Goal: Task Accomplishment & Management: Manage account settings

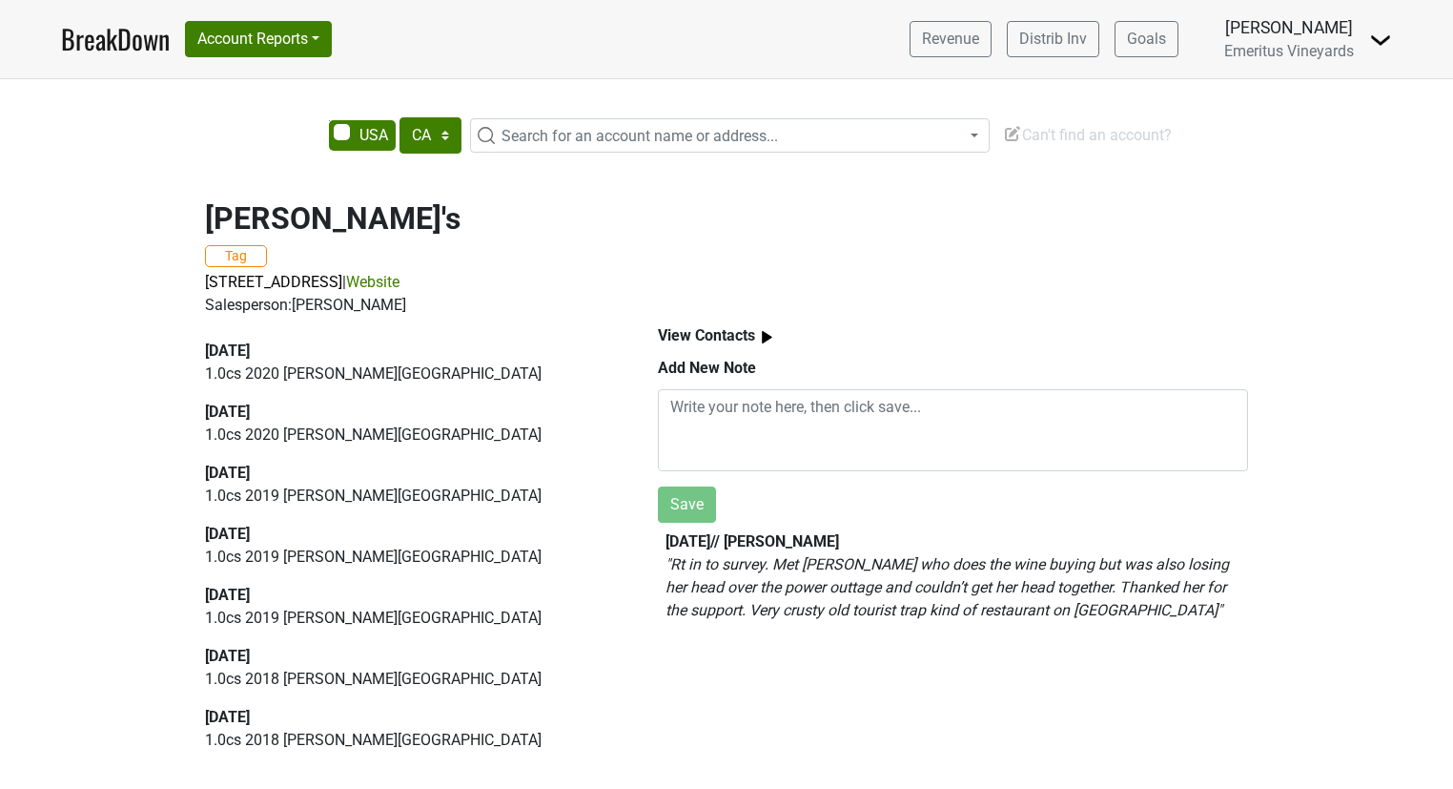
select select "CA"
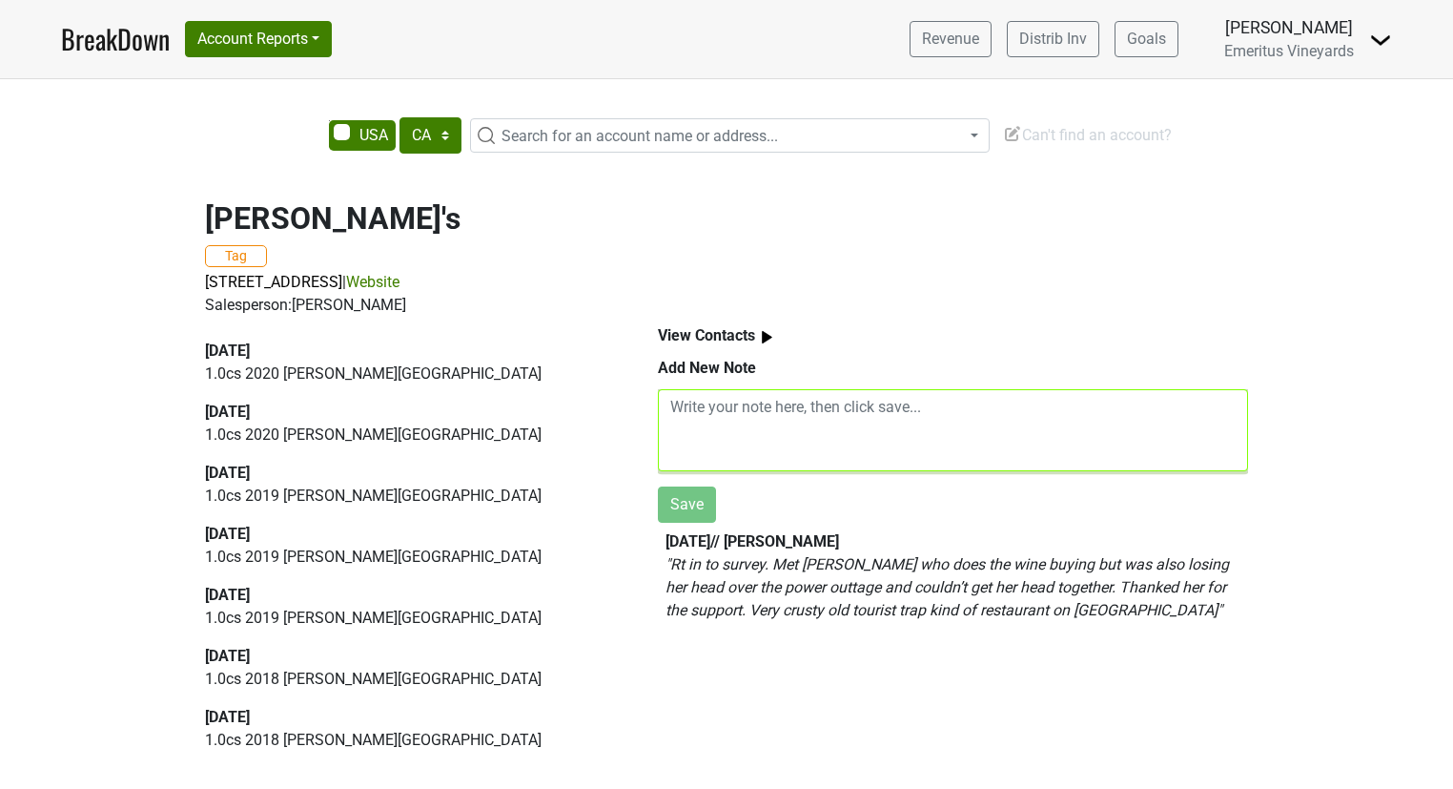
click at [758, 405] on textarea at bounding box center [953, 430] width 590 height 82
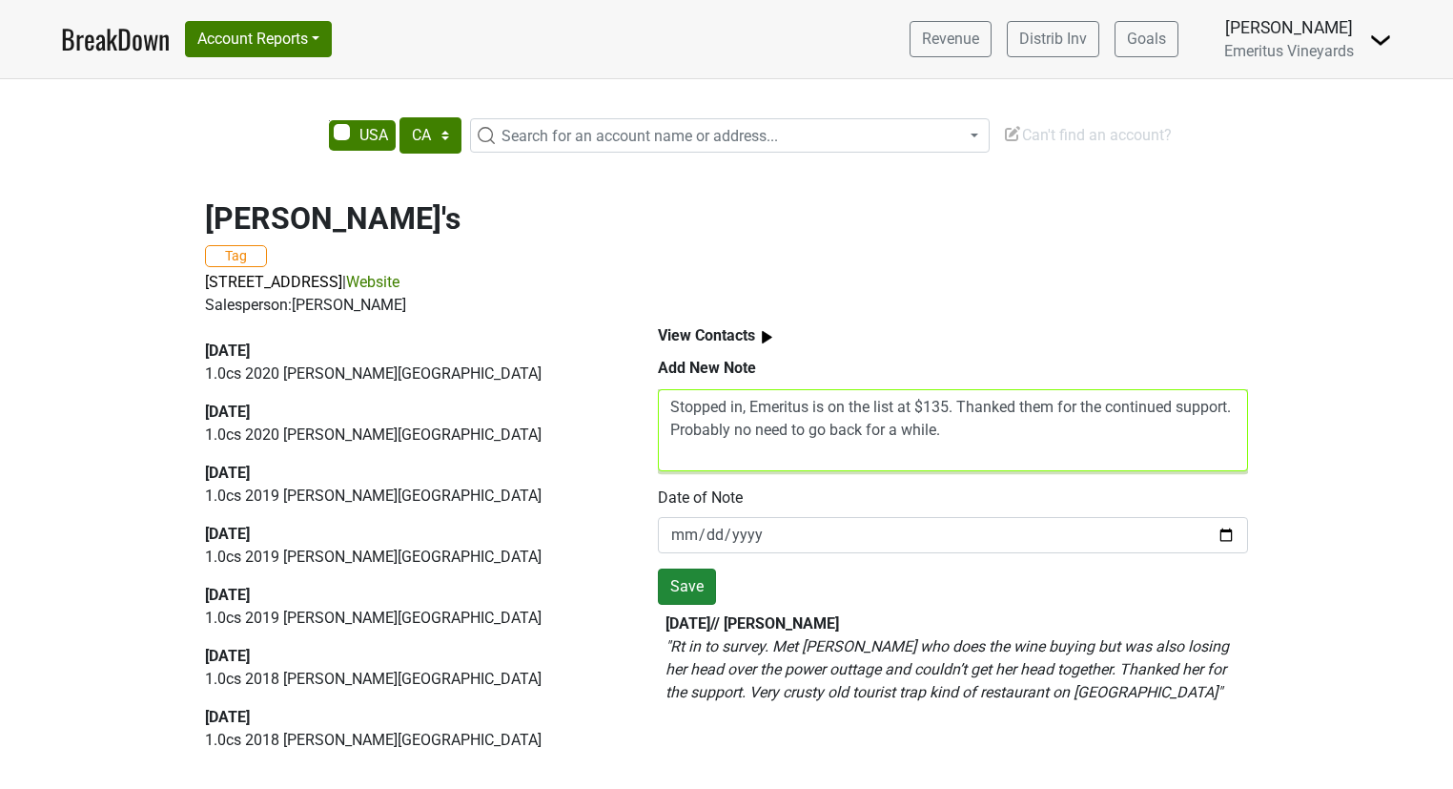
type textarea "Stopped in, Emeritus is on the list at $135. Thanked them for the continued sup…"
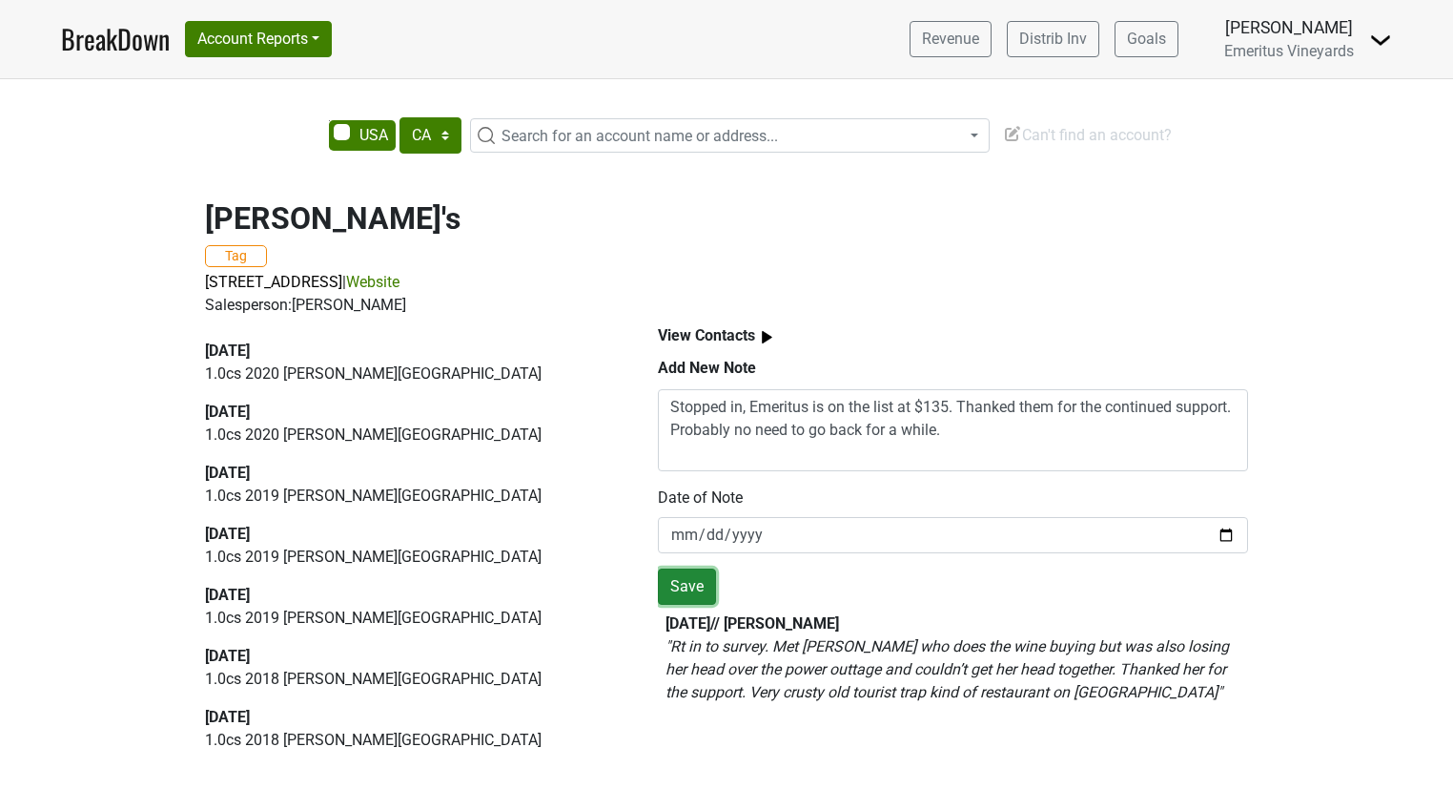
click at [701, 580] on button "Save" at bounding box center [687, 586] width 58 height 36
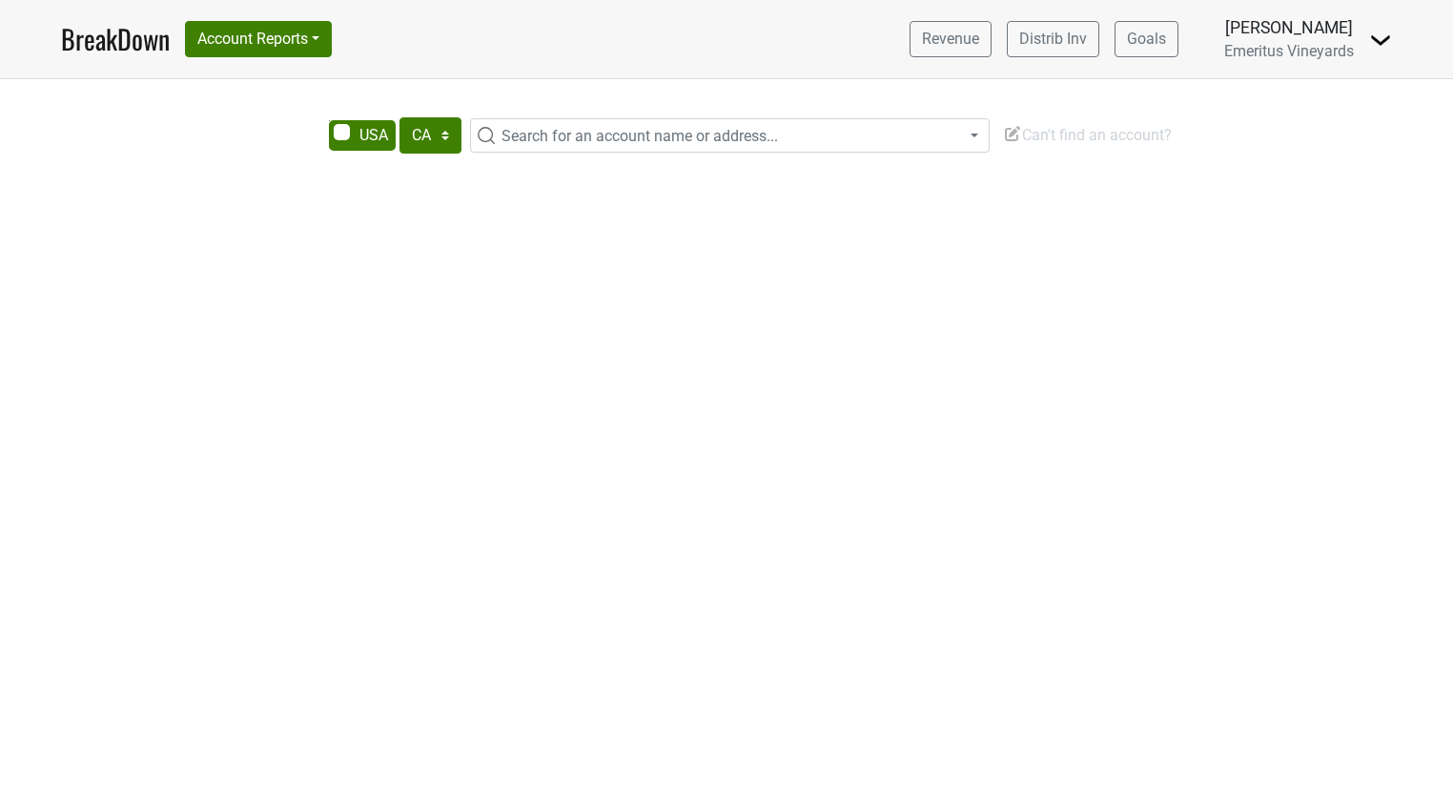
click at [766, 133] on span "Search for an account name or address..." at bounding box center [640, 136] width 277 height 18
type input "p"
type input "the pocket"
drag, startPoint x: 901, startPoint y: 170, endPoint x: 381, endPoint y: 205, distance: 520.9
click at [381, 205] on body "BreakDown Account Reports SuperRanker Map Award Progress Chain Compliance CRM N…" at bounding box center [726, 394] width 1453 height 789
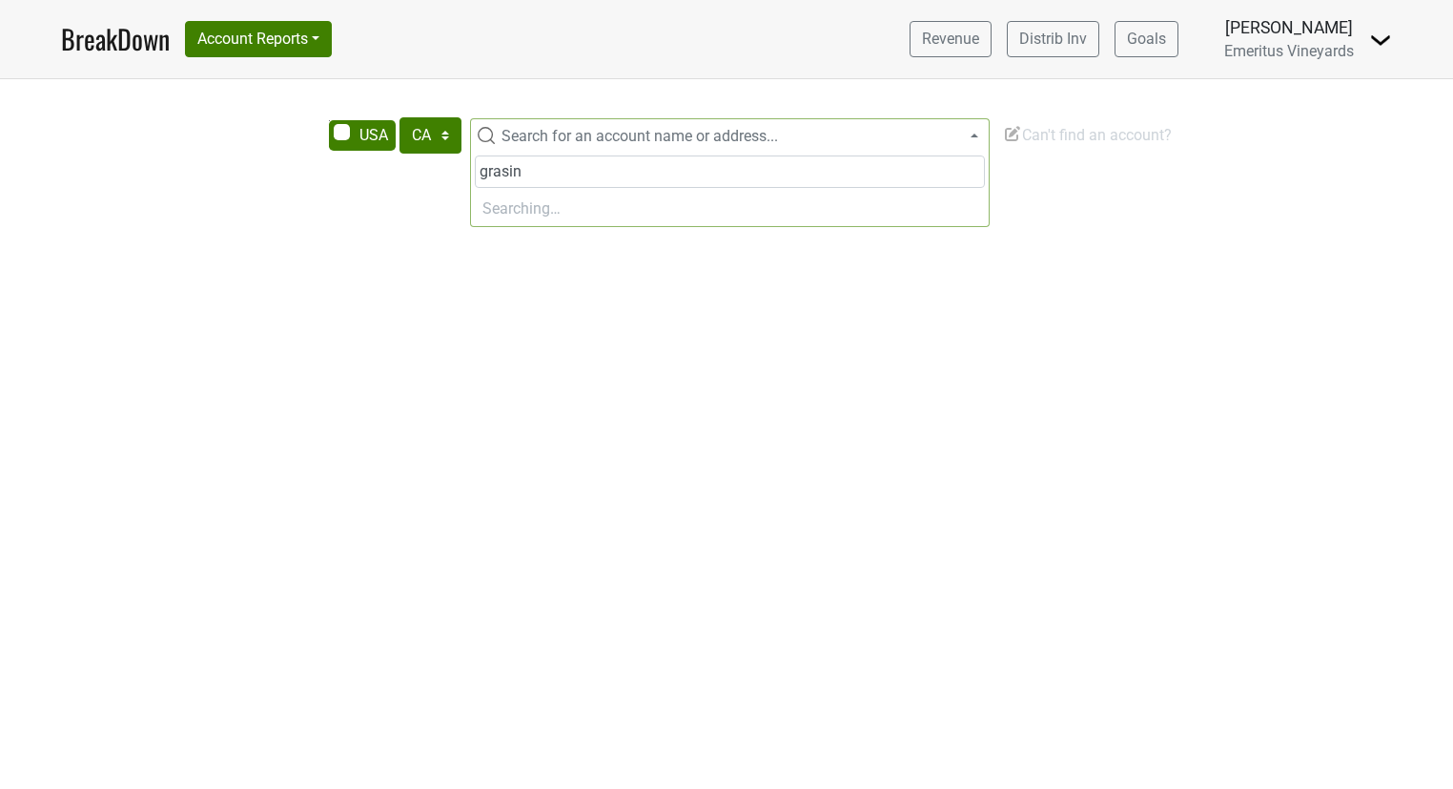
type input "grasing"
click at [143, 40] on link "BreakDown" at bounding box center [115, 39] width 109 height 40
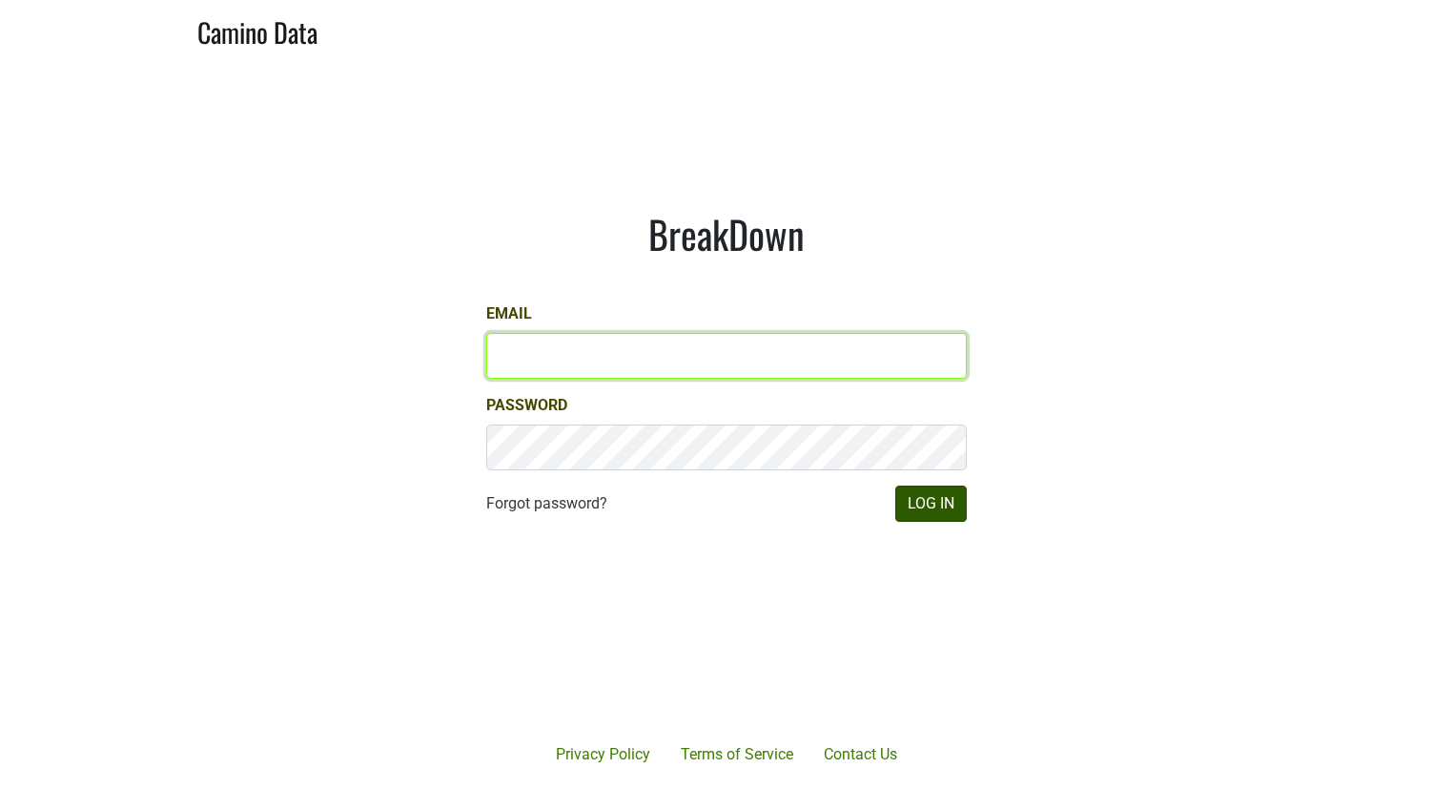
type input "[EMAIL_ADDRESS][DOMAIN_NAME]"
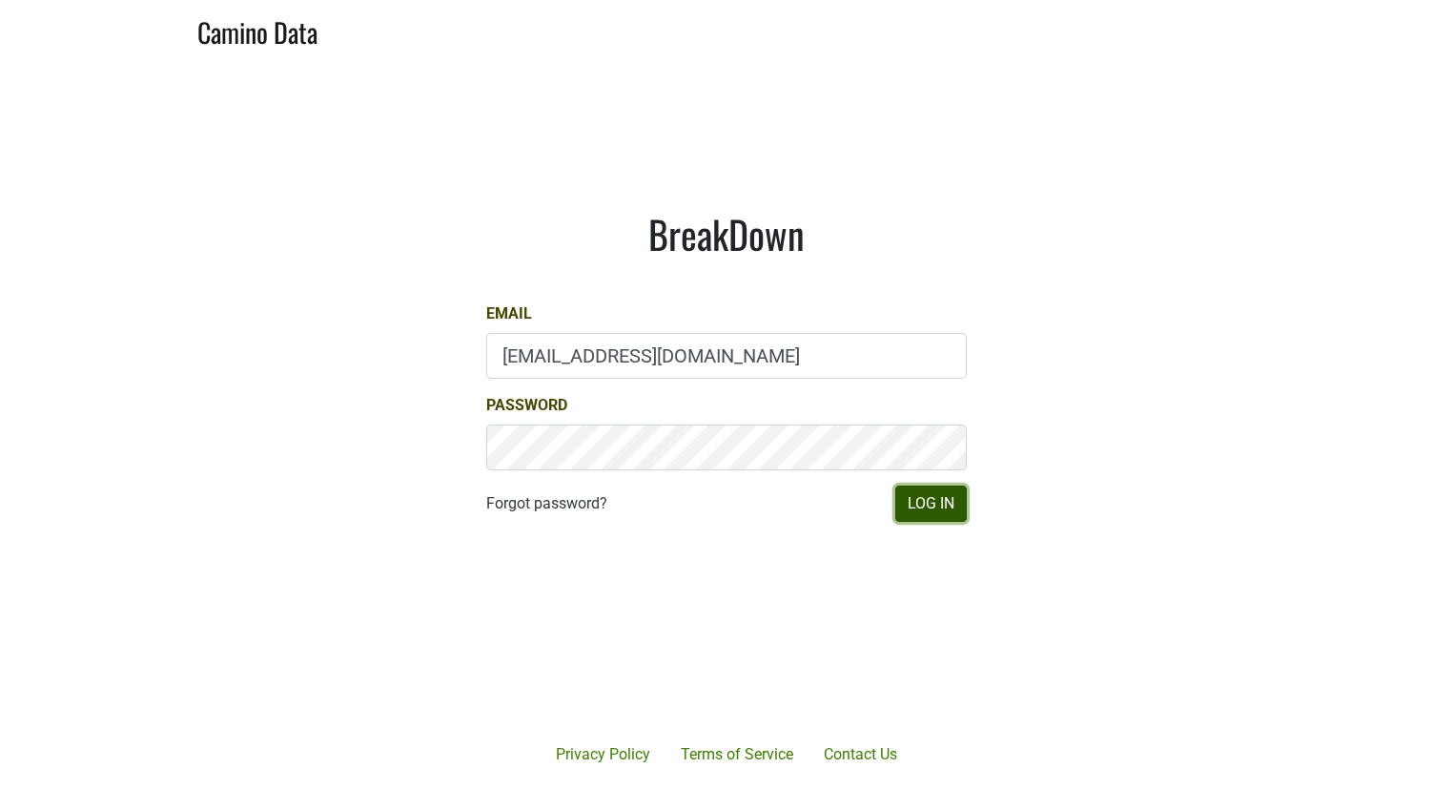
click at [934, 504] on button "Log In" at bounding box center [931, 503] width 72 height 36
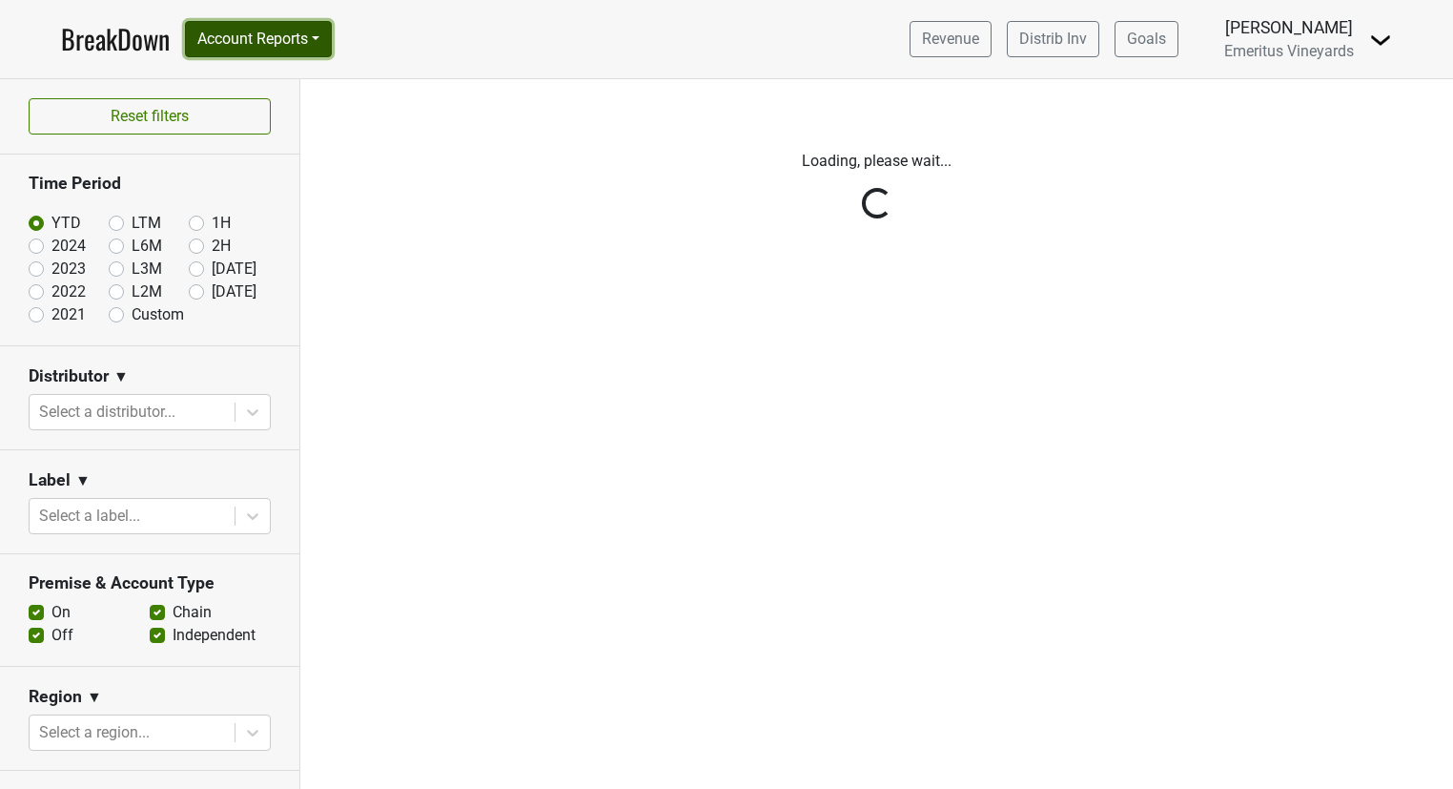
click at [236, 48] on button "Account Reports" at bounding box center [258, 39] width 147 height 36
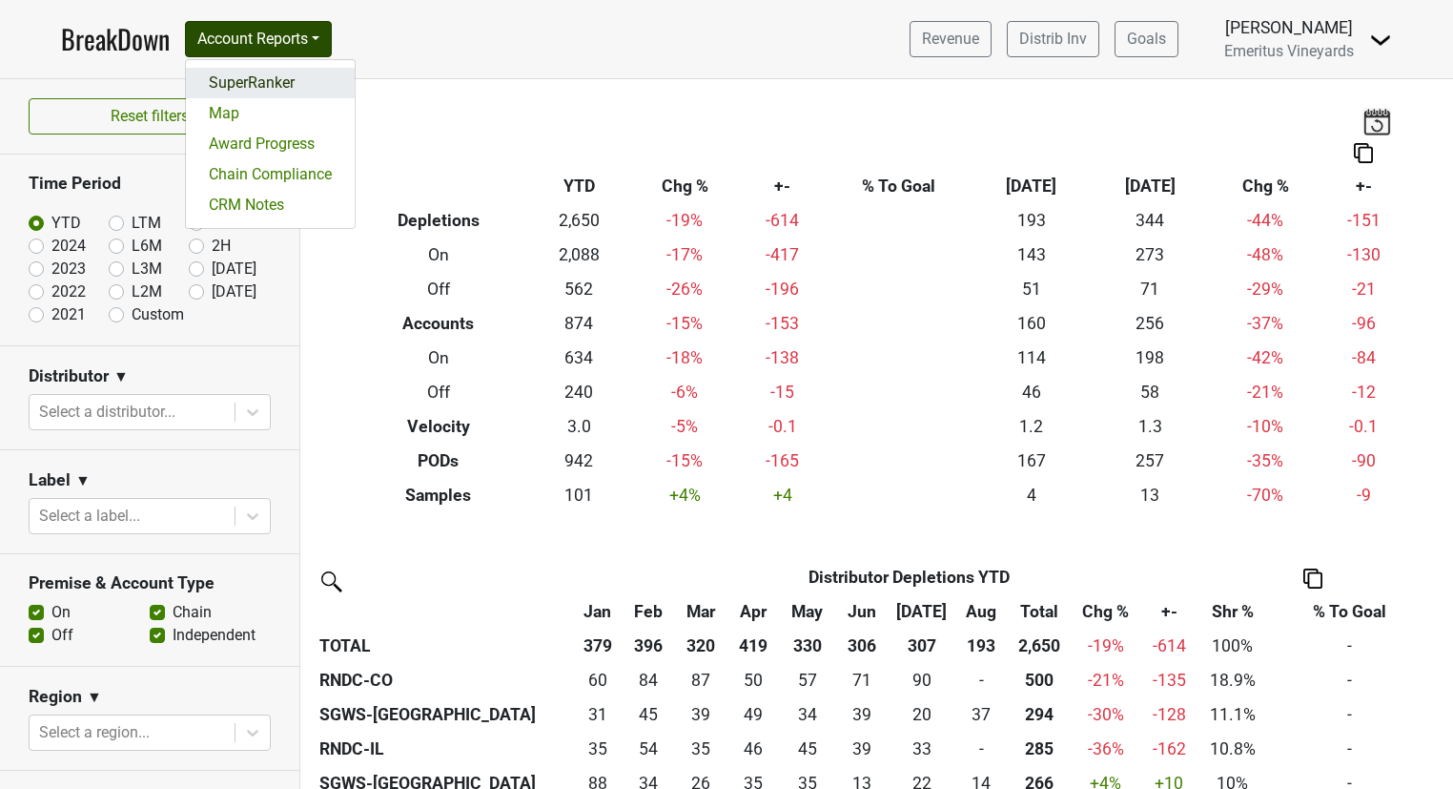
click at [267, 89] on link "SuperRanker" at bounding box center [270, 83] width 169 height 31
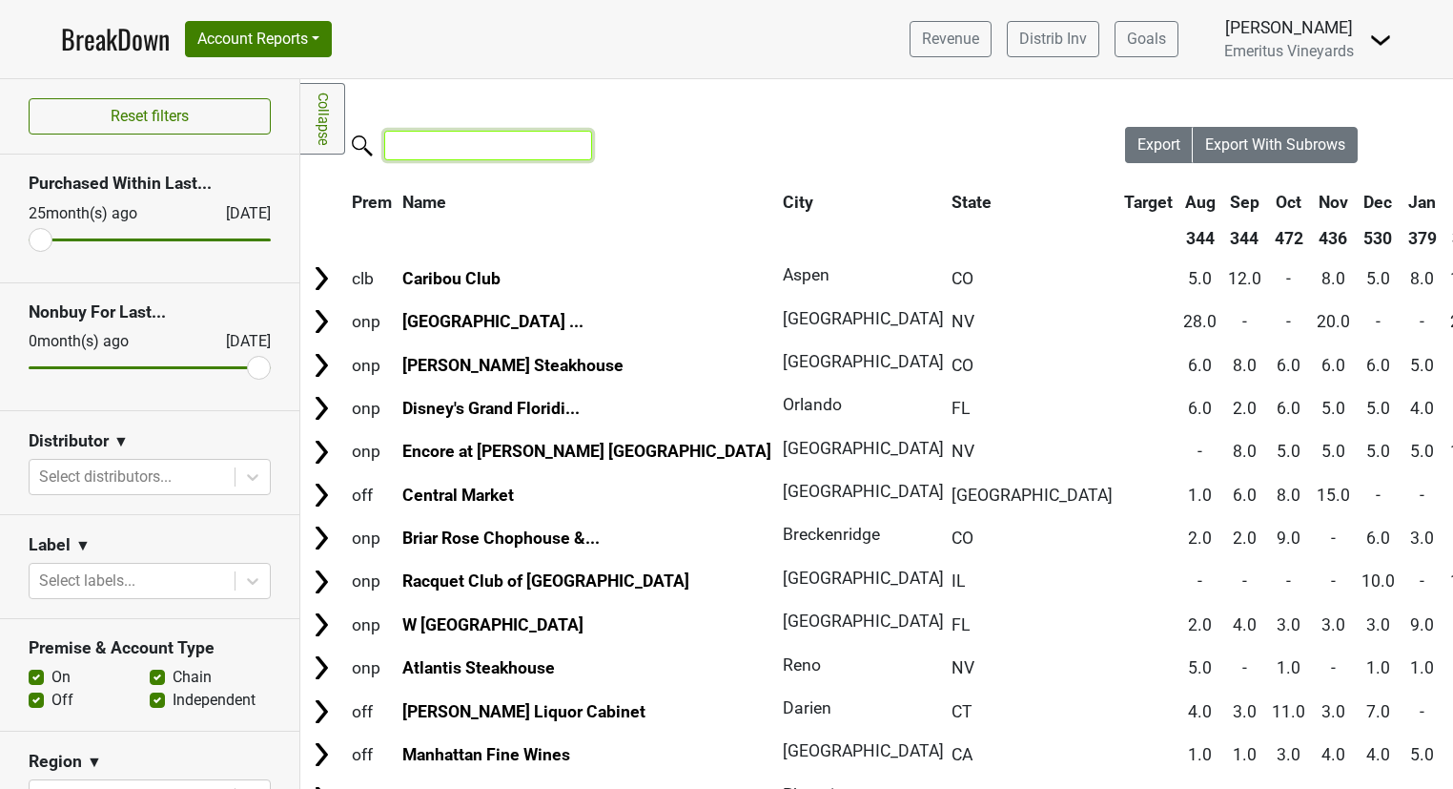
click at [445, 144] on input "search" at bounding box center [488, 146] width 208 height 30
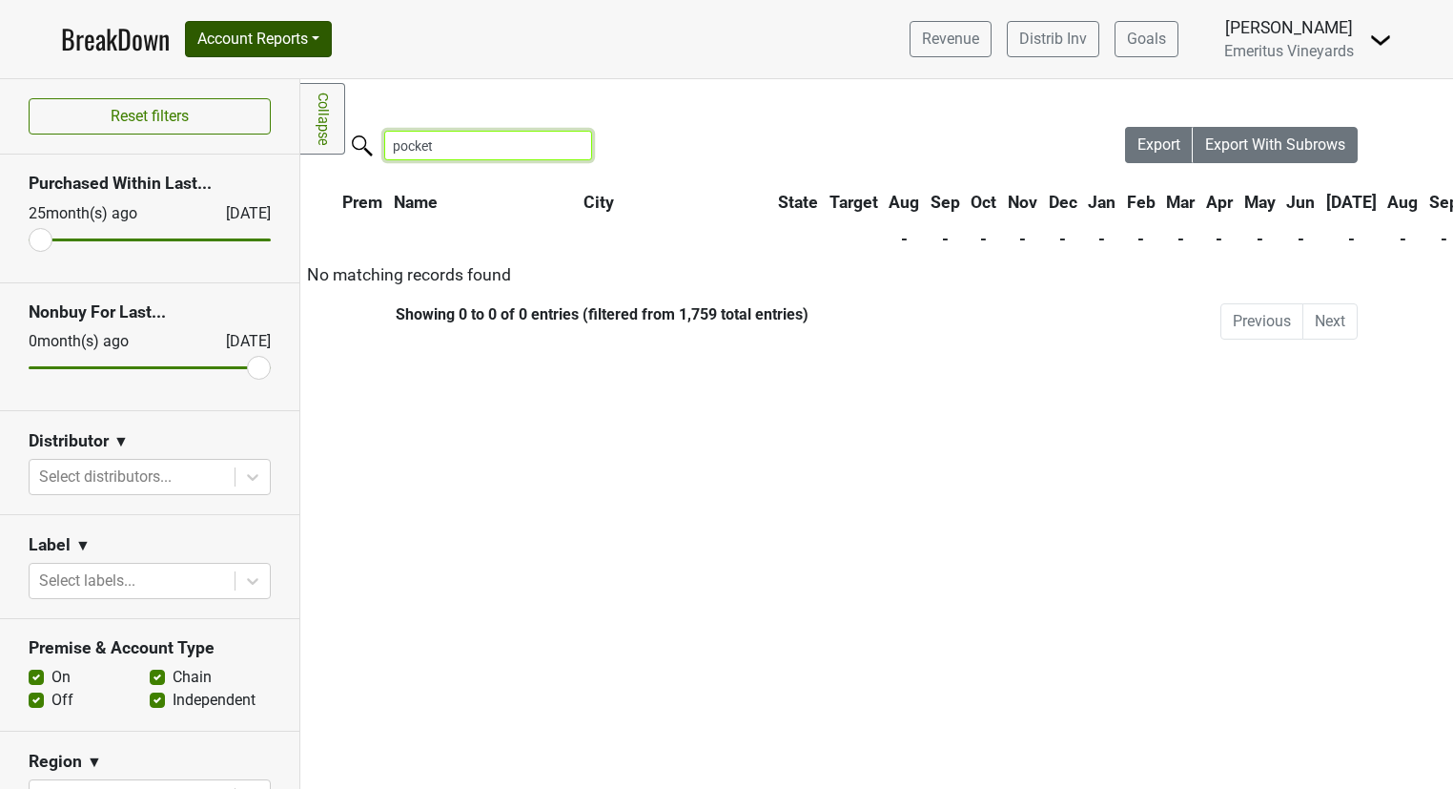
type input "pocket"
click at [252, 41] on button "Account Reports" at bounding box center [258, 39] width 147 height 36
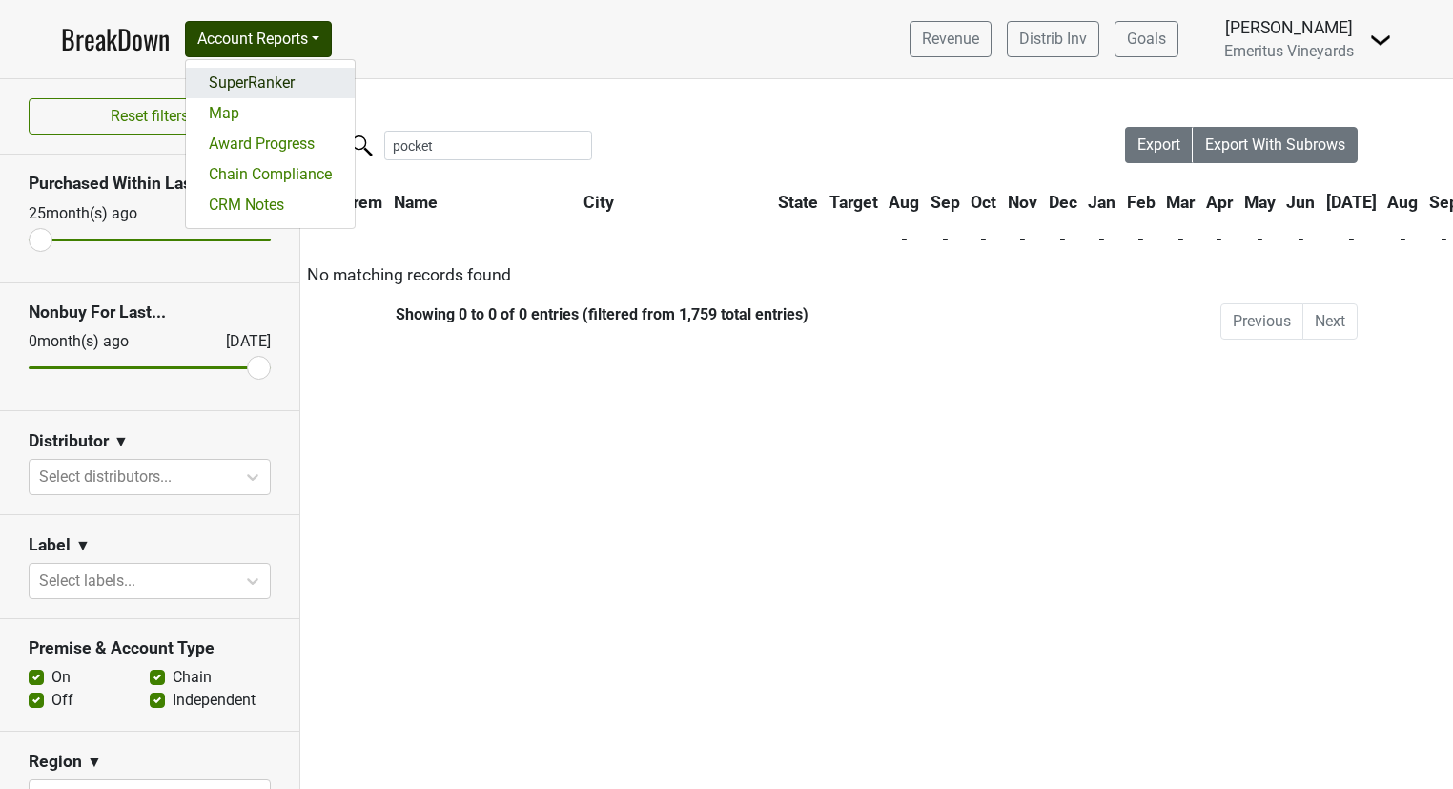
click at [283, 87] on link "SuperRanker" at bounding box center [270, 83] width 169 height 31
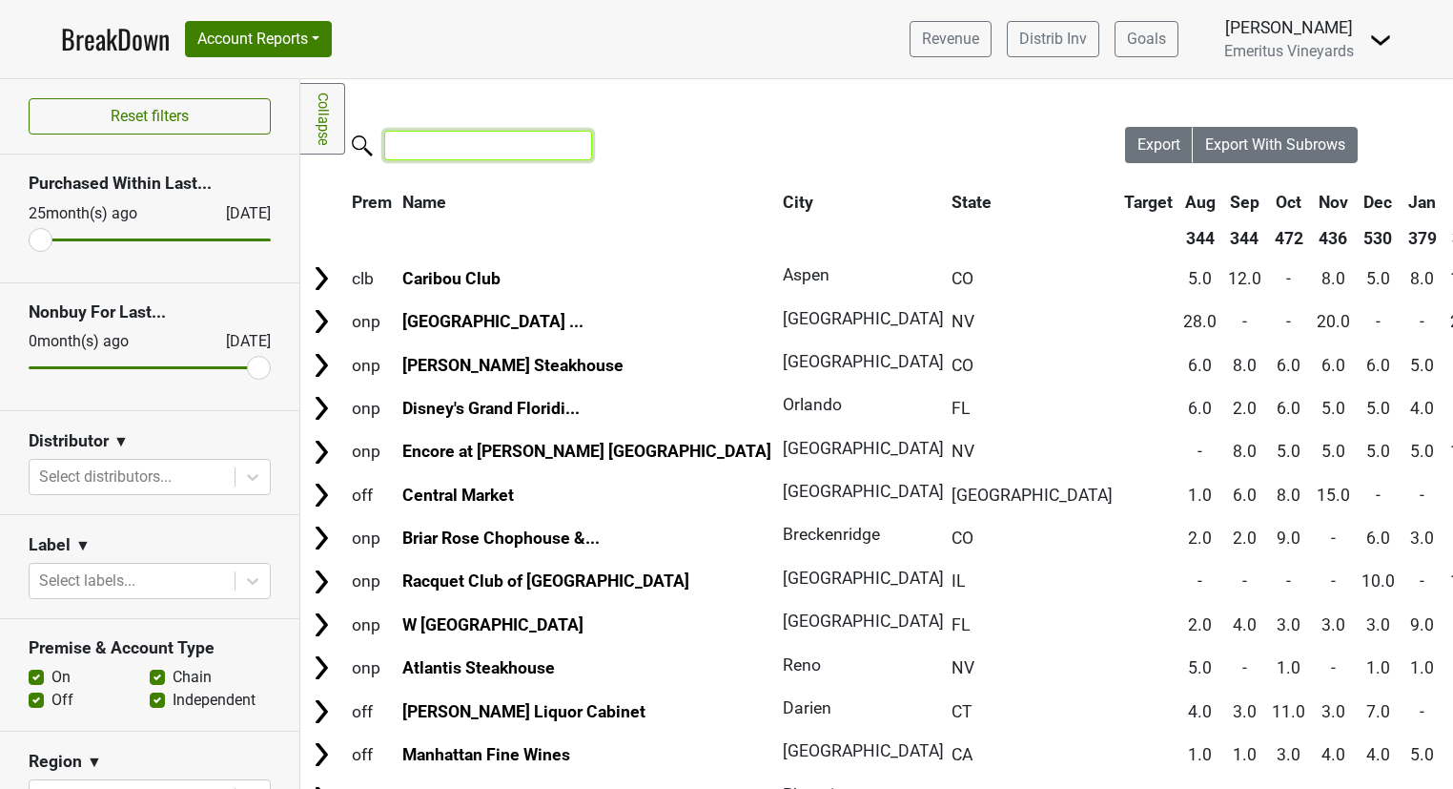
click at [564, 151] on input "search" at bounding box center [488, 146] width 208 height 30
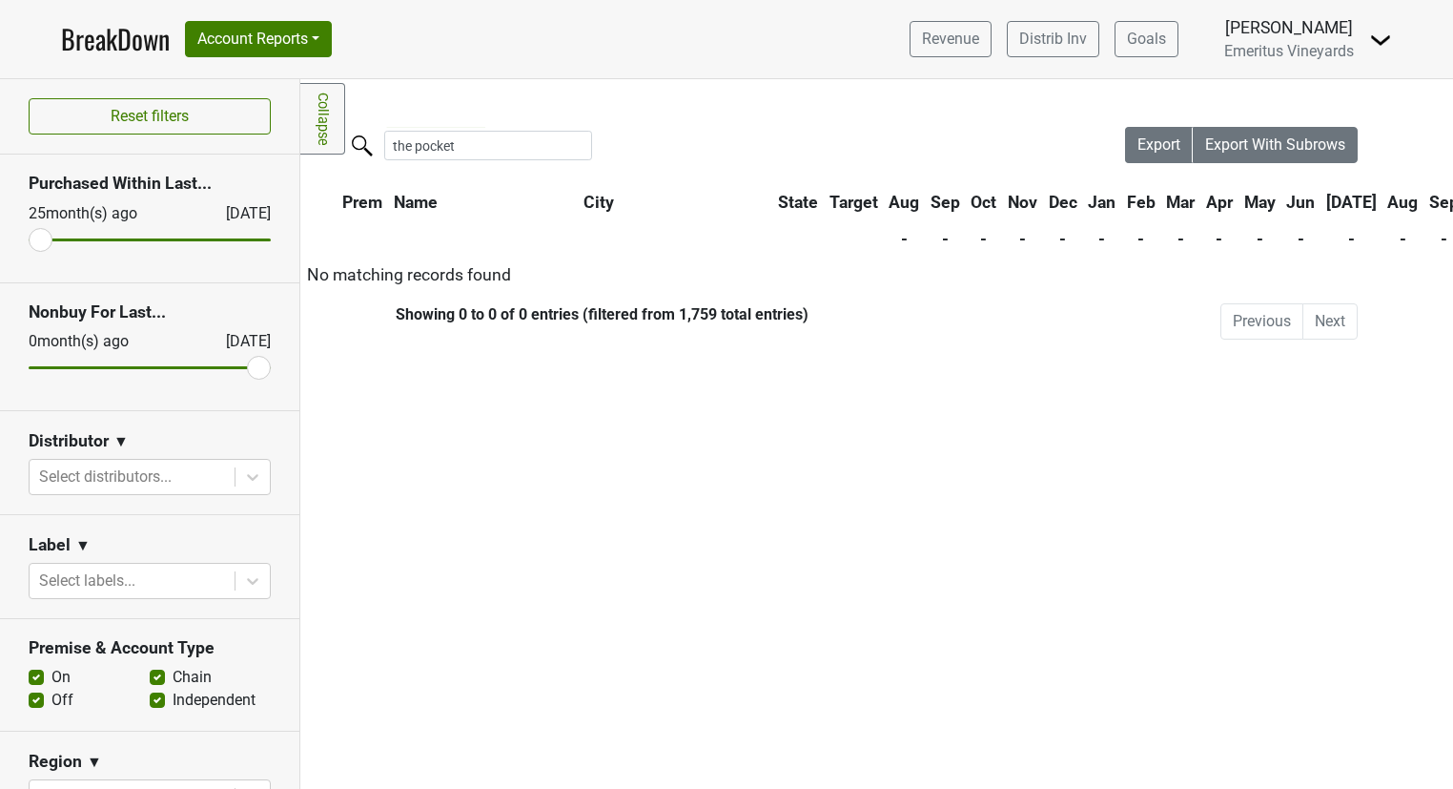
click at [1357, 45] on div "Revenue Distrib Inv Goals Sofia Piccolo Emeritus Vineyards Control Center Logout" at bounding box center [1143, 39] width 498 height 48
click at [1396, 45] on nav "BreakDown Account Reports SuperRanker Map Award Progress Chain Compliance CRM N…" at bounding box center [727, 39] width 1362 height 78
click at [1384, 42] on img at bounding box center [1380, 40] width 23 height 23
click at [1361, 79] on link "Control Center" at bounding box center [1316, 77] width 151 height 31
click at [461, 150] on input "the pocket" at bounding box center [488, 146] width 208 height 30
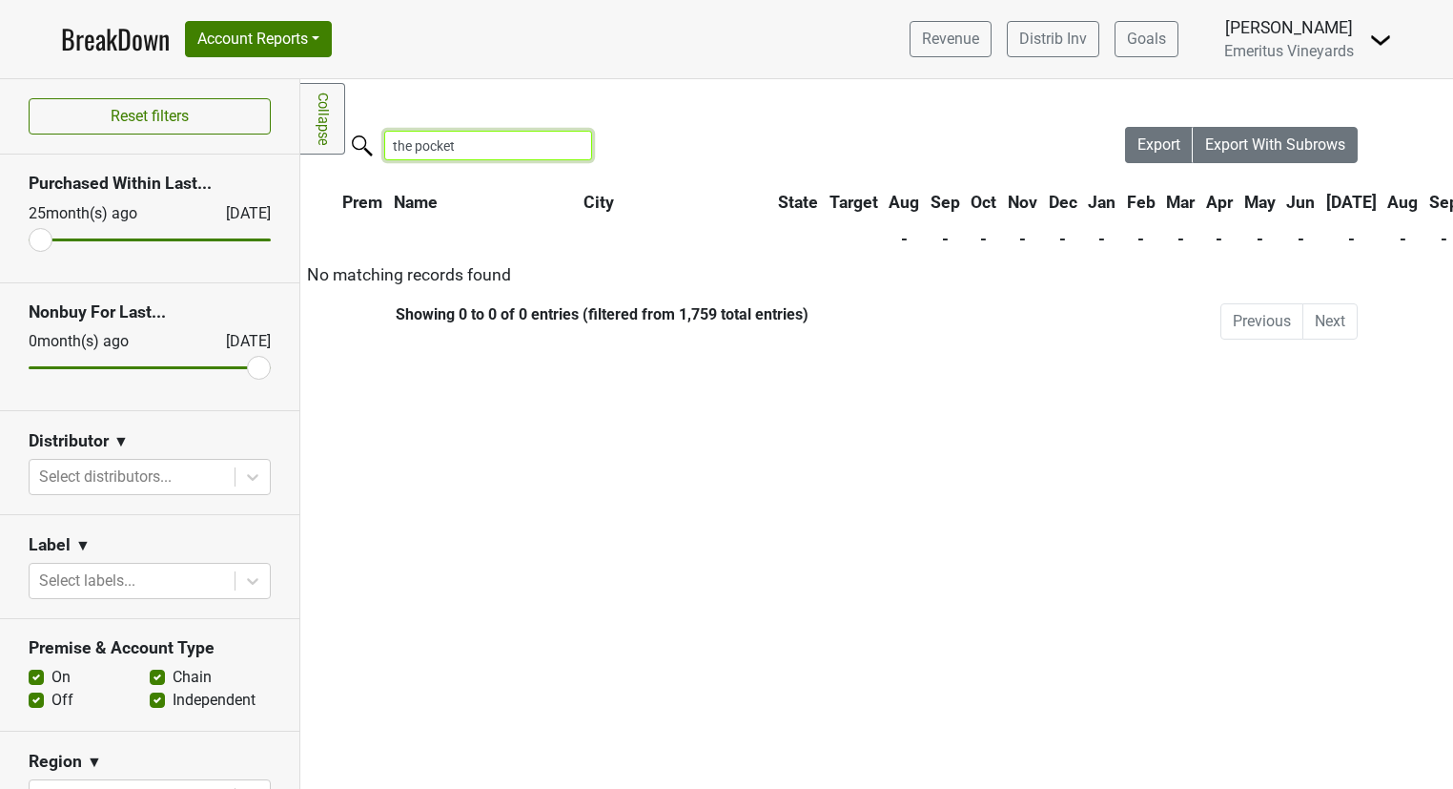
click at [461, 150] on input "the pocket" at bounding box center [488, 146] width 208 height 30
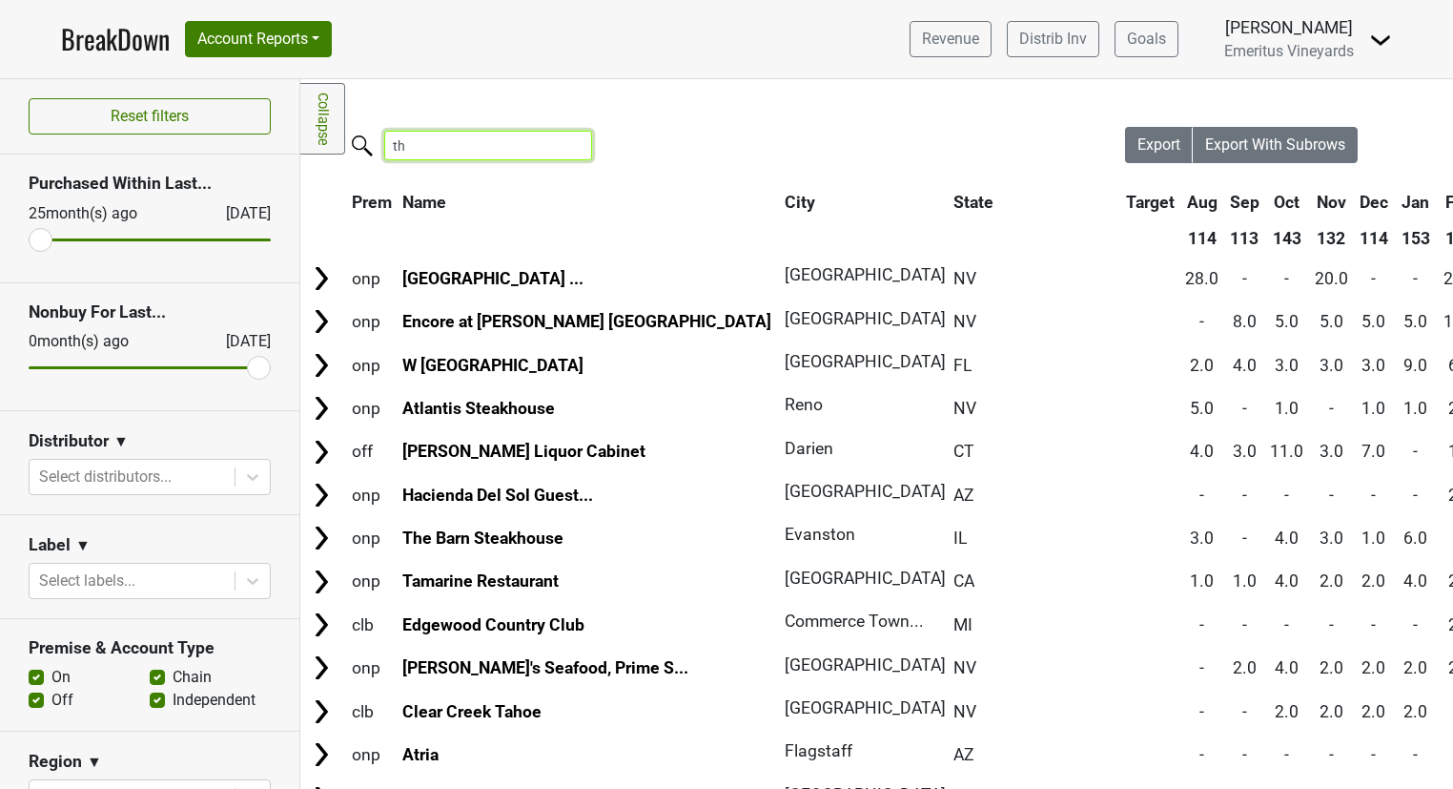
type input "t"
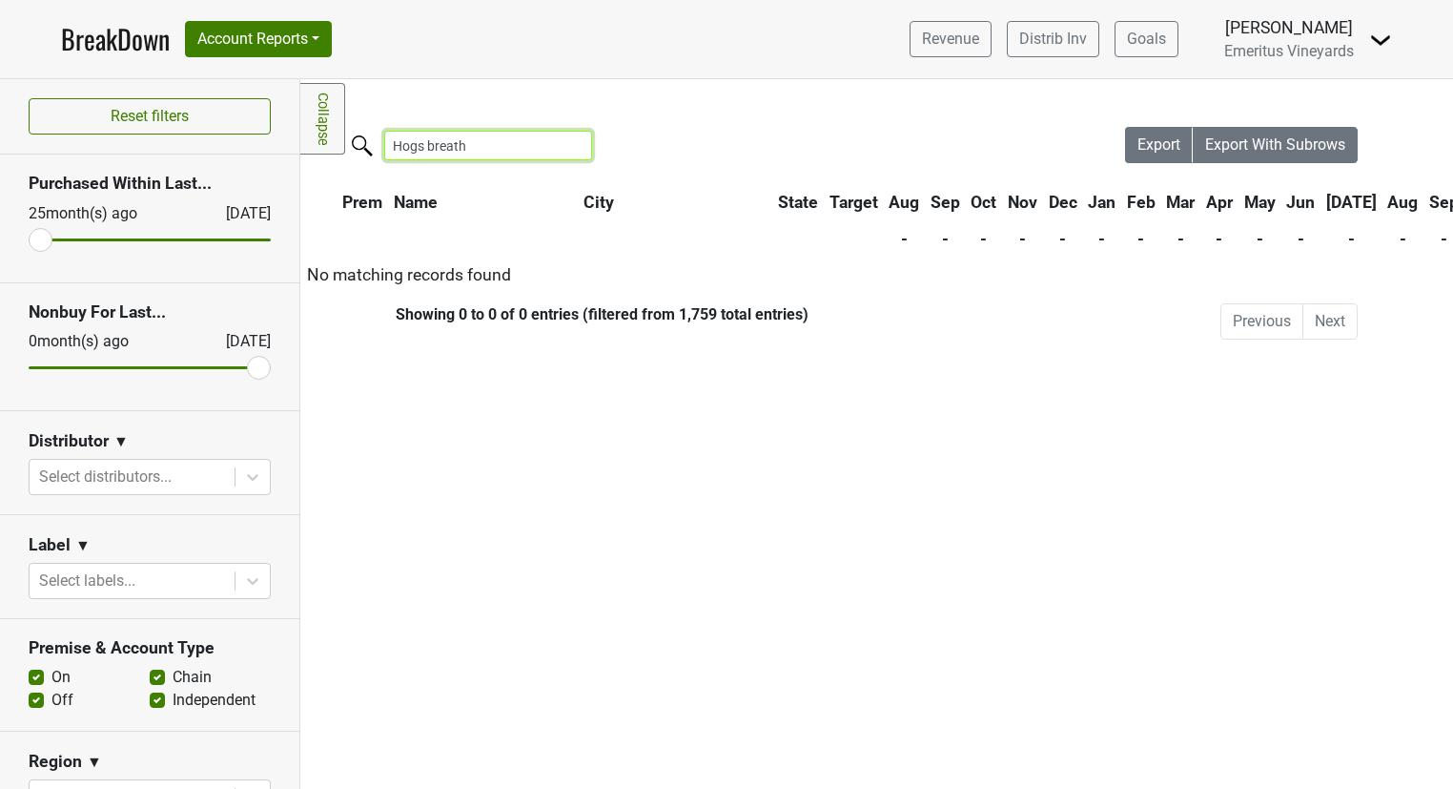
type input "Hogs breath"
drag, startPoint x: 248, startPoint y: 373, endPoint x: -5, endPoint y: 316, distance: 259.1
type input "12"
click at [29, 366] on input "range" at bounding box center [150, 367] width 242 height 3
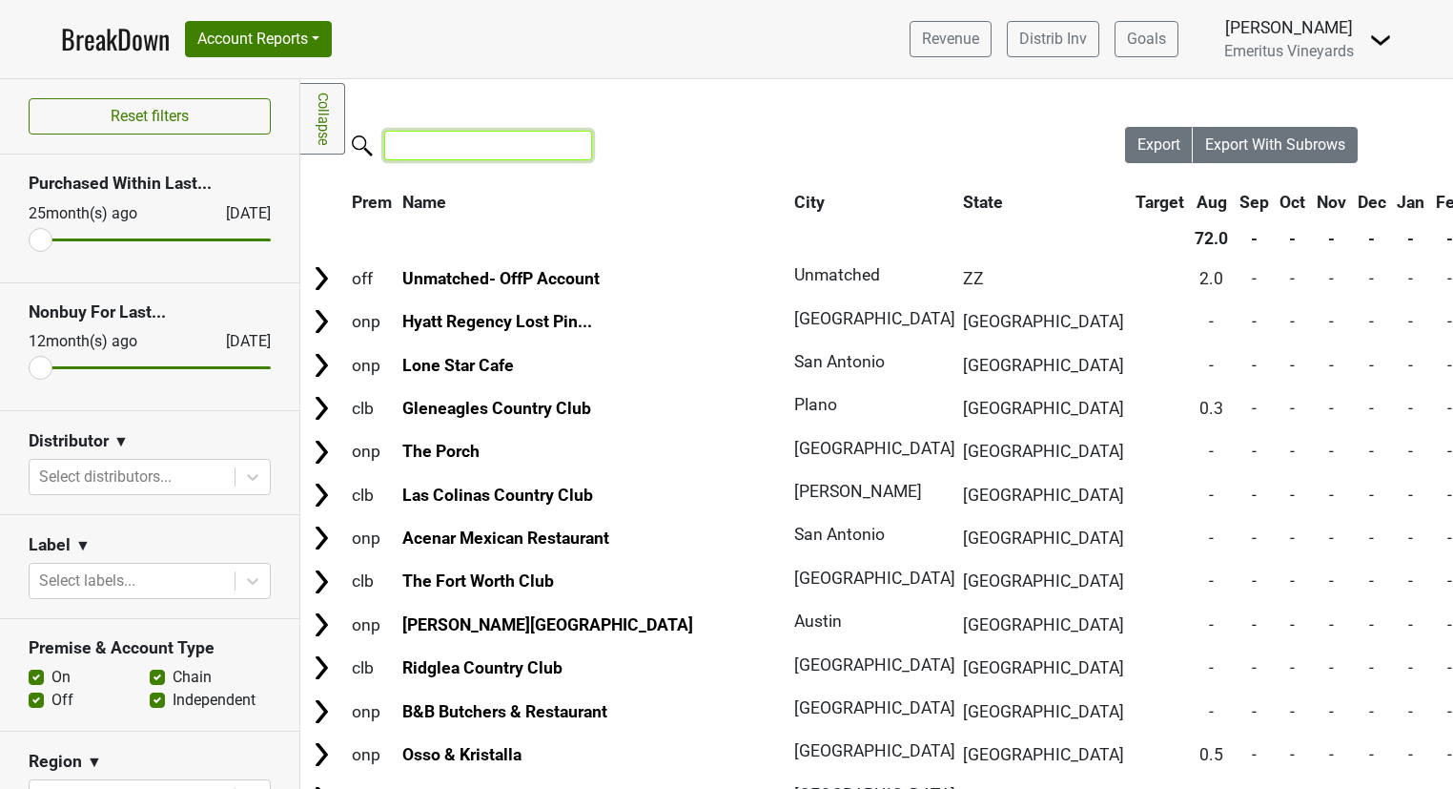
click at [447, 148] on input "search" at bounding box center [488, 146] width 208 height 30
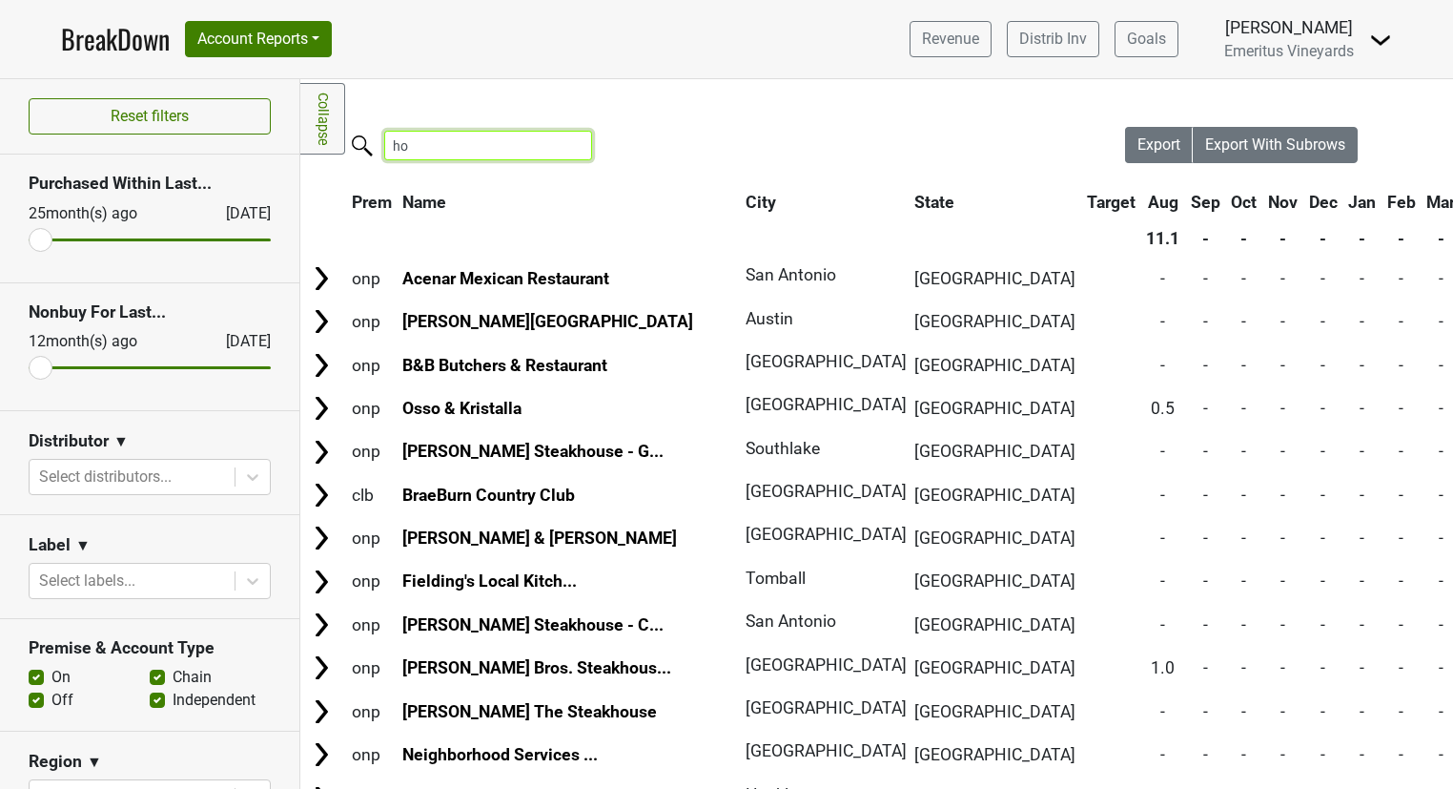
type input "h"
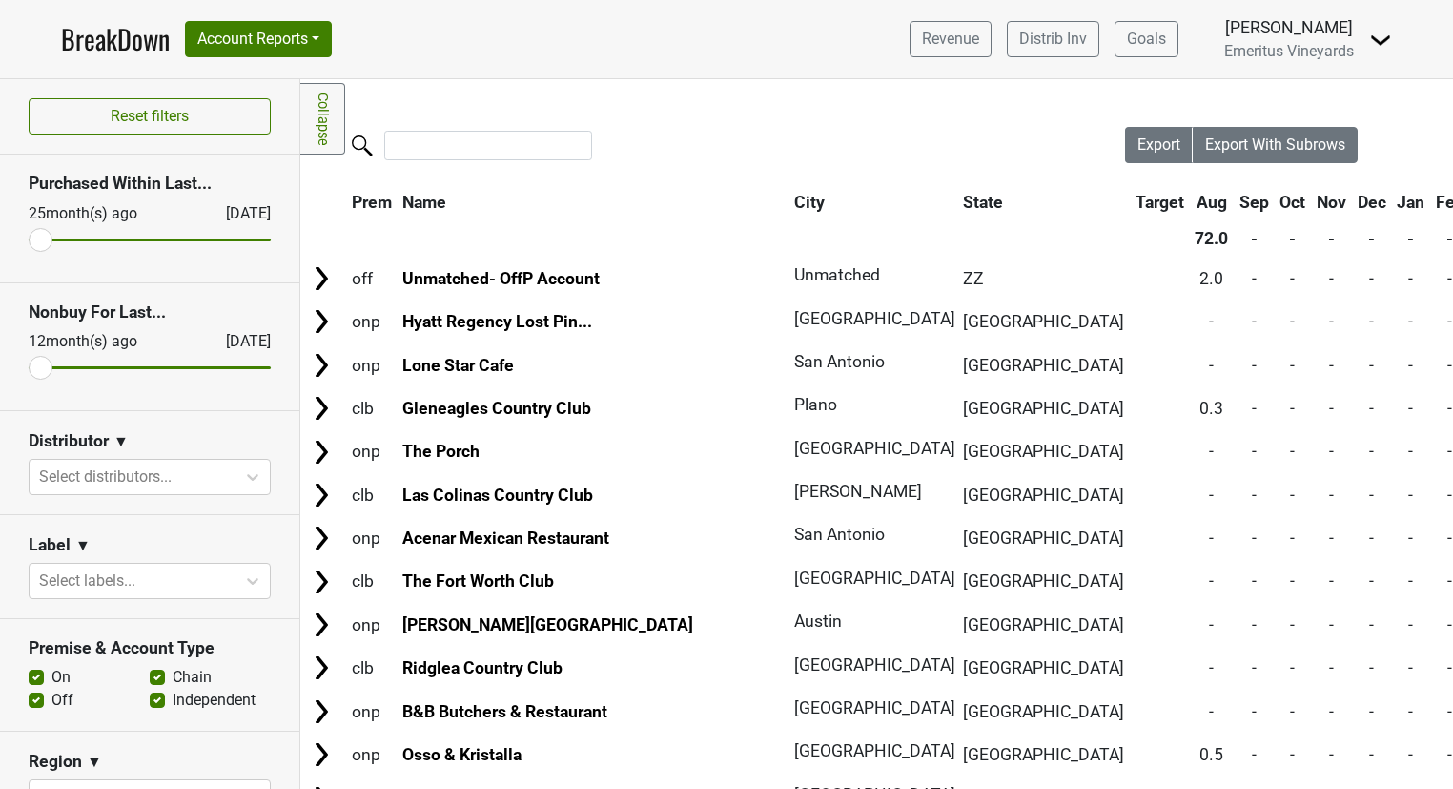
click at [147, 37] on link "BreakDown" at bounding box center [115, 39] width 109 height 40
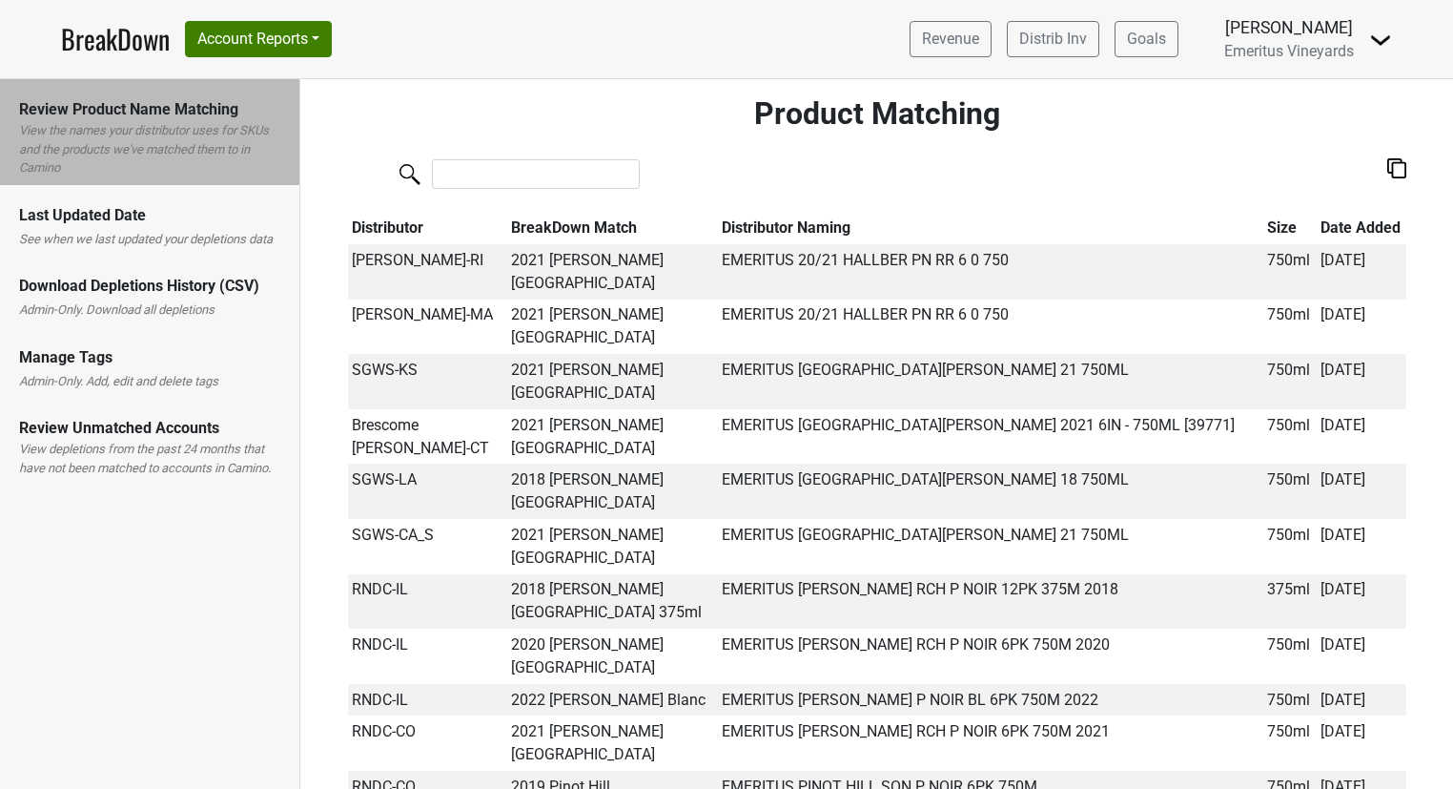
click at [179, 439] on div "Review Unmatched Accounts" at bounding box center [149, 428] width 261 height 23
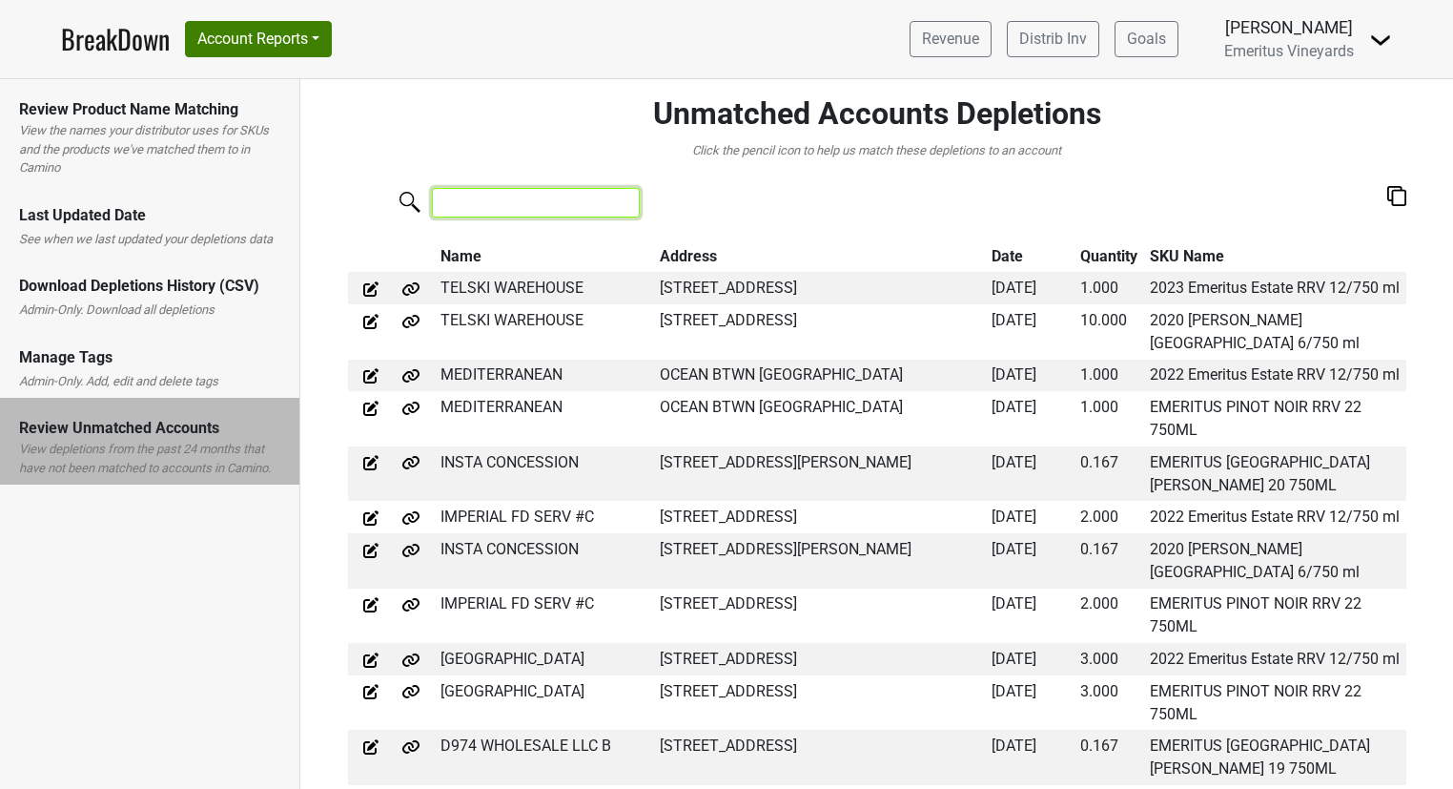
click at [482, 199] on input "search" at bounding box center [536, 203] width 208 height 30
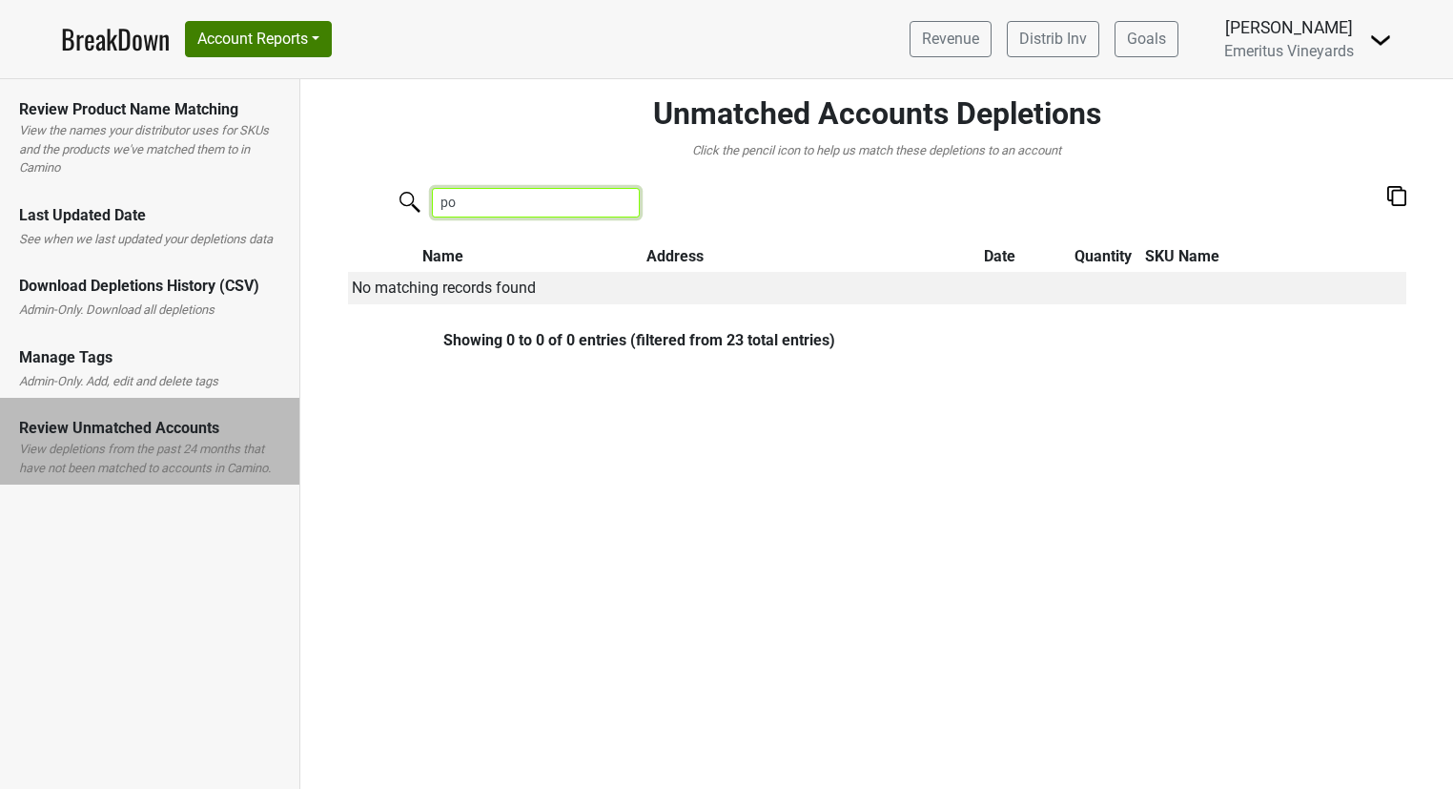
type input "p"
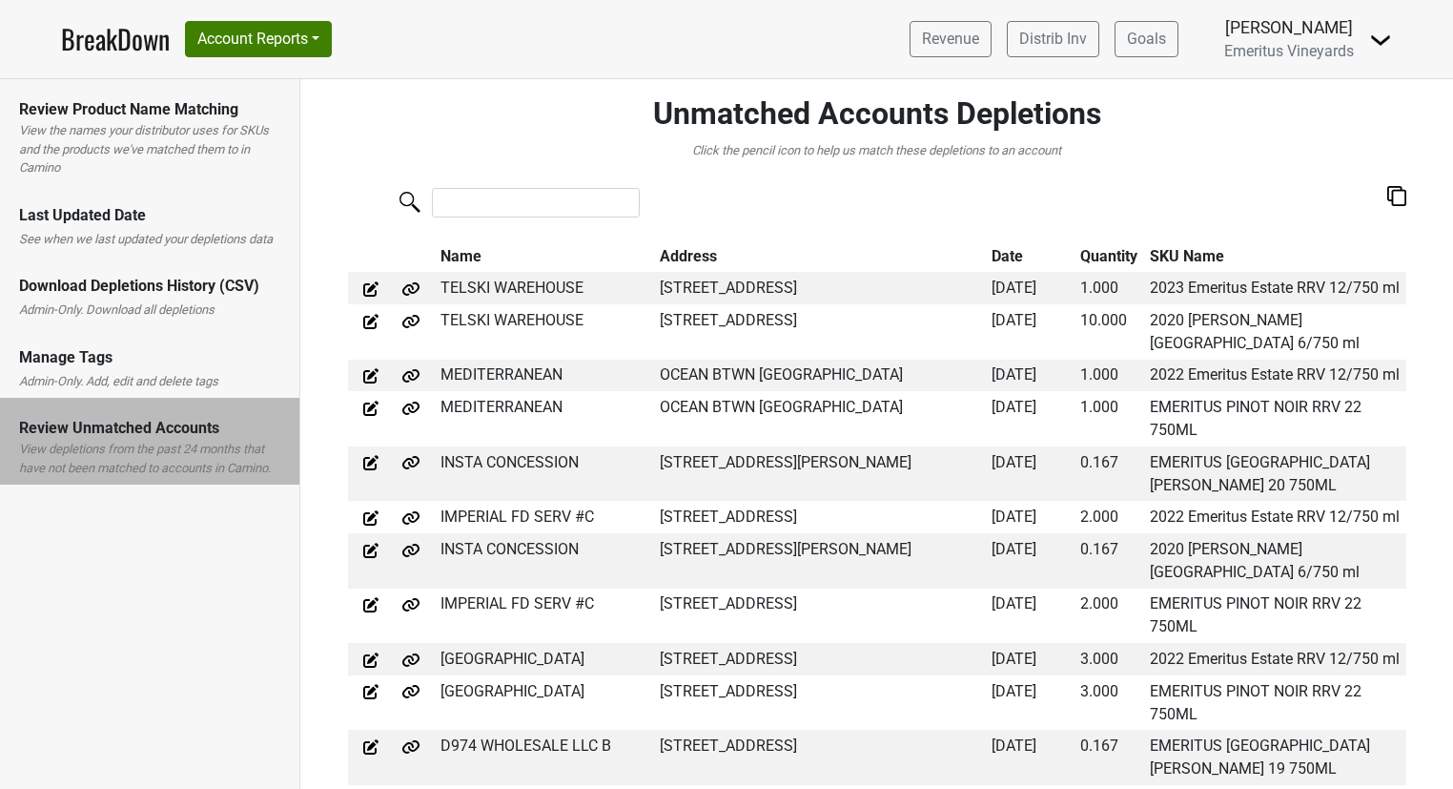
click at [168, 241] on label "See when we last updated your depletions data" at bounding box center [146, 239] width 254 height 19
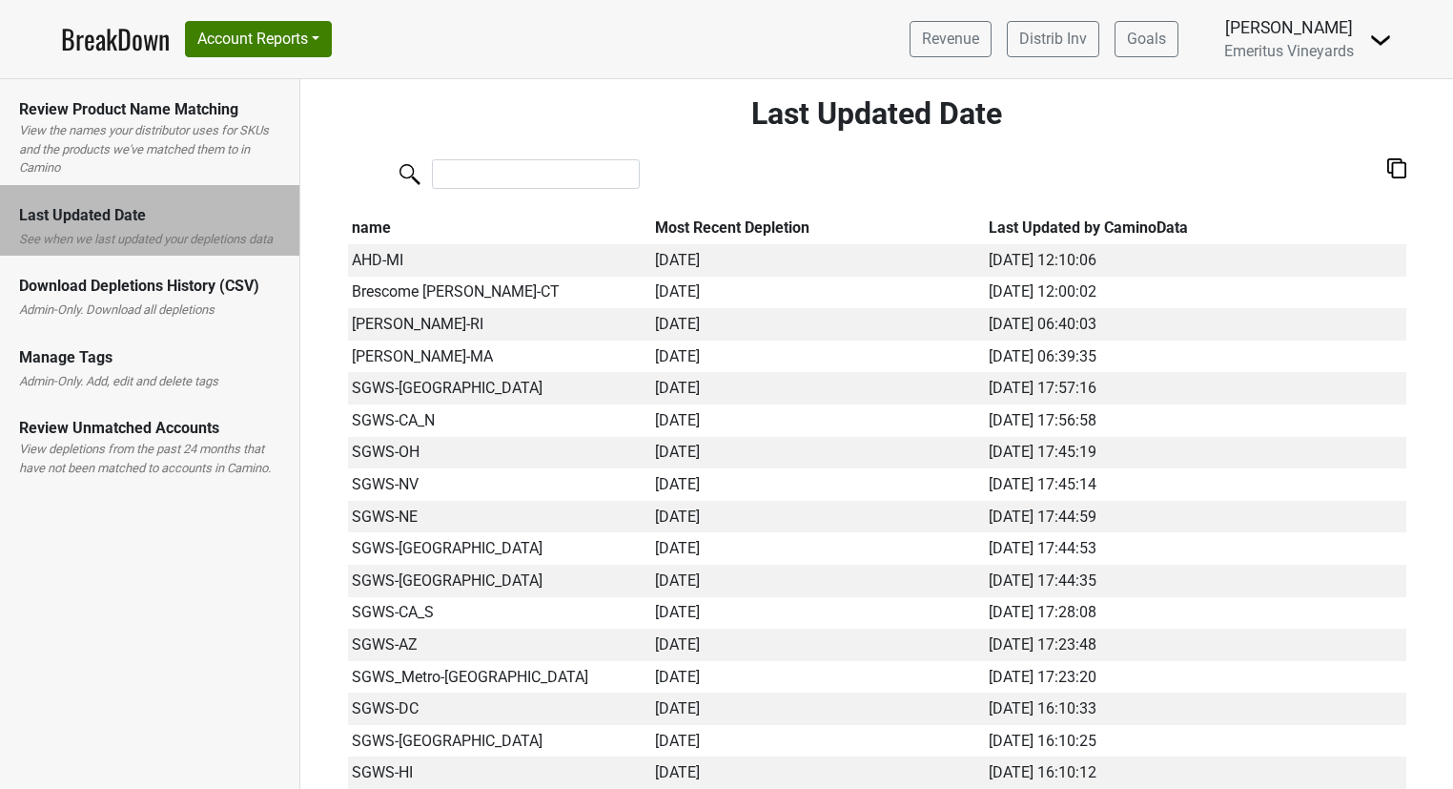
click at [172, 45] on div "BreakDown Account Reports SuperRanker Map Award Progress Chain Compliance CRM N…" at bounding box center [196, 39] width 271 height 40
click at [360, 27] on nav "BreakDown Account Reports SuperRanker Map Award Progress Chain Compliance CRM N…" at bounding box center [727, 39] width 1362 height 78
click at [290, 45] on button "Account Reports" at bounding box center [258, 39] width 147 height 36
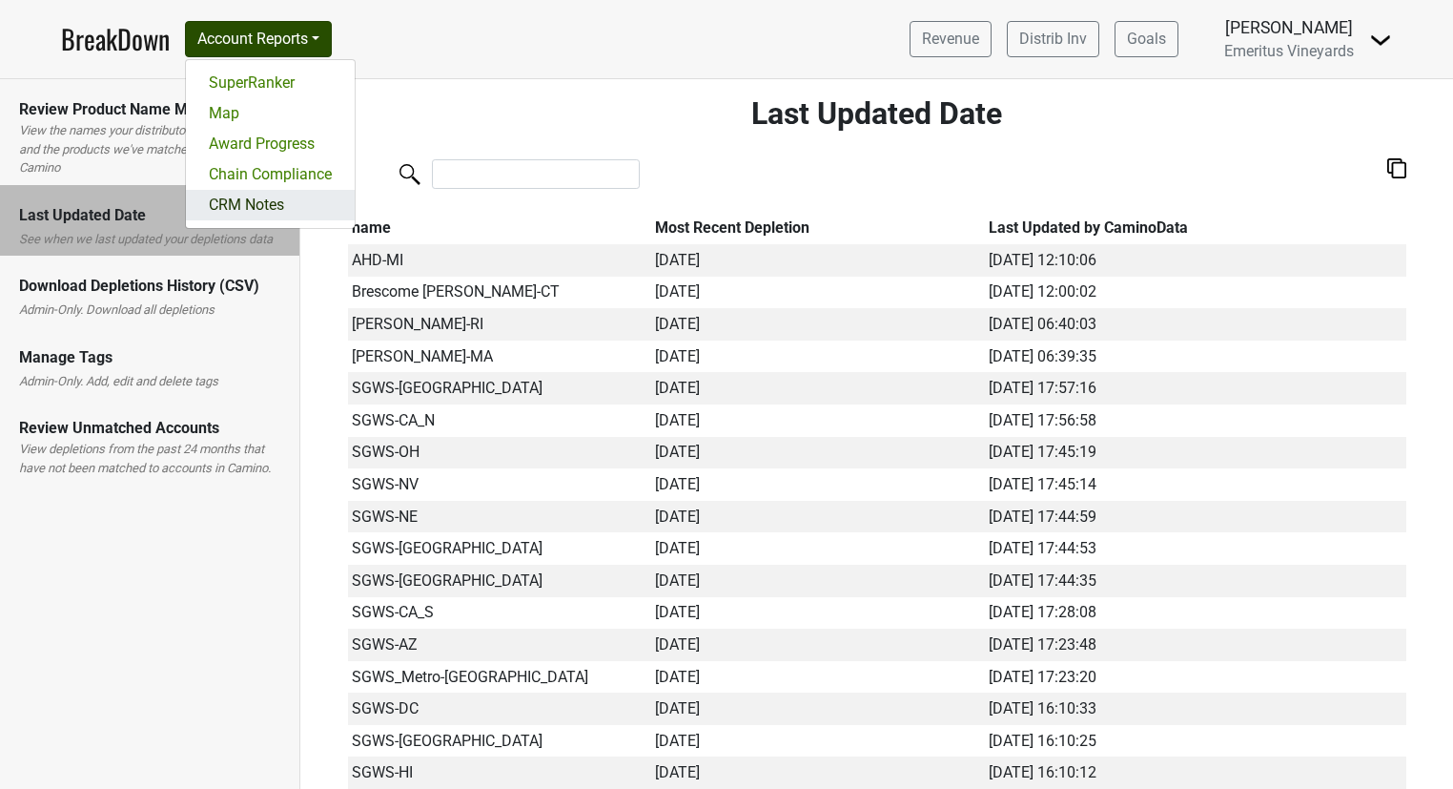
click at [294, 197] on link "CRM Notes" at bounding box center [270, 205] width 169 height 31
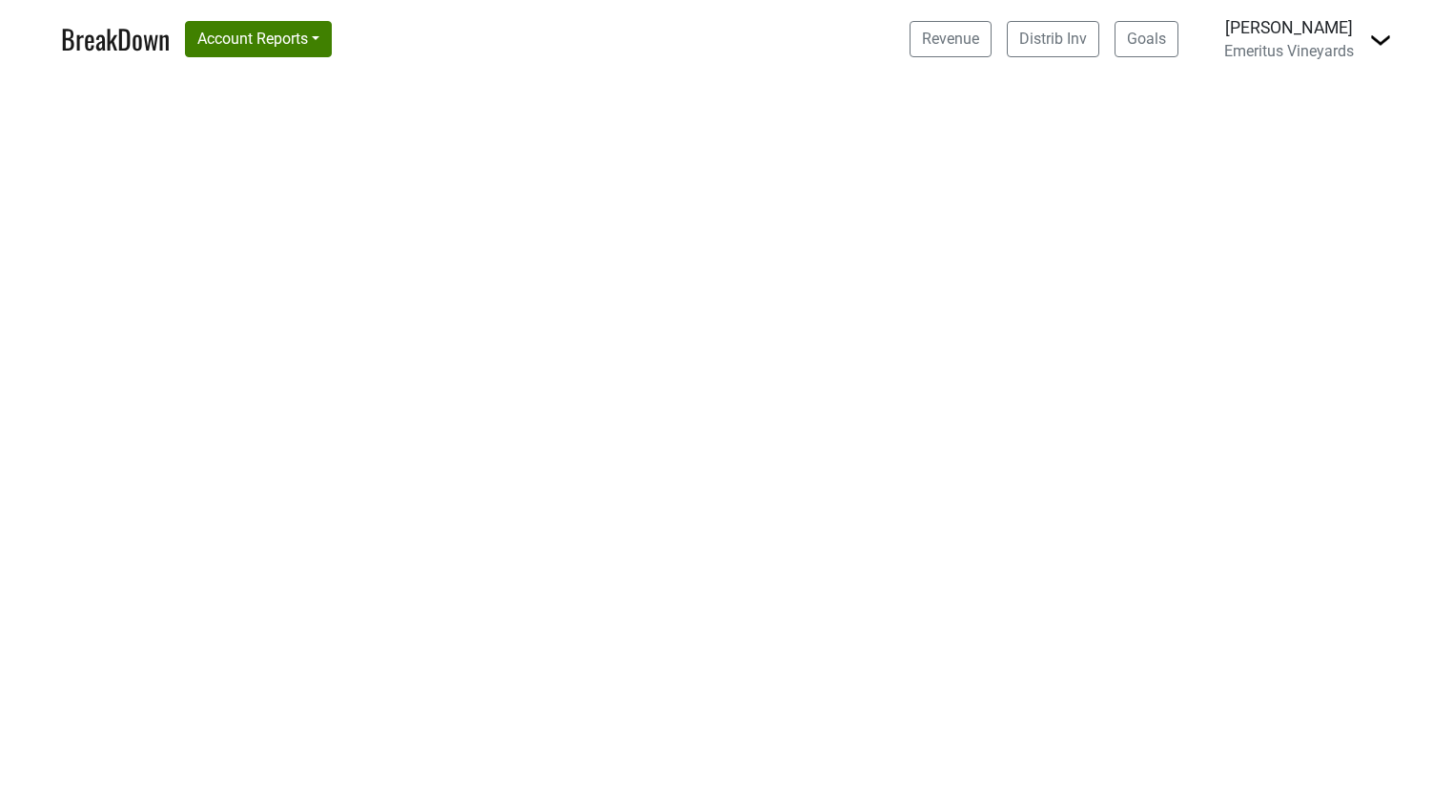
select select "CA"
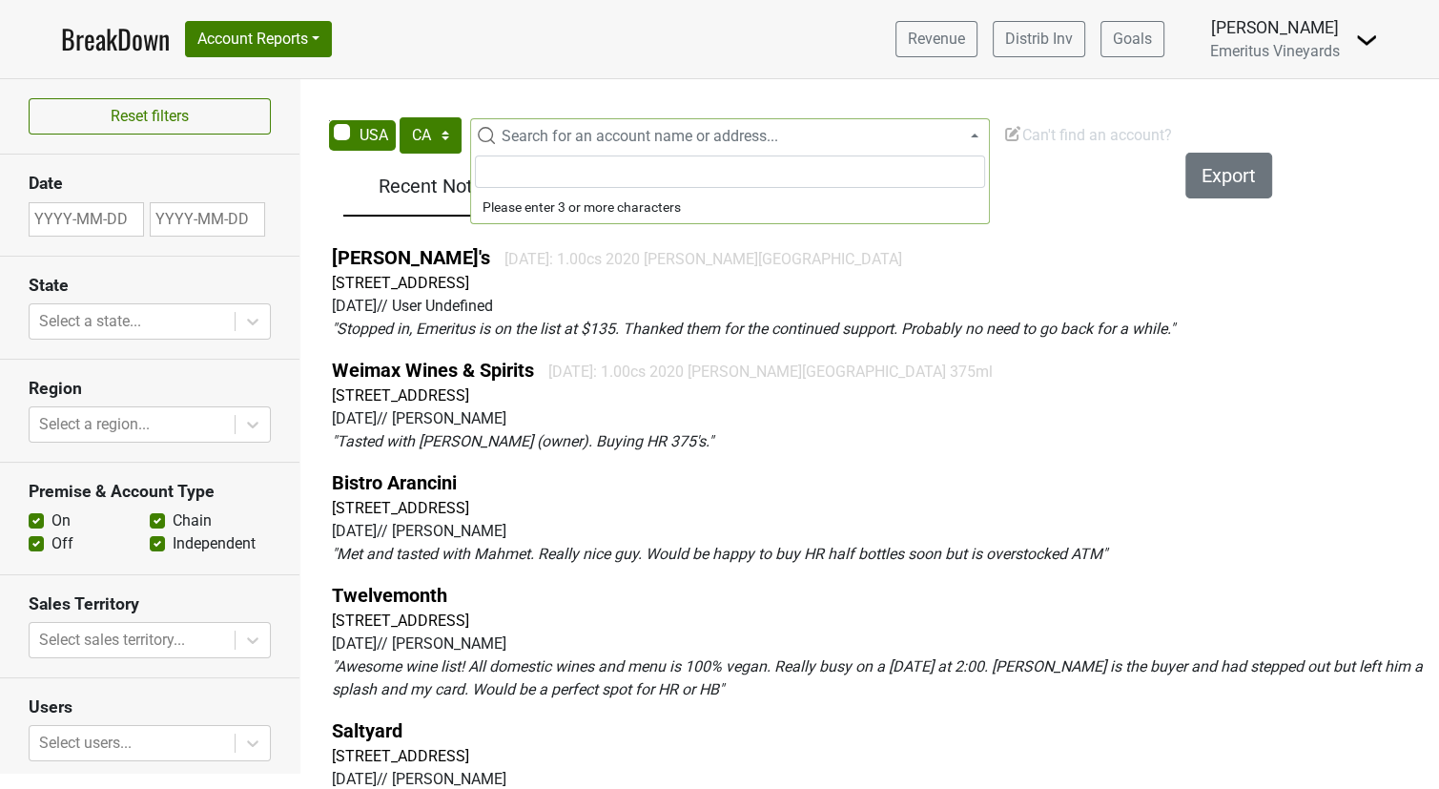
click at [646, 139] on span "Search for an account name or address..." at bounding box center [640, 136] width 277 height 18
type input "pocket"
select select "38289"
click at [603, 144] on span "× Caffe Latte" at bounding box center [741, 136] width 495 height 23
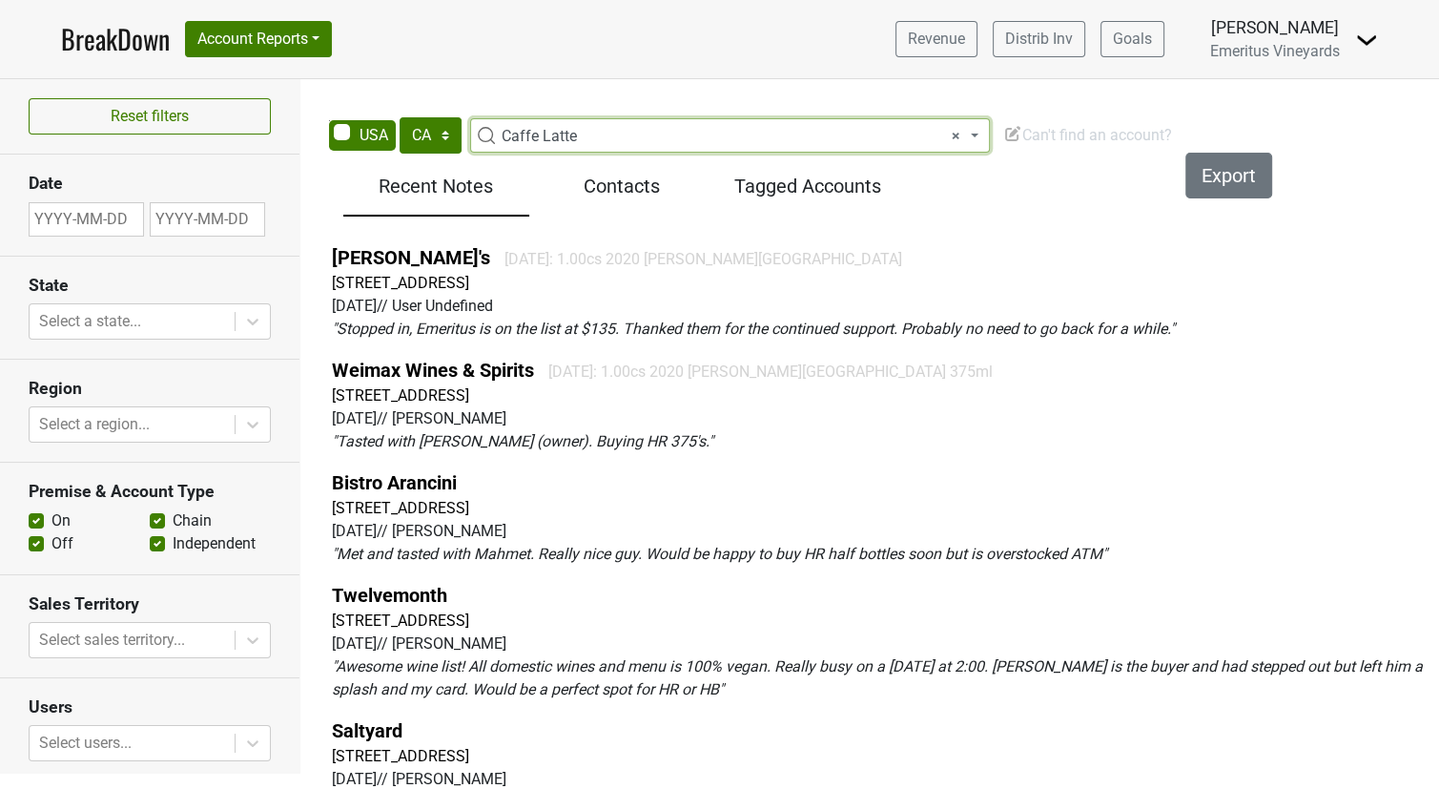
click at [1270, 45] on span "Emeritus Vineyards" at bounding box center [1275, 51] width 130 height 18
click at [1365, 43] on img at bounding box center [1366, 40] width 23 height 23
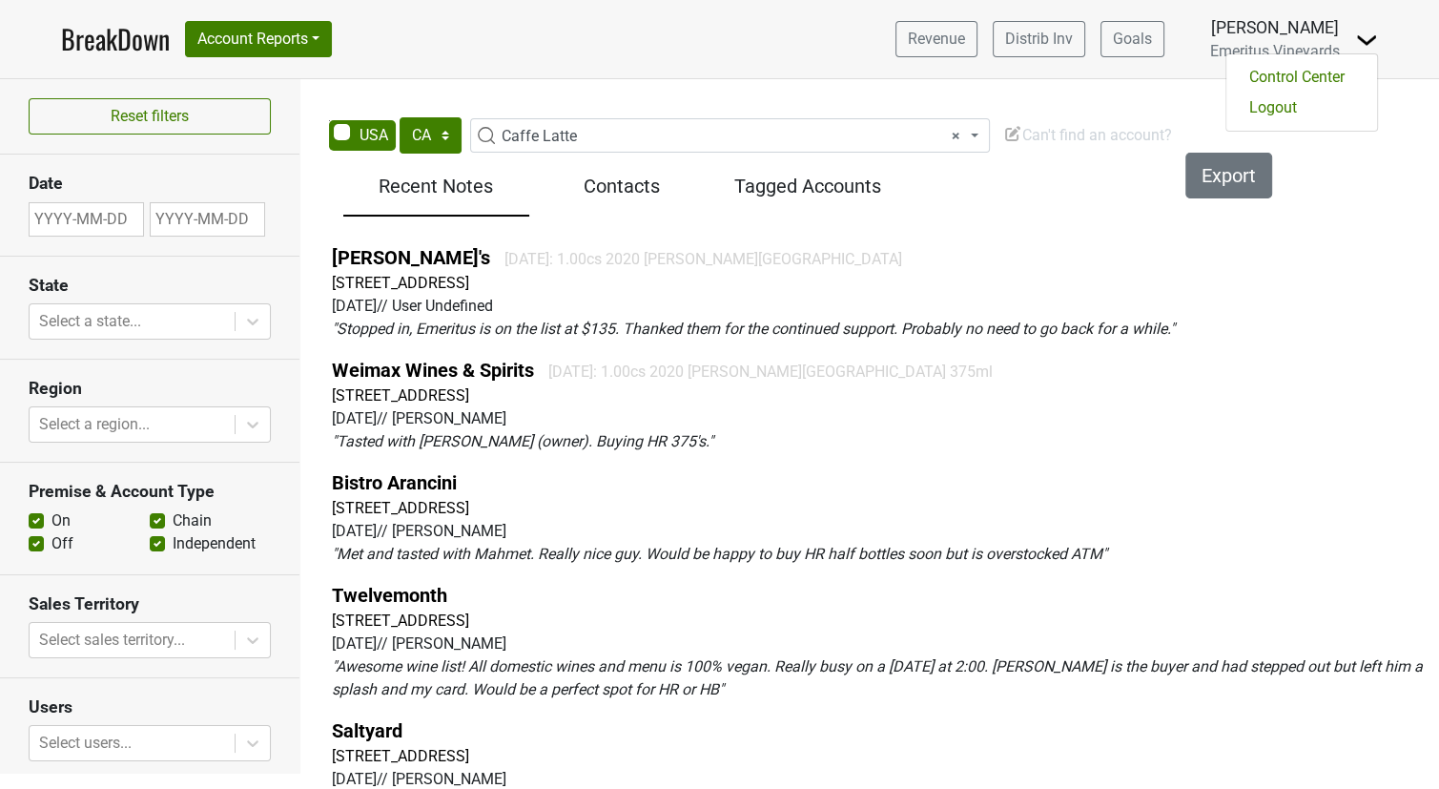
click at [640, 37] on nav "BreakDown Account Reports SuperRanker Map Award Progress Chain Compliance CRM N…" at bounding box center [719, 39] width 1347 height 78
click at [133, 41] on link "BreakDown" at bounding box center [115, 39] width 109 height 40
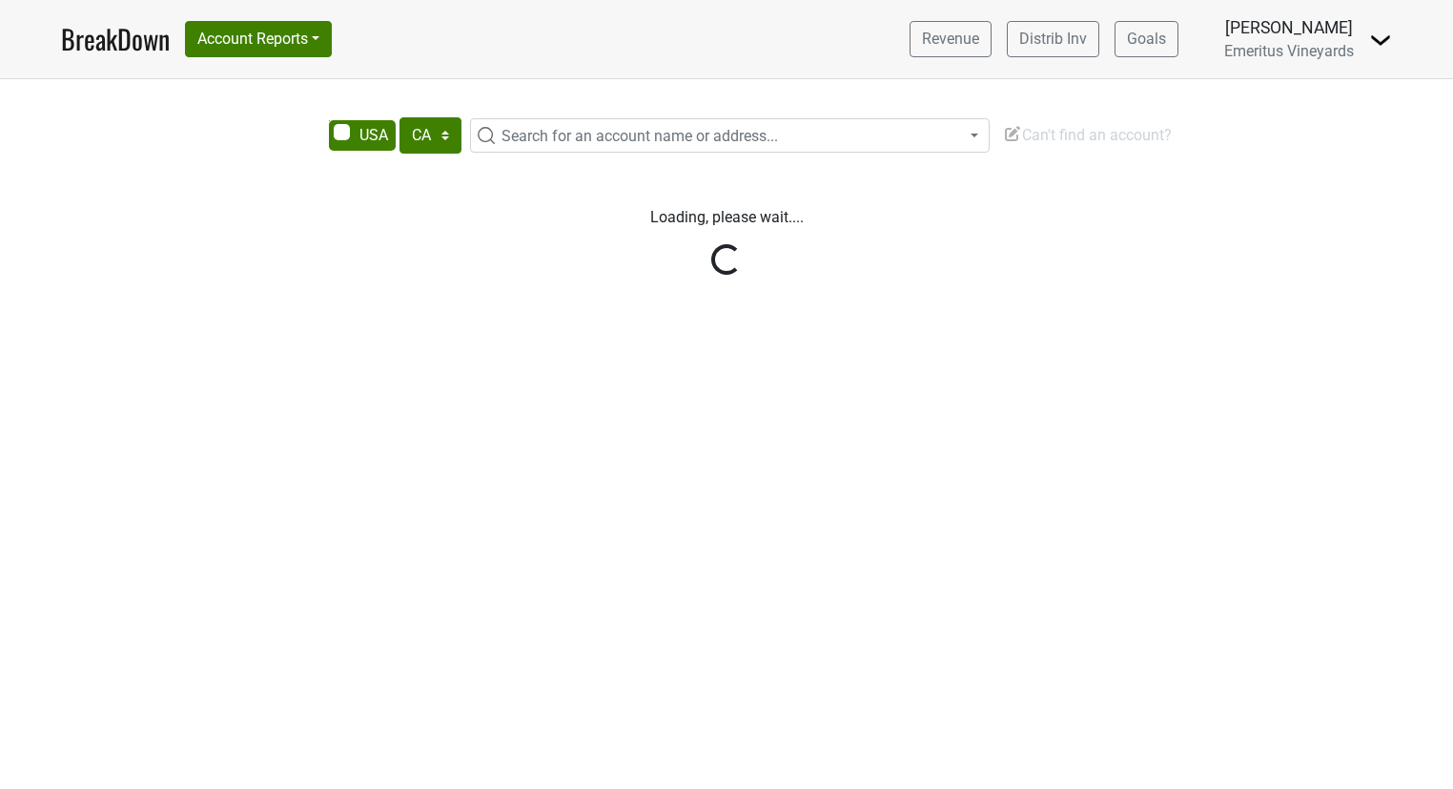
select select "CA"
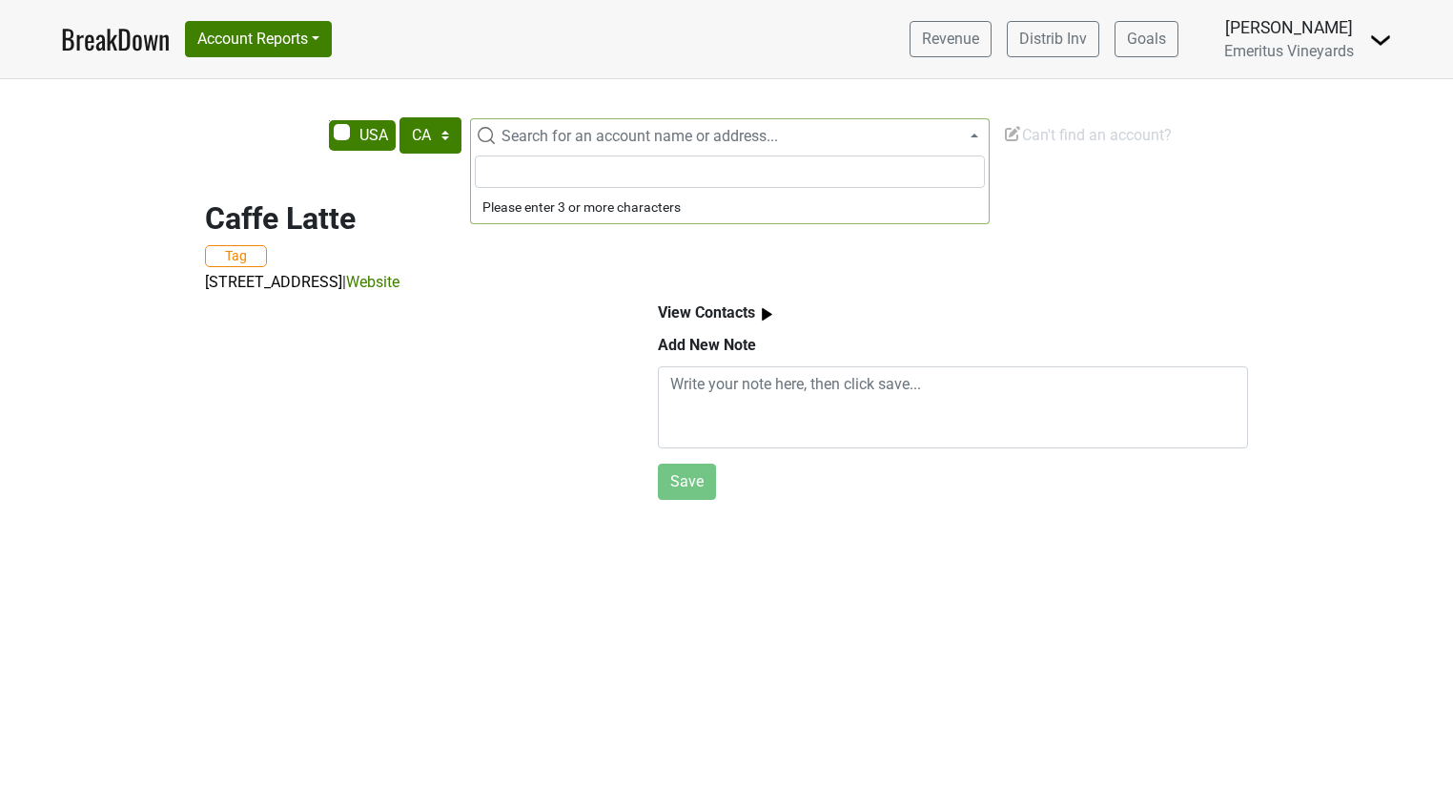
click at [636, 132] on span "Search for an account name or address..." at bounding box center [640, 136] width 277 height 18
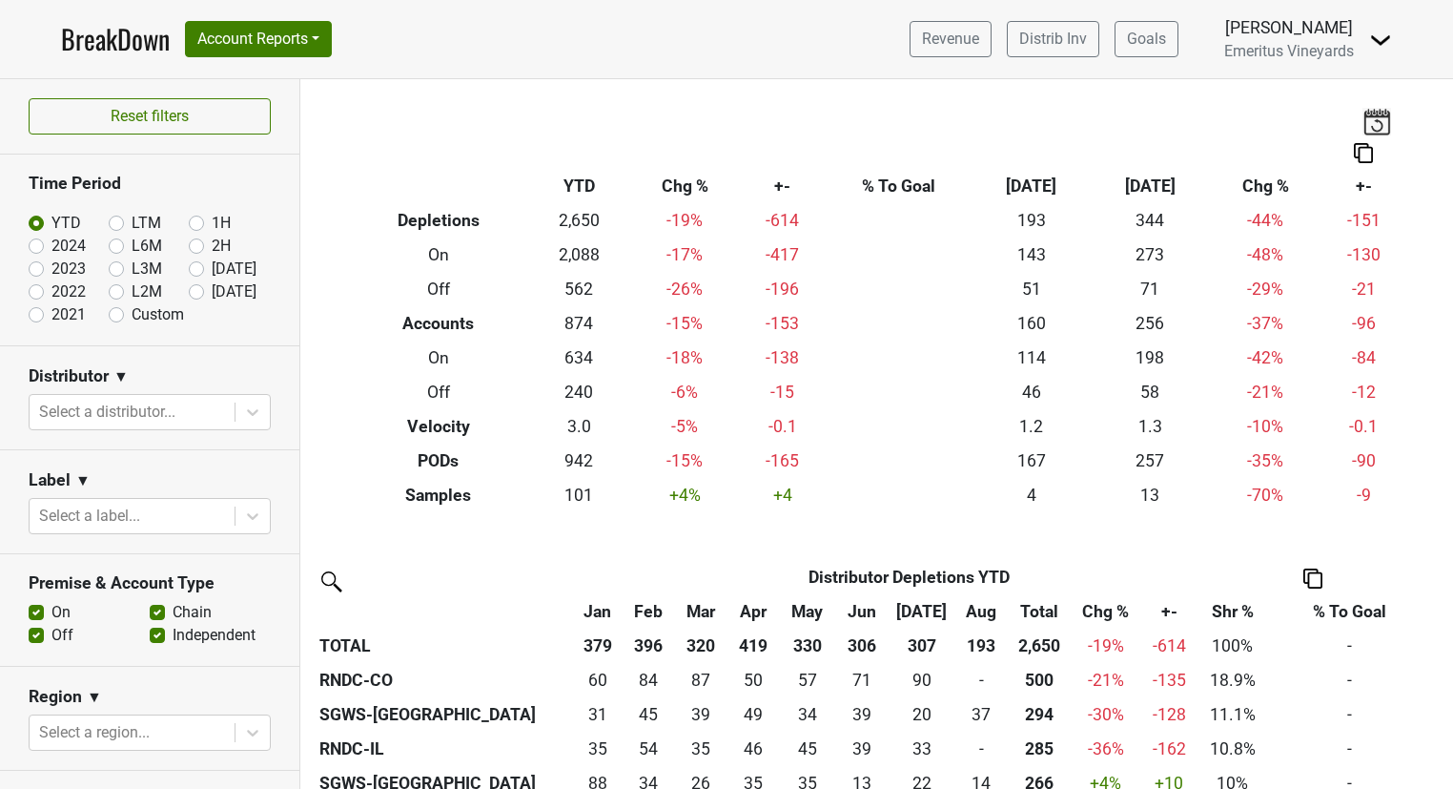
click at [1256, 51] on span "Emeritus Vineyards" at bounding box center [1289, 51] width 130 height 18
click at [1389, 42] on img at bounding box center [1380, 40] width 23 height 23
click at [222, 37] on button "Account Reports" at bounding box center [258, 39] width 147 height 36
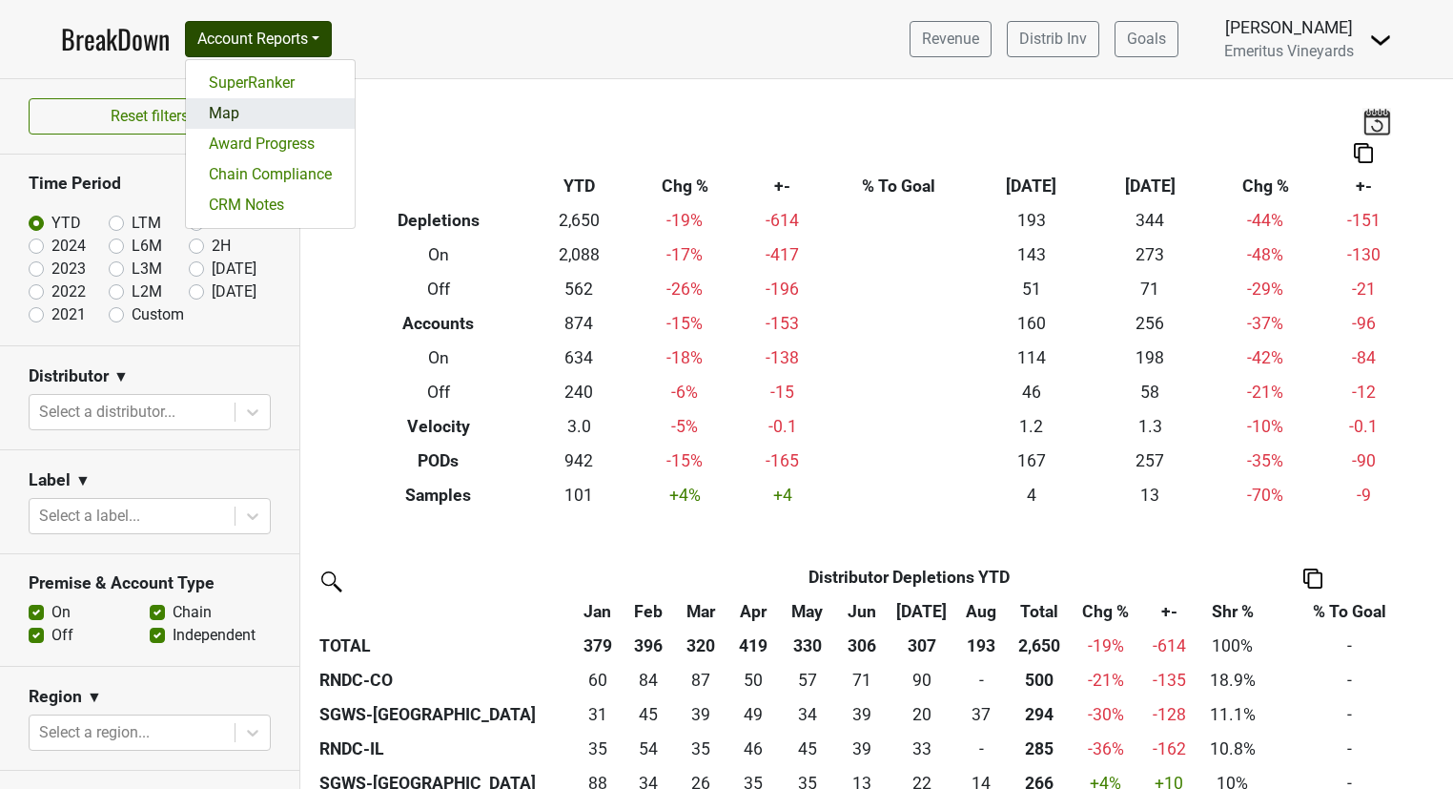
click at [242, 110] on link "Map" at bounding box center [270, 113] width 169 height 31
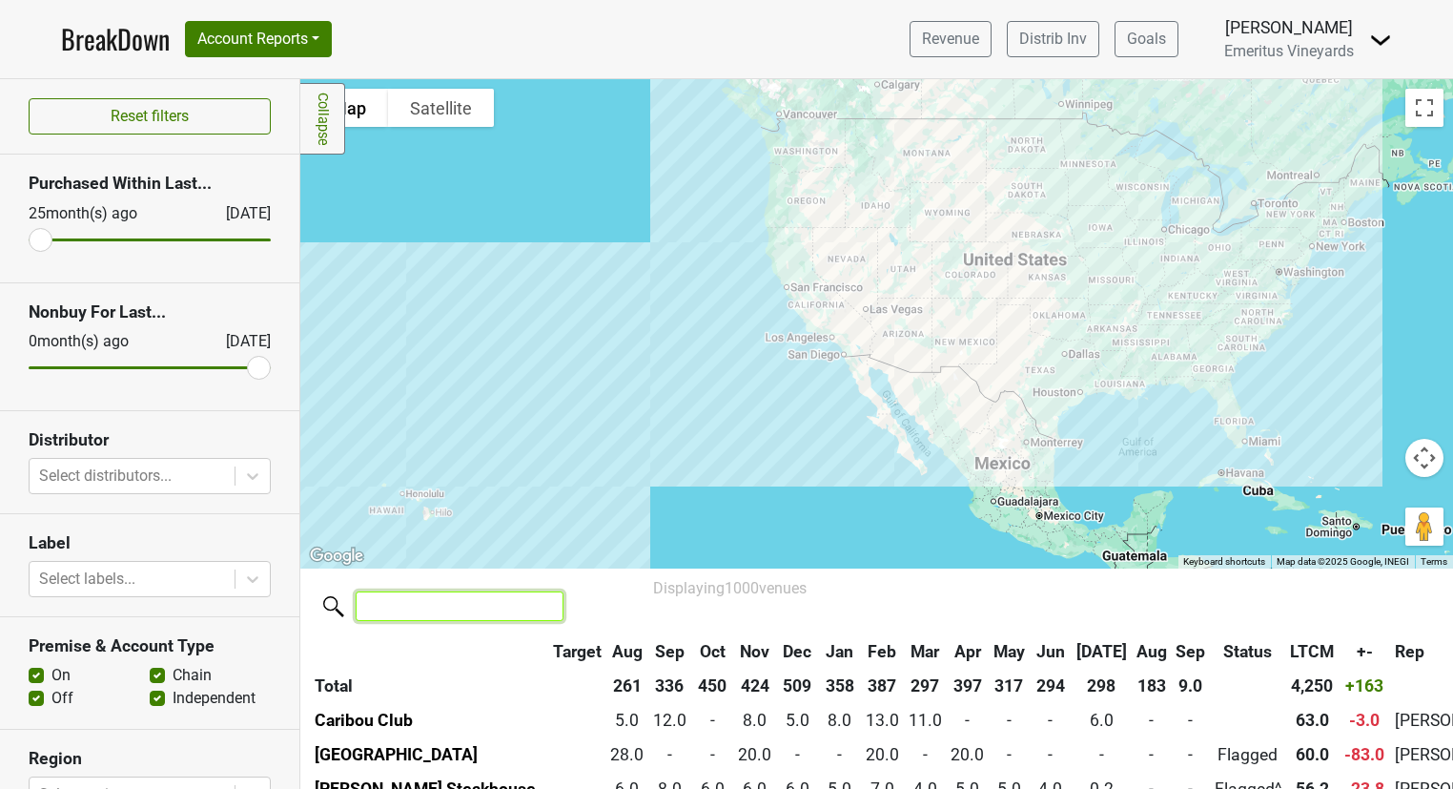
click at [439, 598] on input "search" at bounding box center [460, 606] width 208 height 30
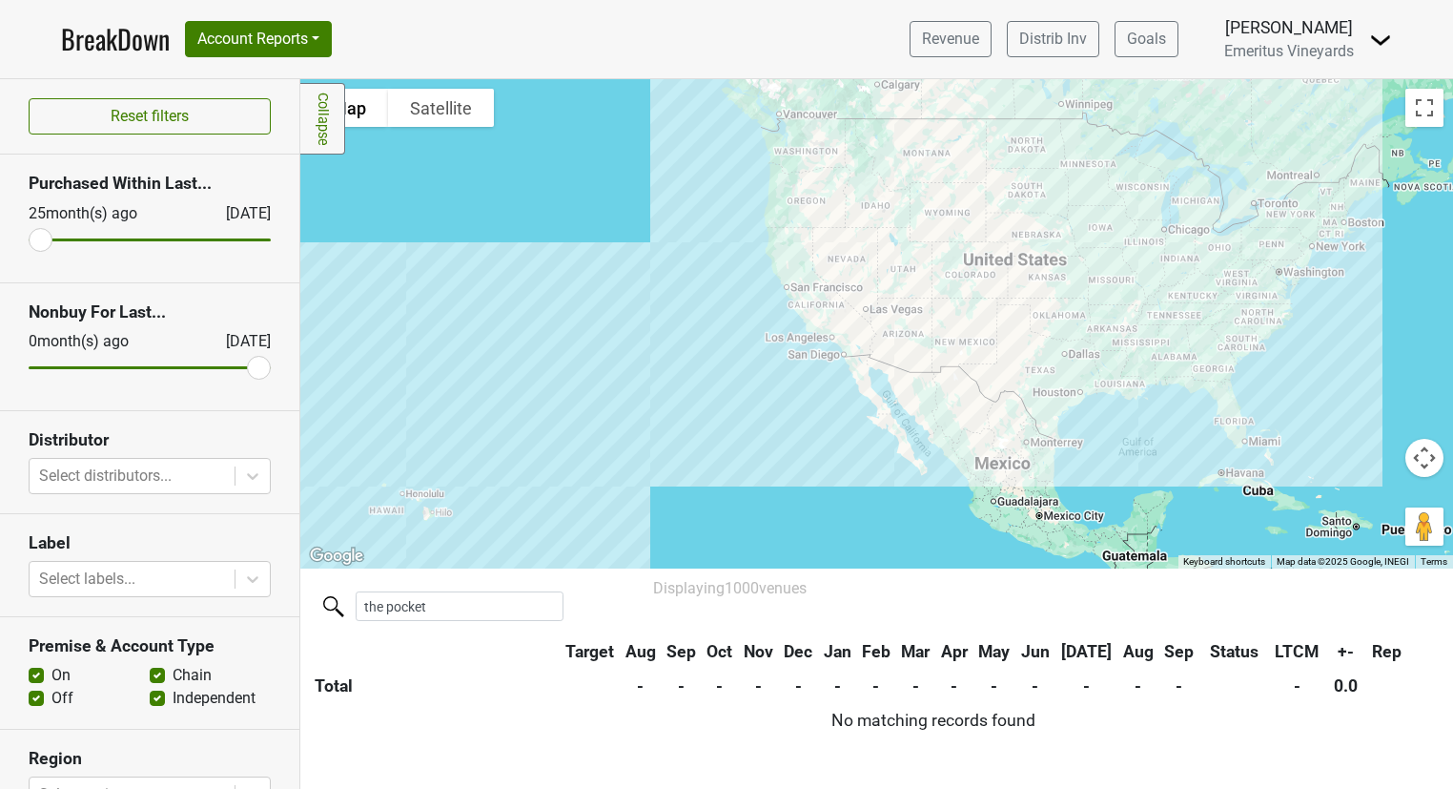
click at [770, 327] on div at bounding box center [876, 323] width 1153 height 489
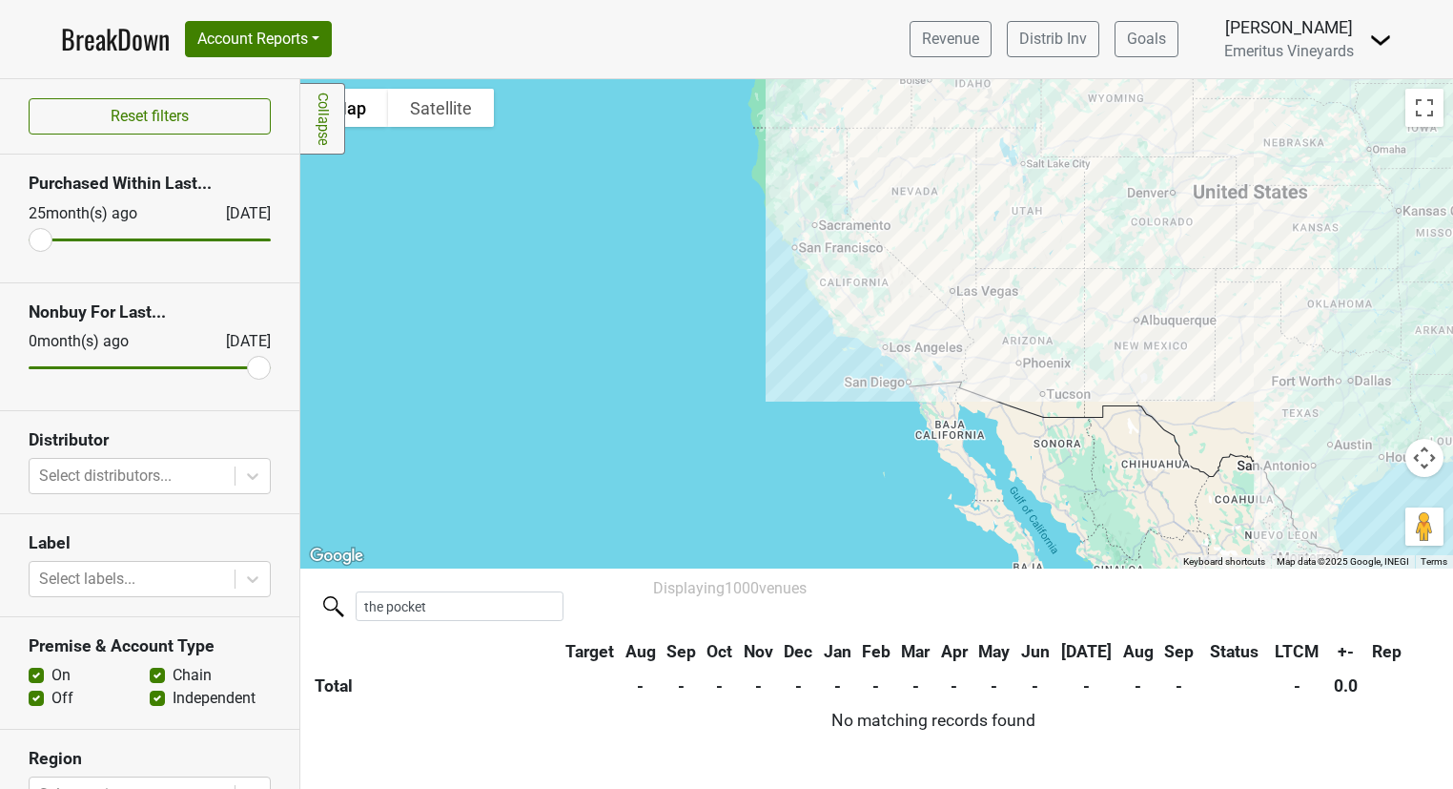
click at [770, 325] on div at bounding box center [876, 323] width 1153 height 489
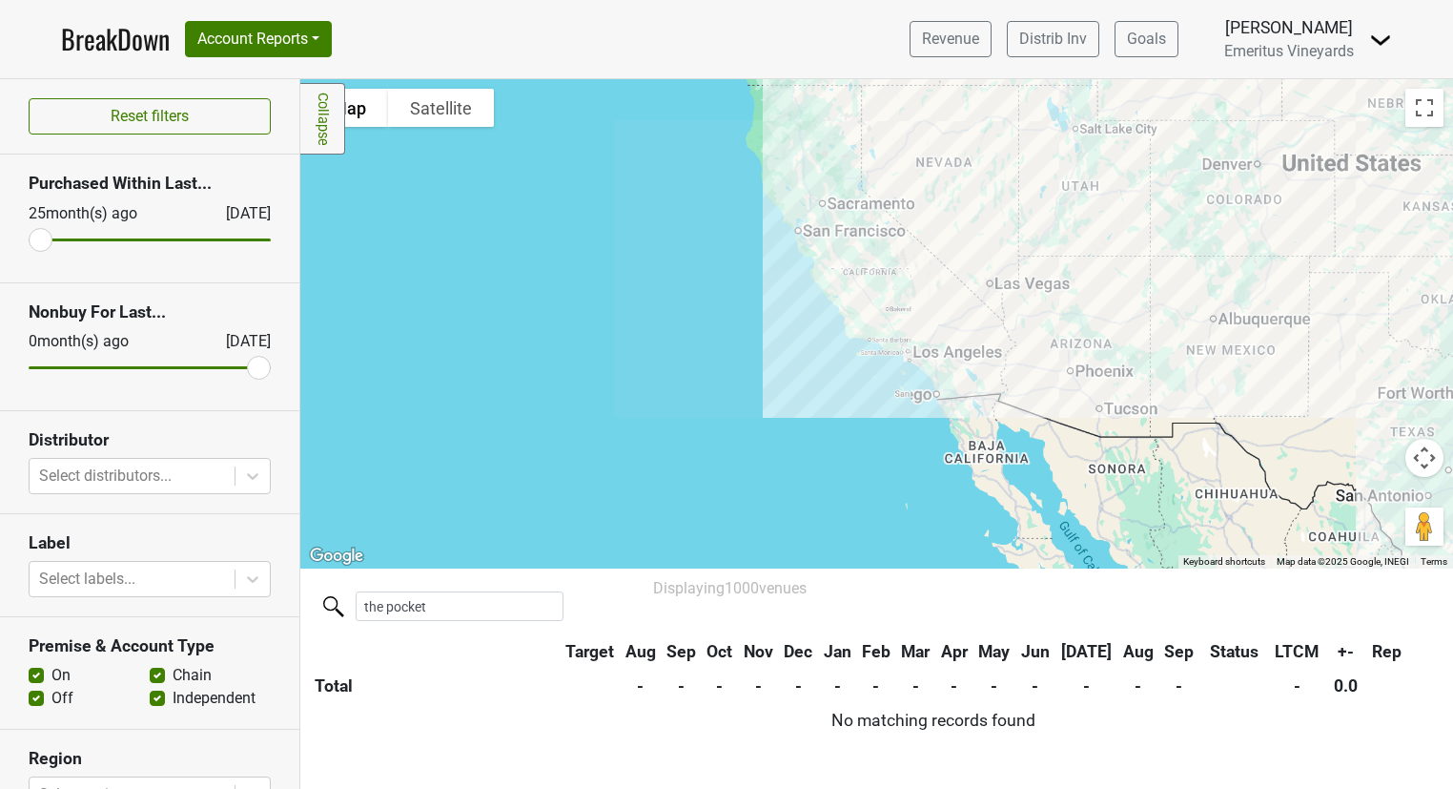
click at [770, 325] on div at bounding box center [876, 323] width 1153 height 489
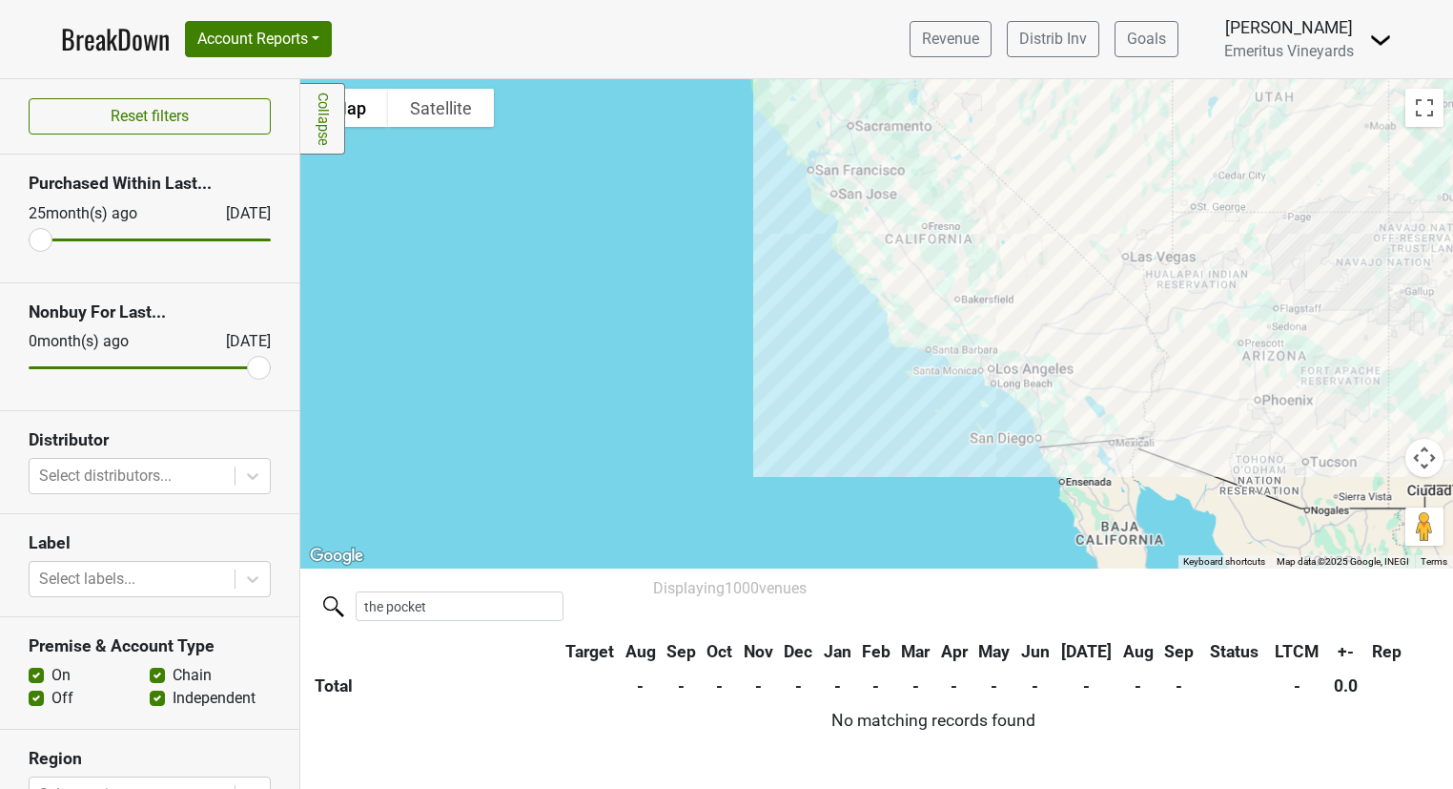
click at [770, 325] on div at bounding box center [876, 323] width 1153 height 489
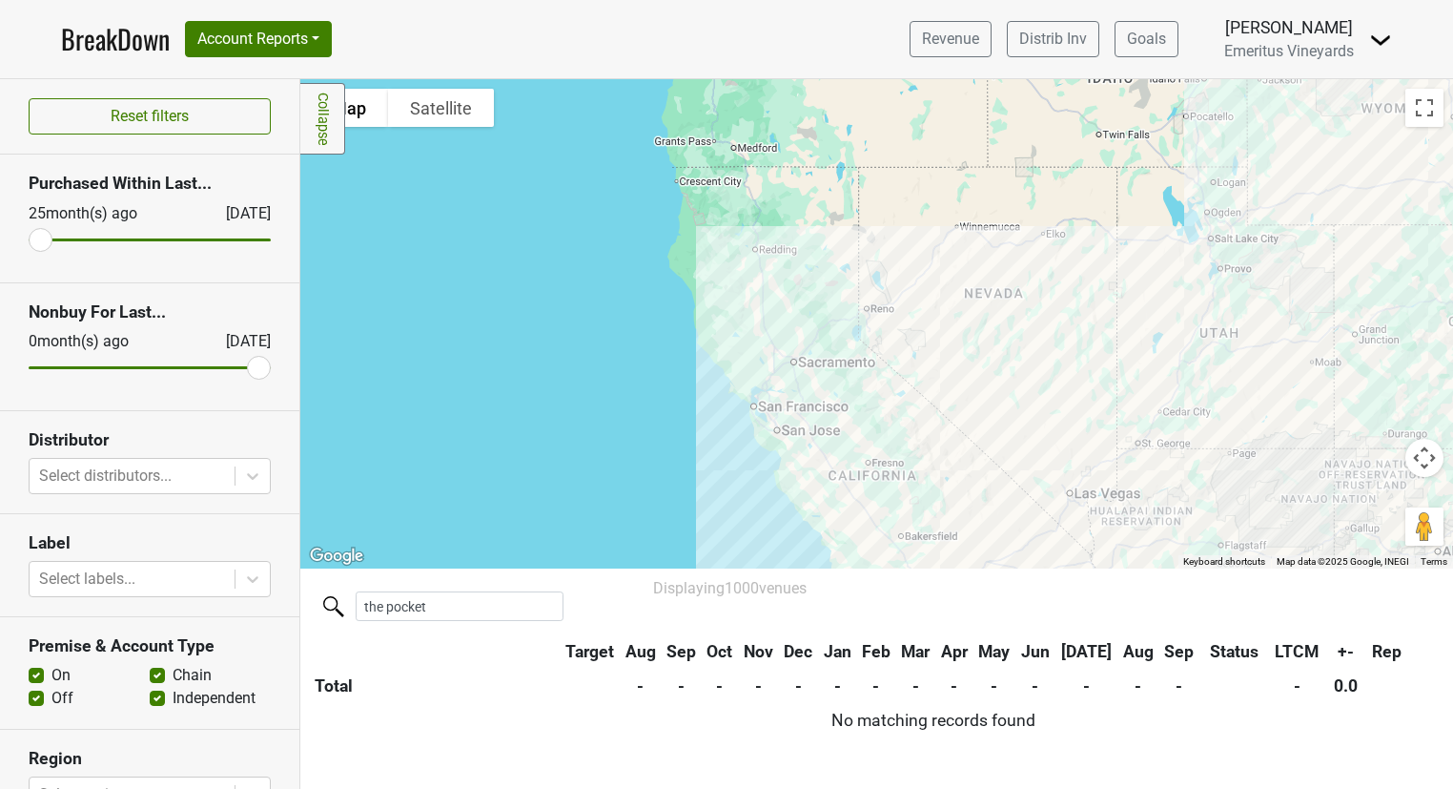
drag, startPoint x: 789, startPoint y: 312, endPoint x: 740, endPoint y: 530, distance: 223.7
click at [740, 530] on div at bounding box center [876, 323] width 1153 height 489
click at [714, 441] on div at bounding box center [876, 323] width 1153 height 489
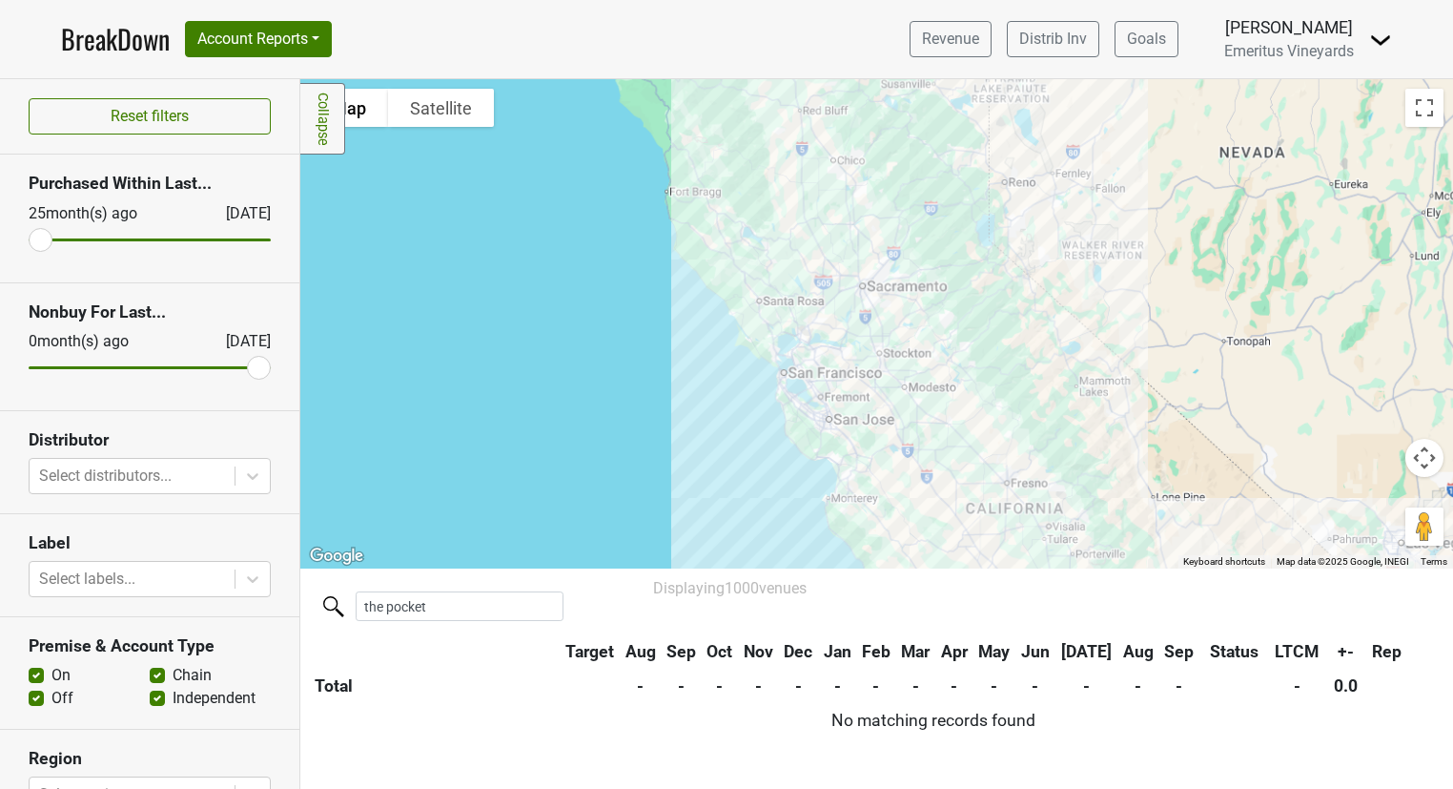
click at [740, 430] on div at bounding box center [876, 323] width 1153 height 489
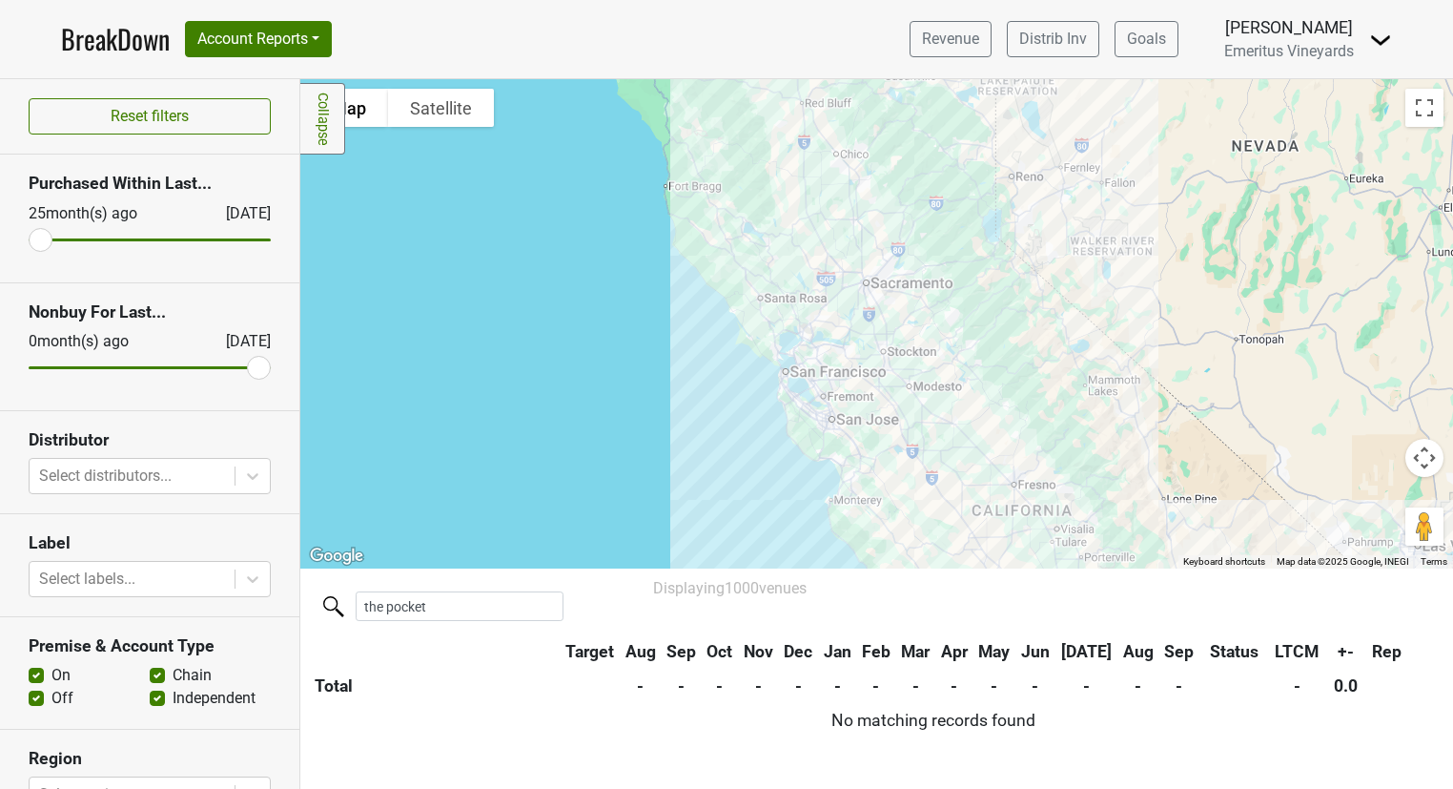
click at [740, 430] on div at bounding box center [876, 323] width 1153 height 489
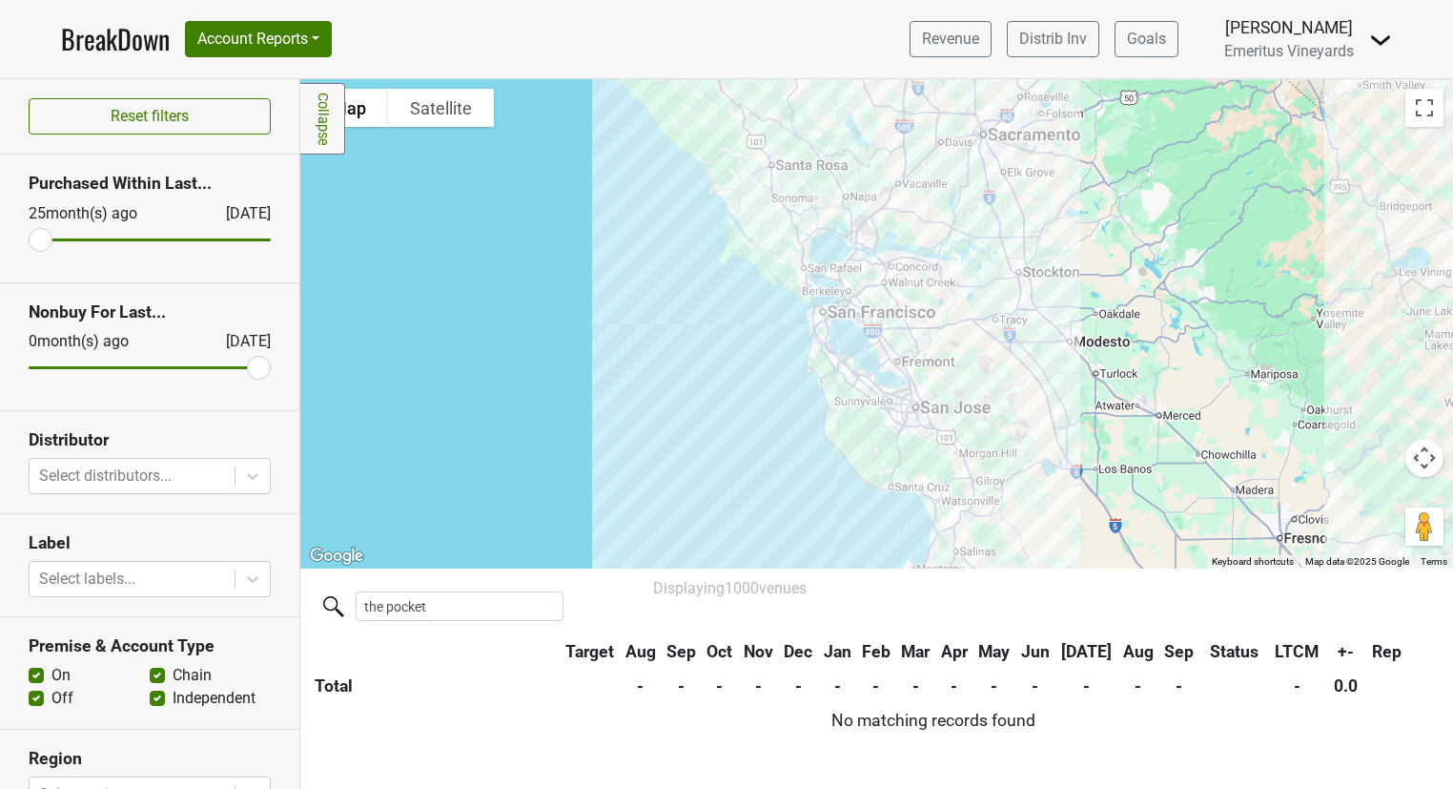
click at [768, 426] on div at bounding box center [876, 323] width 1153 height 489
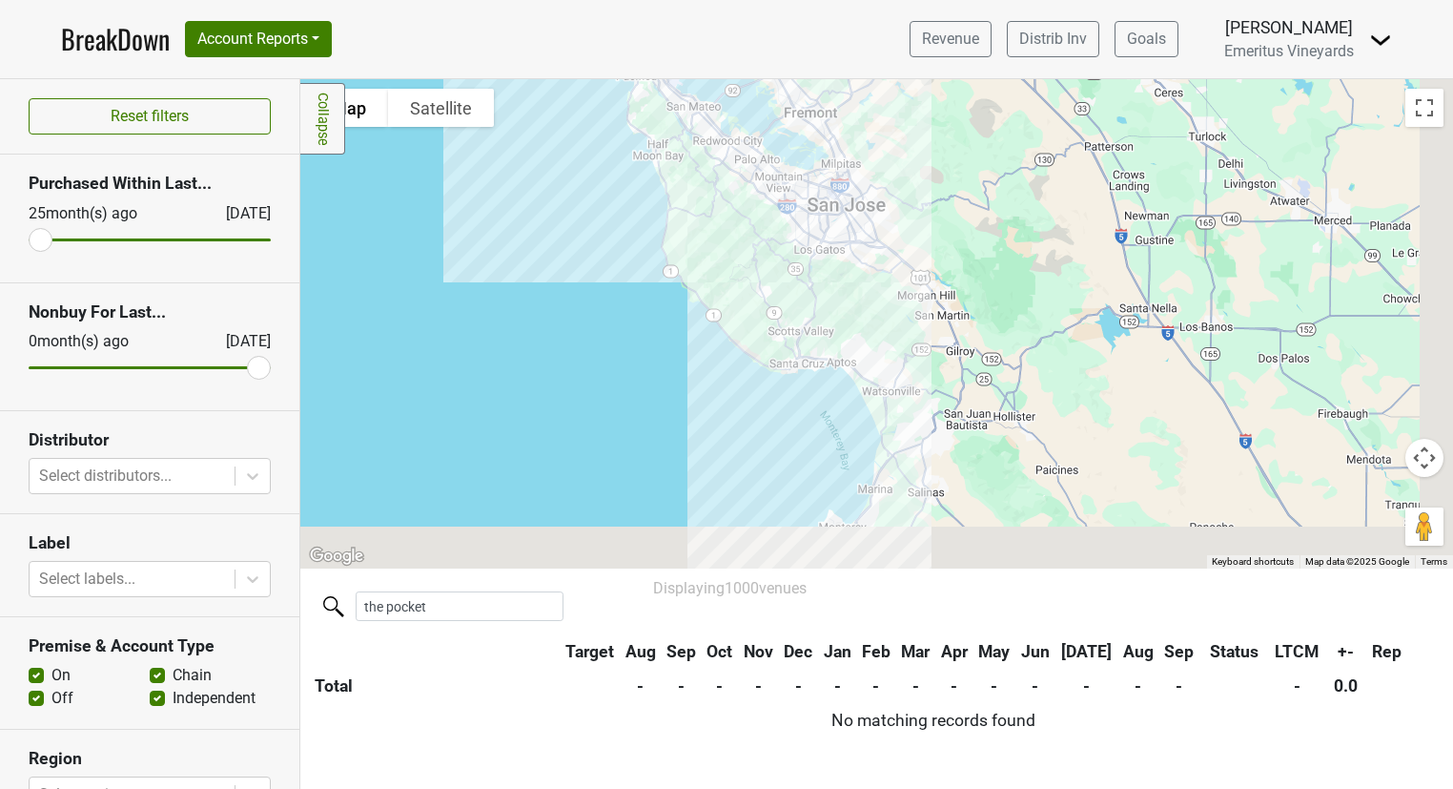
drag, startPoint x: 775, startPoint y: 403, endPoint x: 540, endPoint y: 201, distance: 310.4
click at [540, 201] on div at bounding box center [876, 323] width 1153 height 489
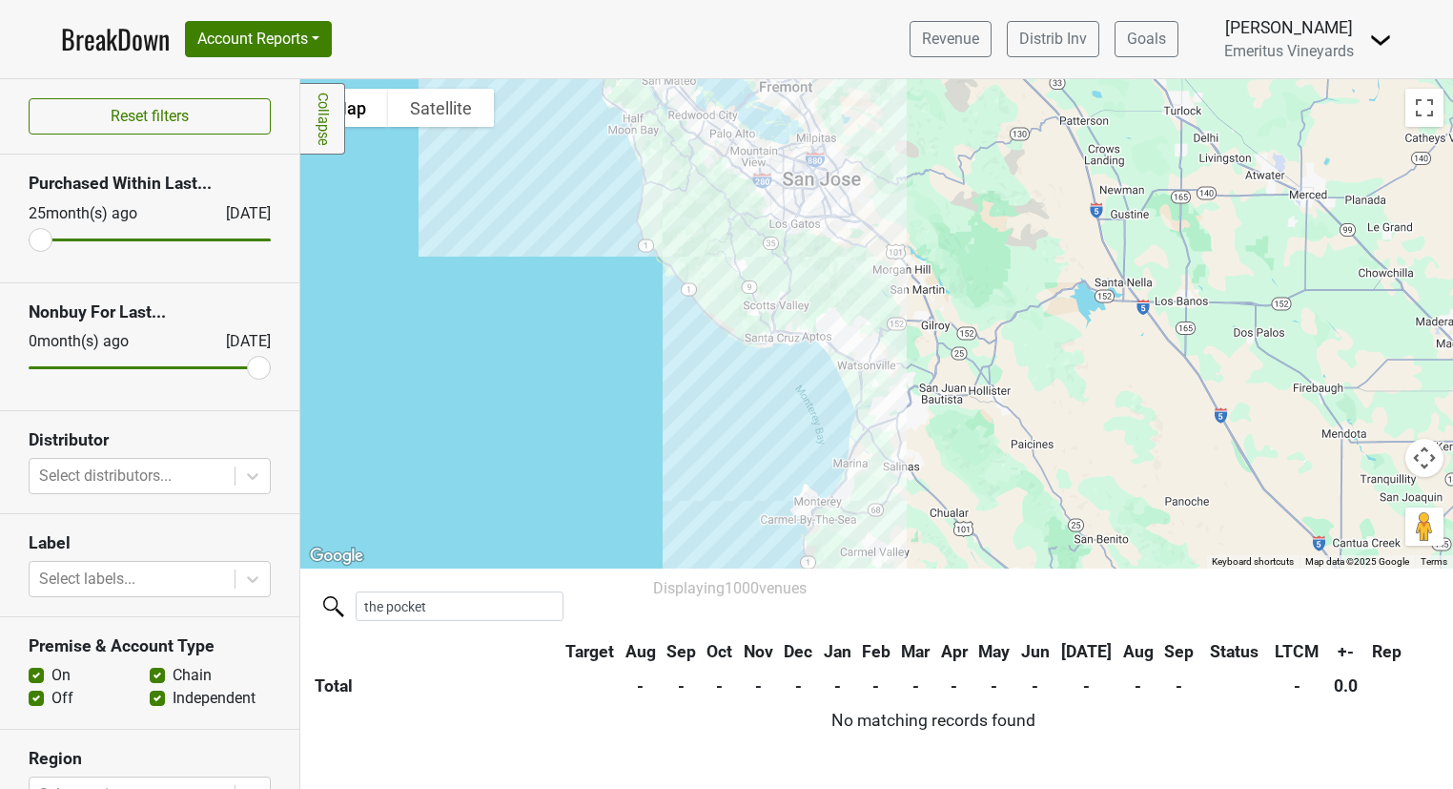
click at [748, 546] on div at bounding box center [876, 323] width 1153 height 489
click at [759, 546] on div at bounding box center [876, 323] width 1153 height 489
click at [770, 503] on div at bounding box center [876, 323] width 1153 height 489
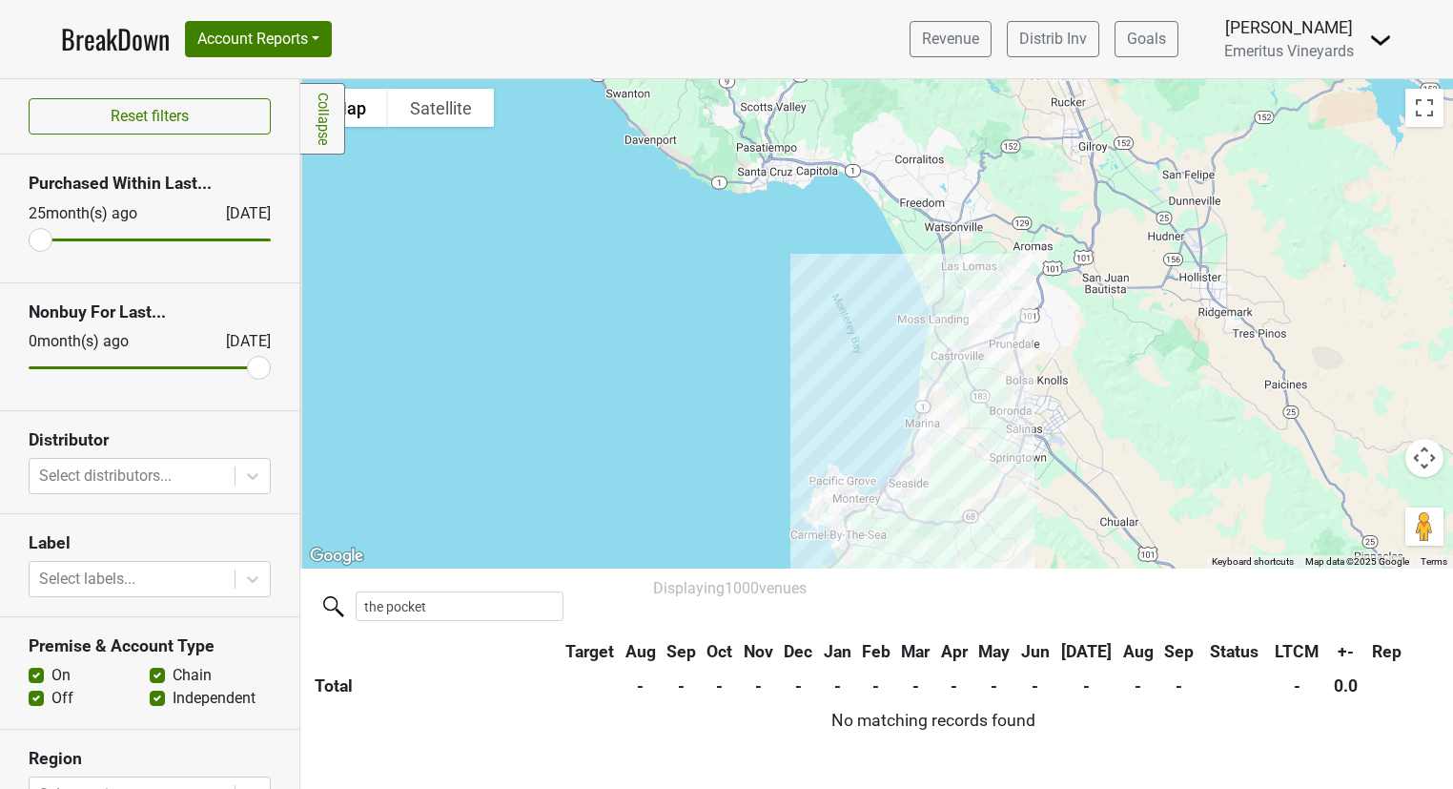
click at [774, 502] on div at bounding box center [876, 323] width 1153 height 489
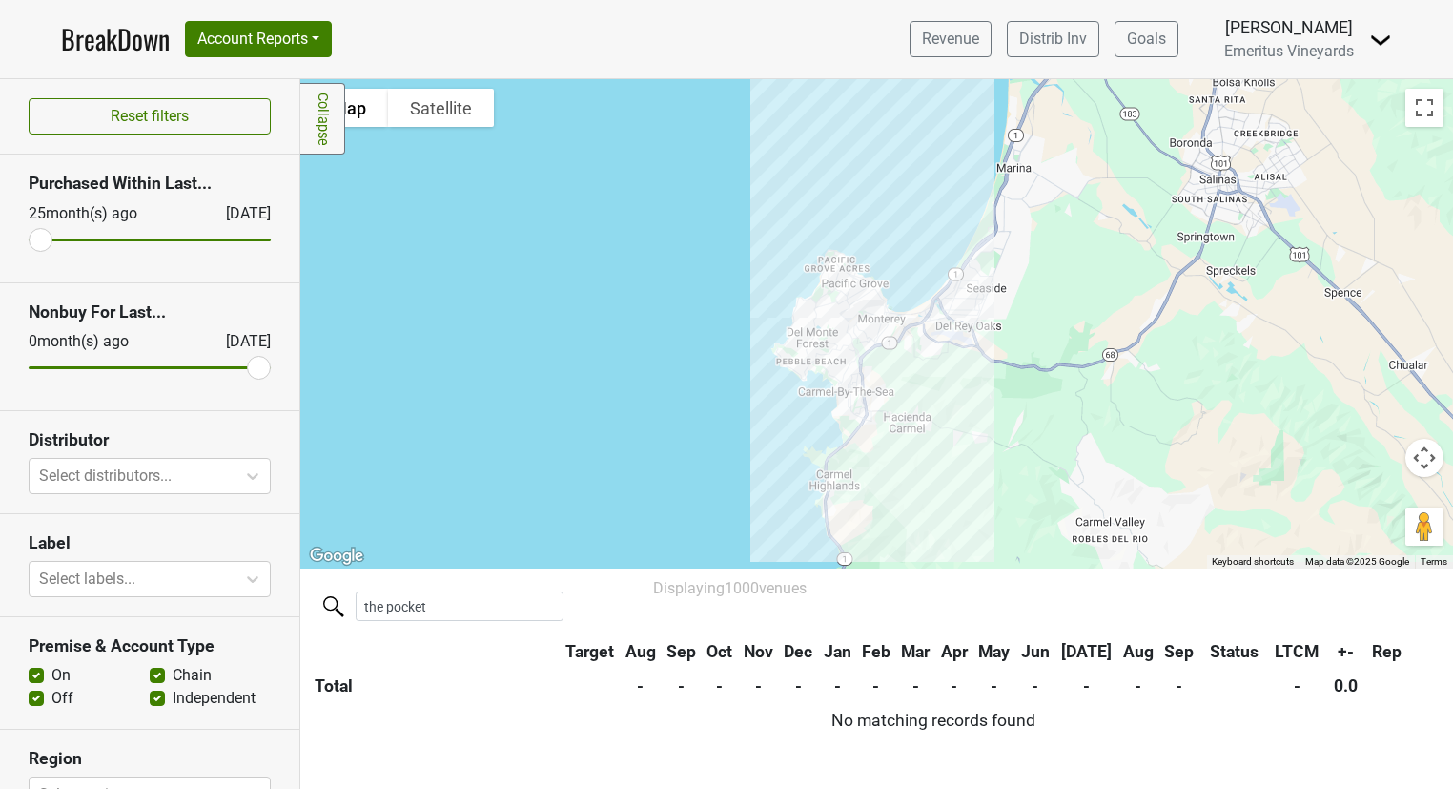
drag, startPoint x: 774, startPoint y: 502, endPoint x: 725, endPoint y: 323, distance: 185.1
click at [725, 323] on div at bounding box center [876, 323] width 1153 height 489
click at [735, 379] on div at bounding box center [876, 323] width 1153 height 489
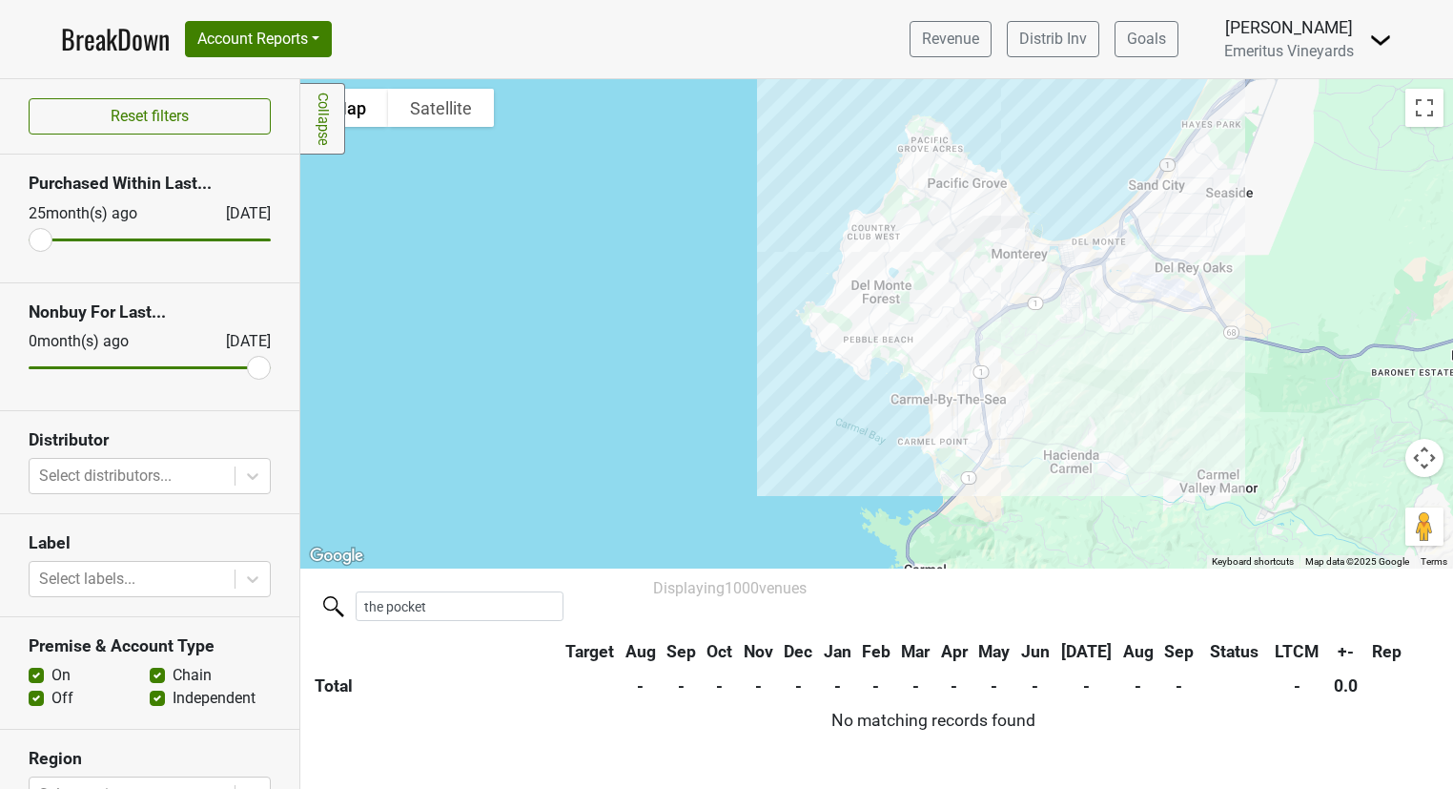
click at [786, 396] on div at bounding box center [876, 323] width 1153 height 489
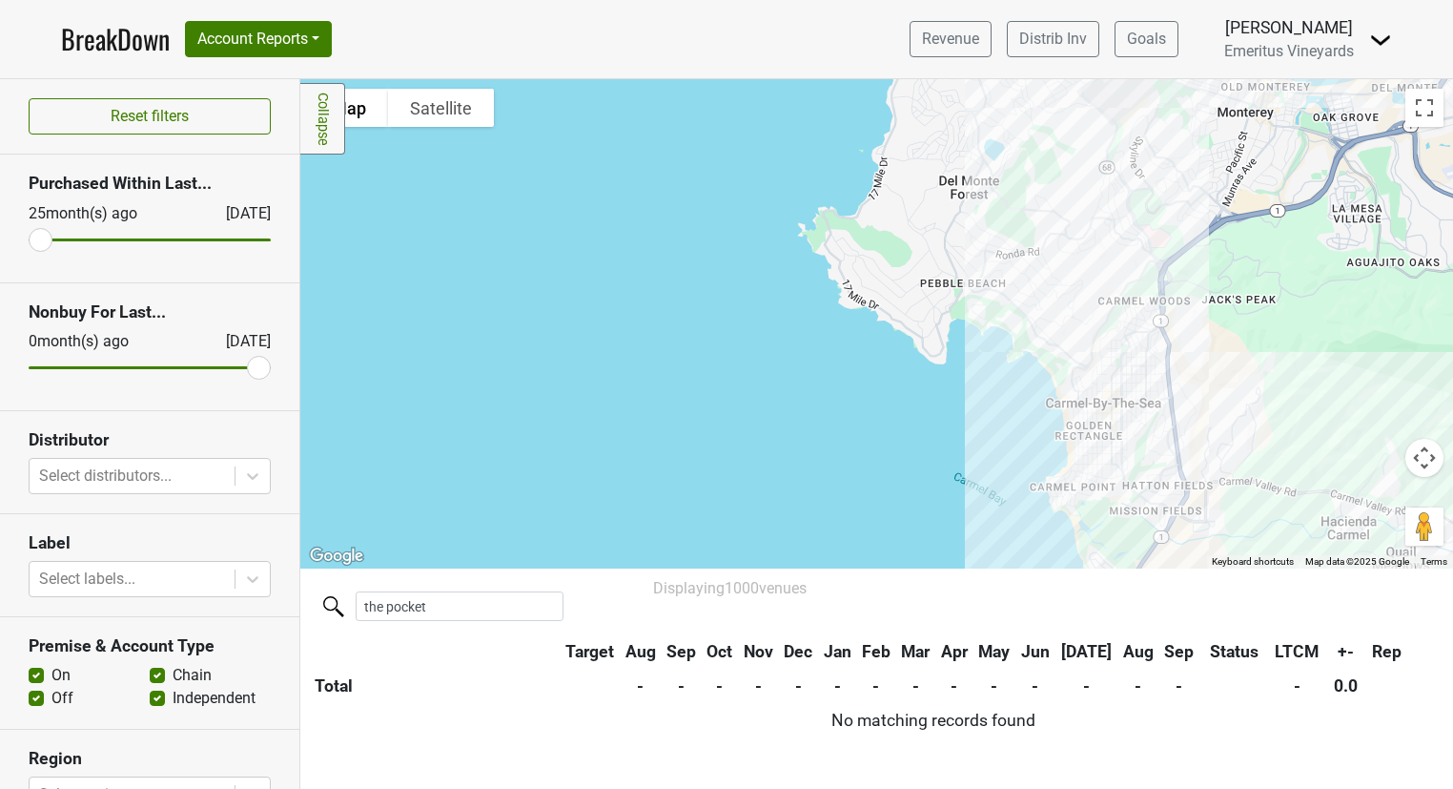
click at [889, 415] on div at bounding box center [876, 323] width 1153 height 489
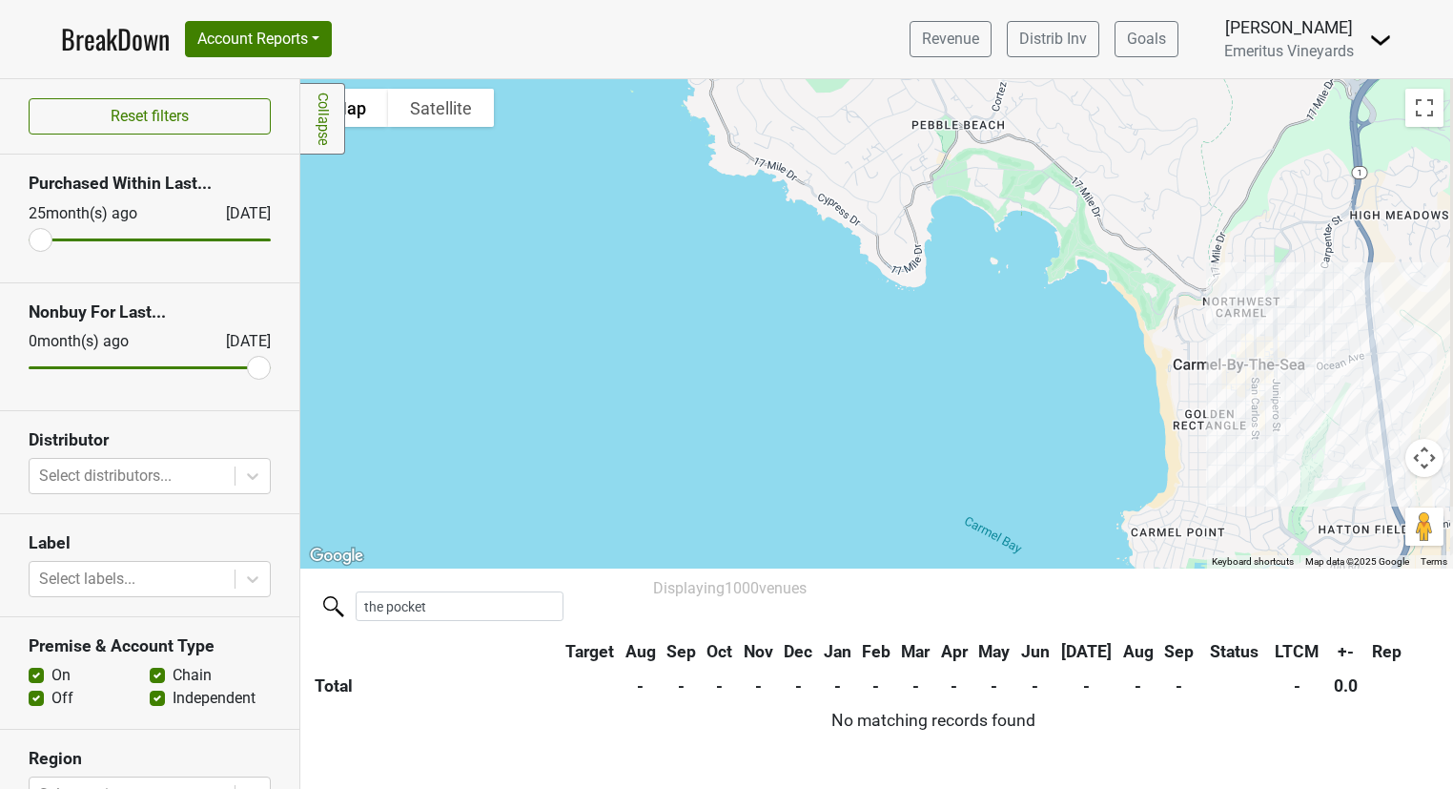
drag, startPoint x: 1017, startPoint y: 446, endPoint x: 807, endPoint y: 384, distance: 219.6
click at [807, 384] on div at bounding box center [876, 323] width 1153 height 489
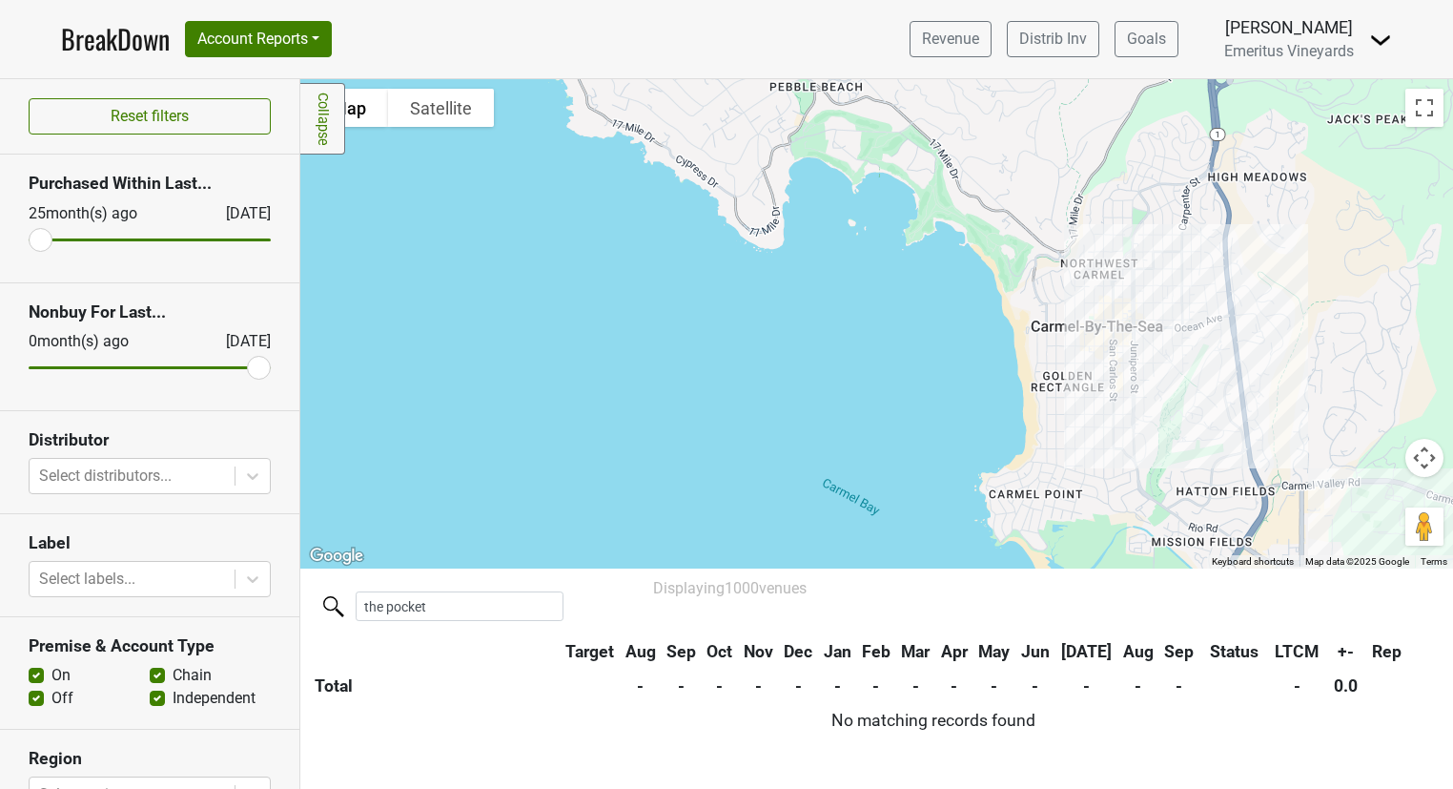
click at [812, 384] on div at bounding box center [876, 323] width 1153 height 489
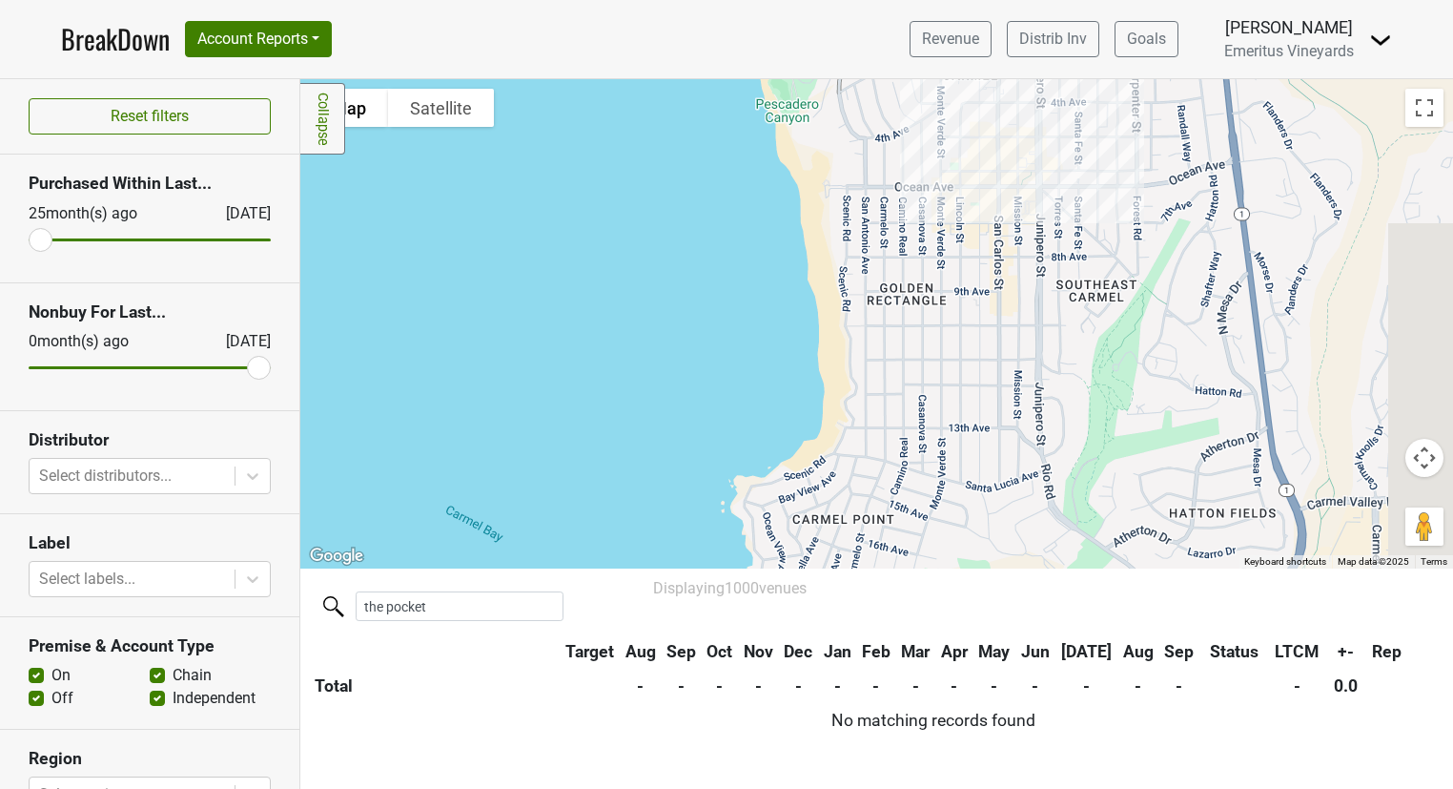
drag, startPoint x: 1038, startPoint y: 428, endPoint x: 621, endPoint y: 340, distance: 426.7
click at [621, 340] on div at bounding box center [876, 323] width 1153 height 489
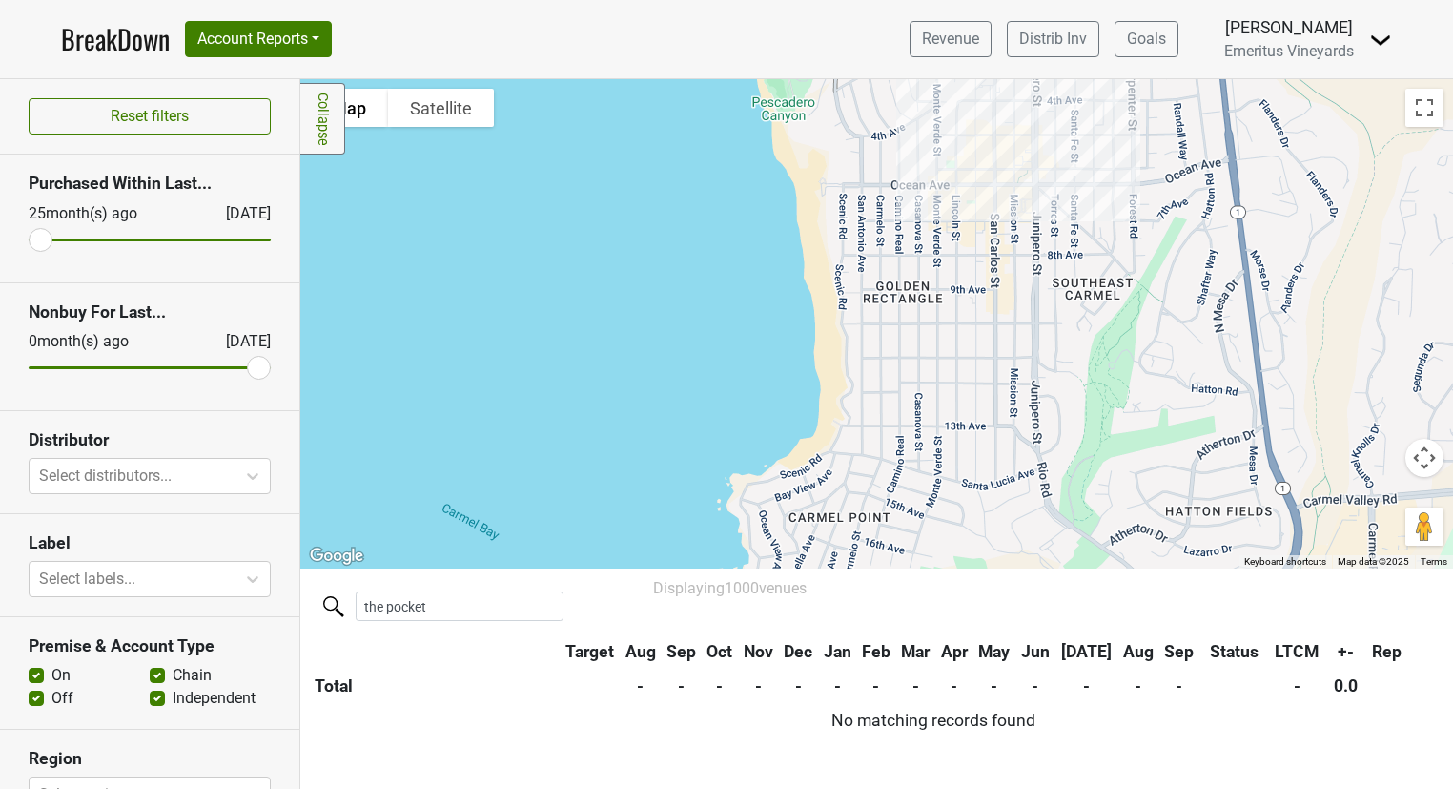
click at [792, 348] on div at bounding box center [876, 323] width 1153 height 489
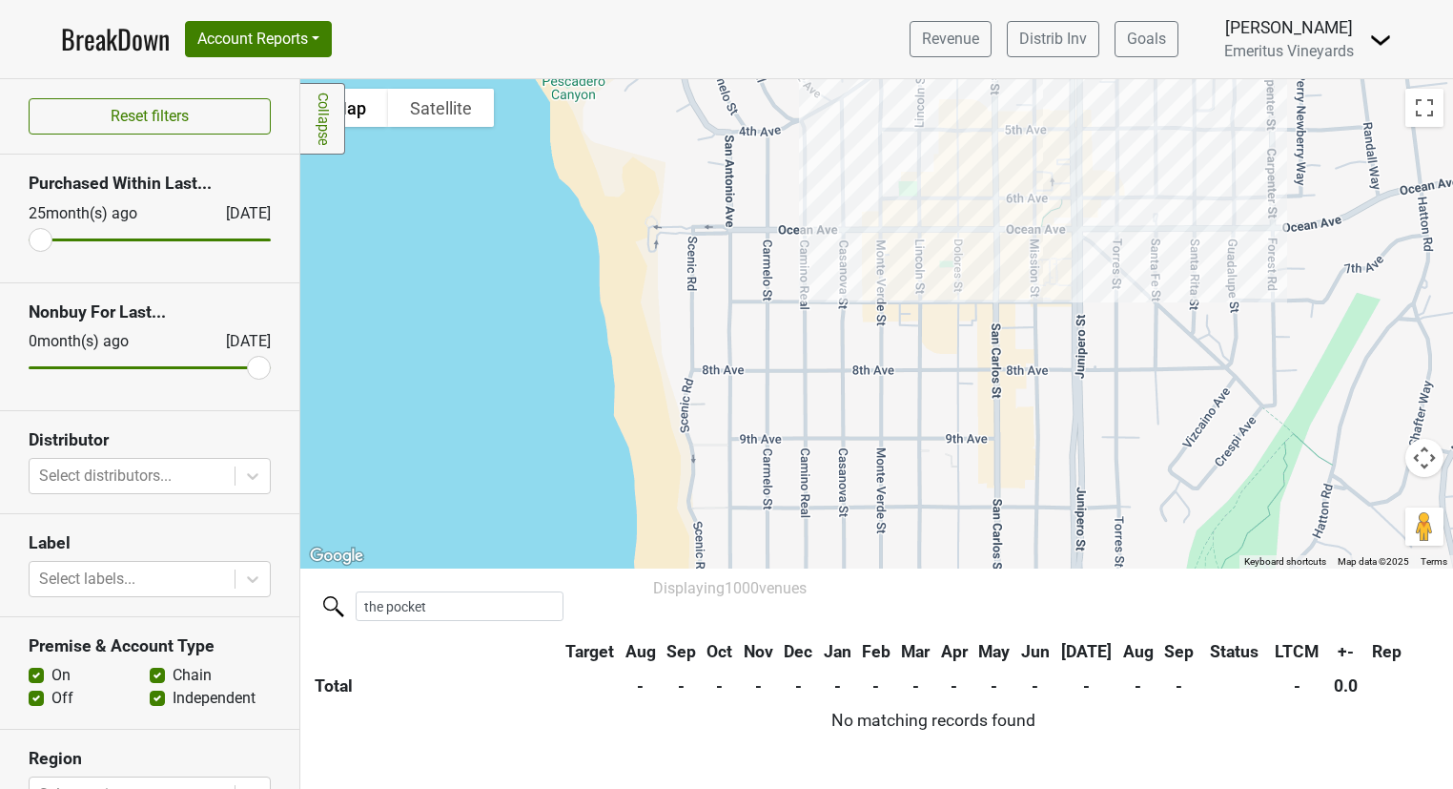
drag, startPoint x: 809, startPoint y: 335, endPoint x: 614, endPoint y: 546, distance: 287.5
click at [614, 546] on div at bounding box center [876, 323] width 1153 height 489
click at [851, 391] on div at bounding box center [876, 323] width 1153 height 489
click at [816, 390] on div at bounding box center [876, 323] width 1153 height 489
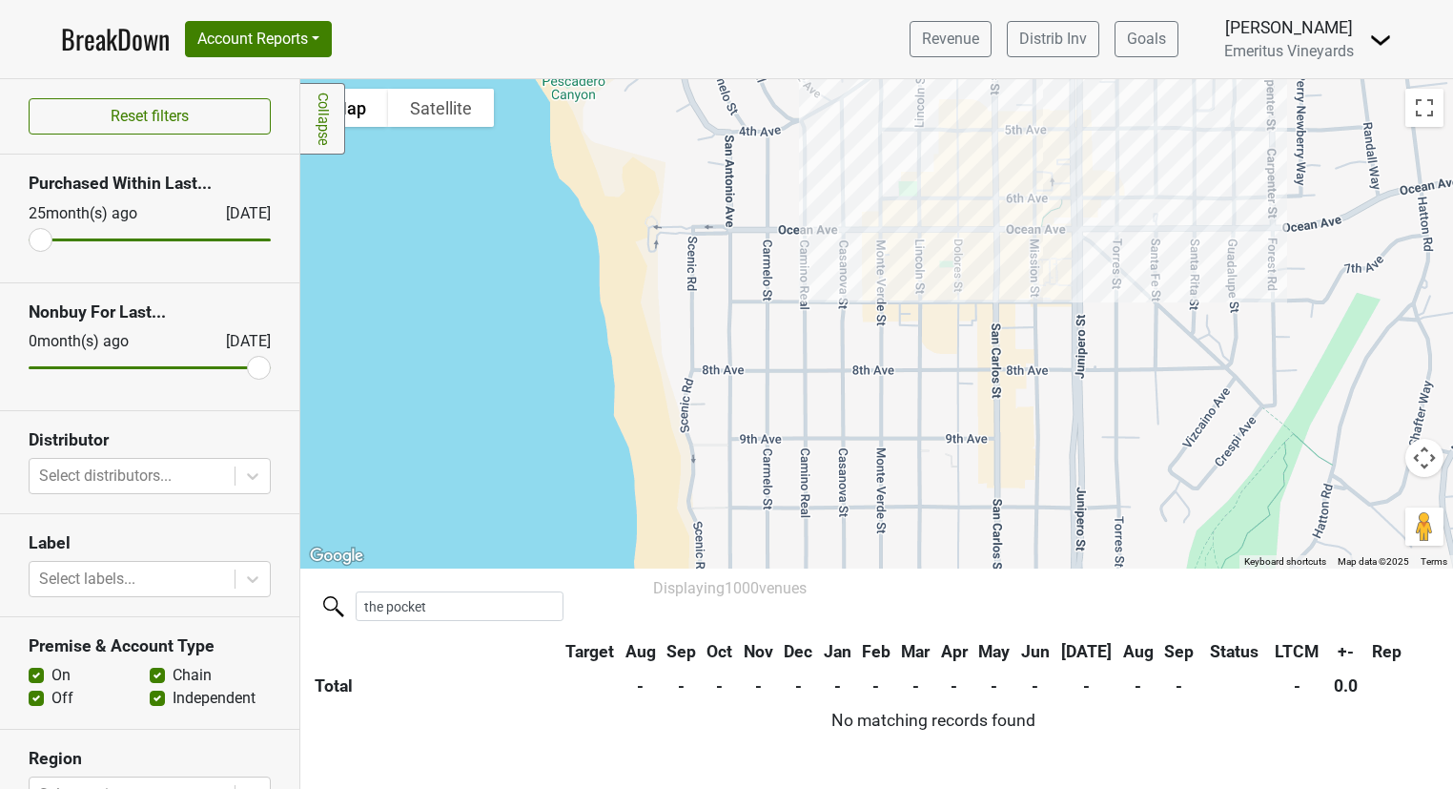
click at [816, 390] on div at bounding box center [876, 323] width 1153 height 489
click at [799, 362] on div at bounding box center [876, 323] width 1153 height 489
click at [1017, 229] on div at bounding box center [876, 323] width 1153 height 489
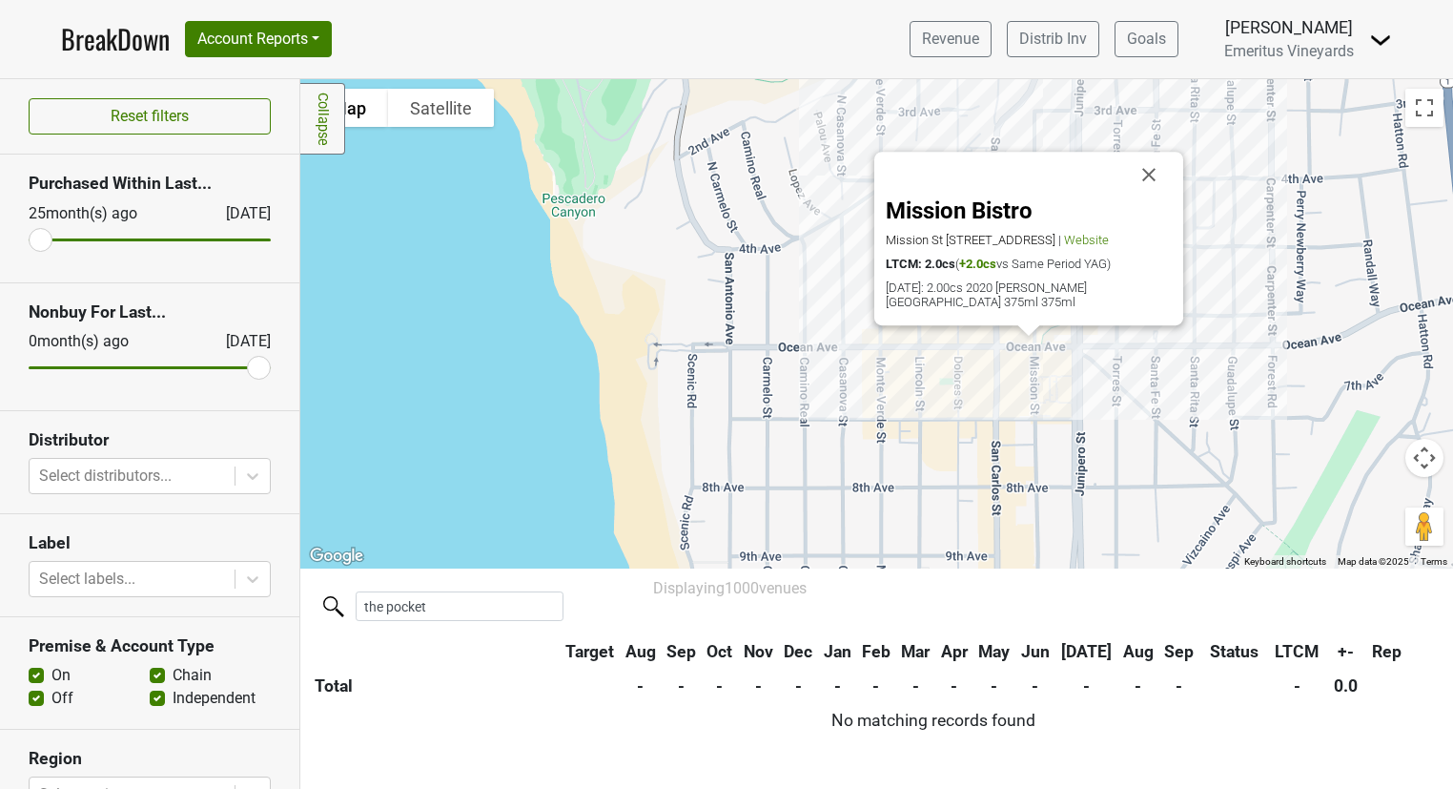
click at [931, 441] on div "Mission Bistro Mission St 2 Sw Of Ocean Ave, Carmel-by-the-Sea, CA 93921 | Webs…" at bounding box center [876, 323] width 1153 height 489
click at [422, 606] on input "the pocket" at bounding box center [460, 606] width 208 height 30
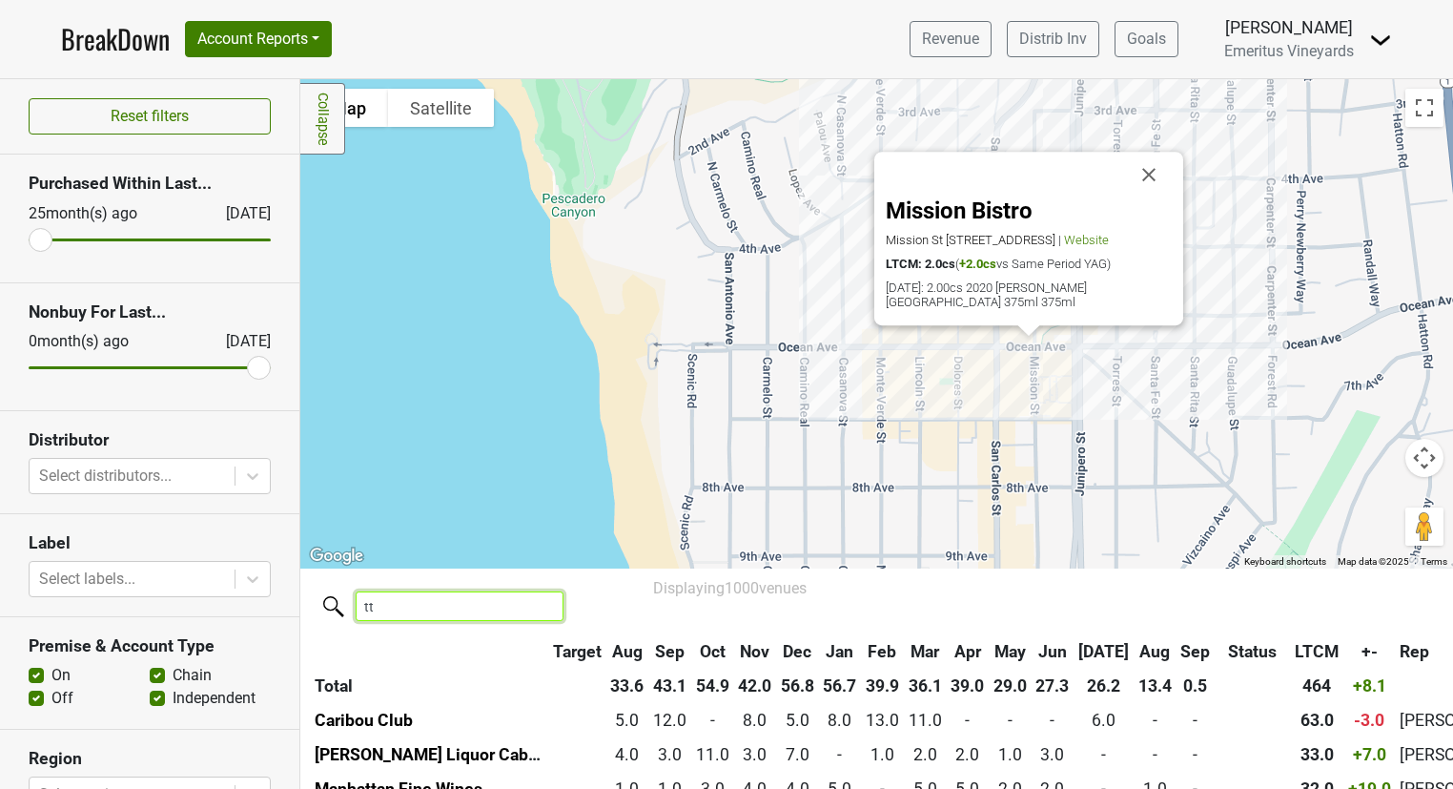
type input "t"
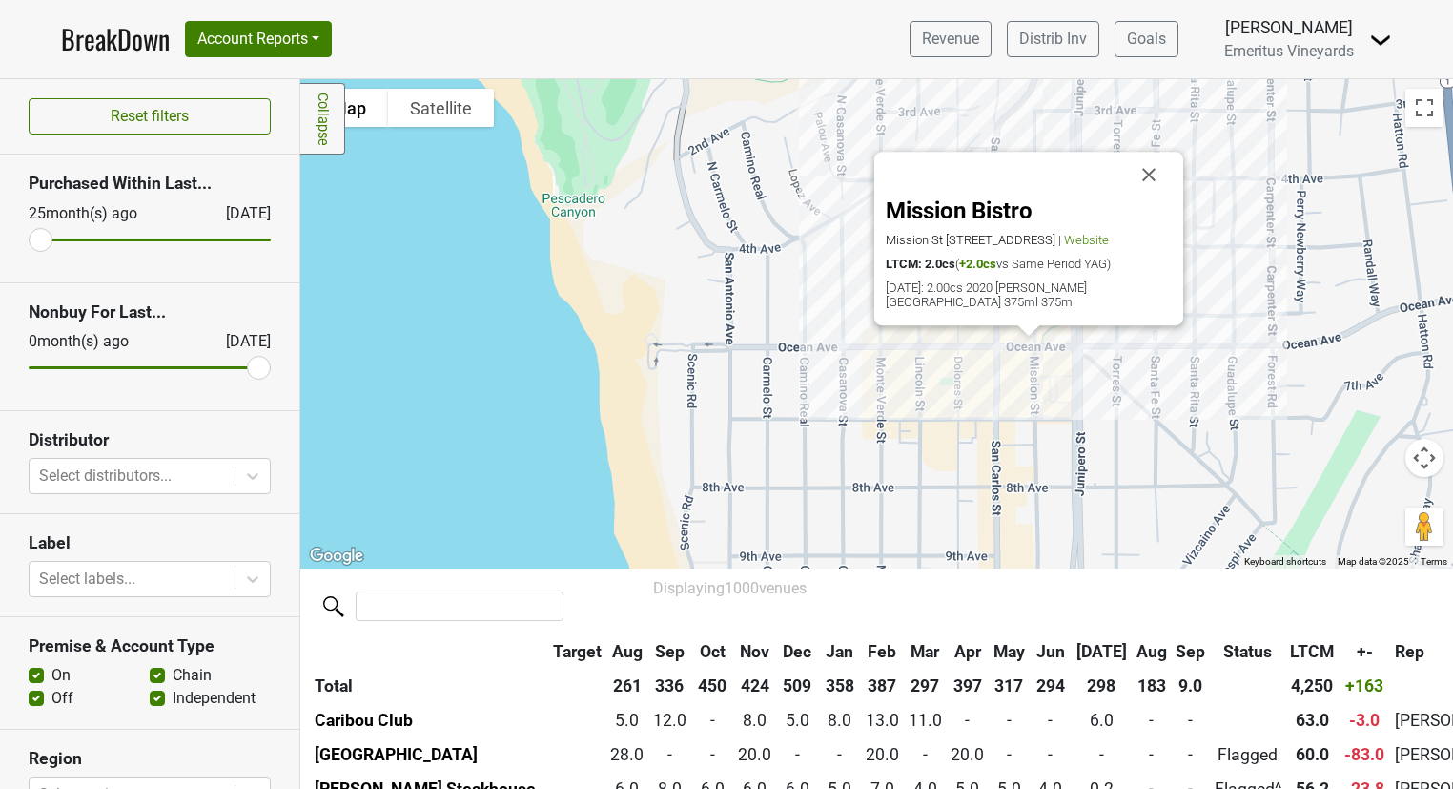
click at [558, 433] on div "Mission Bistro Mission St 2 Sw Of Ocean Ave, Carmel-by-the-Sea, CA 93921 | Webs…" at bounding box center [876, 323] width 1153 height 489
click at [469, 415] on div "Mission Bistro Mission St 2 Sw Of Ocean Ave, Carmel-by-the-Sea, CA 93921 | Webs…" at bounding box center [876, 323] width 1153 height 489
drag, startPoint x: 1418, startPoint y: 117, endPoint x: 1423, endPoint y: 195, distance: 77.4
click at [1418, 117] on button "Toggle fullscreen view" at bounding box center [1424, 108] width 38 height 38
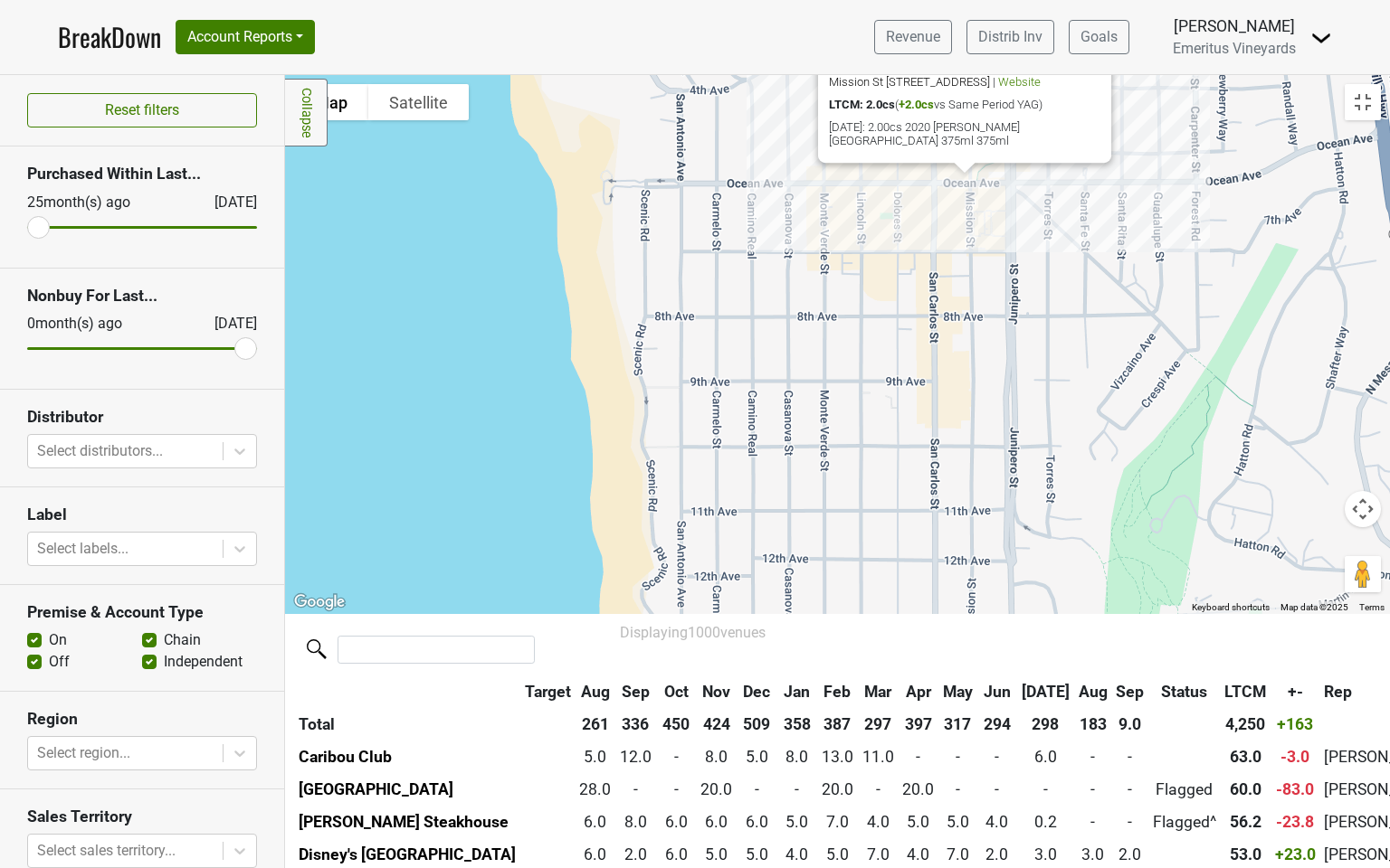
drag, startPoint x: 575, startPoint y: 640, endPoint x: 558, endPoint y: 455, distance: 185.8
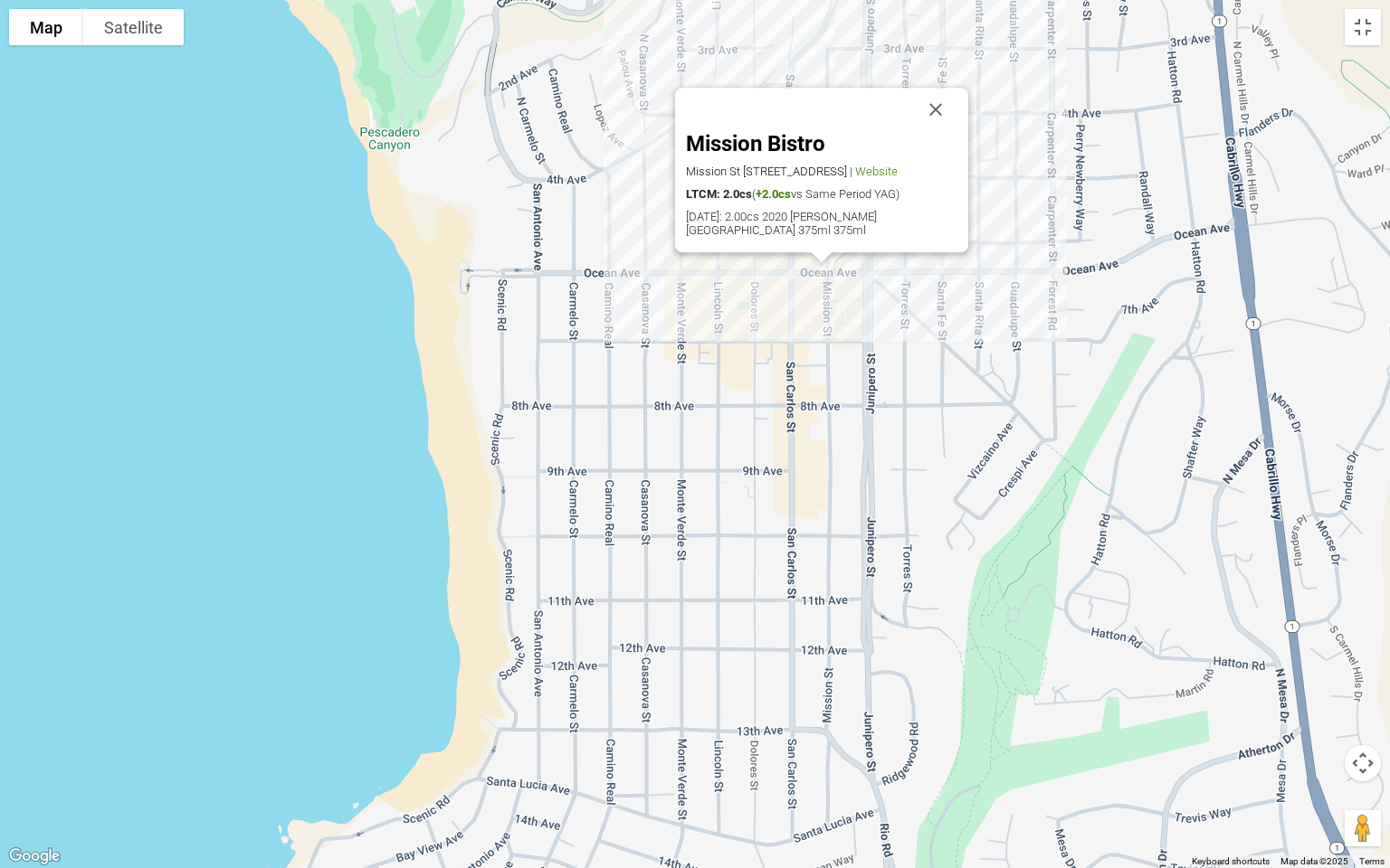
click at [558, 455] on div "Mission Bistro Mission St 2 Sw Of Ocean Ave, Carmel-by-the-Sea, CA 93921 | Webs…" at bounding box center [695, 434] width 1390 height 868
click at [535, 626] on div "Mission Bistro Mission St 2 Sw Of Ocean Ave, Carmel-by-the-Sea, CA 93921 | Webs…" at bounding box center [695, 434] width 1390 height 868
click at [1372, 29] on button "Toggle fullscreen view" at bounding box center [1362, 28] width 36 height 36
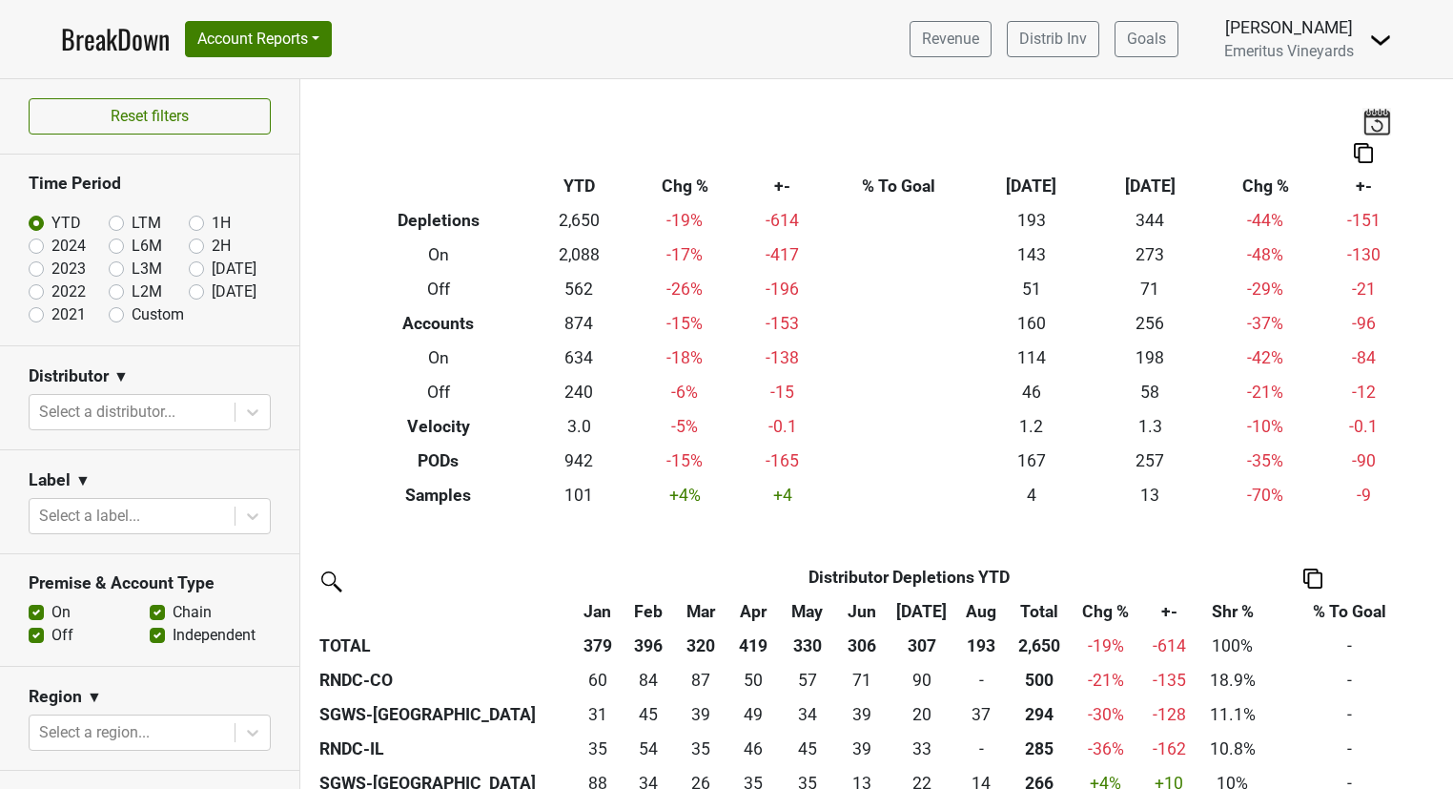
click at [205, 19] on div "BreakDown Account Reports SuperRanker Map Award Progress Chain Compliance CRM N…" at bounding box center [196, 39] width 271 height 40
click at [207, 31] on button "Account Reports" at bounding box center [258, 39] width 147 height 36
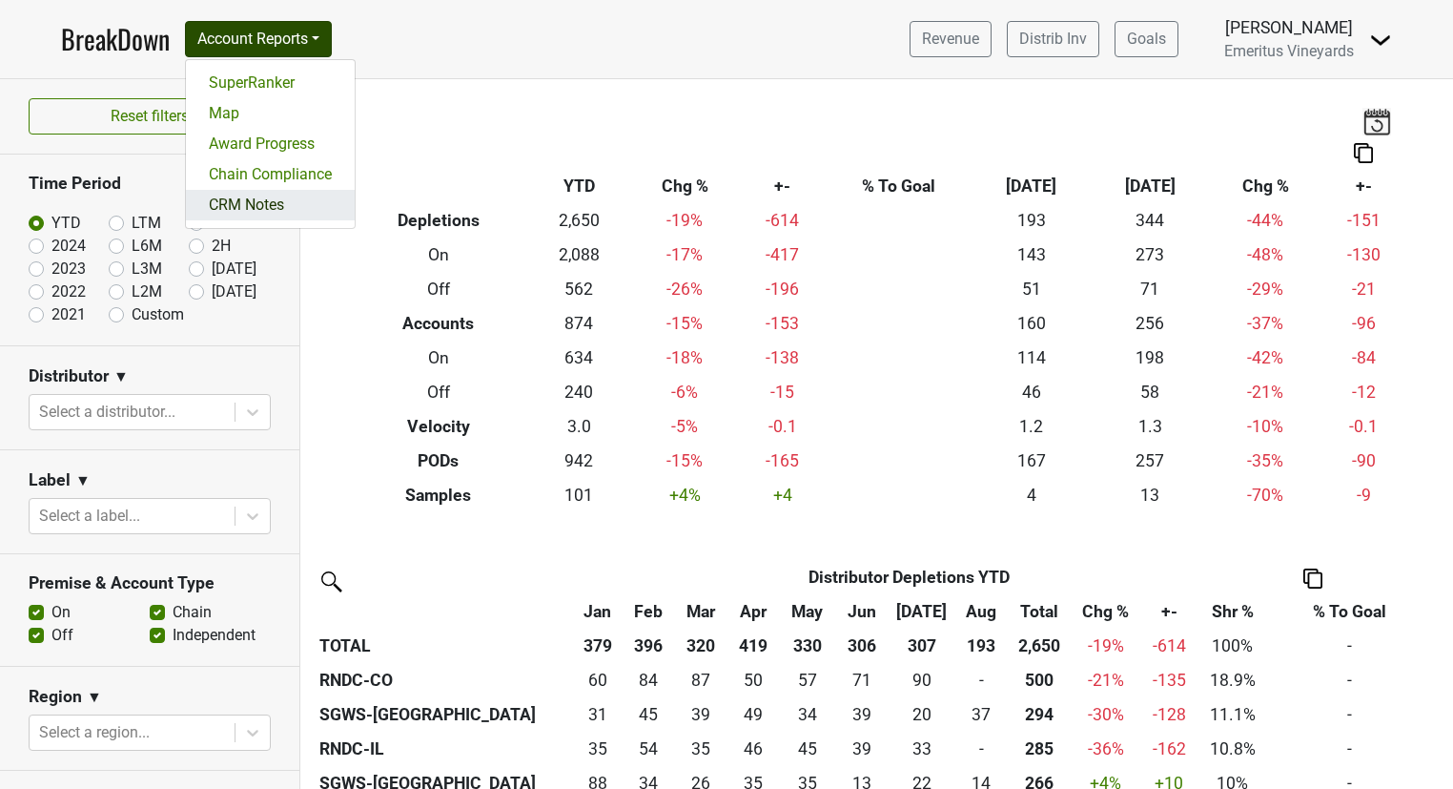
click at [233, 194] on link "CRM Notes" at bounding box center [270, 205] width 169 height 31
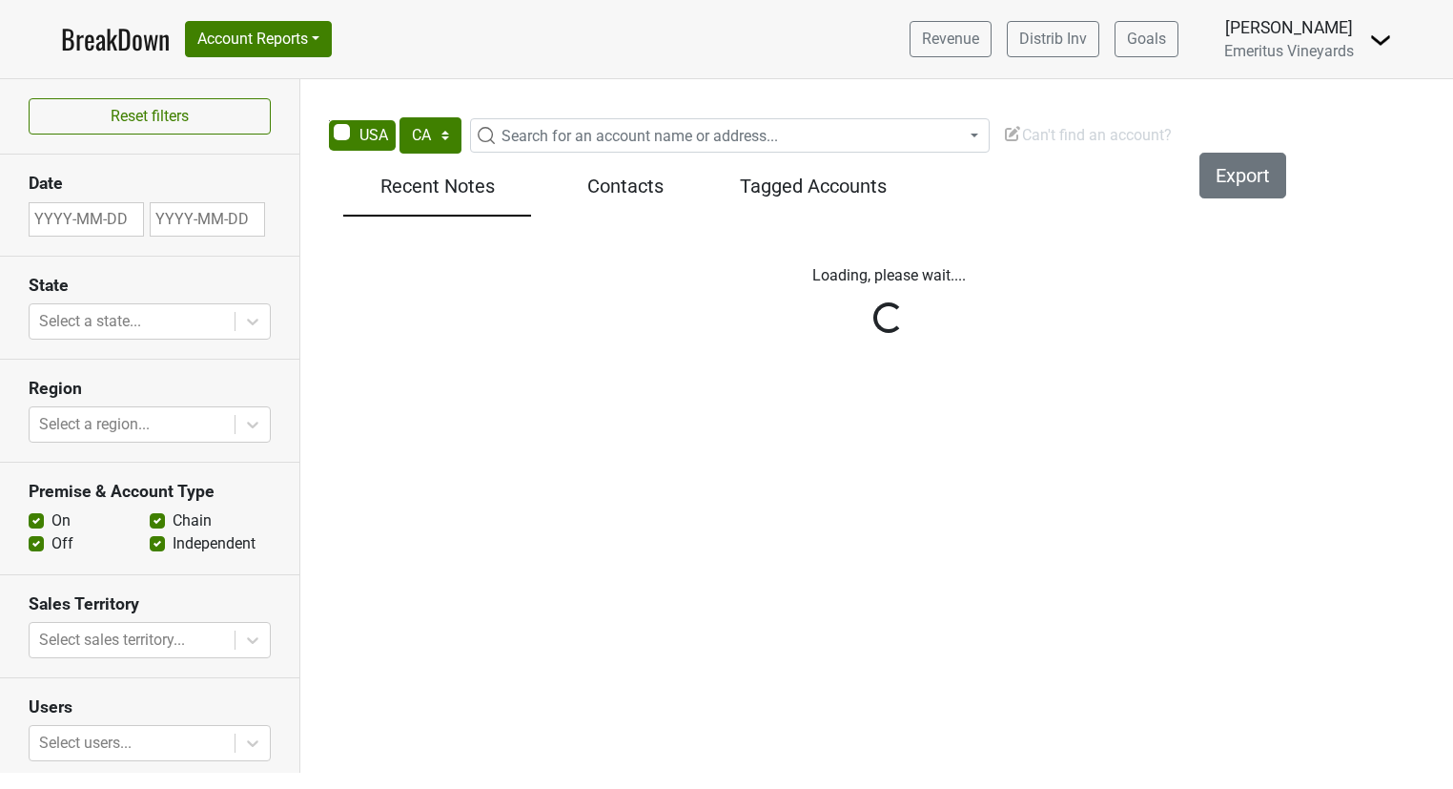
select select "CA"
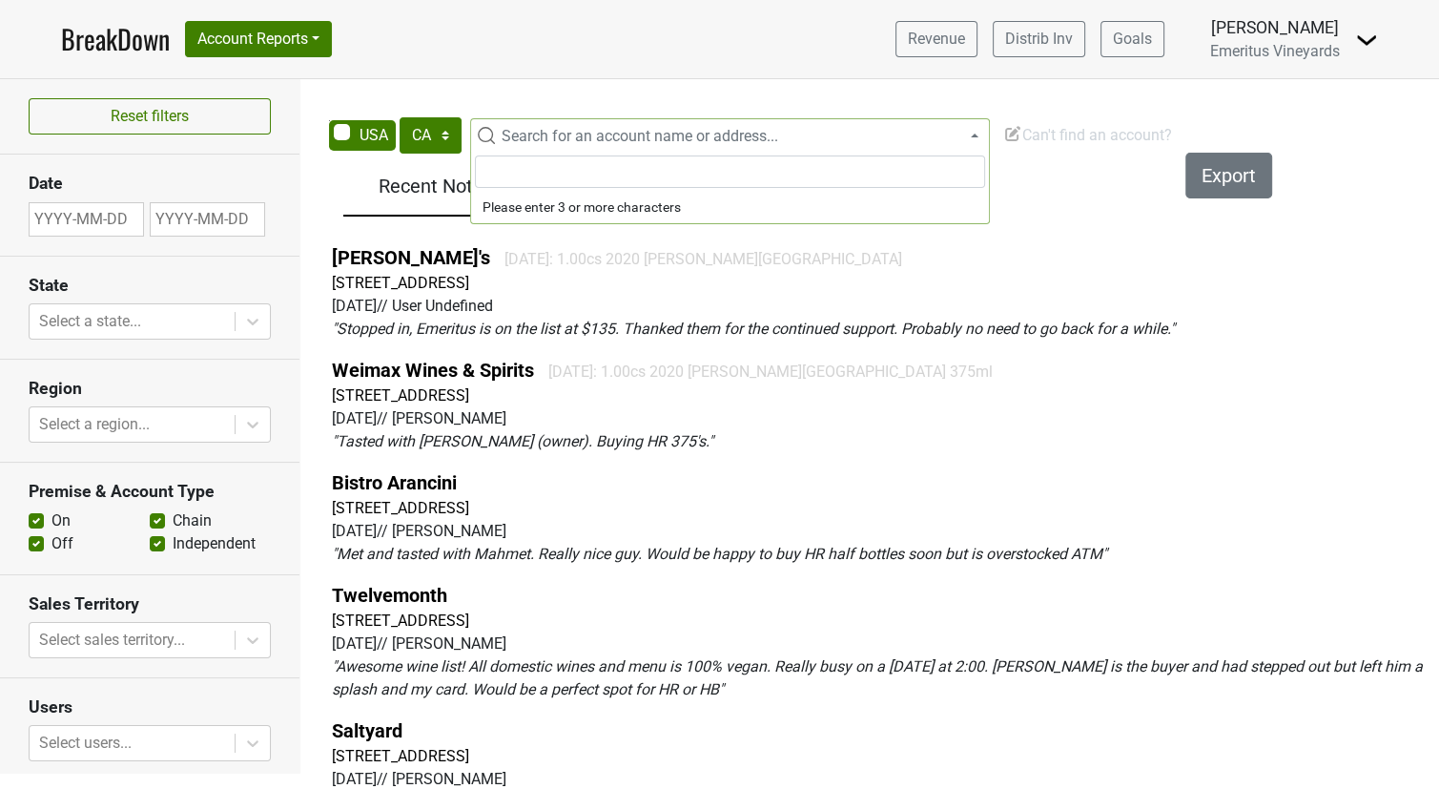
click at [545, 135] on span "Search for an account name or address..." at bounding box center [640, 136] width 277 height 18
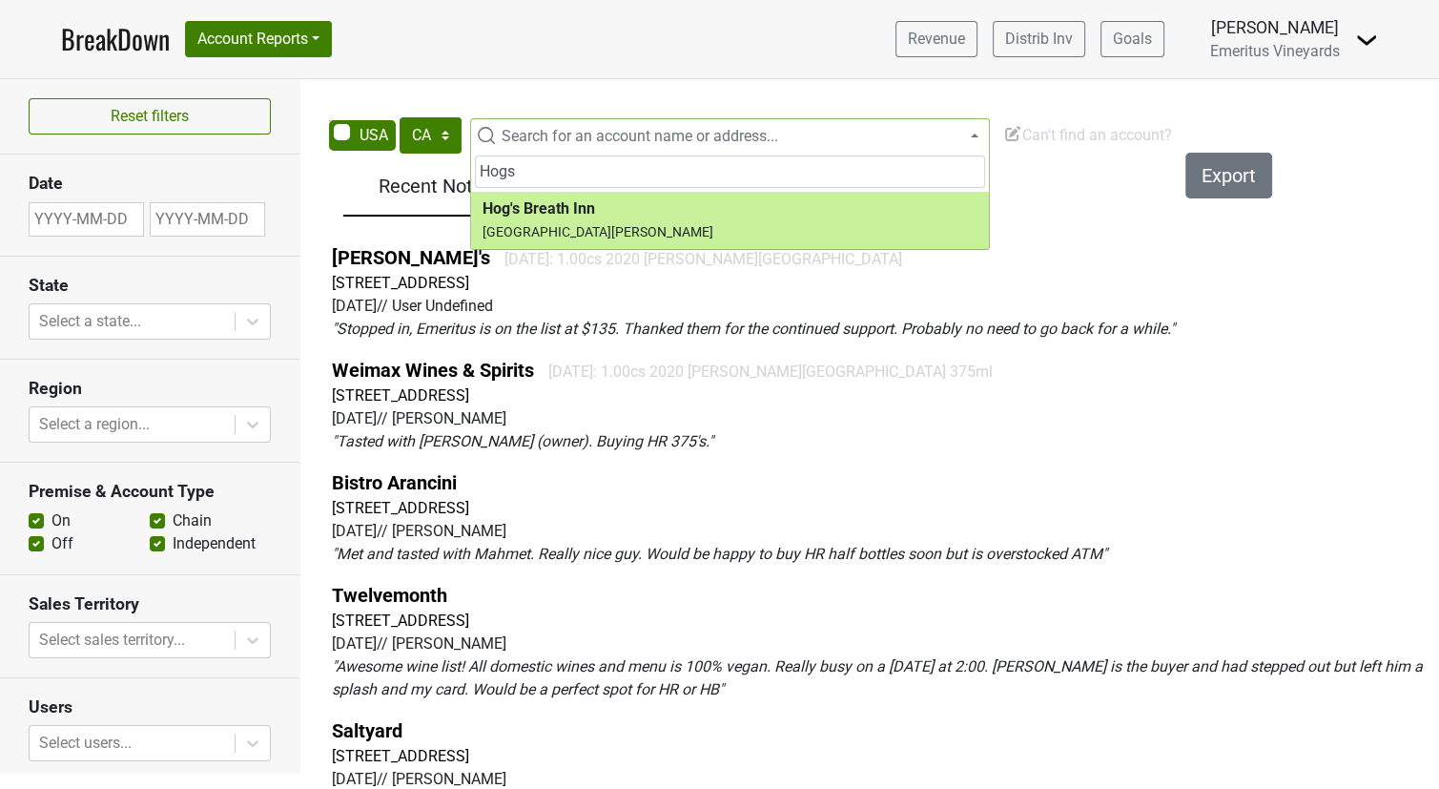
type input "Hogs"
select select "136858"
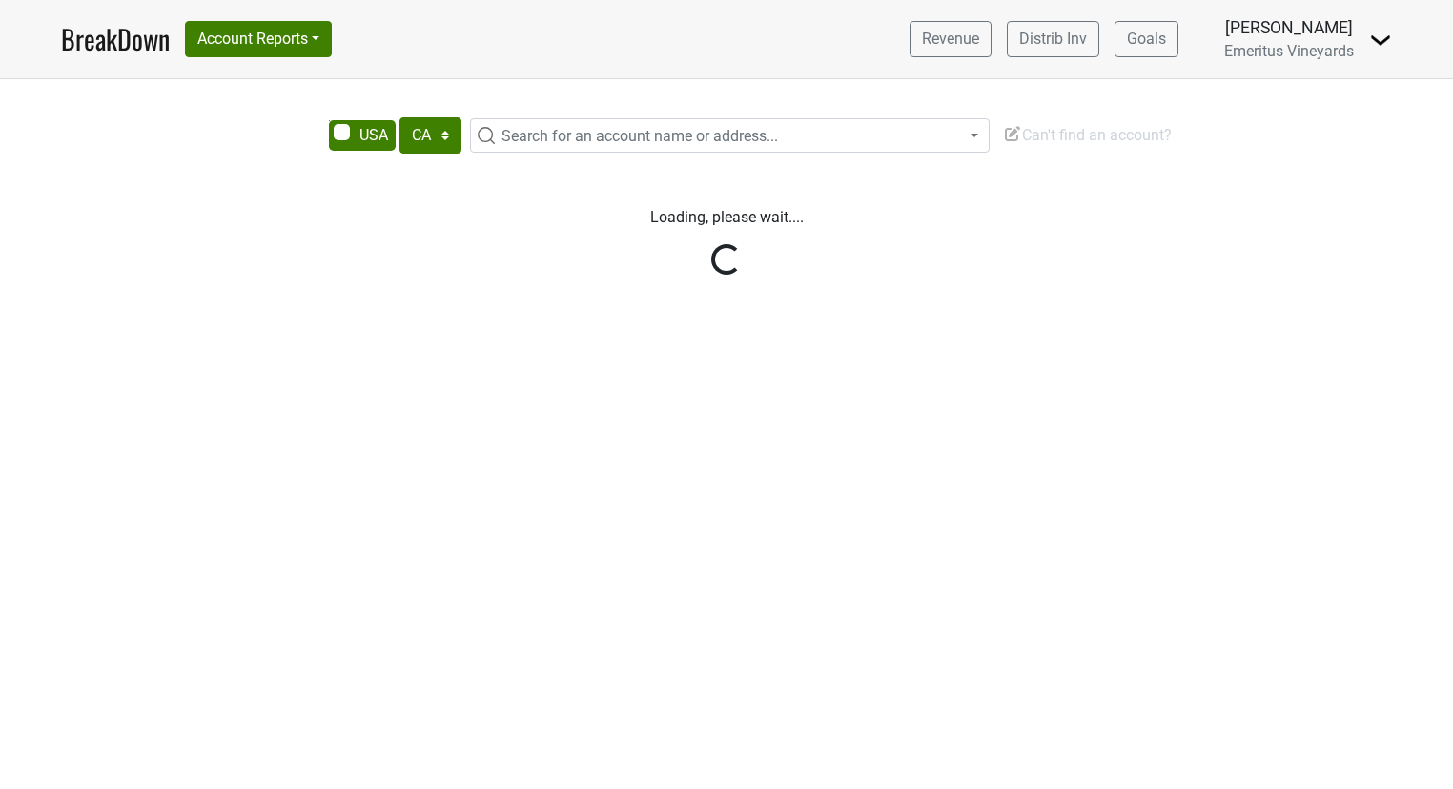
select select "CA"
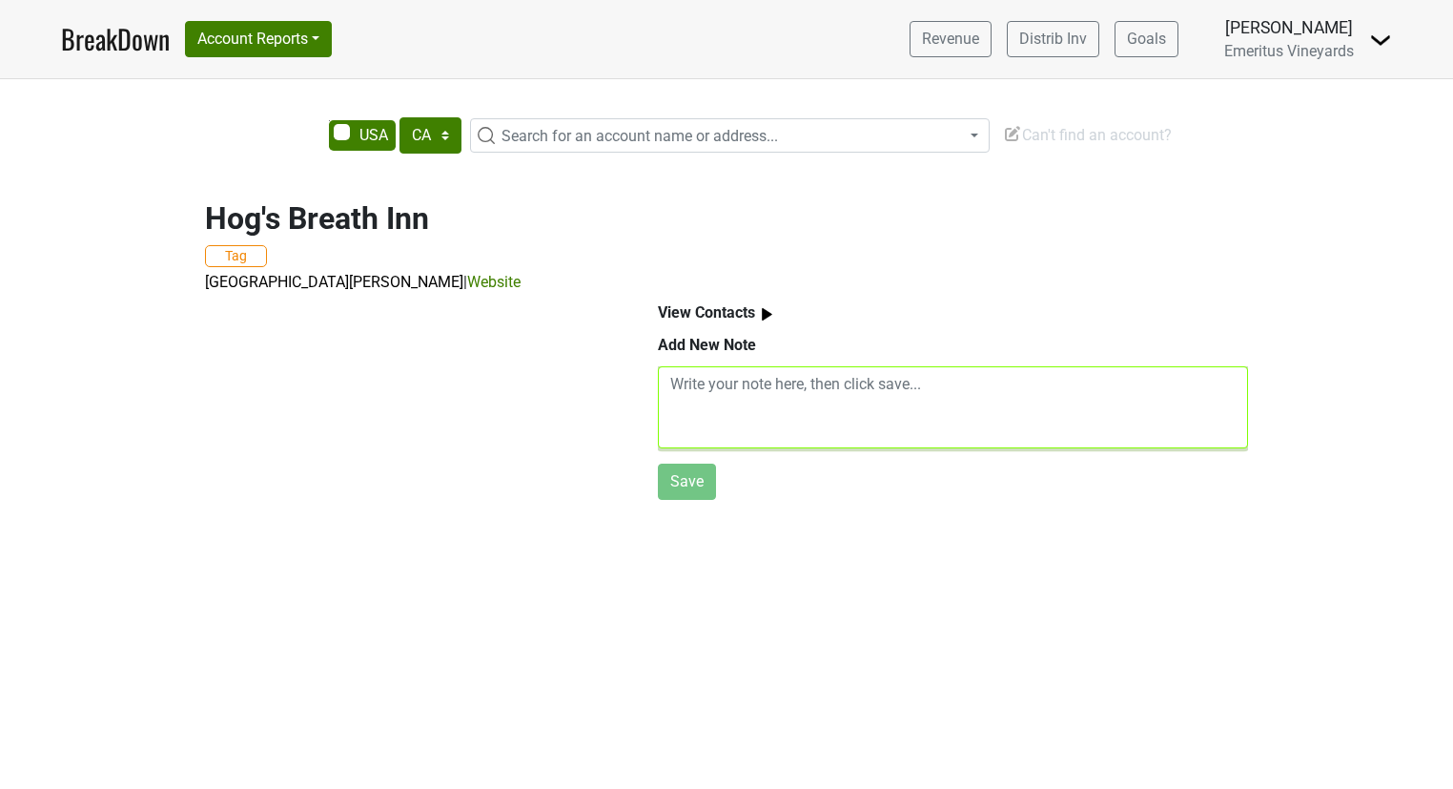
click at [776, 418] on textarea at bounding box center [953, 407] width 590 height 82
type textarea "M"
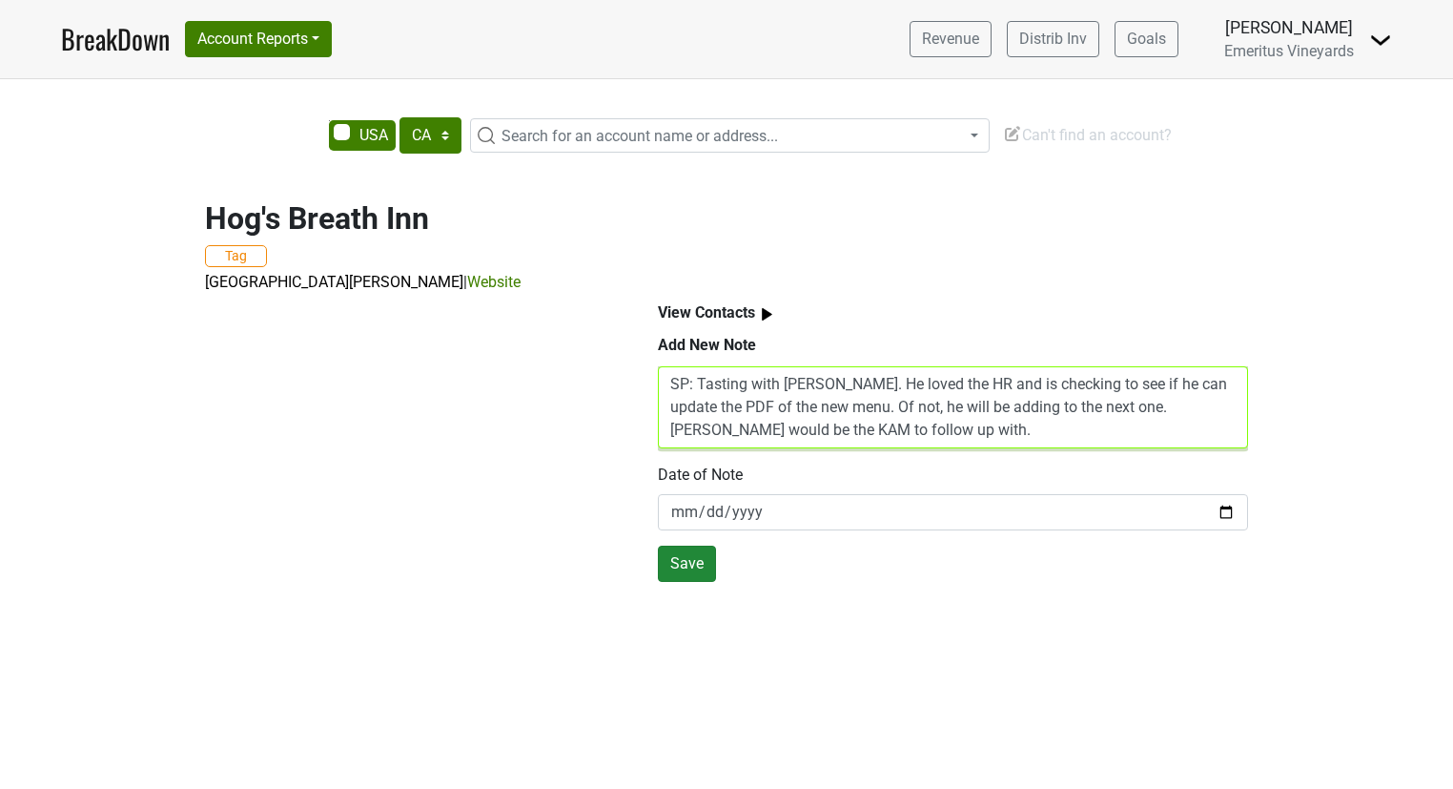
type textarea "SP: Tasting with [PERSON_NAME]. He loved the HR and is checking to see if he ca…"
click at [694, 574] on button "Save" at bounding box center [687, 563] width 58 height 36
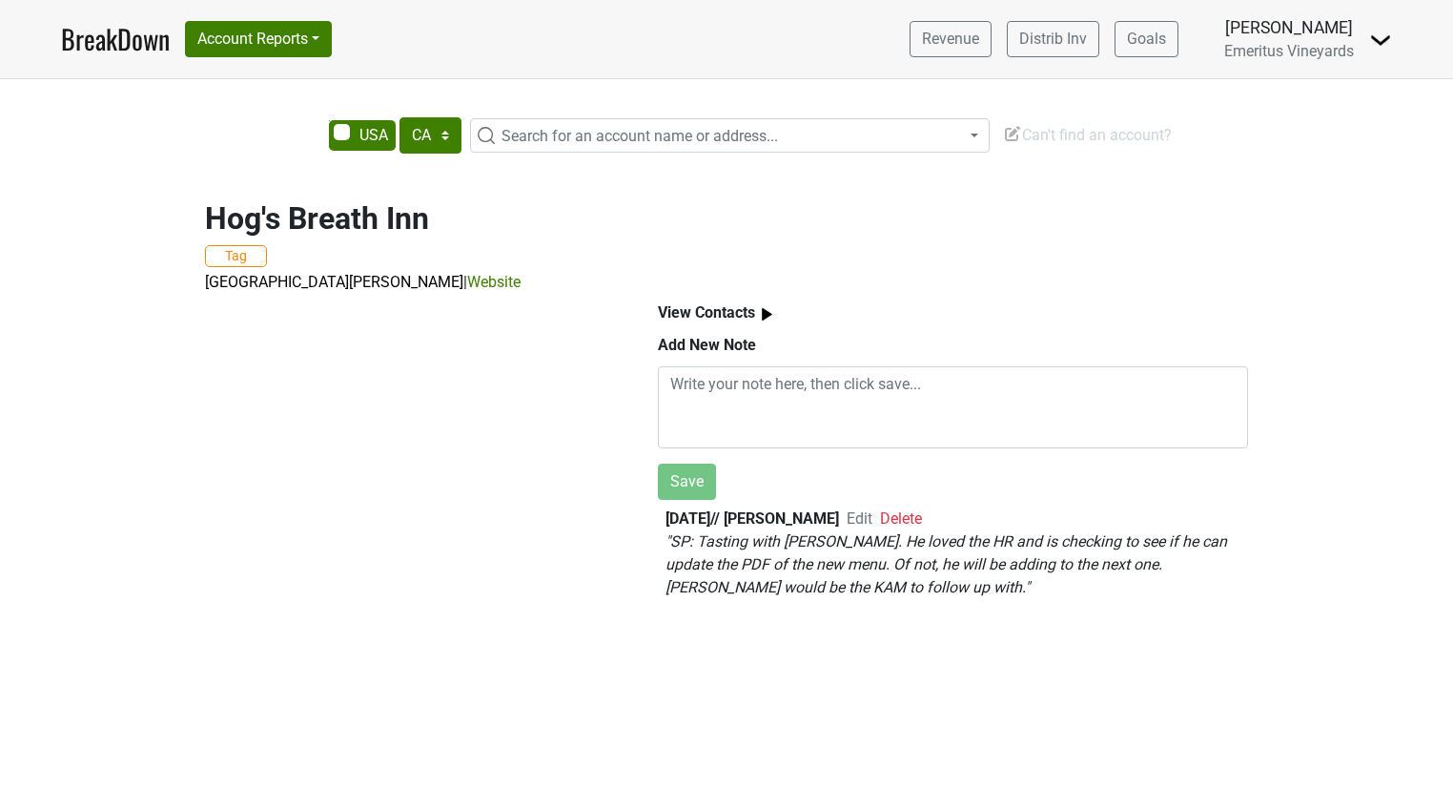
click at [666, 136] on span "Search for an account name or address..." at bounding box center [640, 136] width 277 height 18
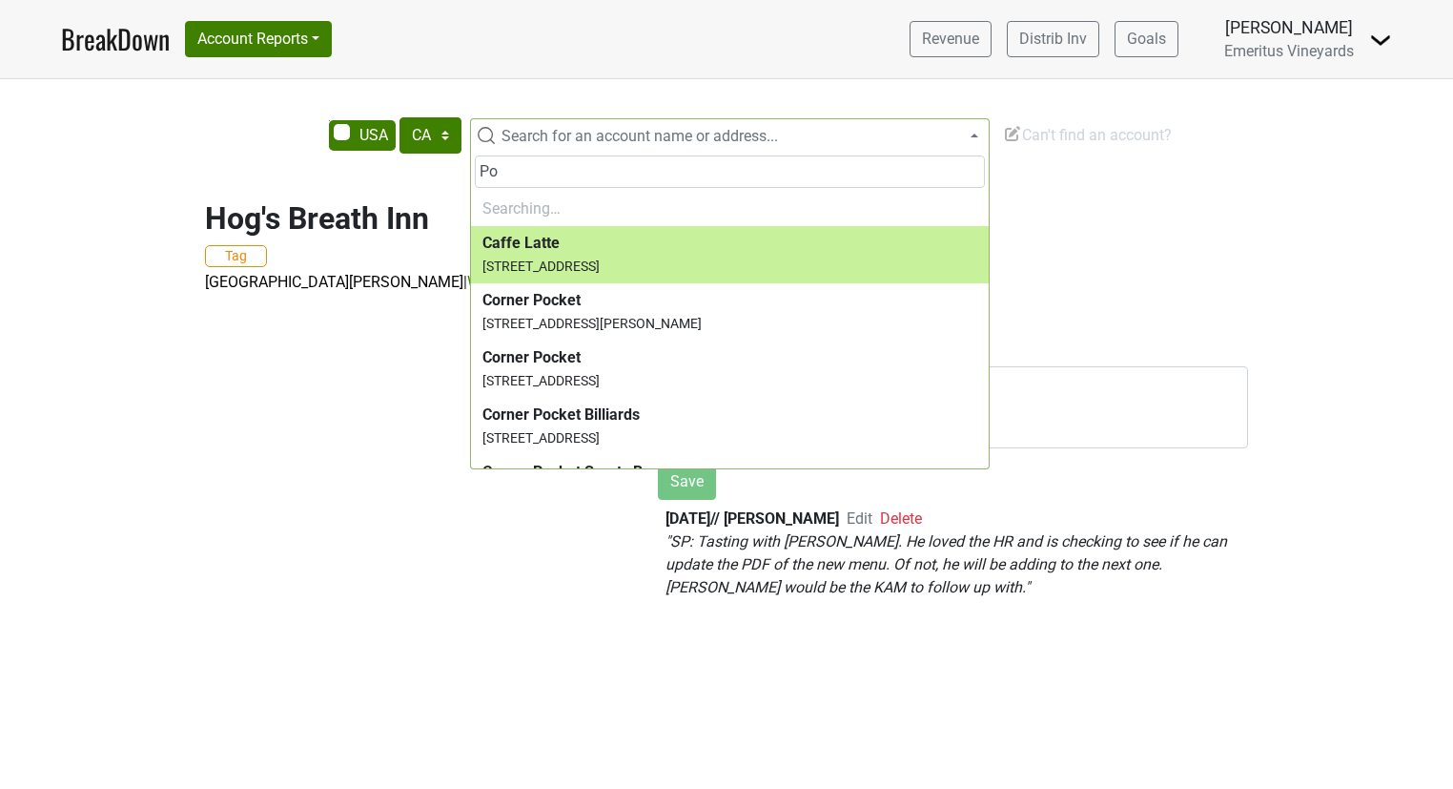
type input "P"
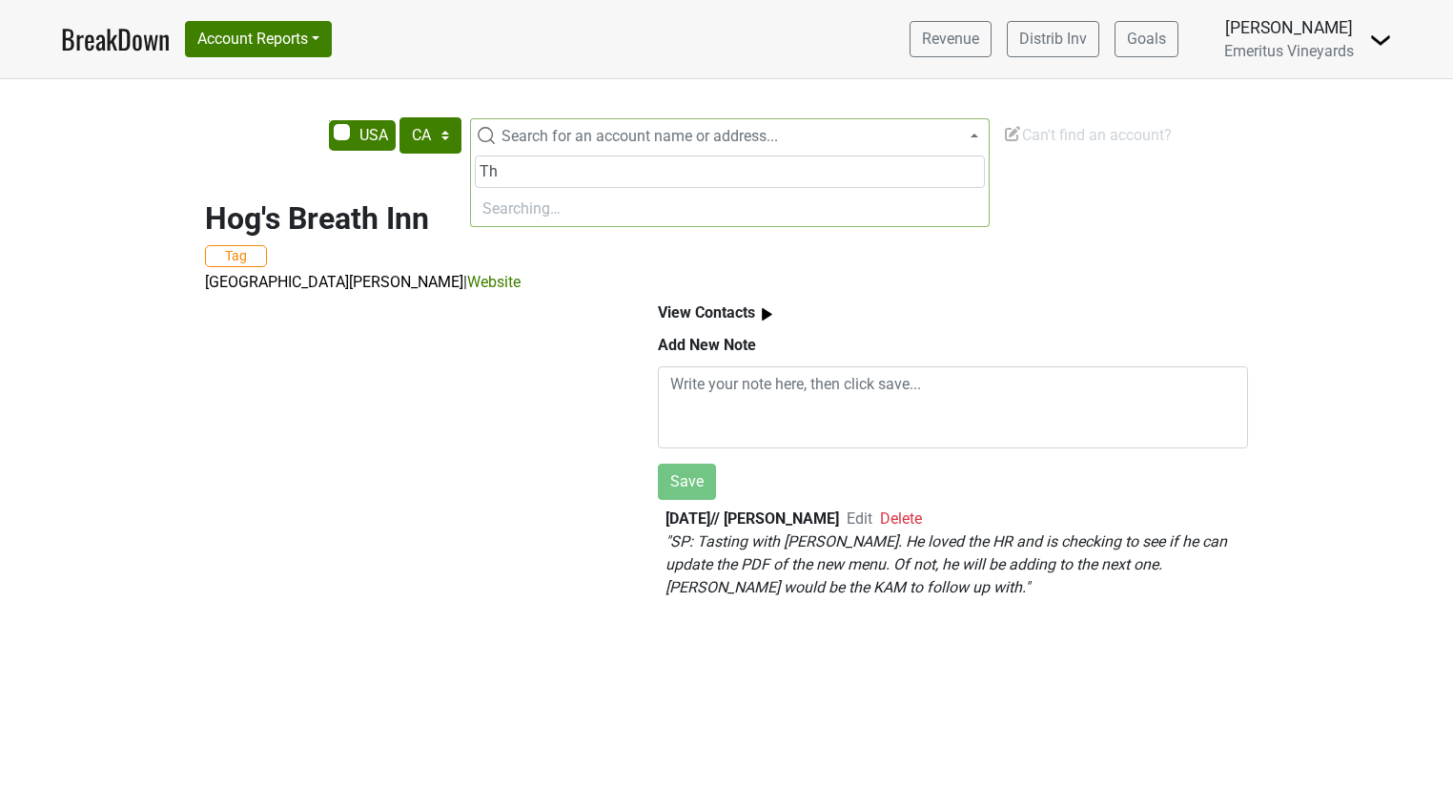
type input "T"
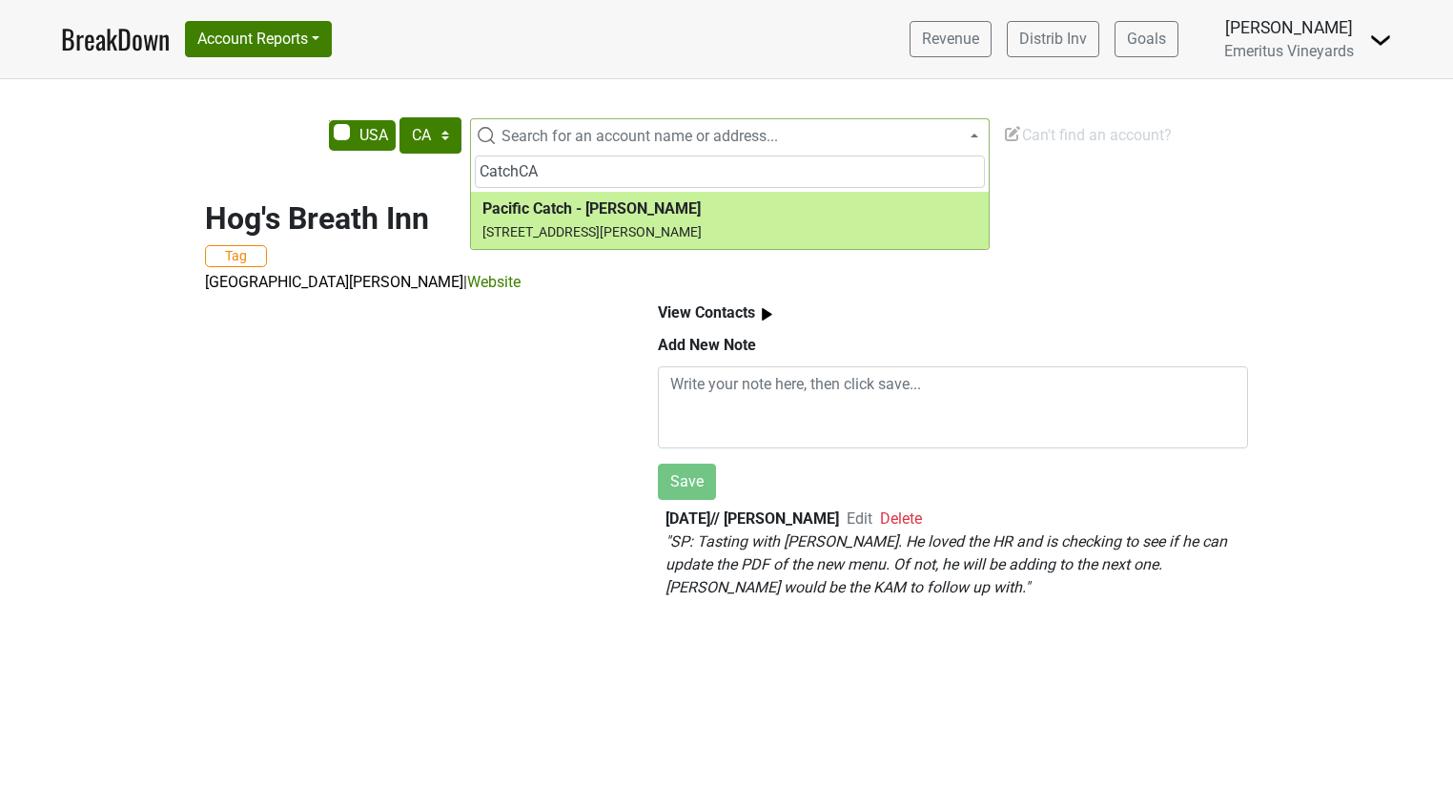
click at [522, 170] on input "CatchCA" at bounding box center [730, 171] width 510 height 32
type input "Catch CA"
drag, startPoint x: 667, startPoint y: 174, endPoint x: 465, endPoint y: 169, distance: 202.2
click at [465, 169] on body "BreakDown Account Reports SuperRanker Map Award Progress Chain Compliance CRM N…" at bounding box center [726, 394] width 1453 height 789
type input "Portab"
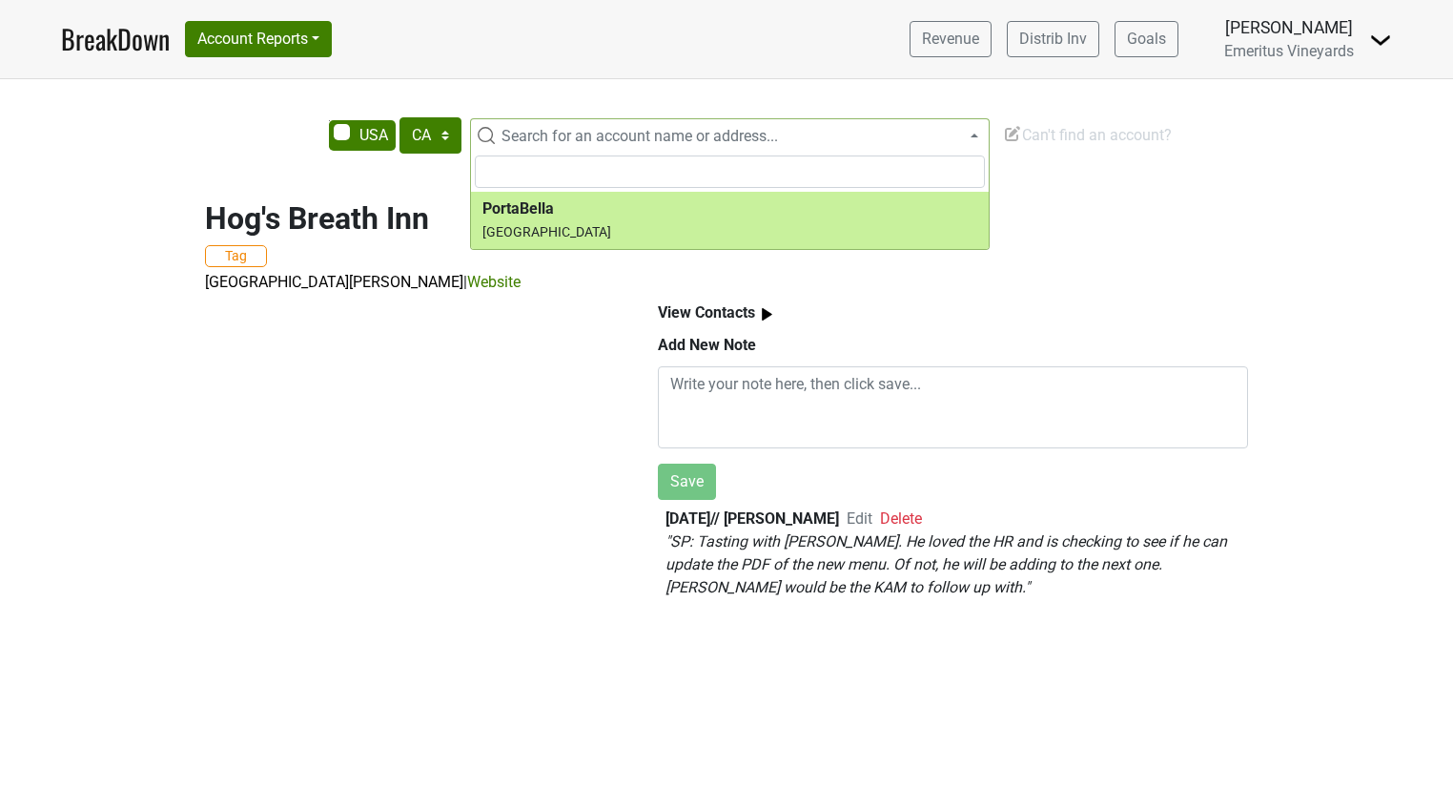
select select "123796189"
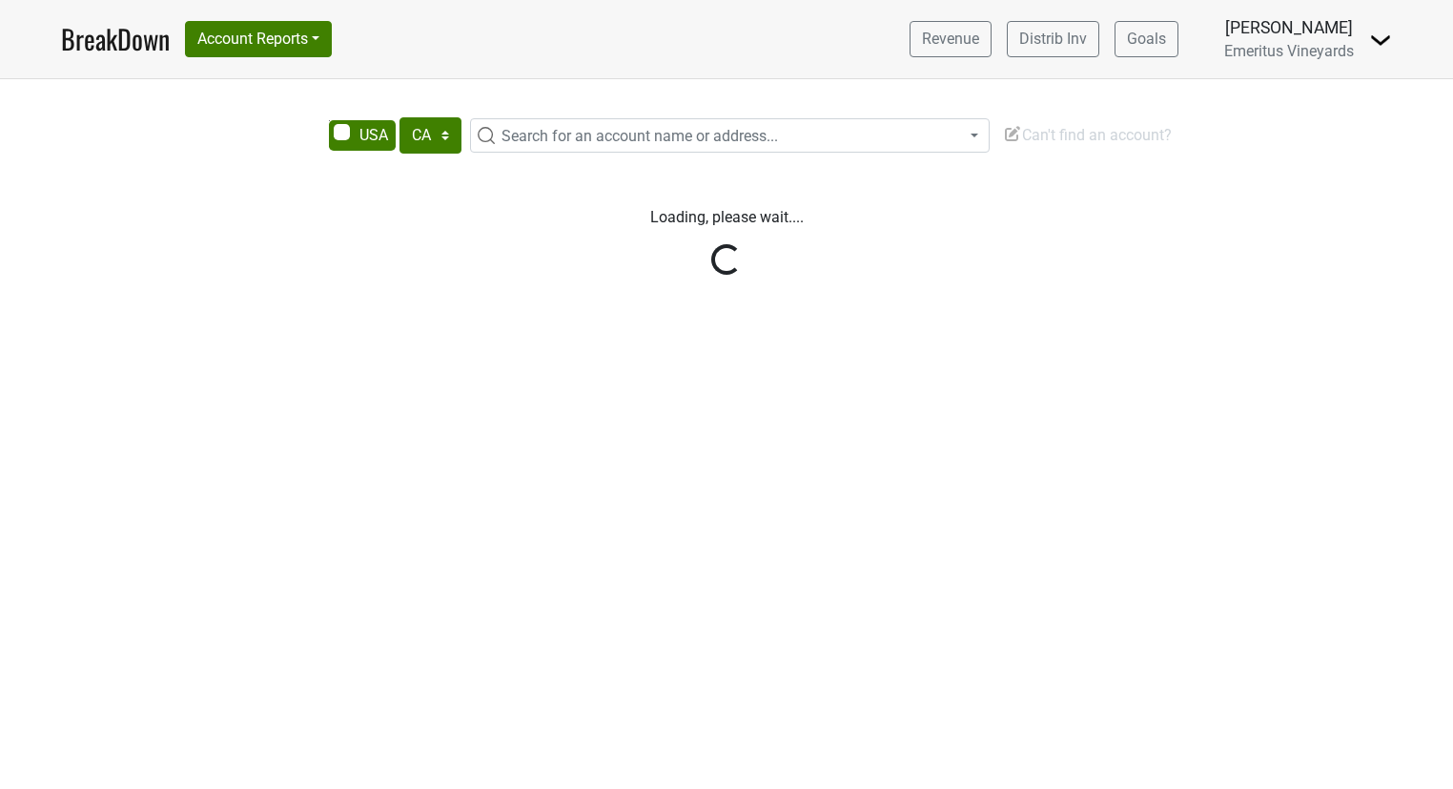
select select "CA"
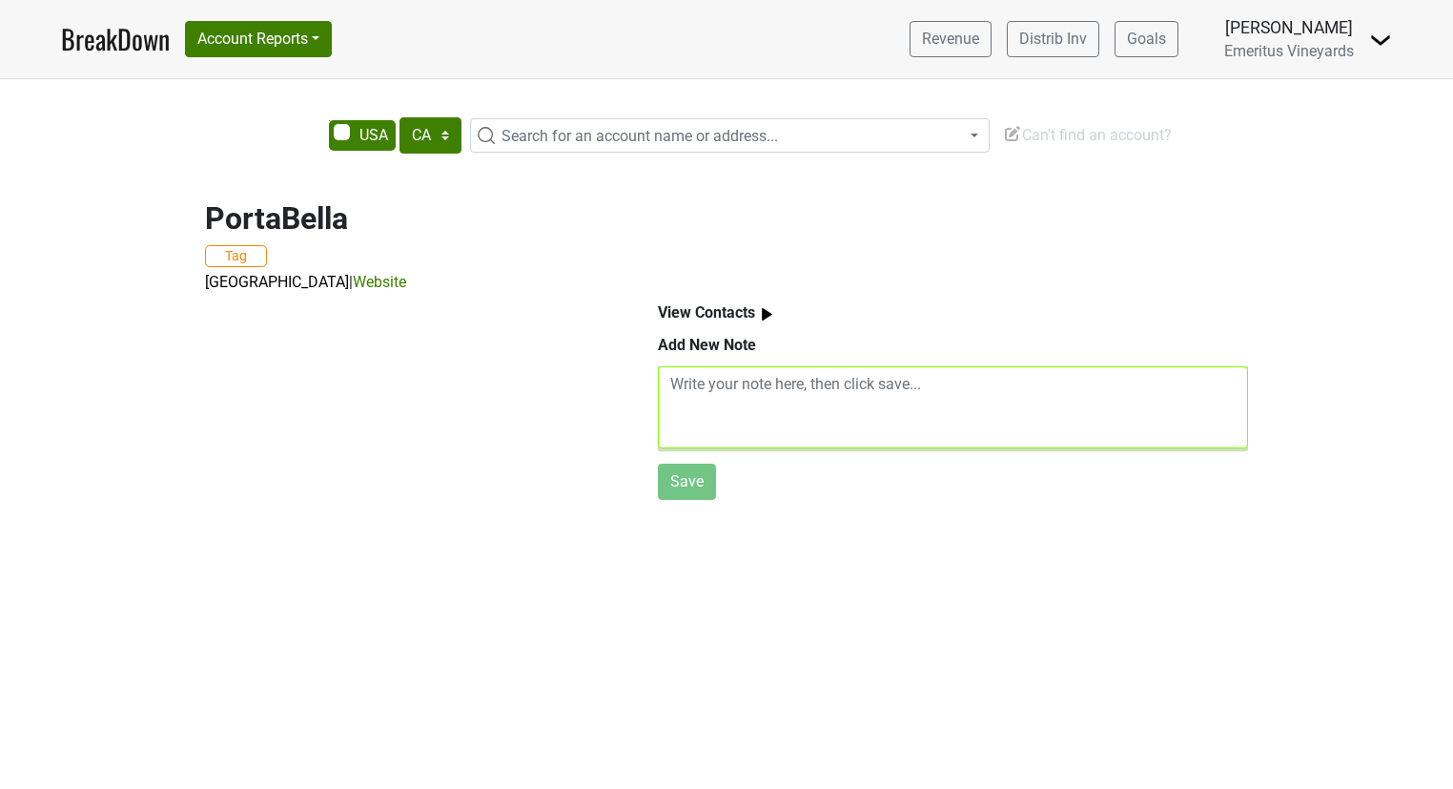
click at [736, 419] on textarea at bounding box center [953, 407] width 590 height 82
type textarea "S"
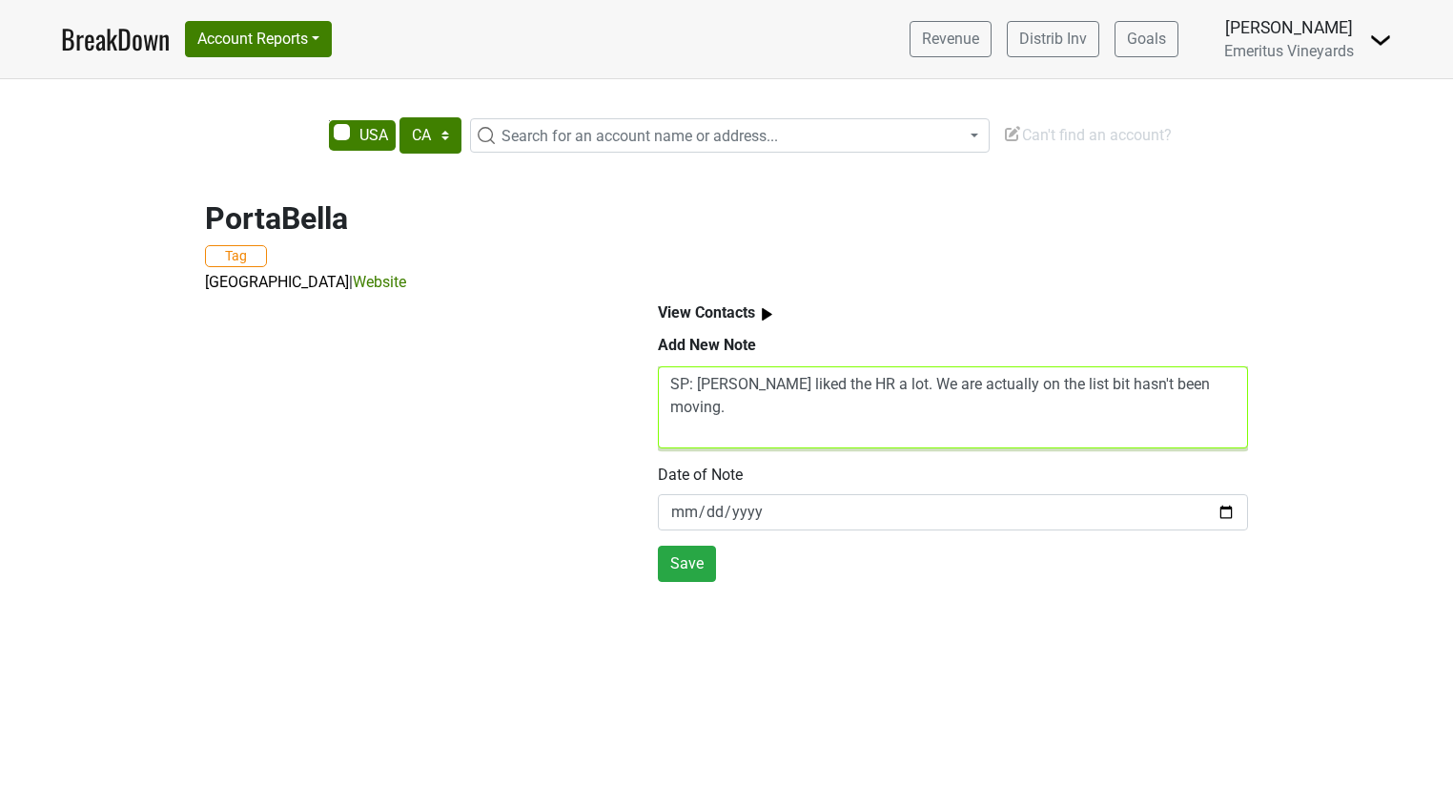
click at [770, 384] on textarea "SP: [PERSON_NAME] liked the HR a lot. We are actually on the list bit hasn't be…" at bounding box center [953, 407] width 590 height 82
drag, startPoint x: 849, startPoint y: 380, endPoint x: 697, endPoint y: 396, distance: 152.4
click at [697, 396] on textarea "SP: [PERSON_NAME] like the HR a lot. We are actually on the list bit hasn't bee…" at bounding box center [953, 407] width 590 height 82
click at [1175, 408] on textarea "SP: We are actually on the list bit hasn't been moving." at bounding box center [953, 407] width 590 height 82
click at [886, 380] on textarea "SP: We are actually on the list bit hasn't been moving. Spoke to [PERSON_NAME] …" at bounding box center [953, 407] width 590 height 82
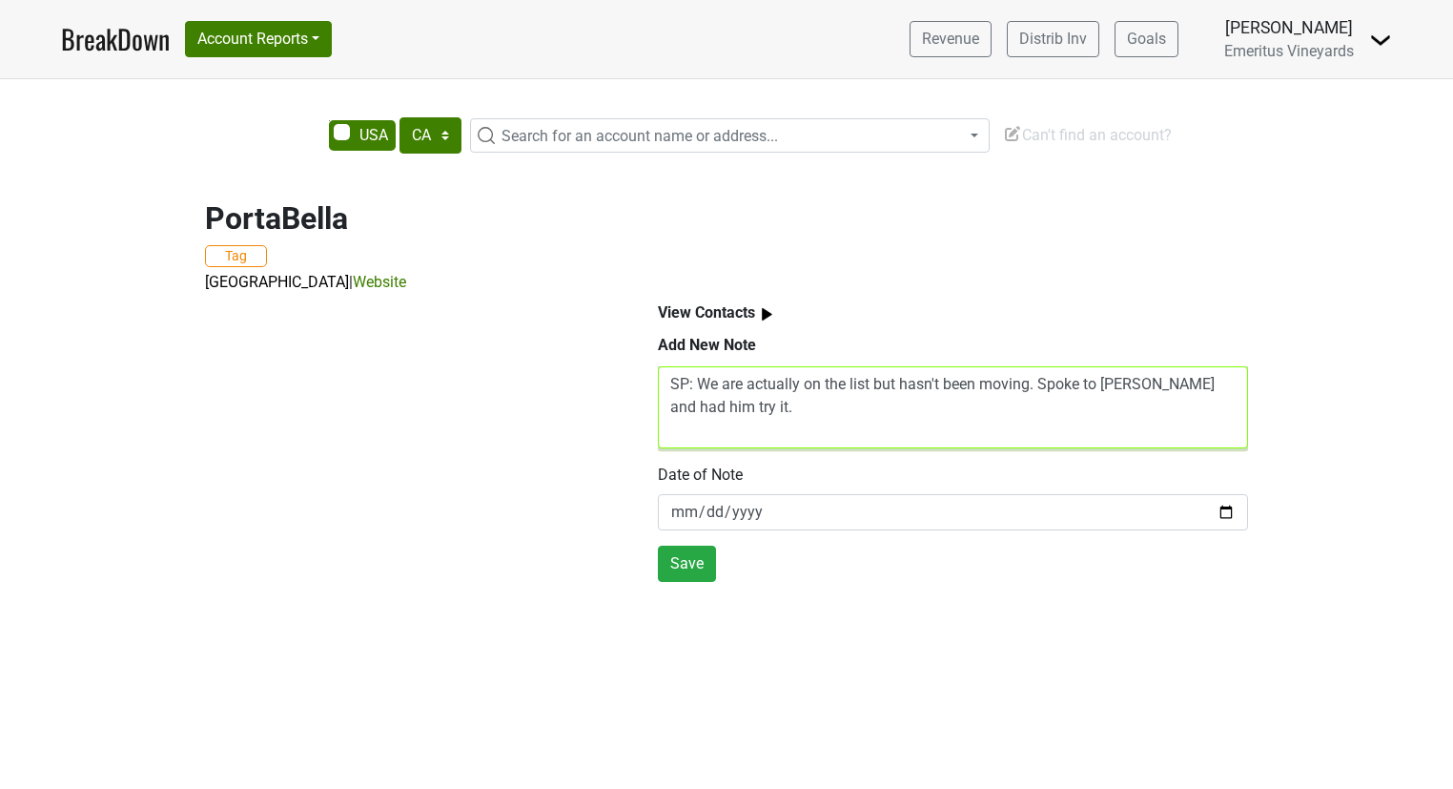
click at [900, 419] on textarea "SP: We are actually on the list but hasn't been moving. Spoke to [PERSON_NAME] …" at bounding box center [953, 407] width 590 height 82
type textarea "SP: We are actually on the list but hasn't been moving. Spoke to [PERSON_NAME] …"
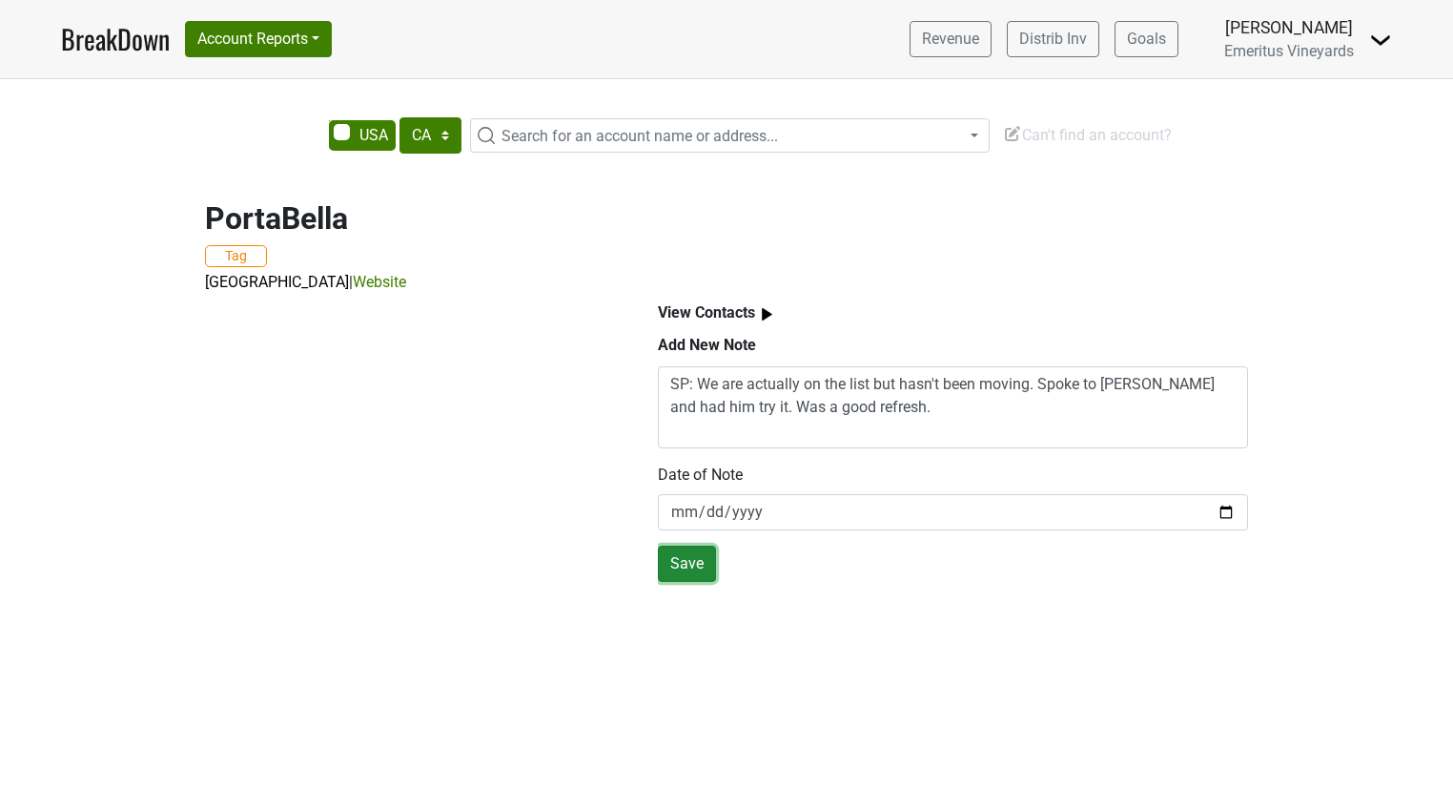
click at [694, 550] on button "Save" at bounding box center [687, 563] width 58 height 36
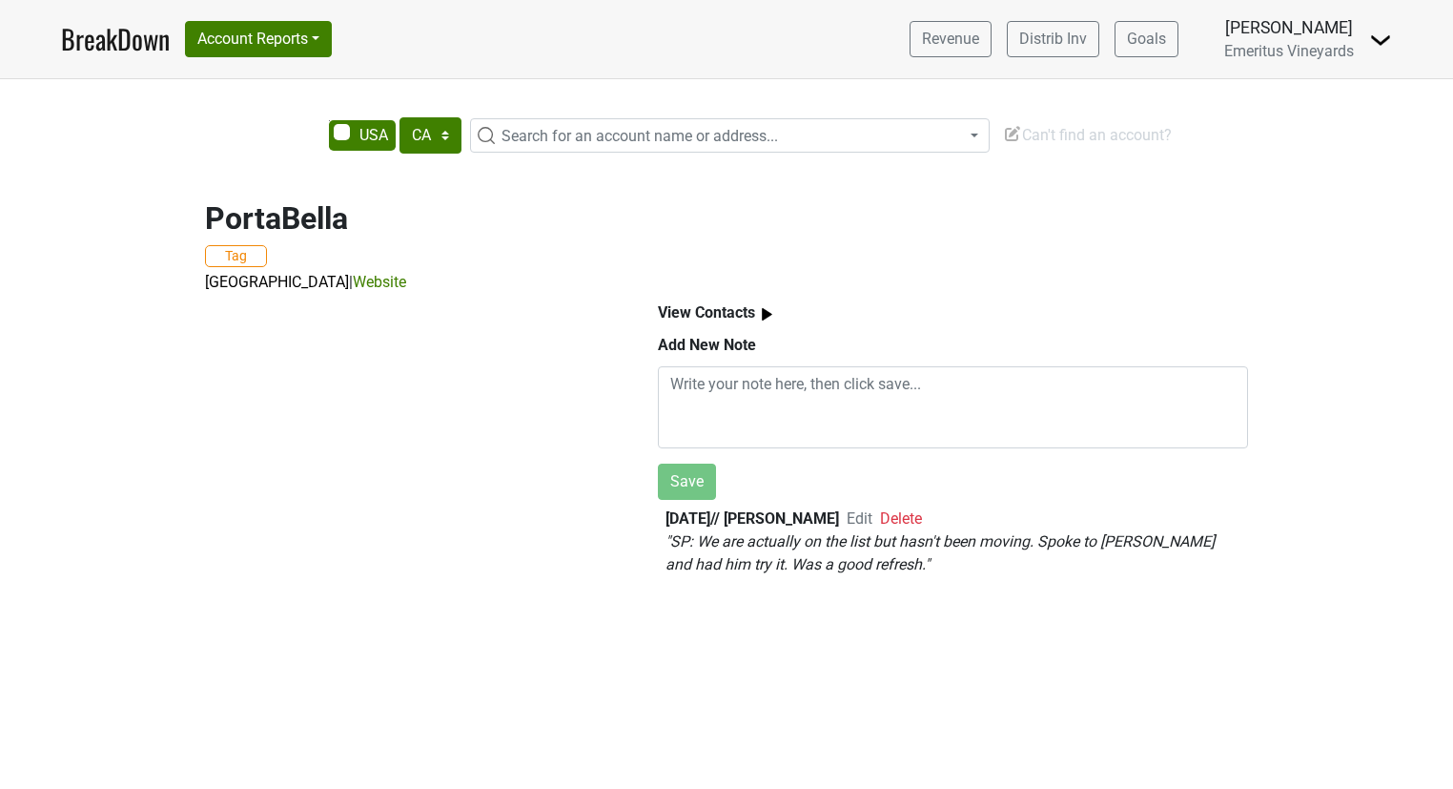
click at [671, 134] on span "Search for an account name or address..." at bounding box center [640, 136] width 277 height 18
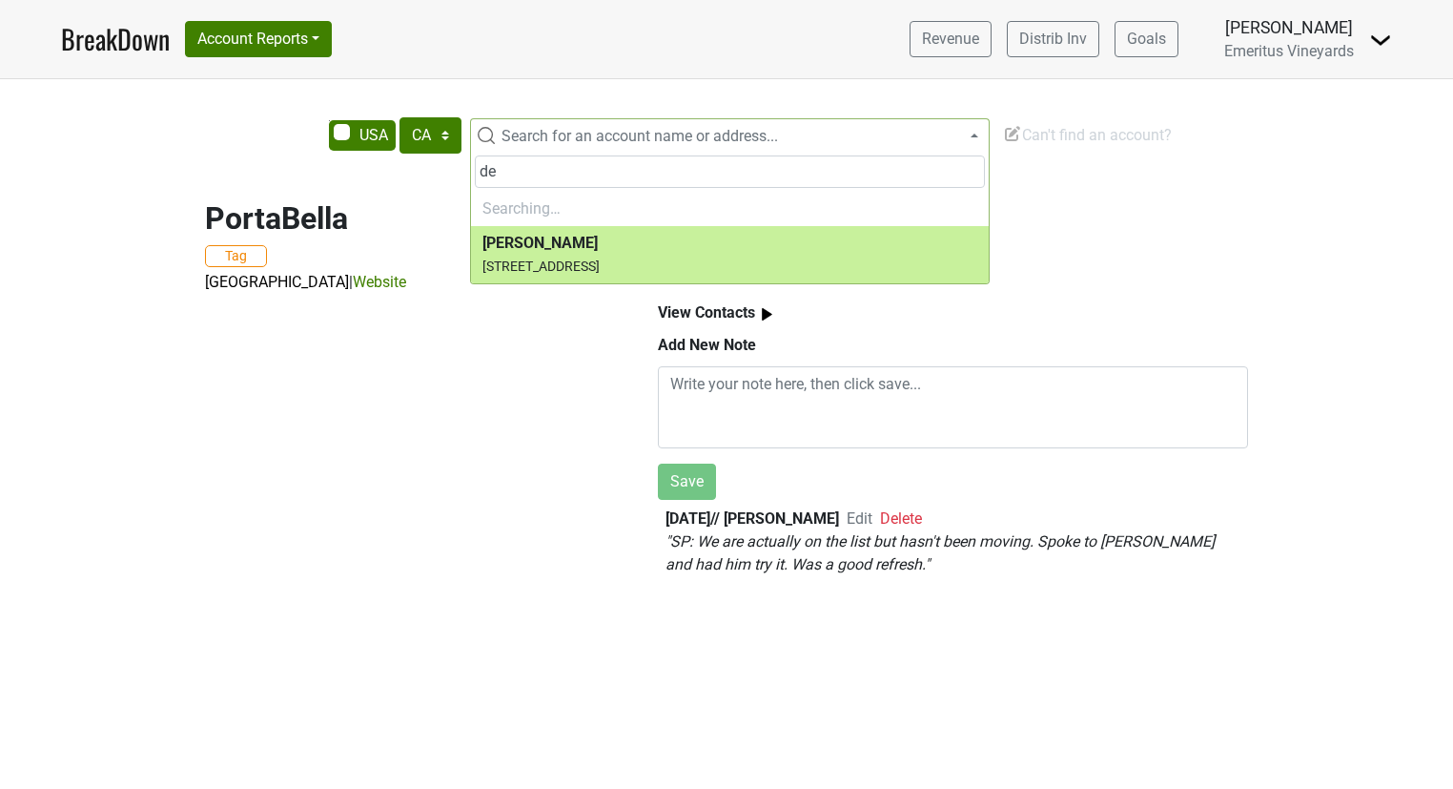
type input "d"
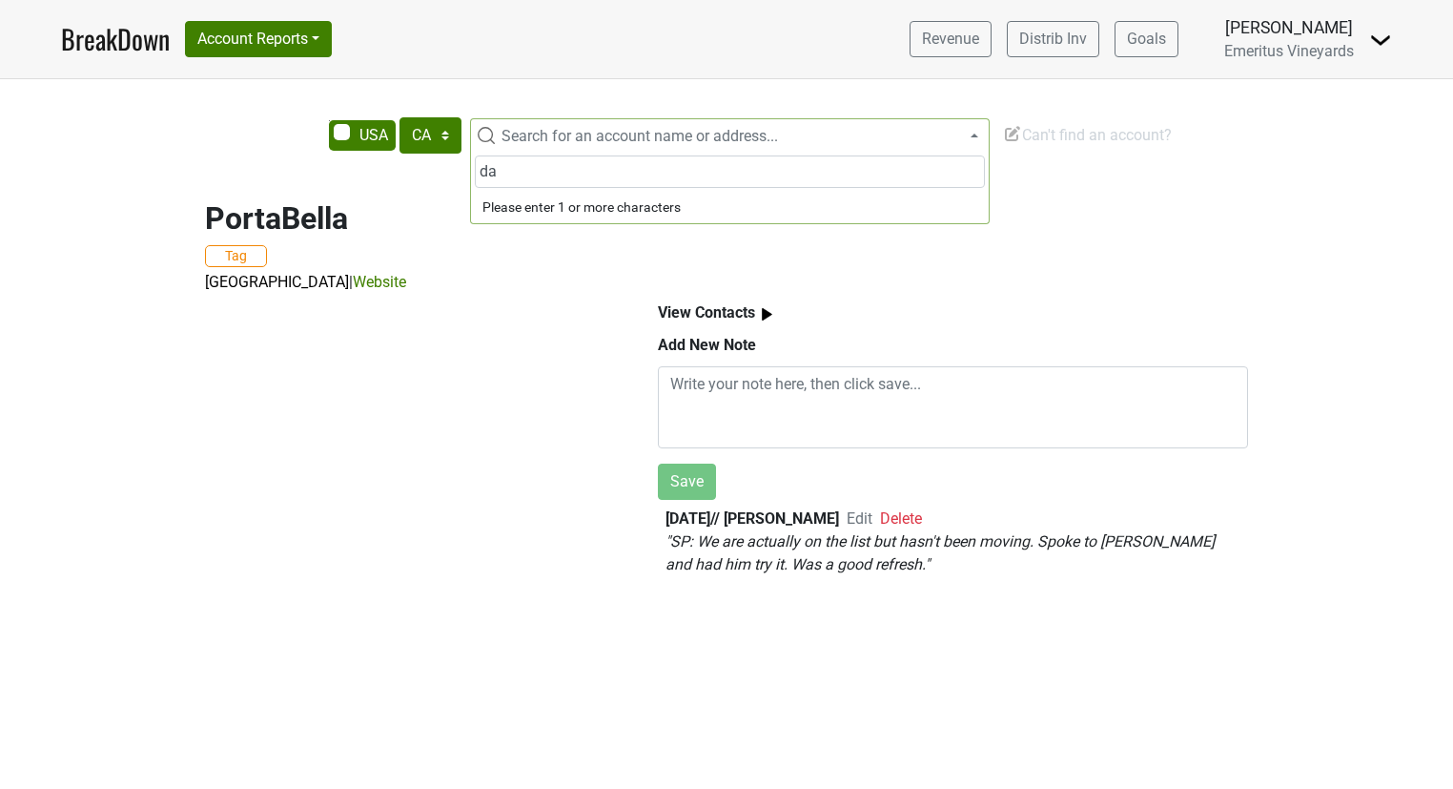
type input "d"
type input "carmel"
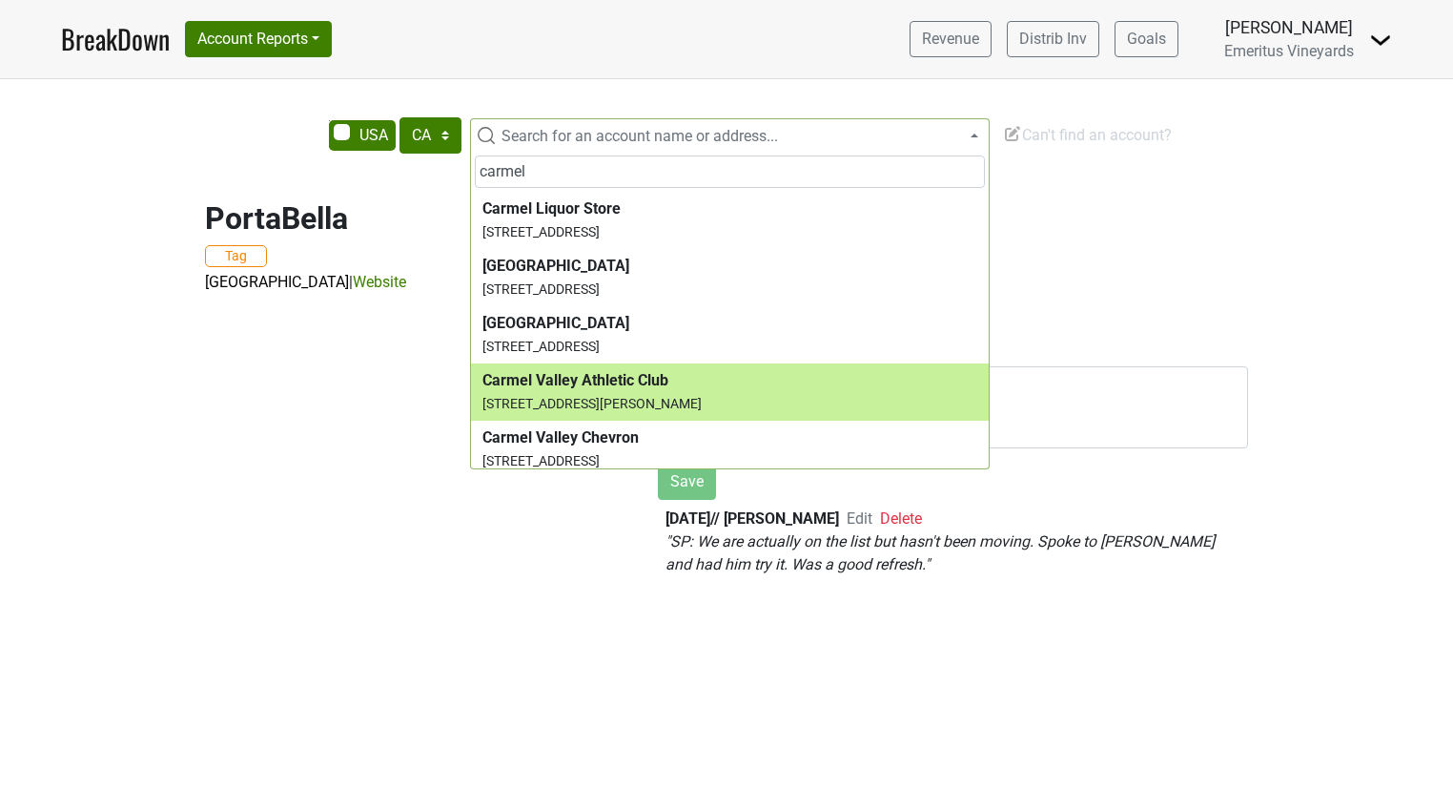
scroll to position [2384, 0]
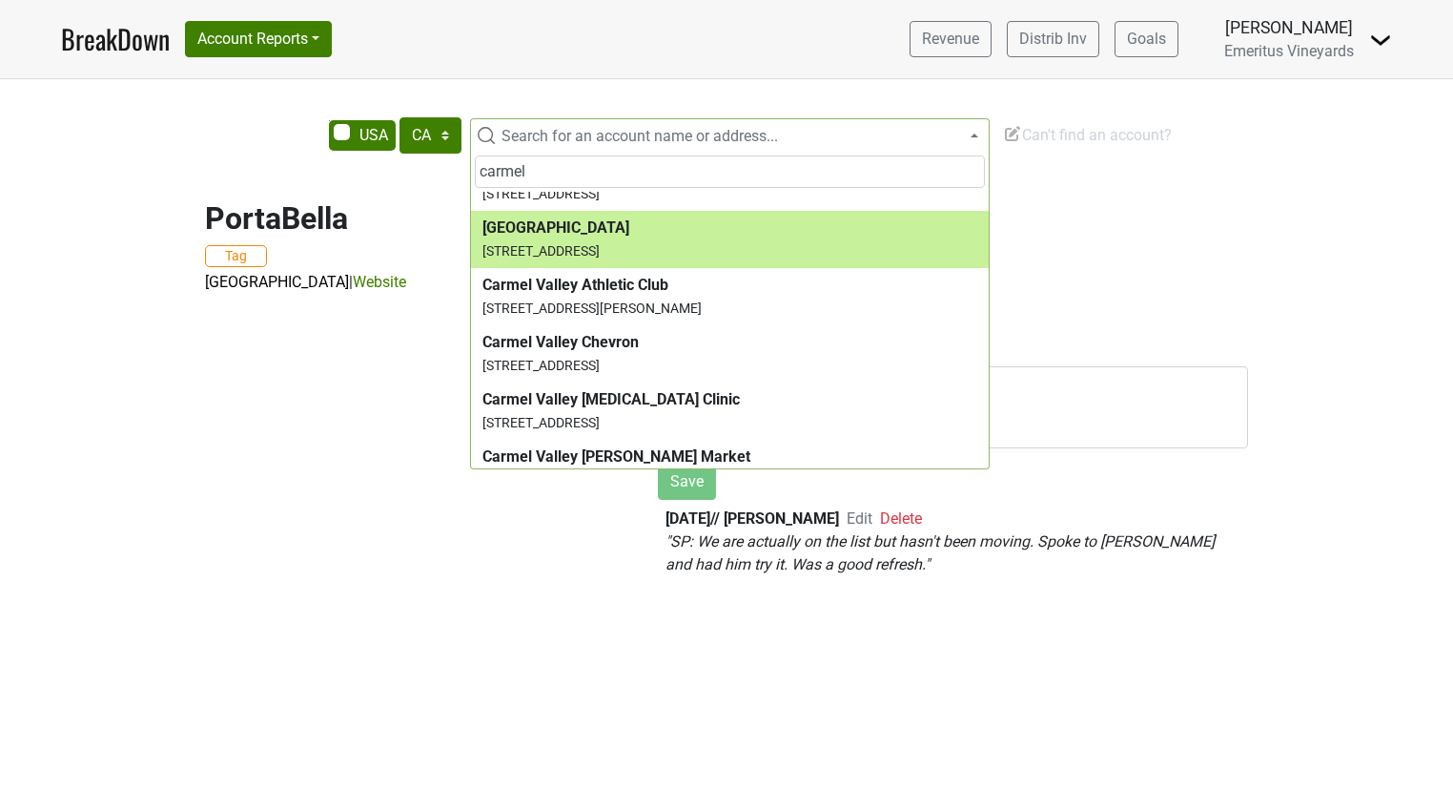
drag, startPoint x: 568, startPoint y: 167, endPoint x: 419, endPoint y: 157, distance: 150.0
click at [419, 157] on body "BreakDown Account Reports SuperRanker Map Award Progress Chain Compliance CRM N…" at bounding box center [726, 394] width 1453 height 789
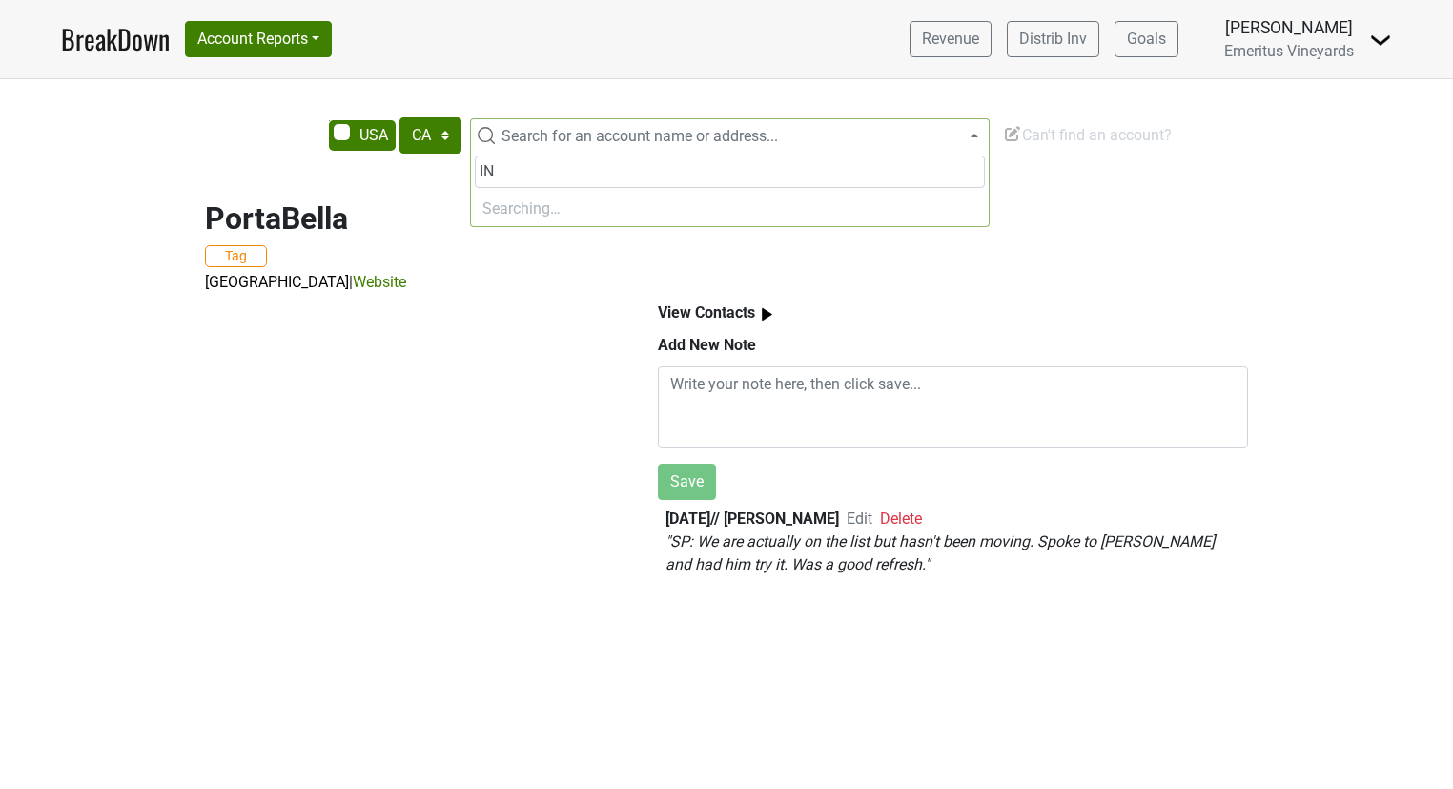
type input "I"
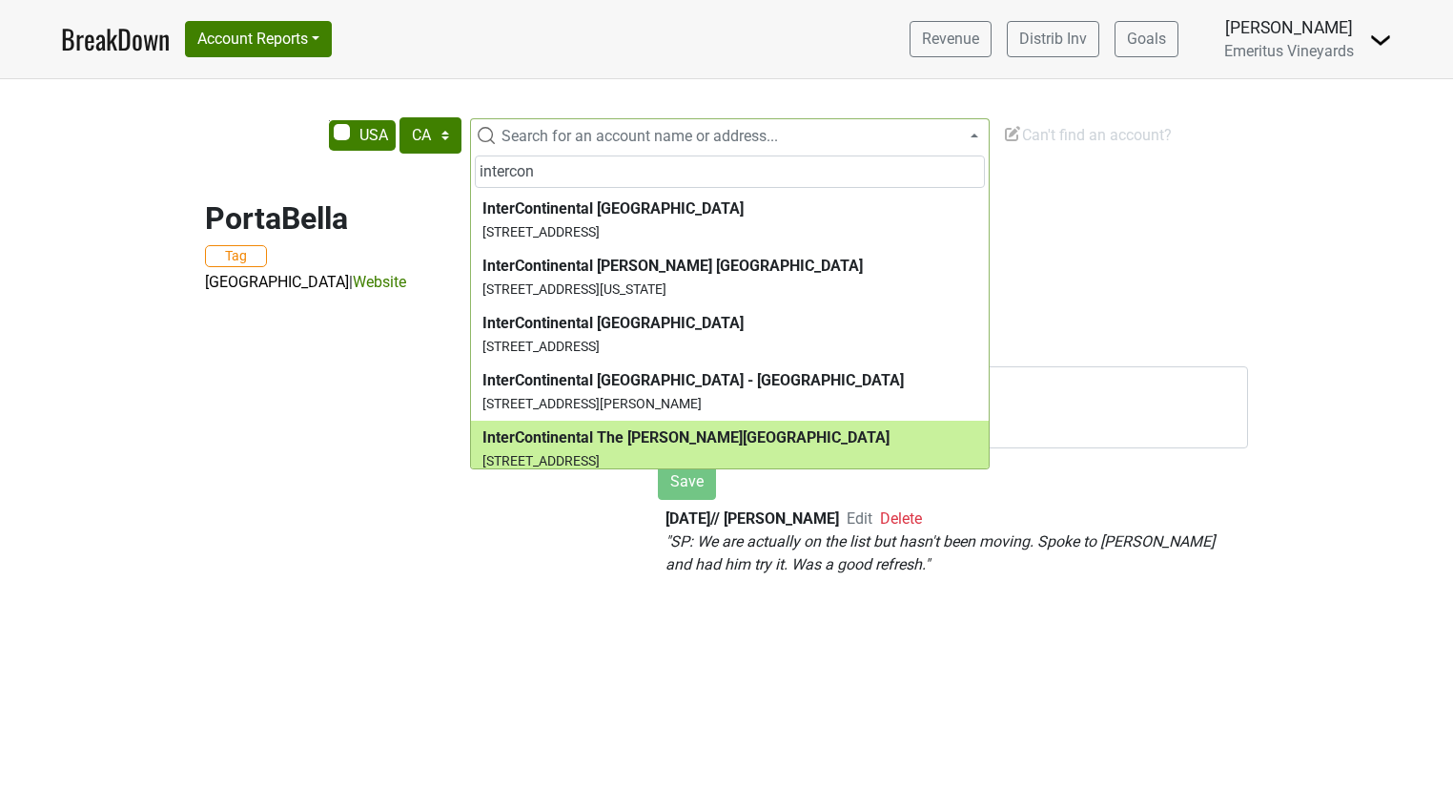
type input "intercon"
select select "64865"
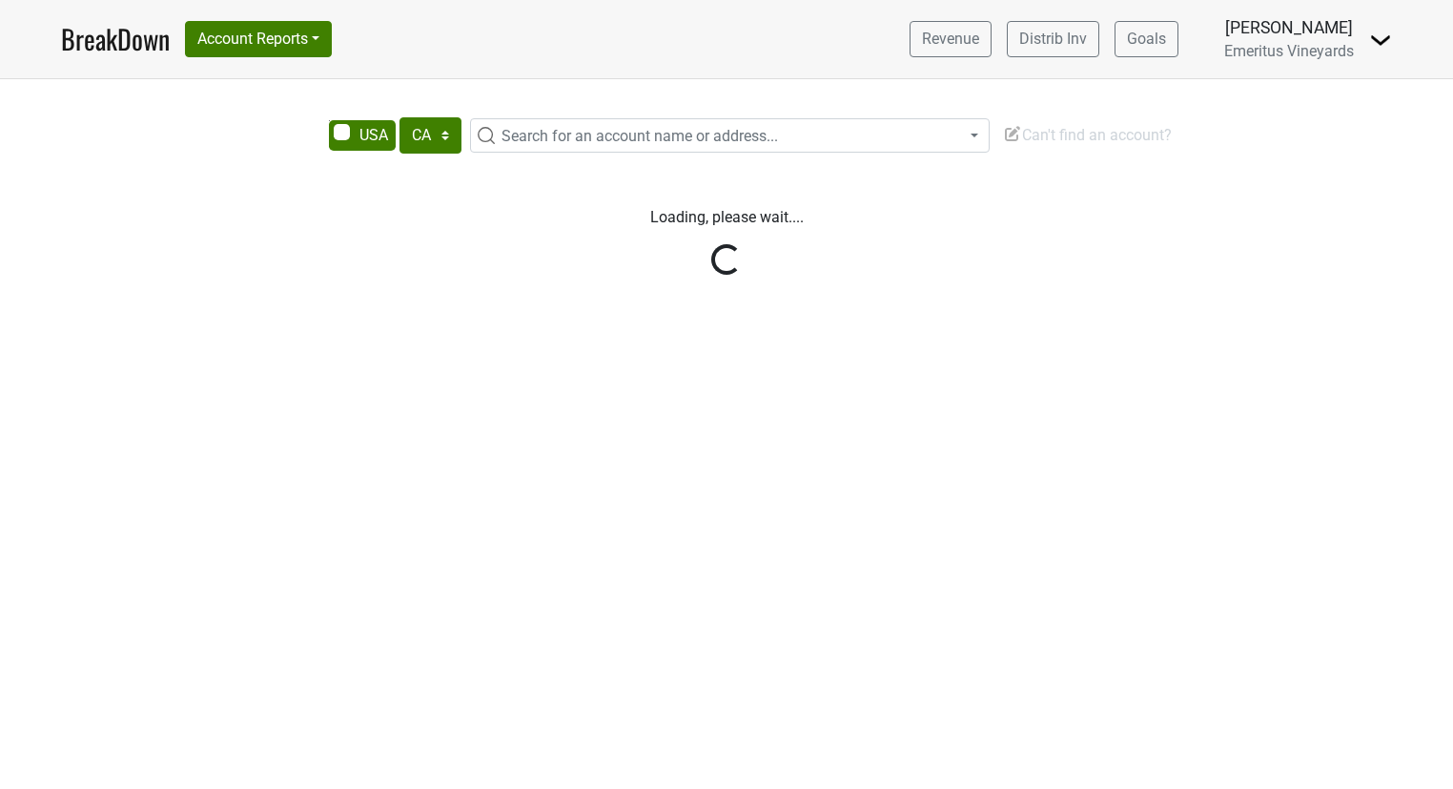
select select "CA"
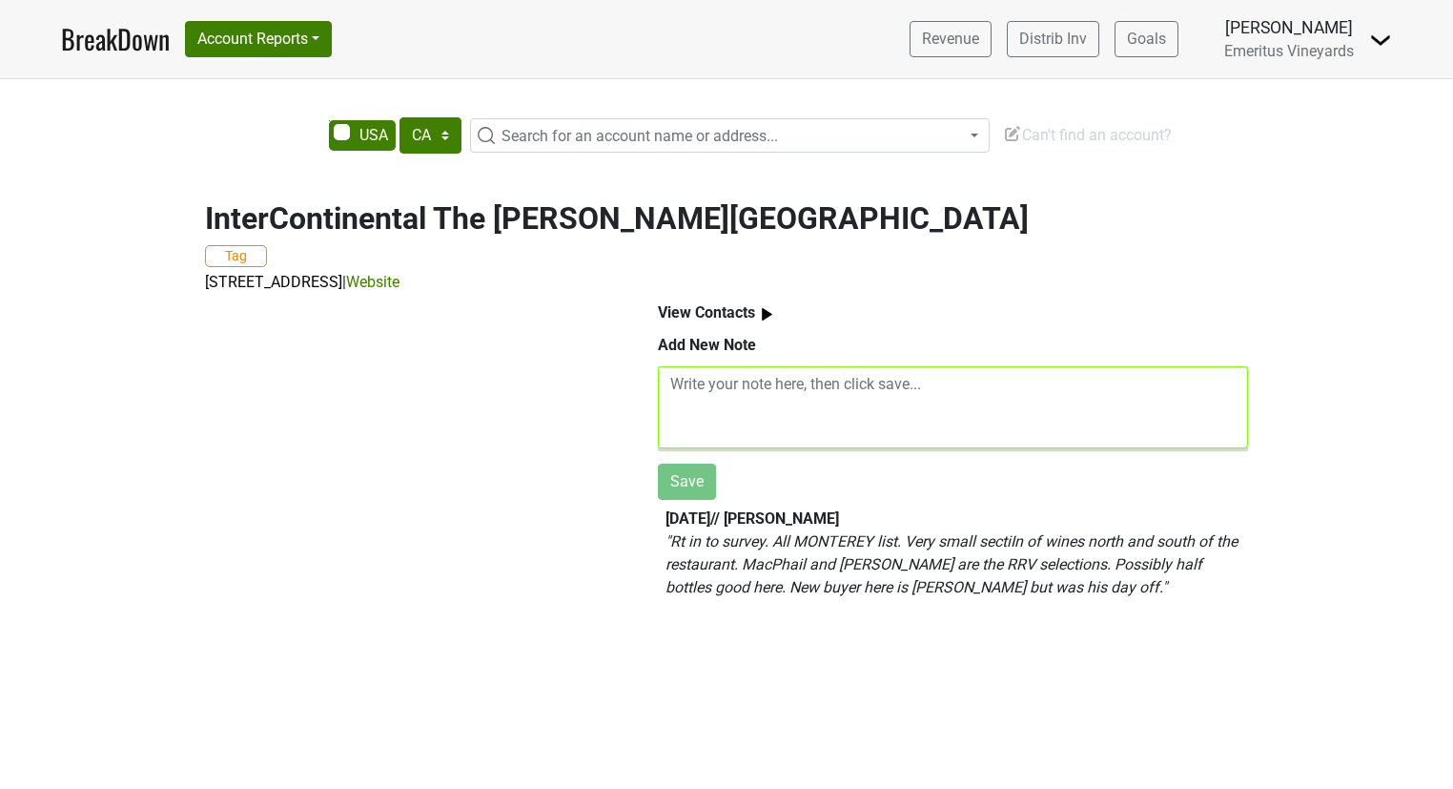
click at [748, 420] on textarea at bounding box center [953, 407] width 590 height 82
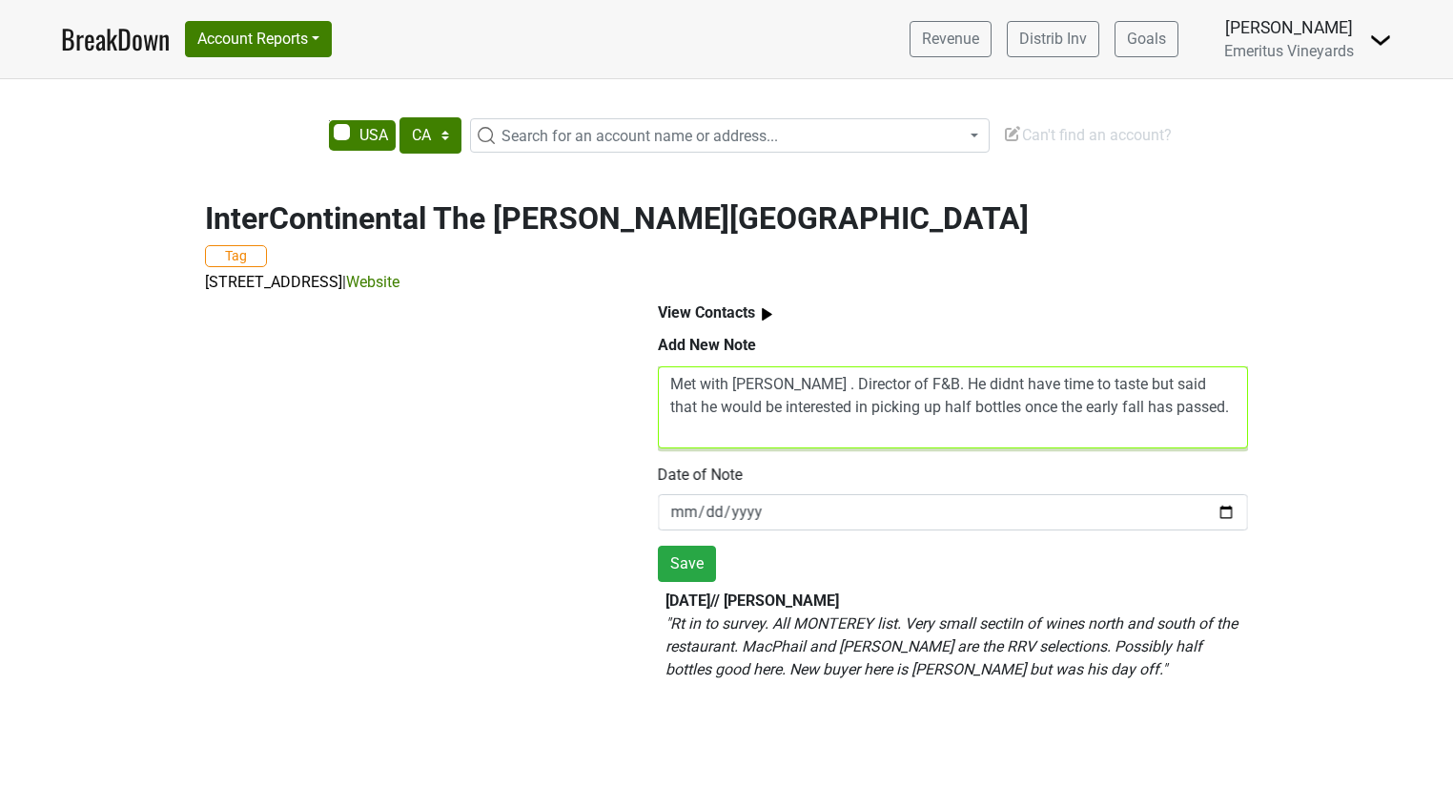
click at [1095, 416] on textarea "Met with Joe Valencia . Director of F&B. He didnt have time to taste but said t…" at bounding box center [953, 407] width 590 height 82
click at [1181, 411] on textarea "Met with Joe Valencia . Director of F&B. He didnt have time to taste but said t…" at bounding box center [953, 407] width 590 height 82
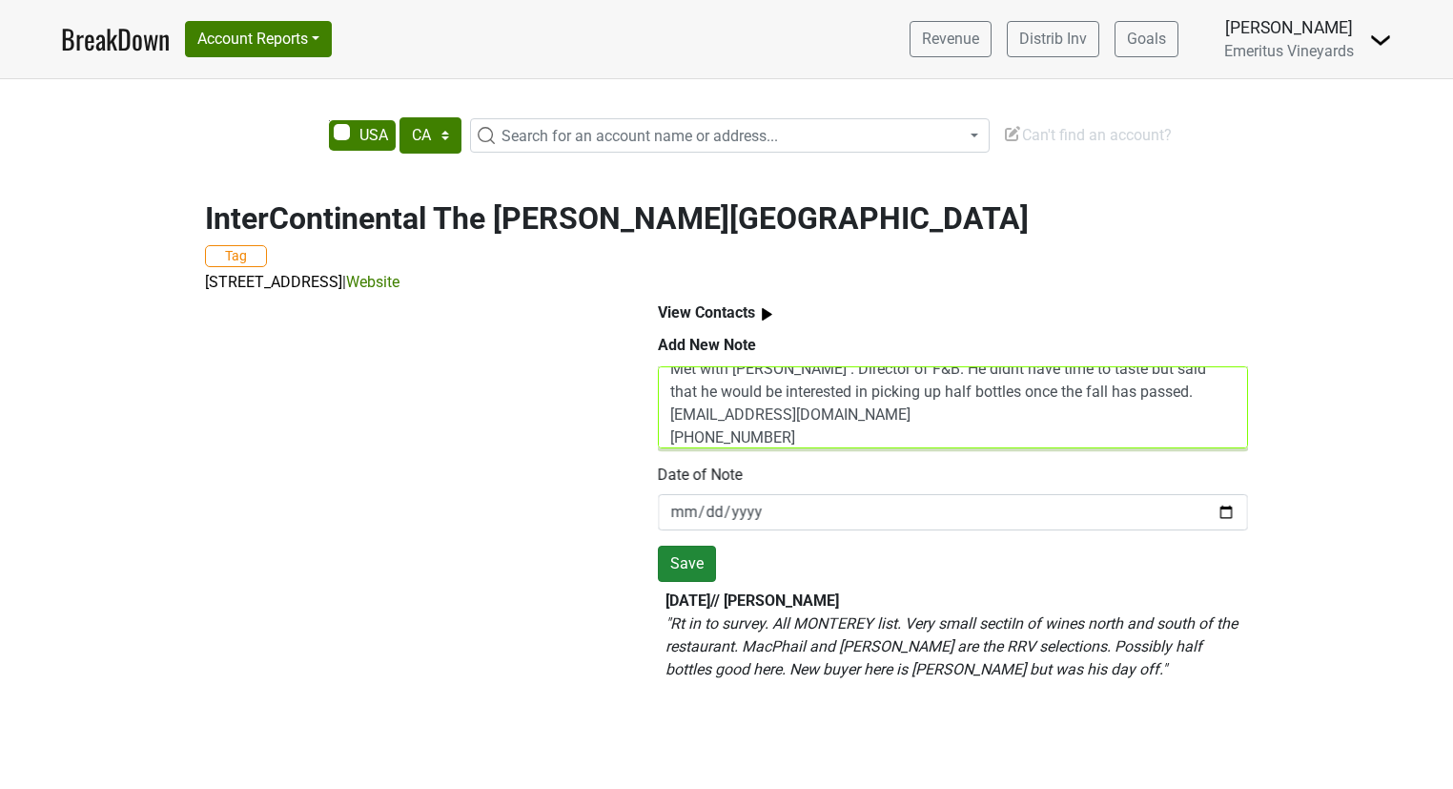
type textarea "Met with Joe Valencia . Director of F&B. He didnt have time to taste but said t…"
click at [687, 564] on button "Save" at bounding box center [687, 563] width 58 height 36
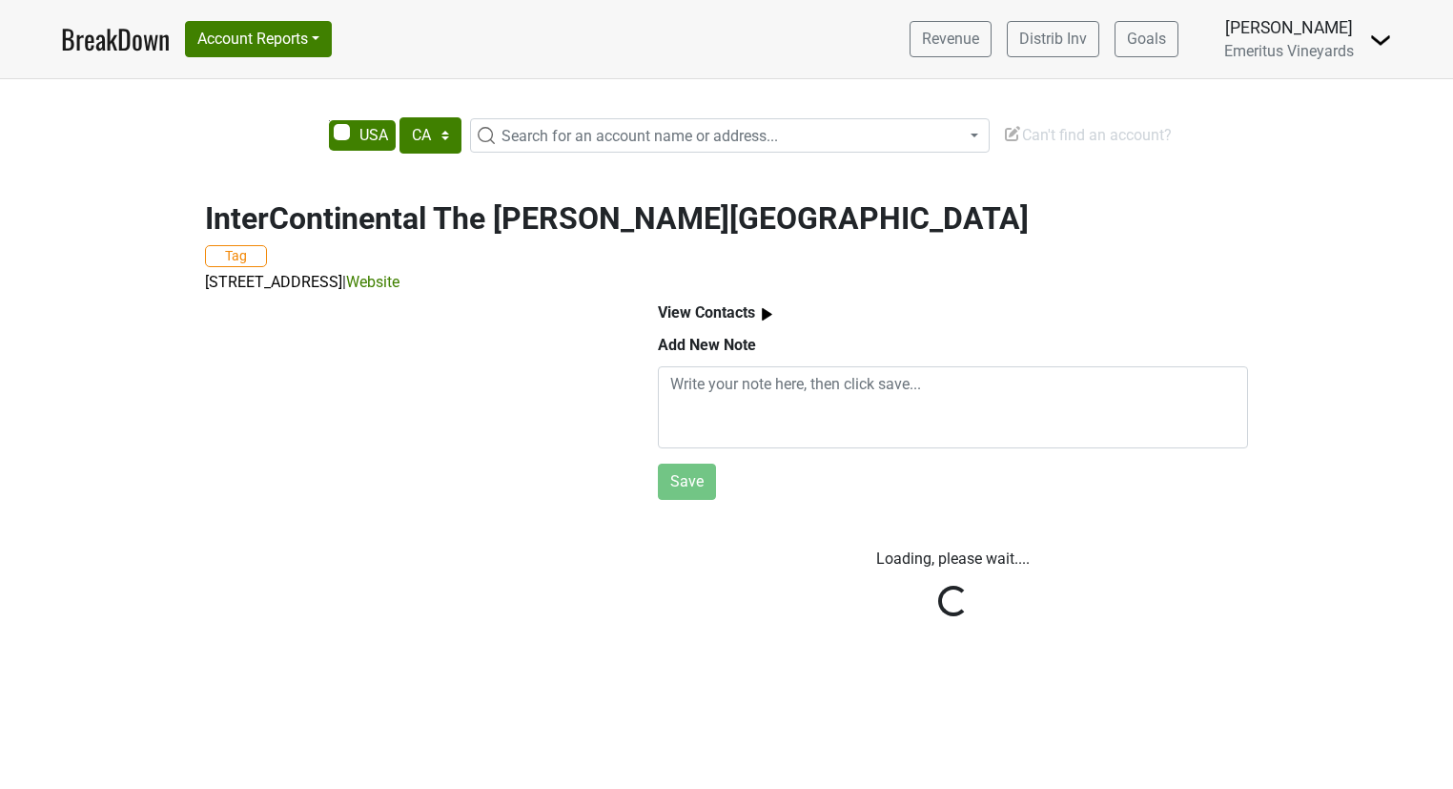
scroll to position [0, 0]
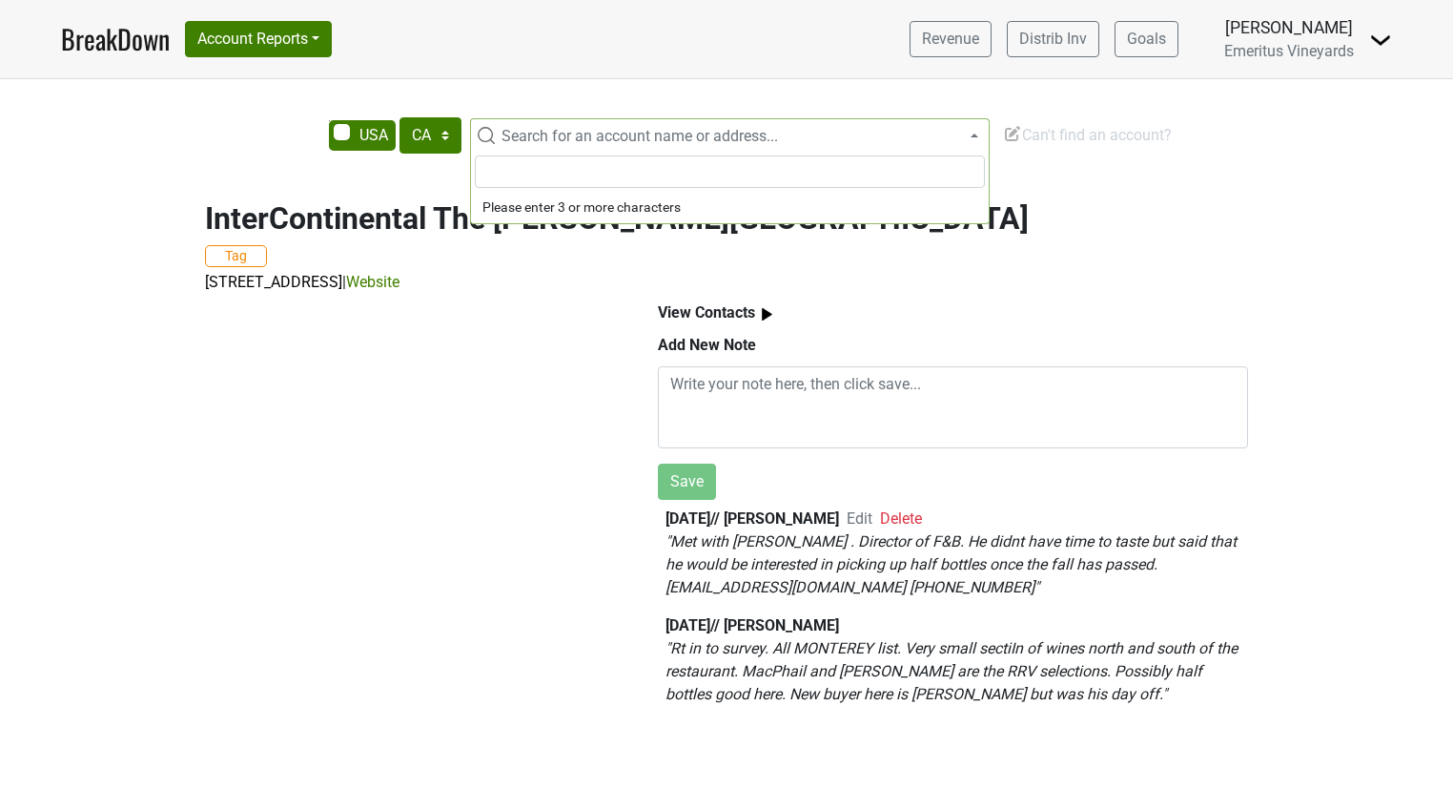
click at [561, 136] on span "Search for an account name or address..." at bounding box center [640, 136] width 277 height 18
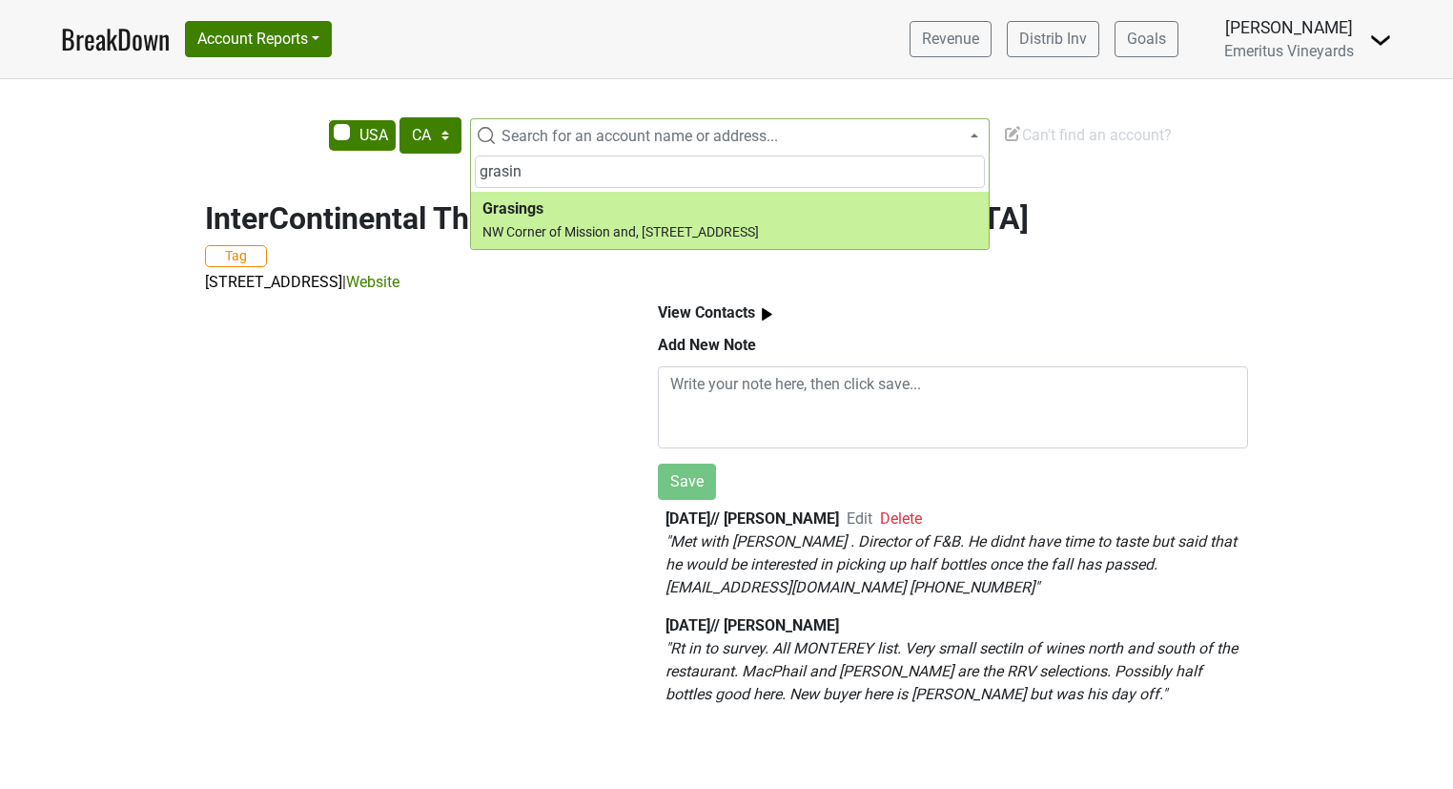
type input "grasin"
select select "123465853"
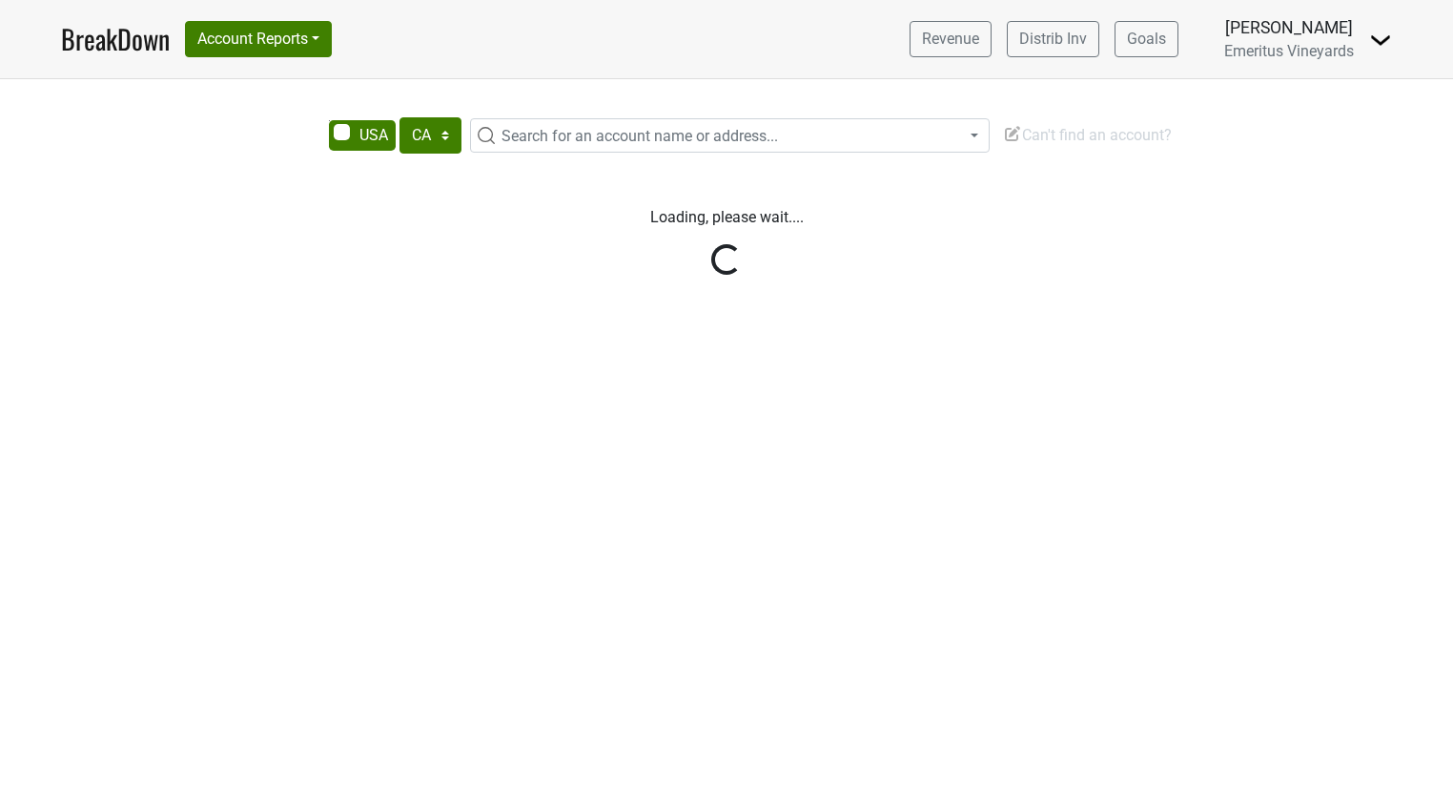
select select "CA"
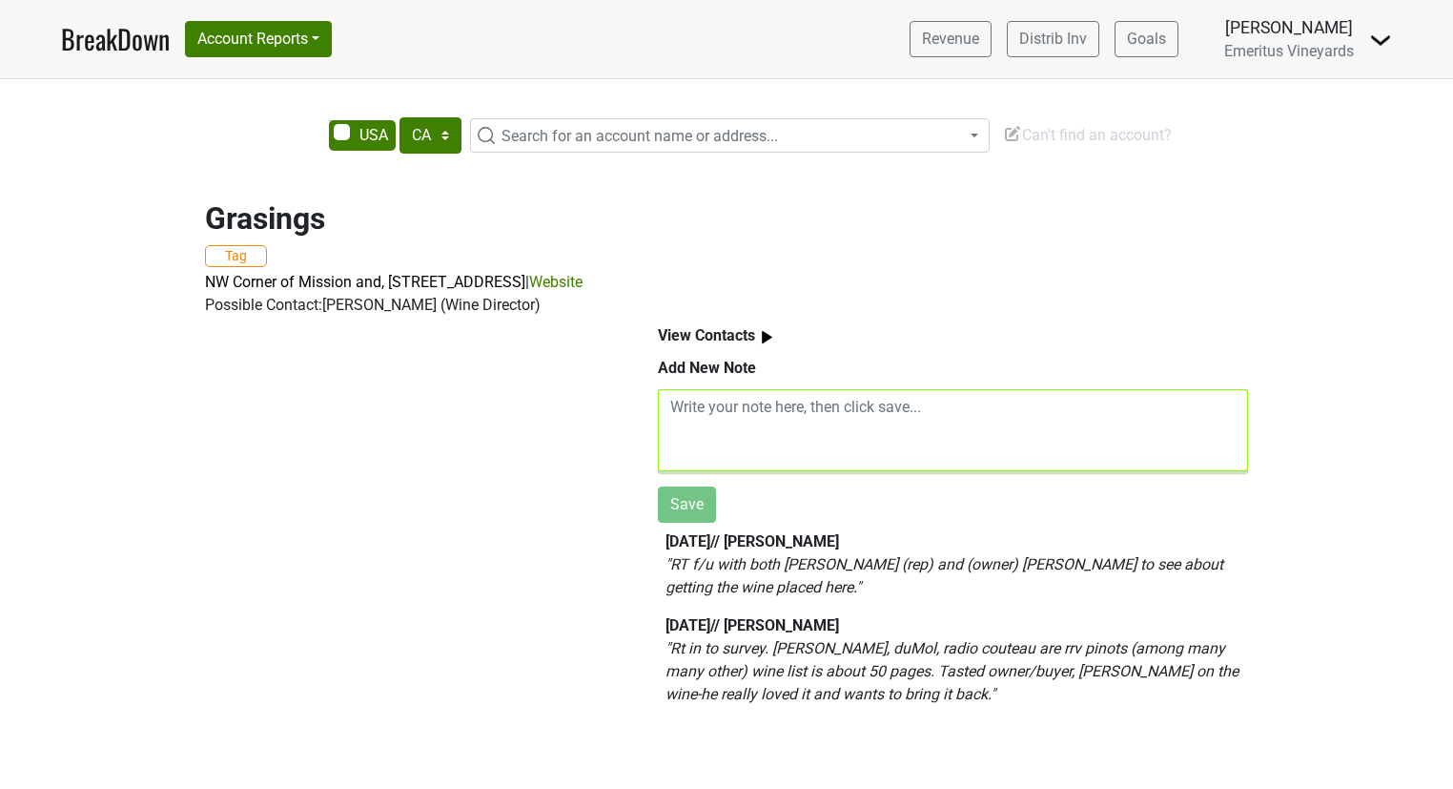
click at [788, 422] on textarea at bounding box center [953, 430] width 590 height 82
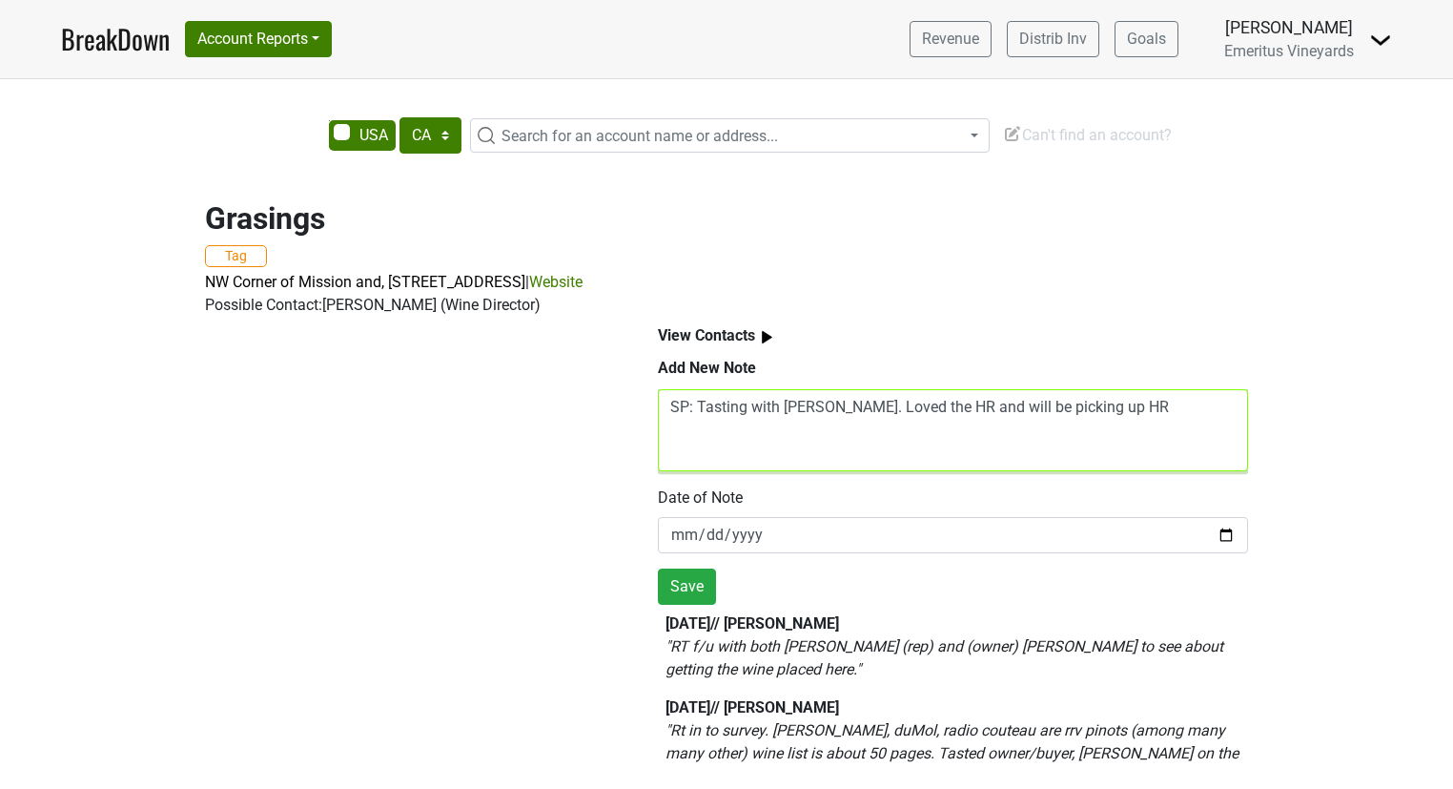
click at [912, 411] on textarea "SP: Tasting with Kurt. Loved the HR and will be picking up HR" at bounding box center [953, 430] width 590 height 82
click at [1147, 417] on textarea "SP: Tasting with Kurt. Loved the wines and will be picking up HR" at bounding box center [953, 430] width 590 height 82
type textarea "SP: Tasting with Kurt. Loved the wines and will be picking up HR (again)"
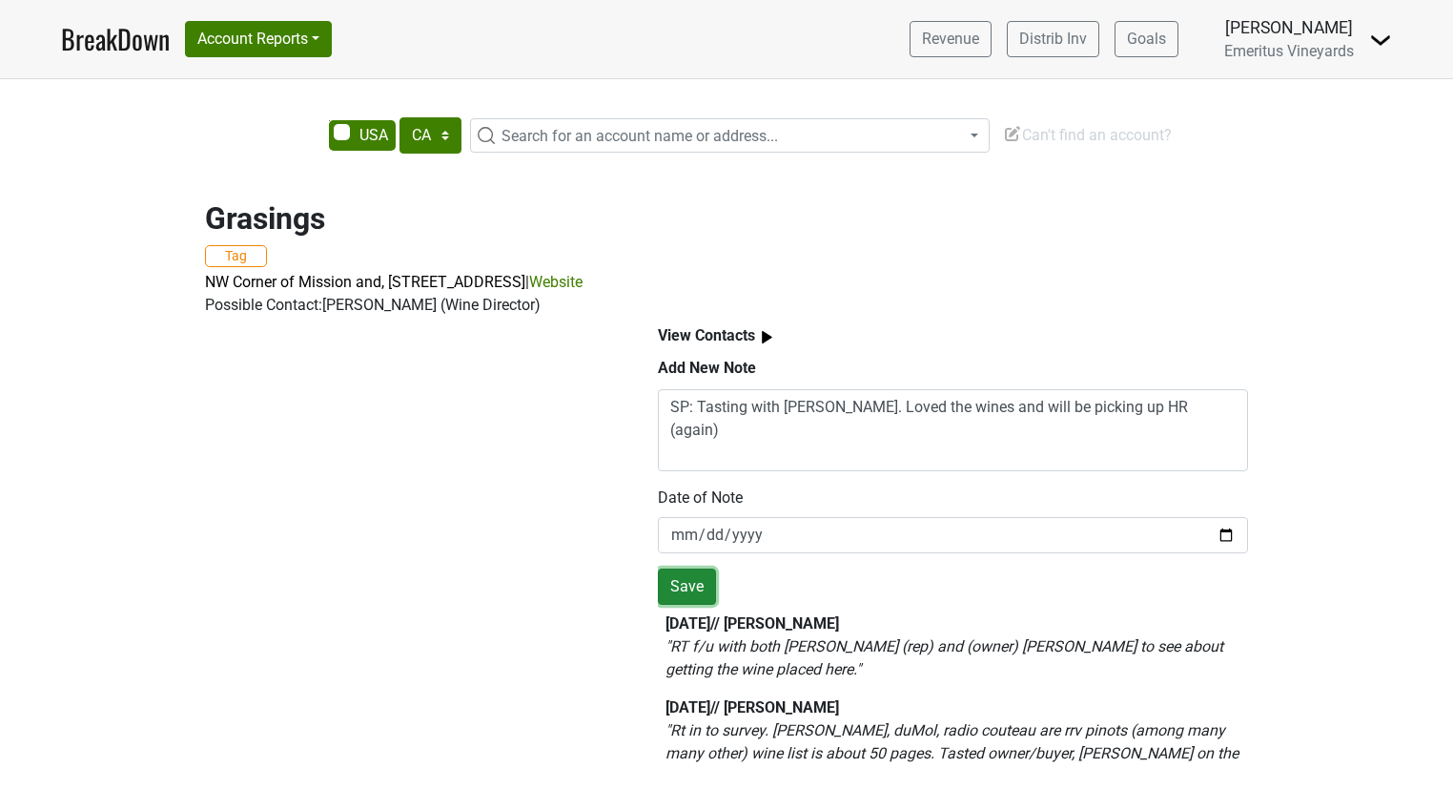
click at [692, 578] on button "Save" at bounding box center [687, 586] width 58 height 36
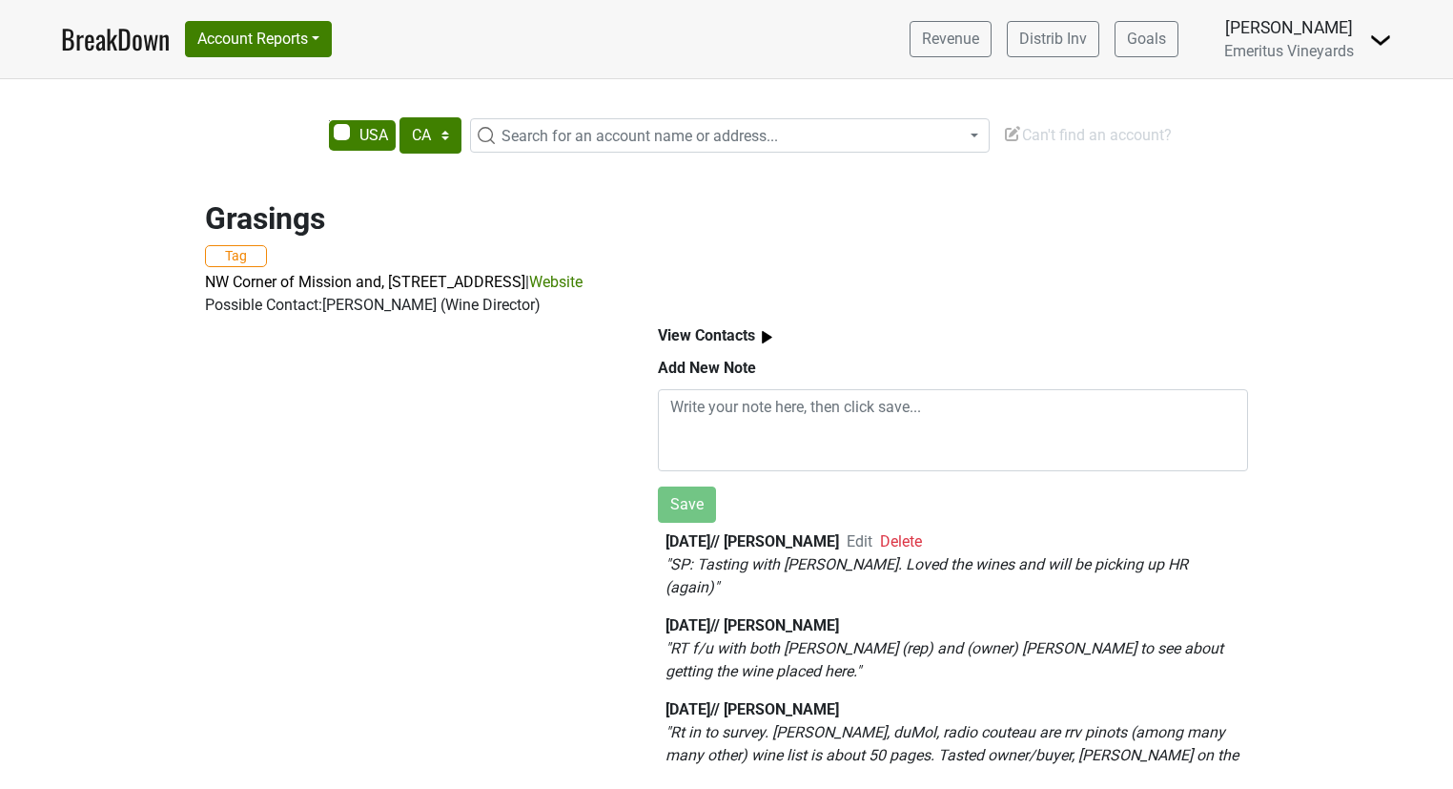
click at [627, 136] on span "Search for an account name or address..." at bounding box center [640, 136] width 277 height 18
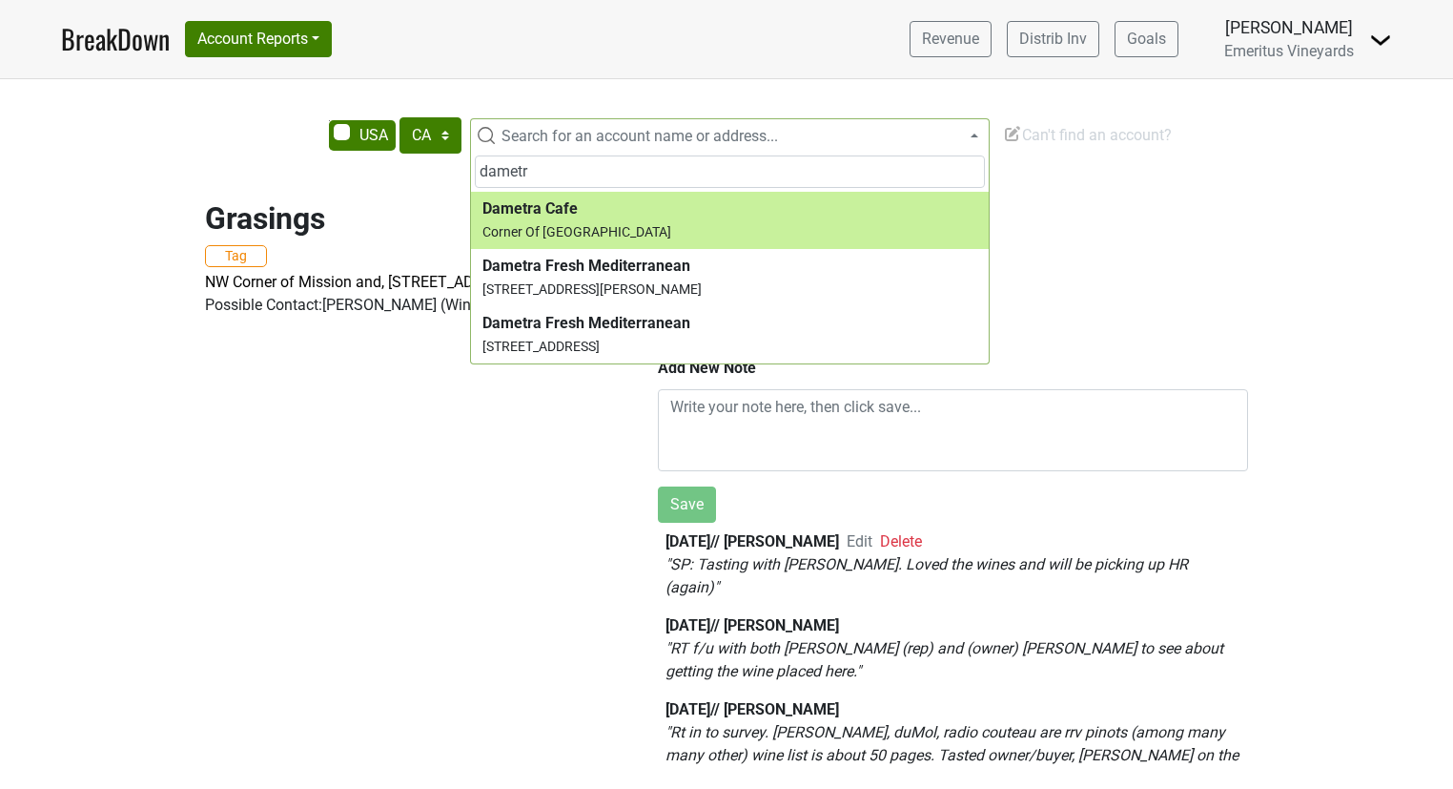
type input "dametr"
select select "40364"
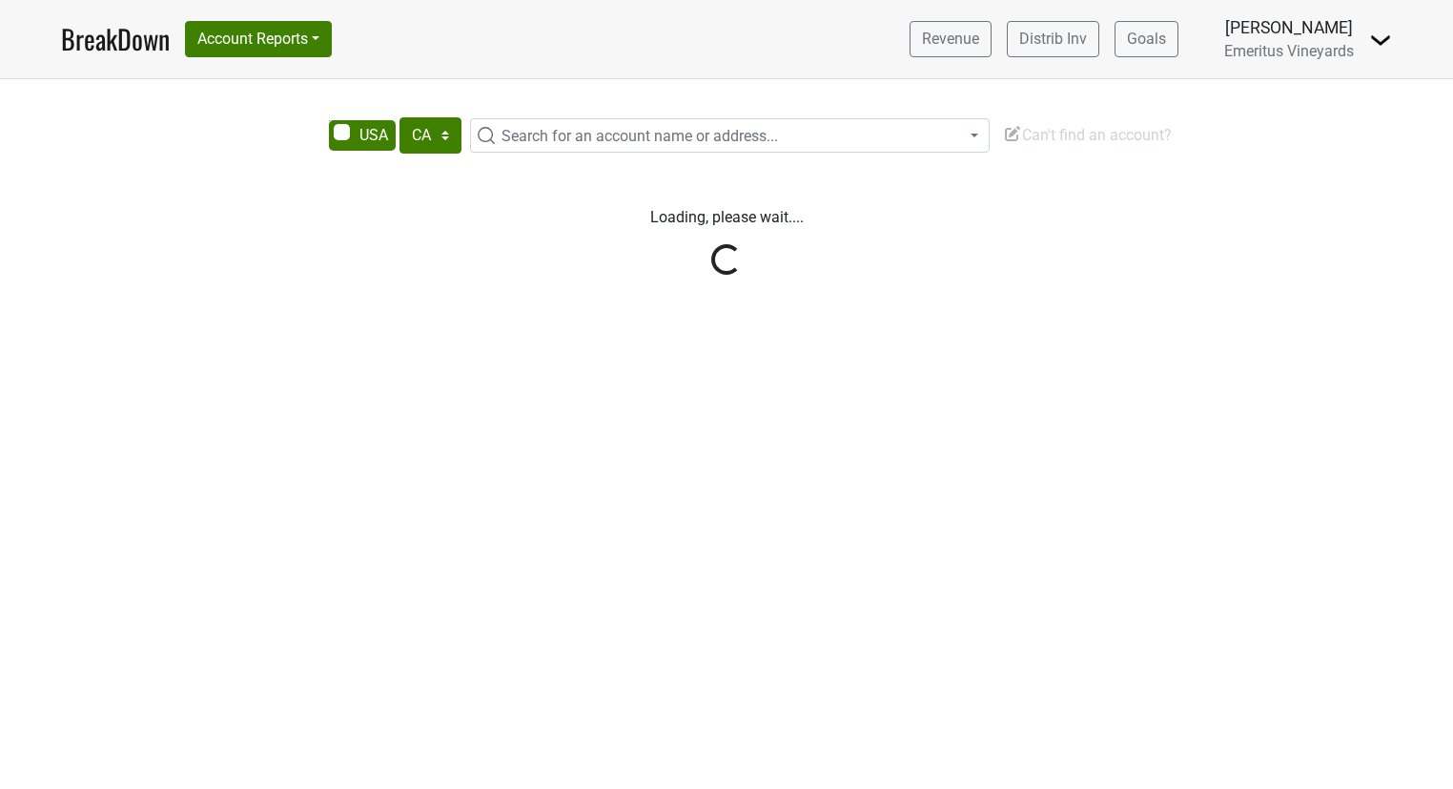
select select "CA"
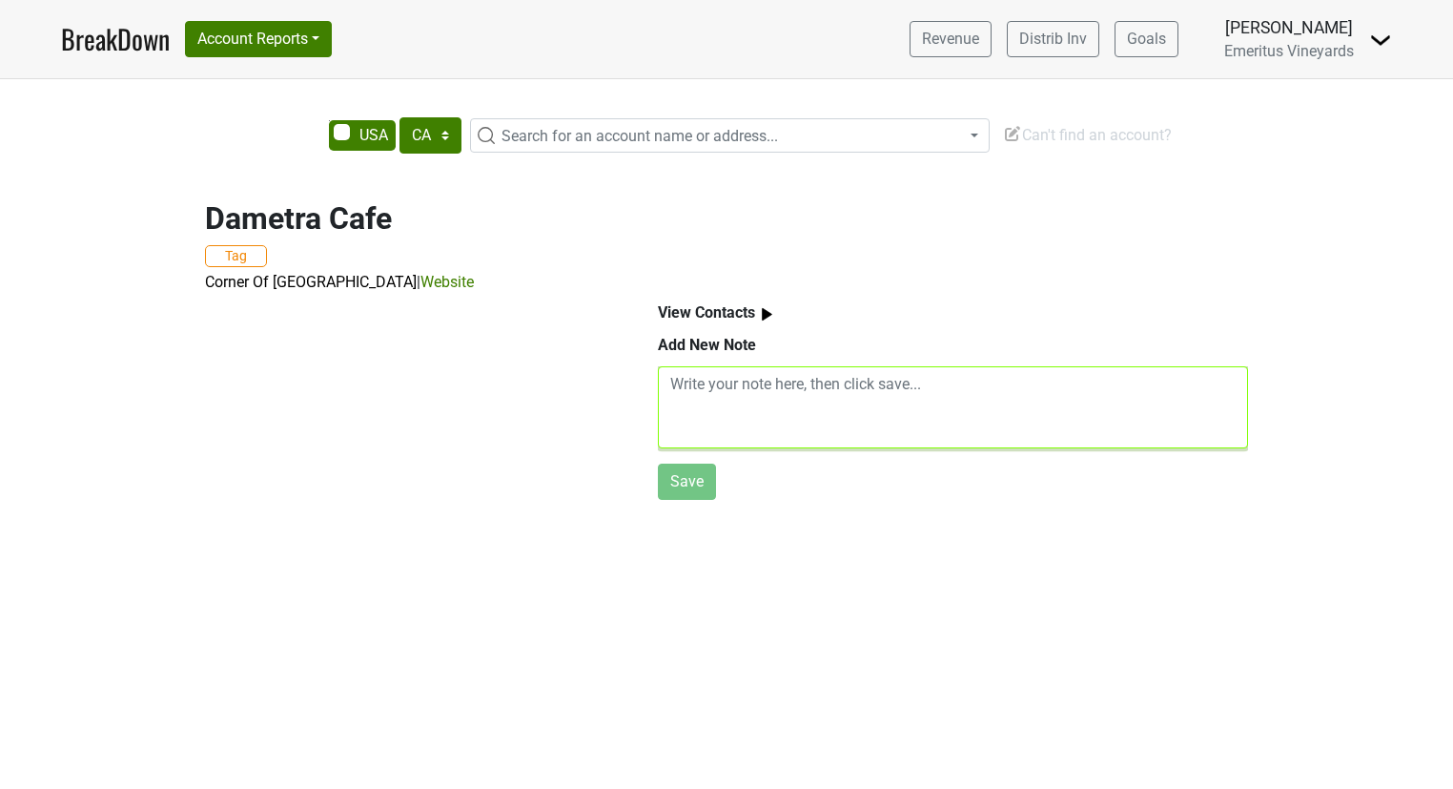
click at [914, 415] on textarea at bounding box center [953, 407] width 590 height 82
type textarea "A"
type textarea "M"
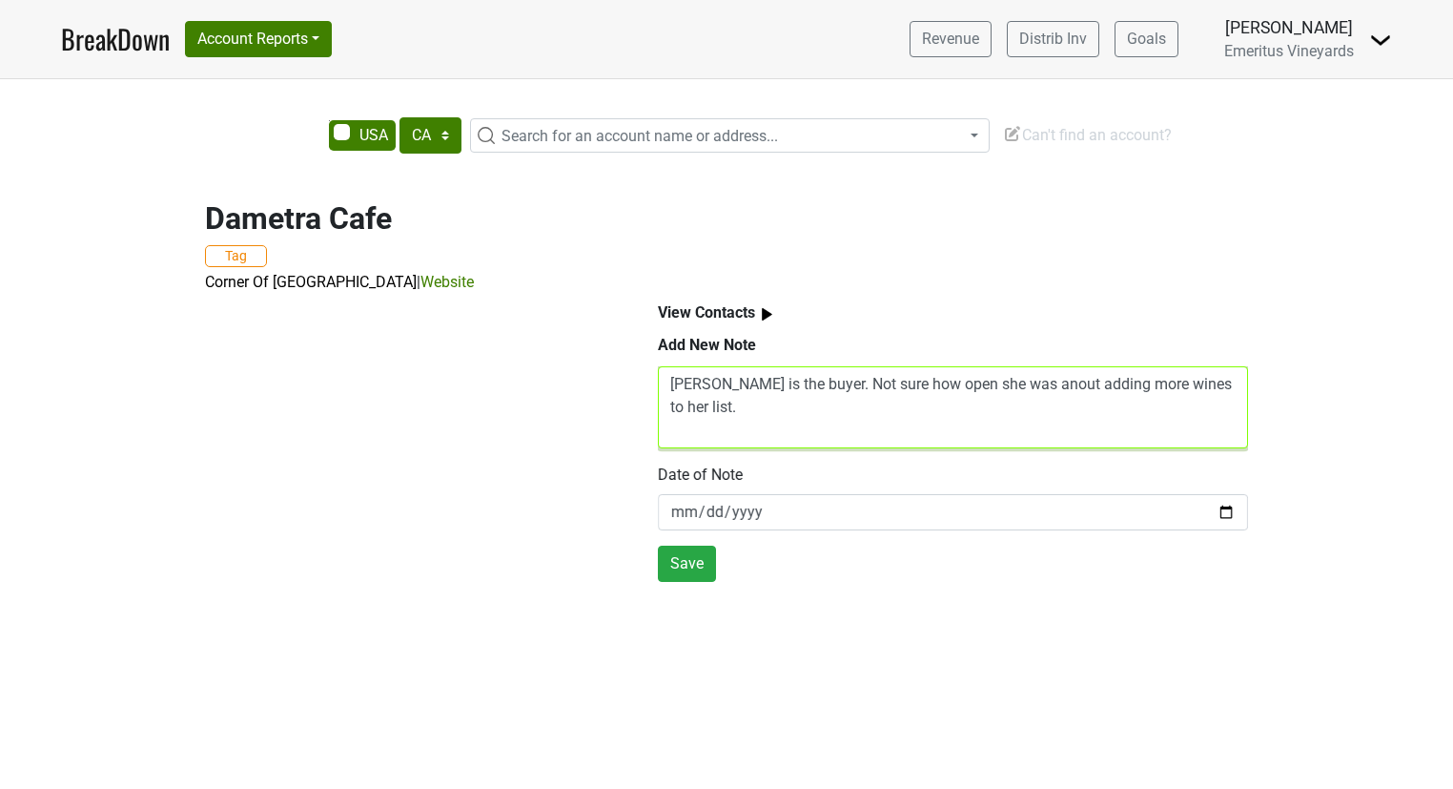
click at [914, 415] on textarea "Adrianna is the buyer. Not sure how open she was anout adding more wines to her…" at bounding box center [953, 407] width 590 height 82
click at [1002, 396] on textarea "Adrianna is the buyer. Not sure how open she was about adding more wines to her…" at bounding box center [953, 407] width 590 height 82
click at [994, 423] on textarea "Adrianna is the buyer. Not sure how open she was about adding more wines to her…" at bounding box center [953, 407] width 590 height 82
type textarea "Adrianna is the buyer. Not sure how open she was about adding more wines to her…"
click at [699, 567] on button "Save" at bounding box center [687, 563] width 58 height 36
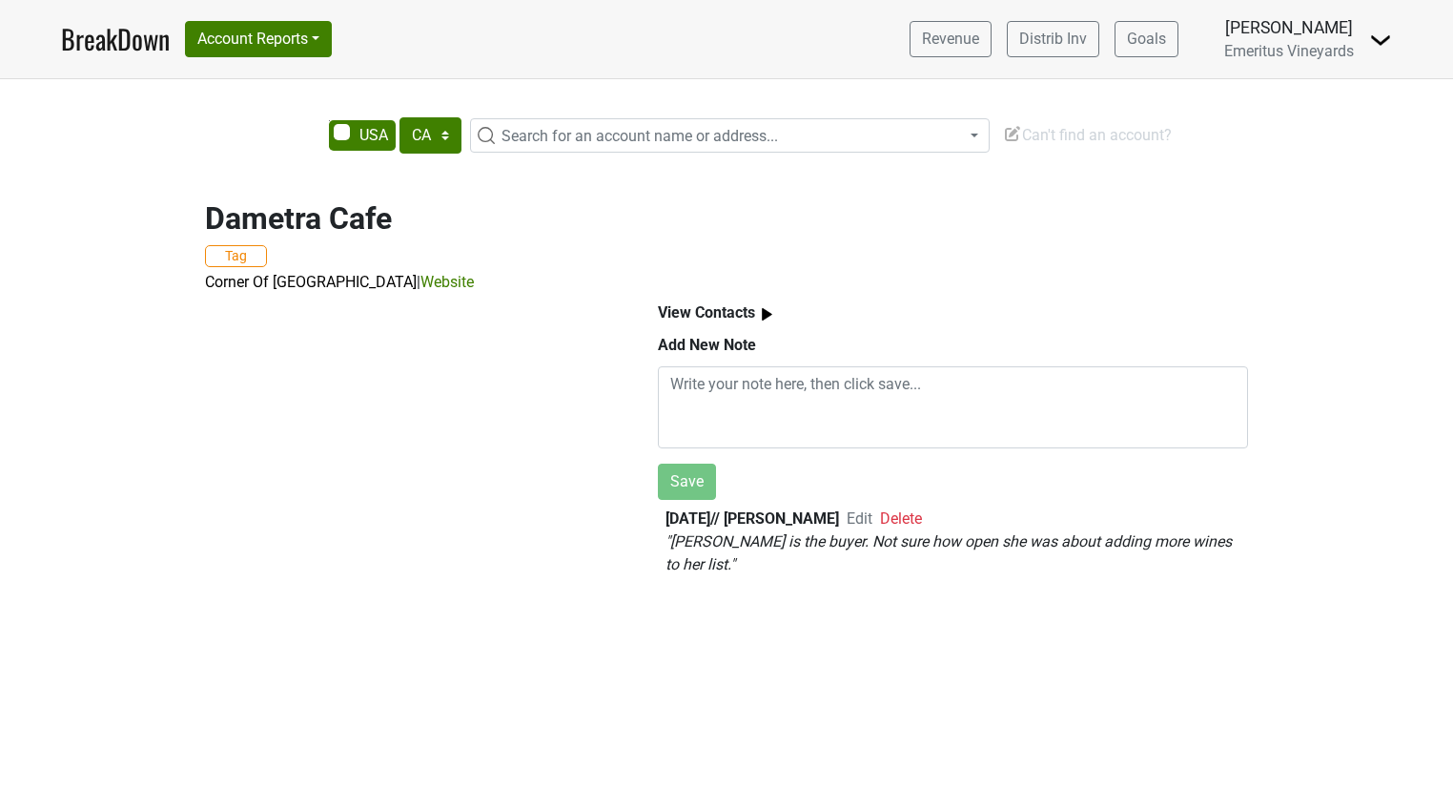
click at [577, 134] on span "Search for an account name or address..." at bounding box center [640, 136] width 277 height 18
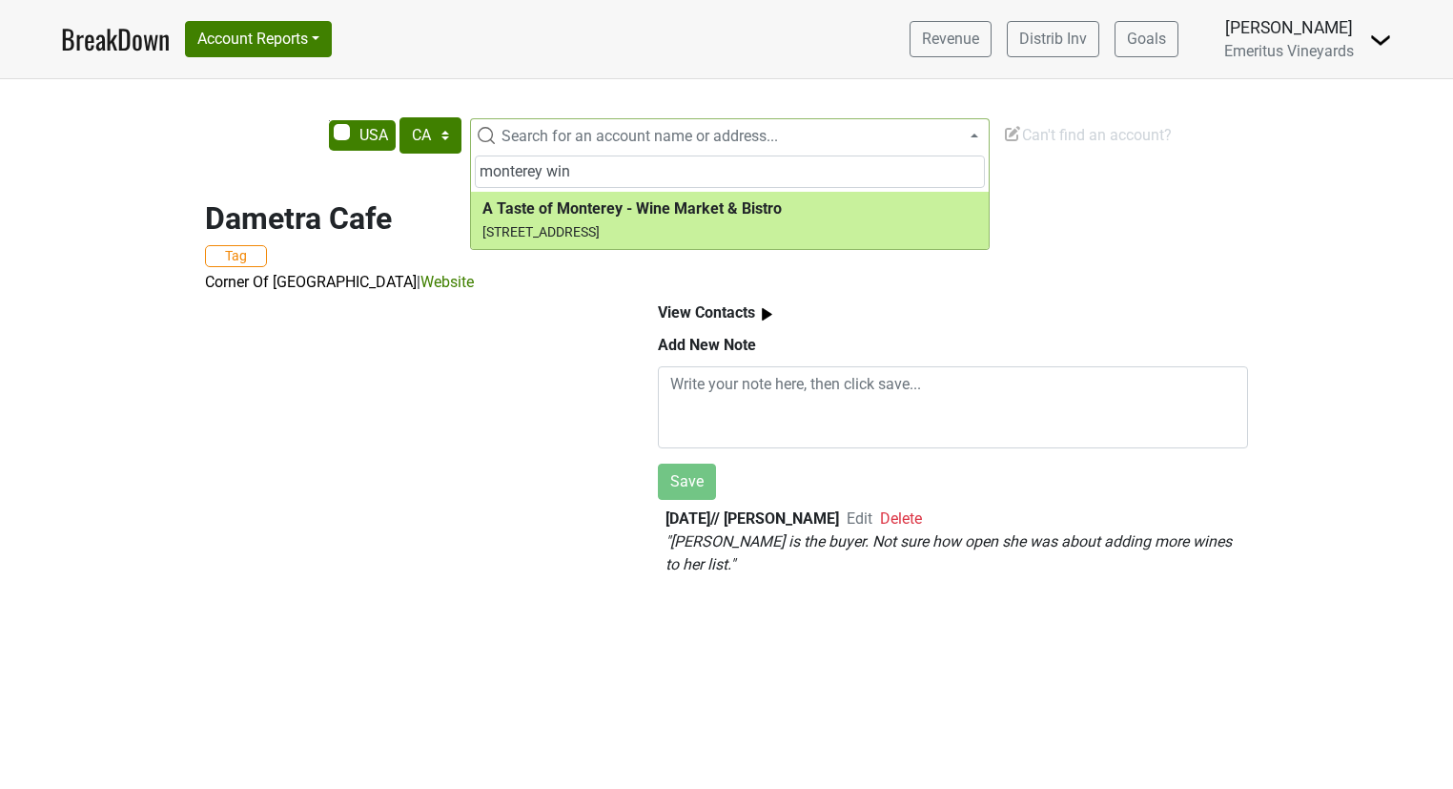
type input "monterey win"
select select "35610"
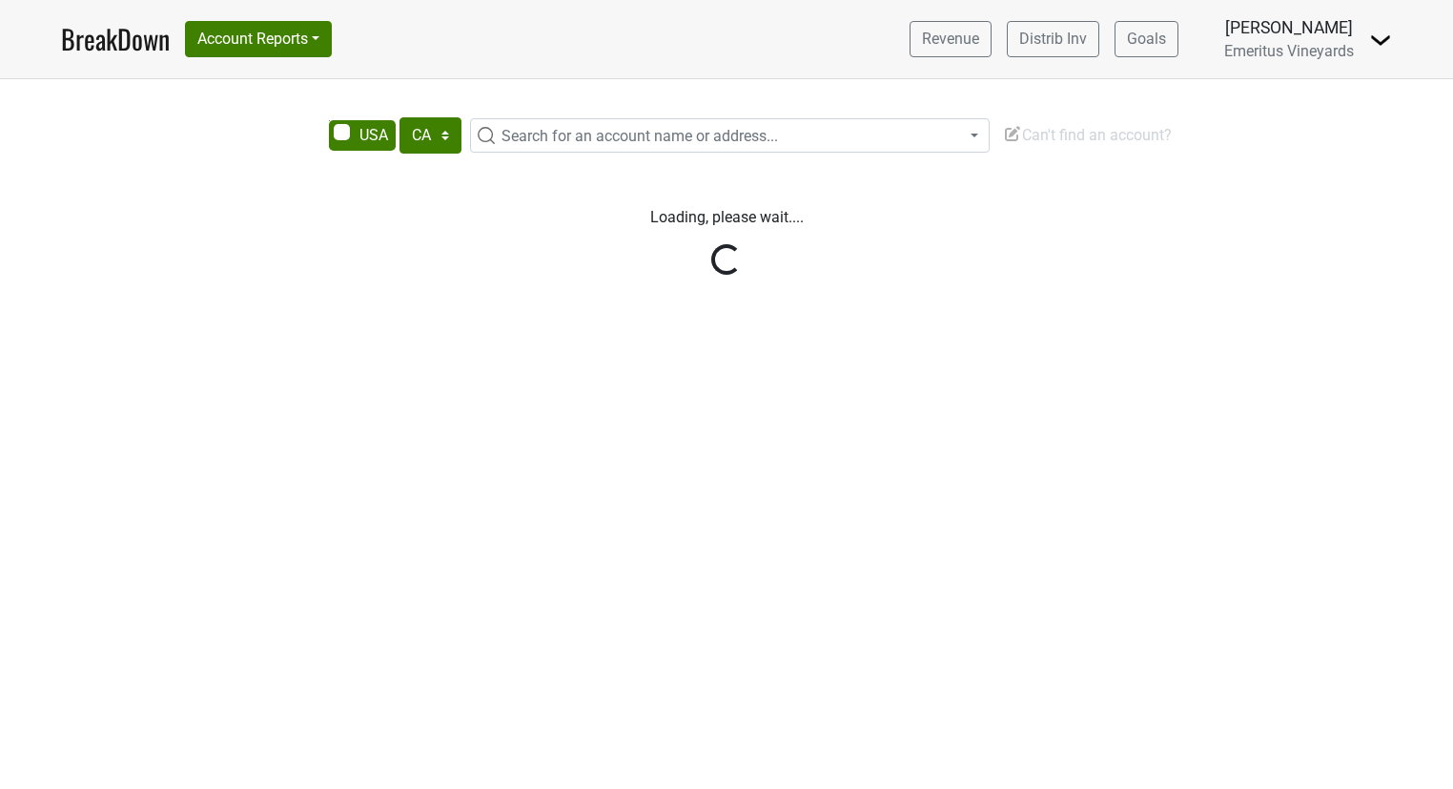
select select "CA"
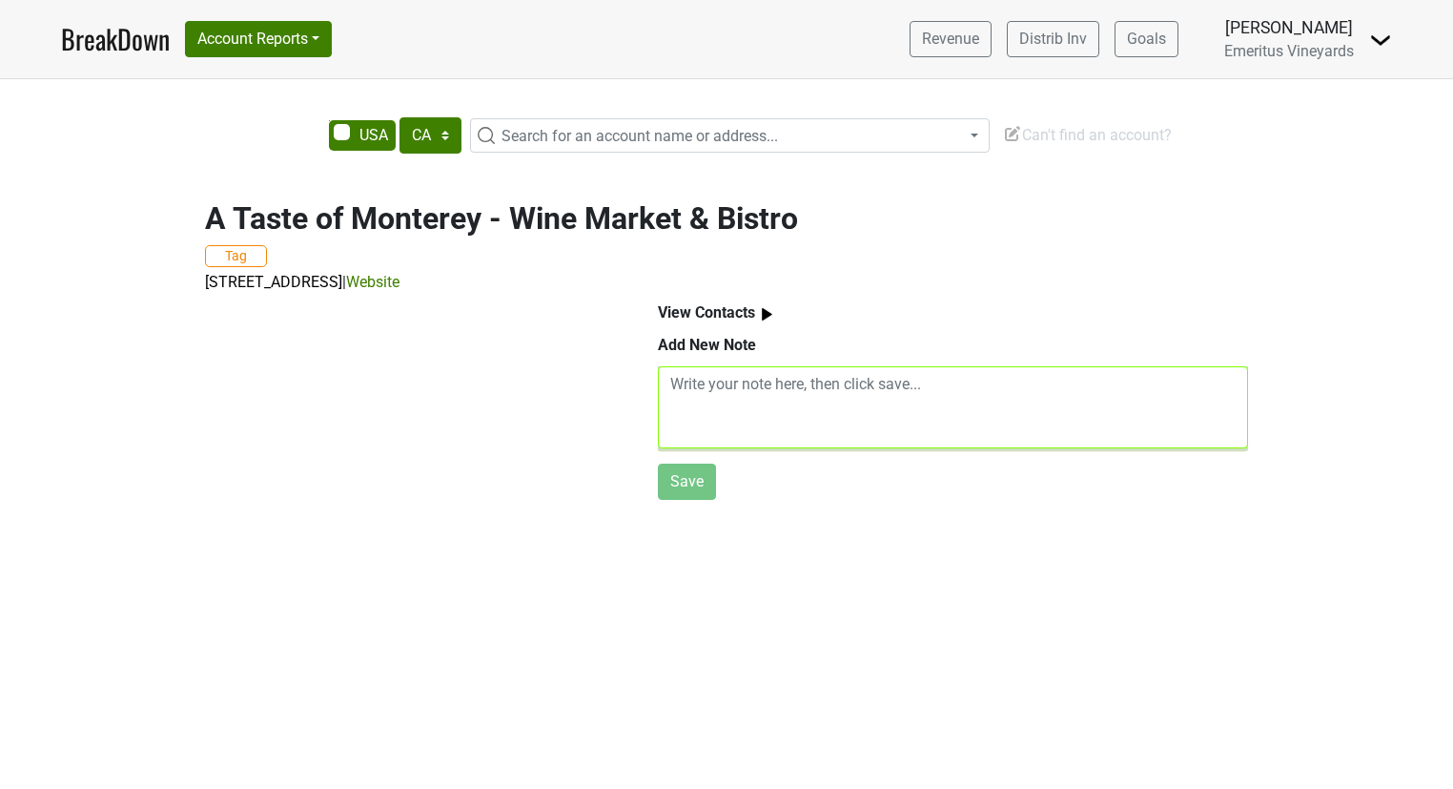
click at [825, 409] on textarea at bounding box center [953, 407] width 590 height 82
type textarea "No go. No wines from [GEOGRAPHIC_DATA]"
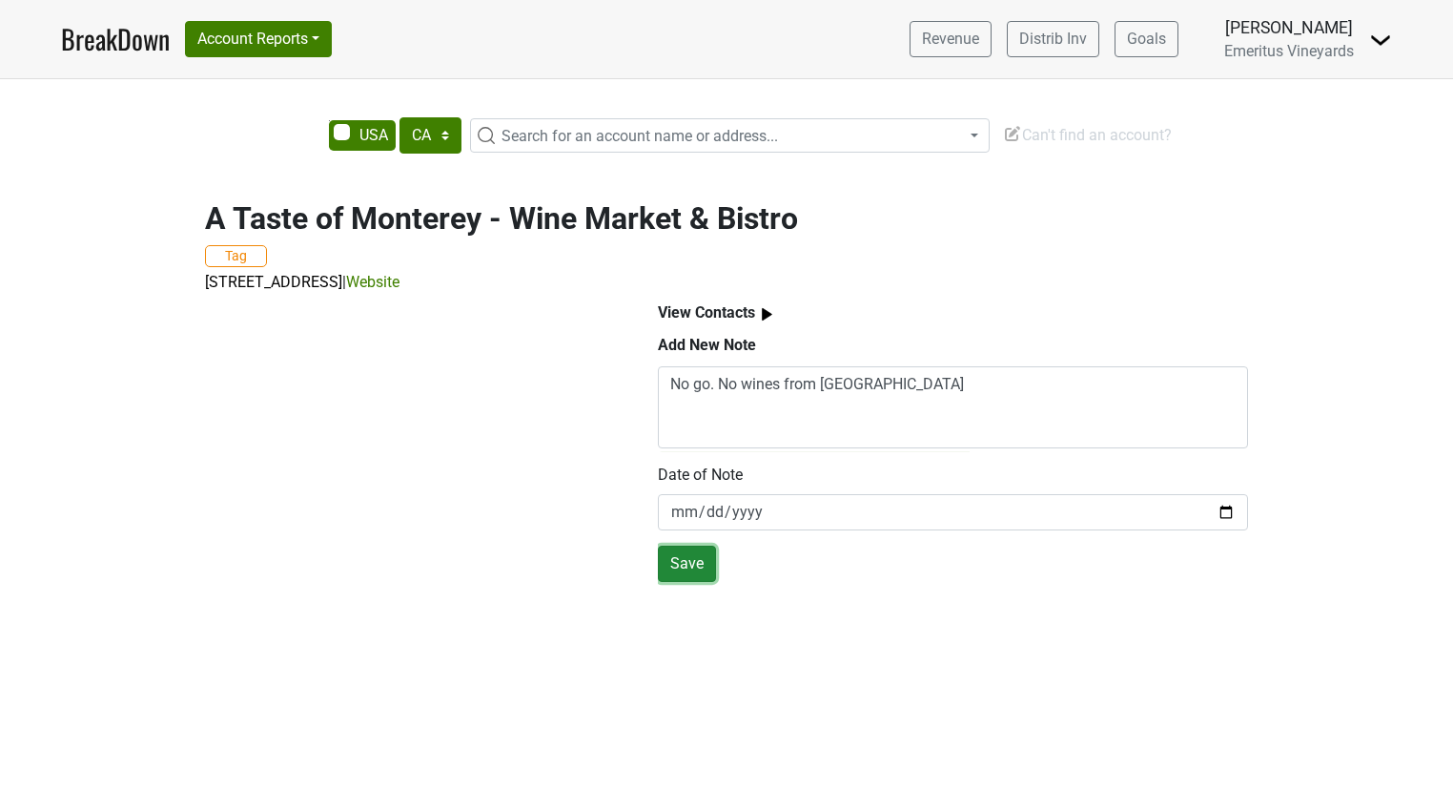
click at [689, 564] on button "Save" at bounding box center [687, 563] width 58 height 36
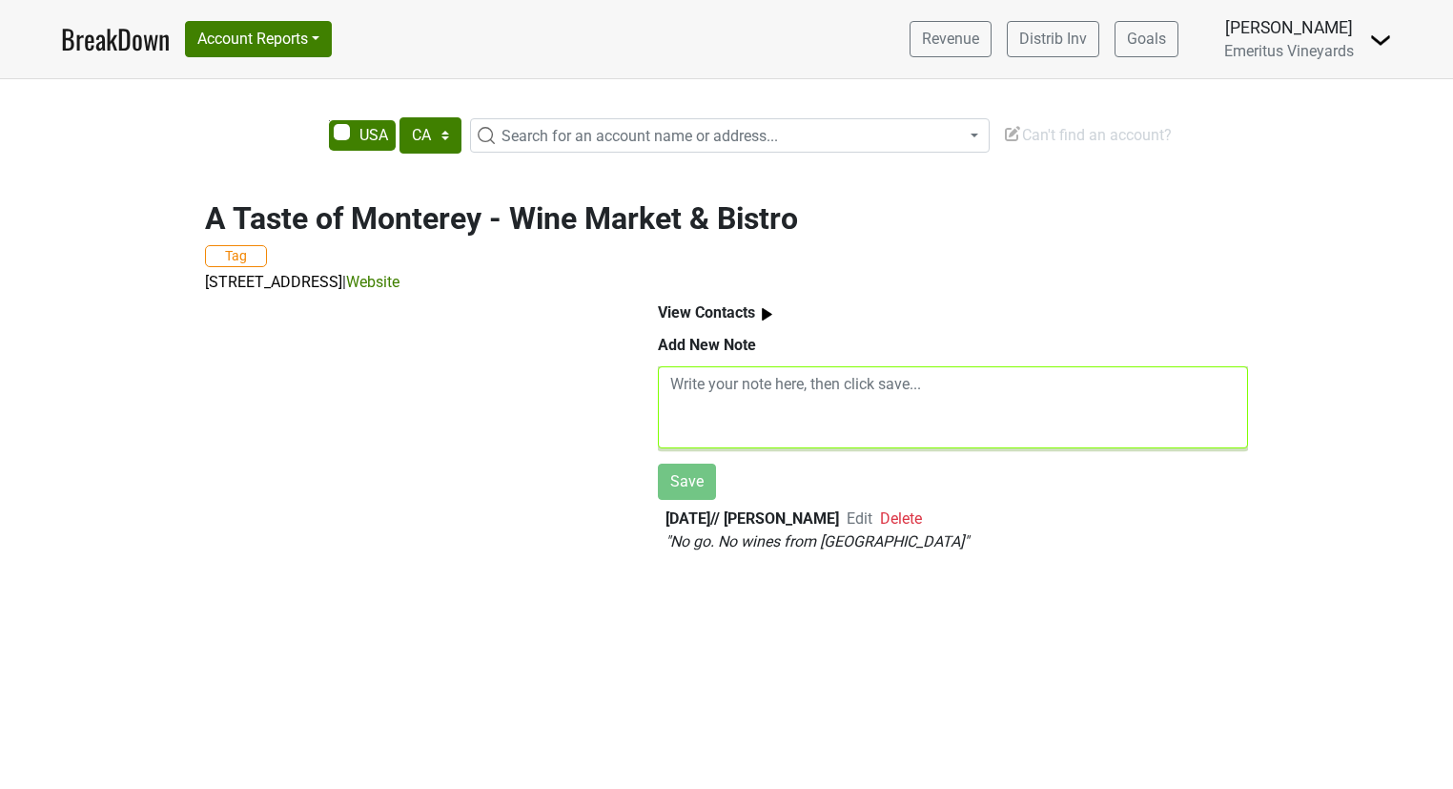
click at [813, 426] on textarea at bounding box center [953, 407] width 590 height 82
click at [670, 133] on span "Search for an account name or address..." at bounding box center [640, 136] width 277 height 18
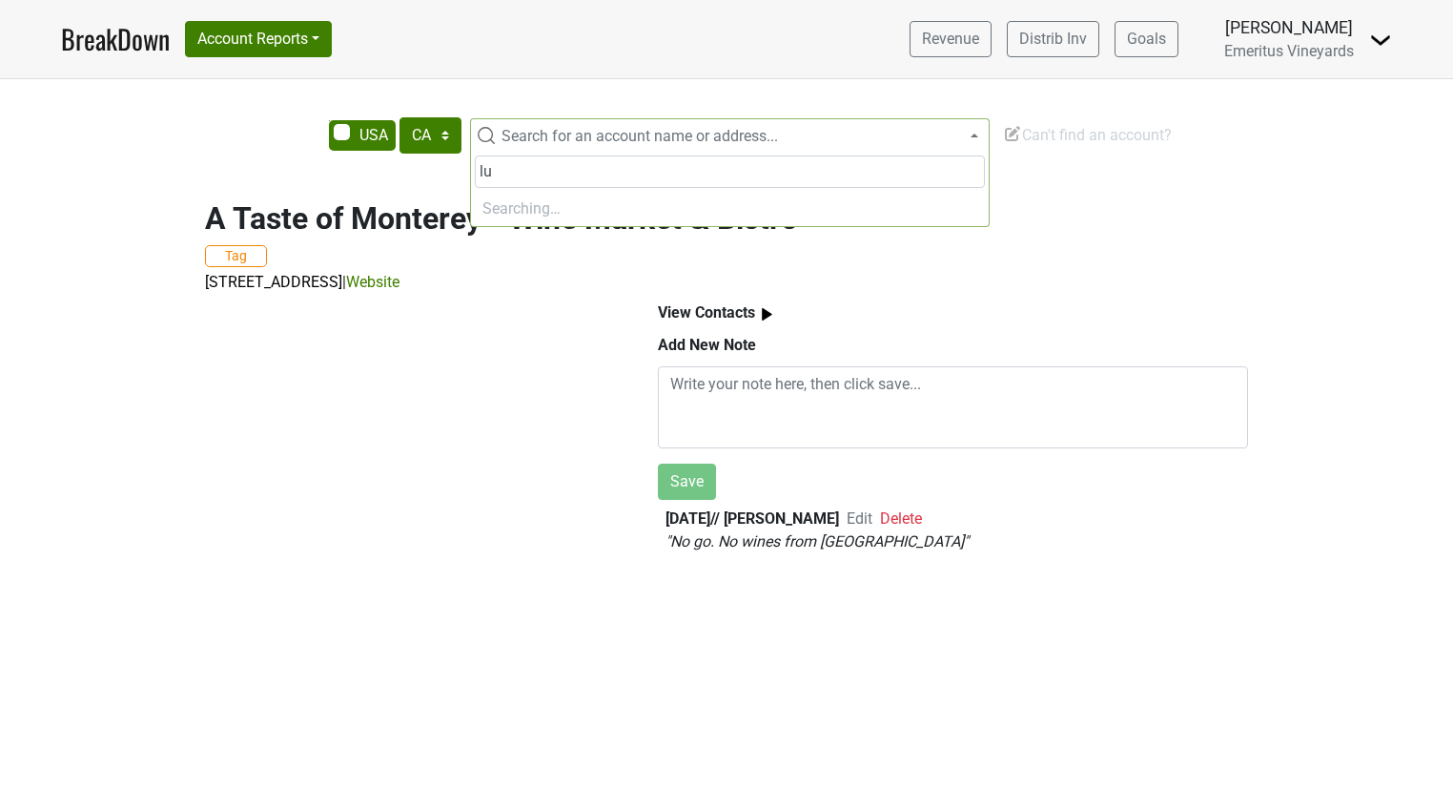
type input "l"
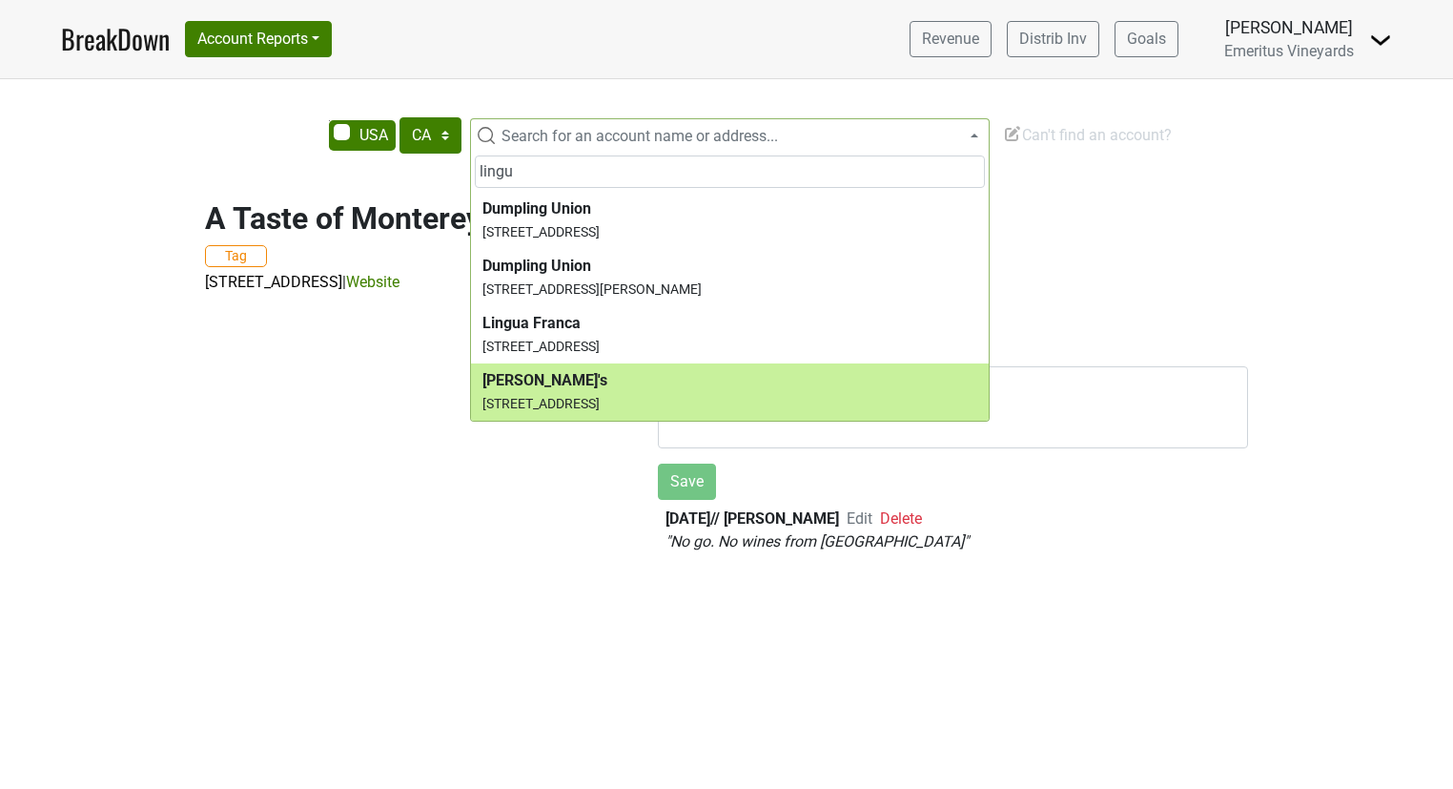
type input "lingu"
select select "66073"
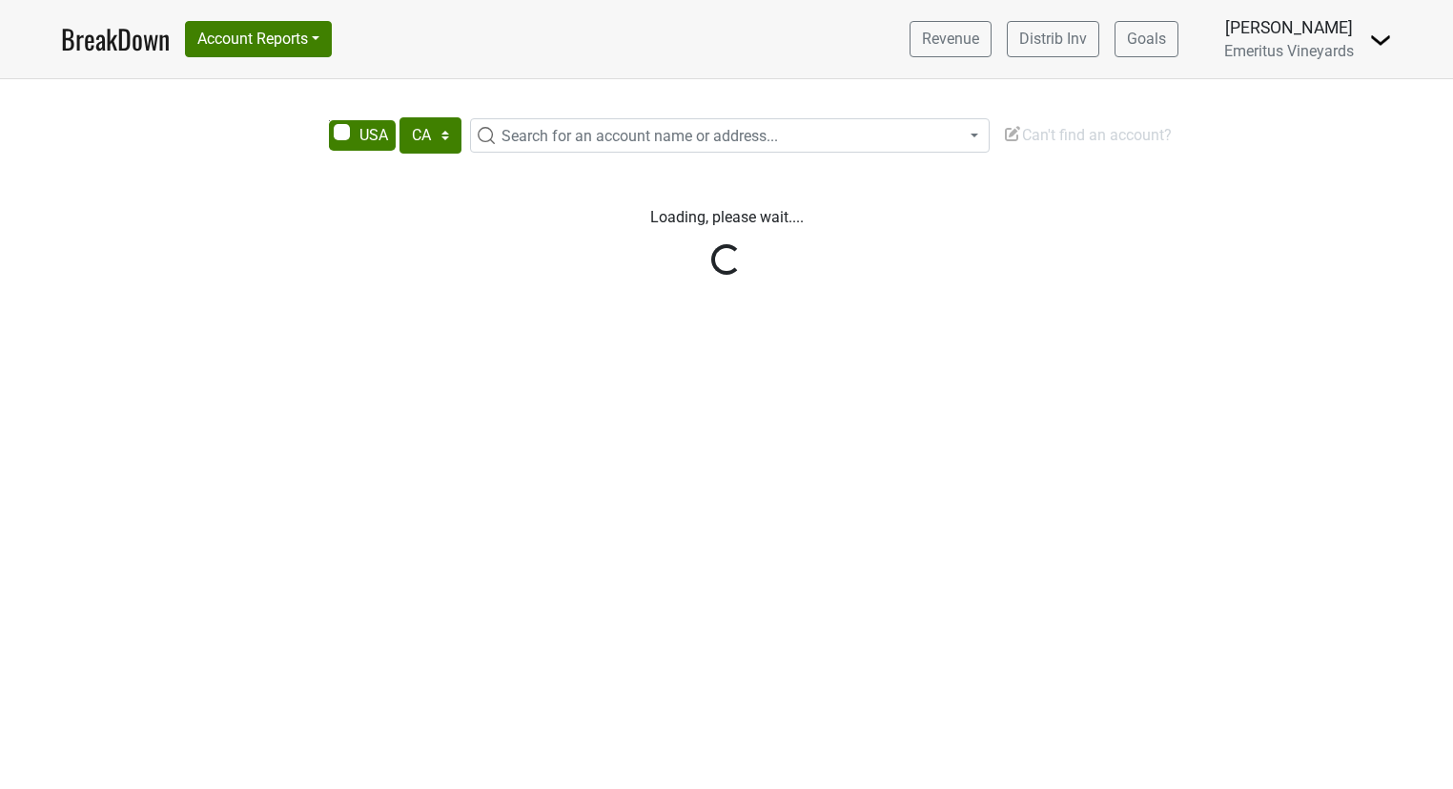
select select "CA"
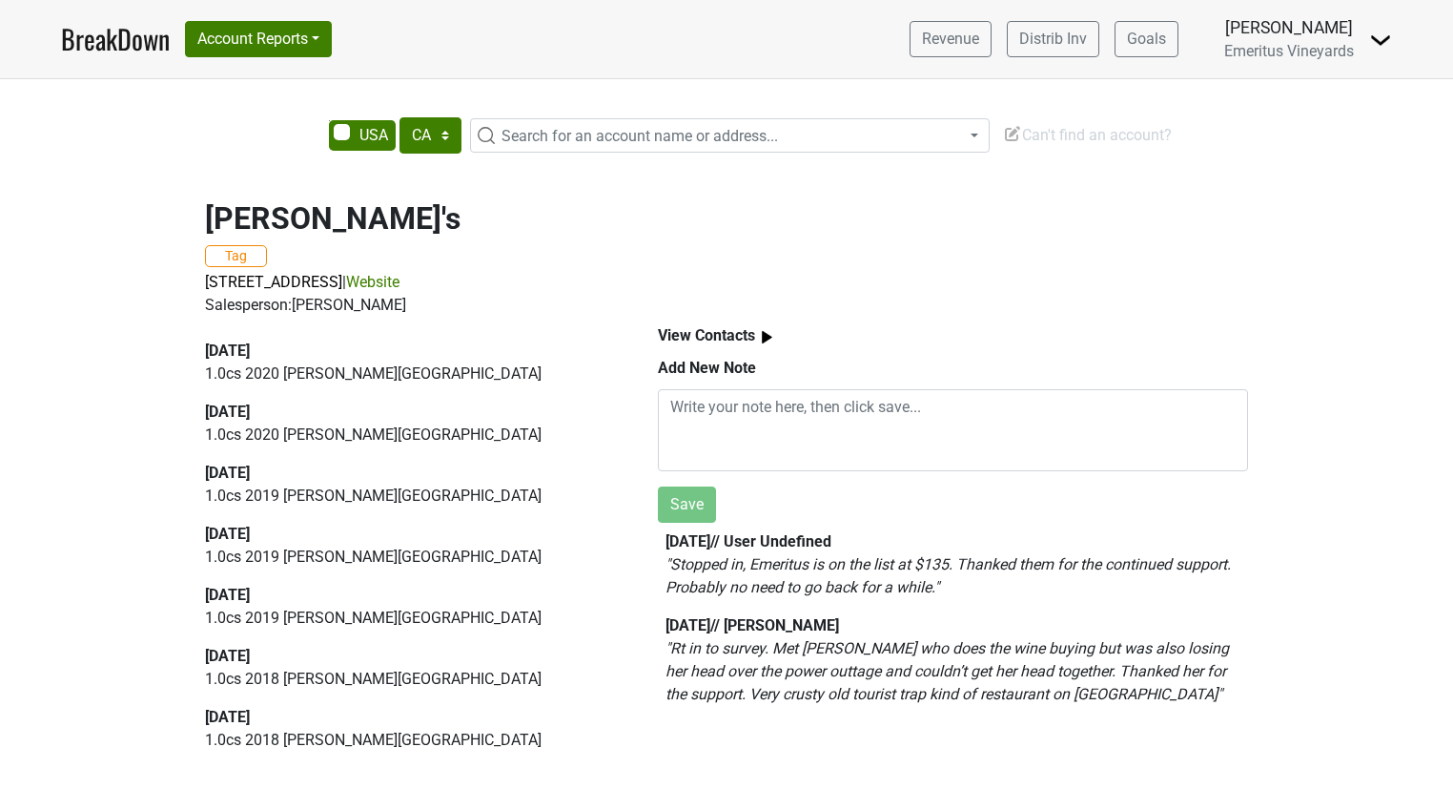
click at [790, 564] on em "" Stopped in, Emeritus is on the list at $135. Thanked them for the continued s…" at bounding box center [948, 575] width 565 height 41
click at [772, 328] on img at bounding box center [767, 337] width 24 height 24
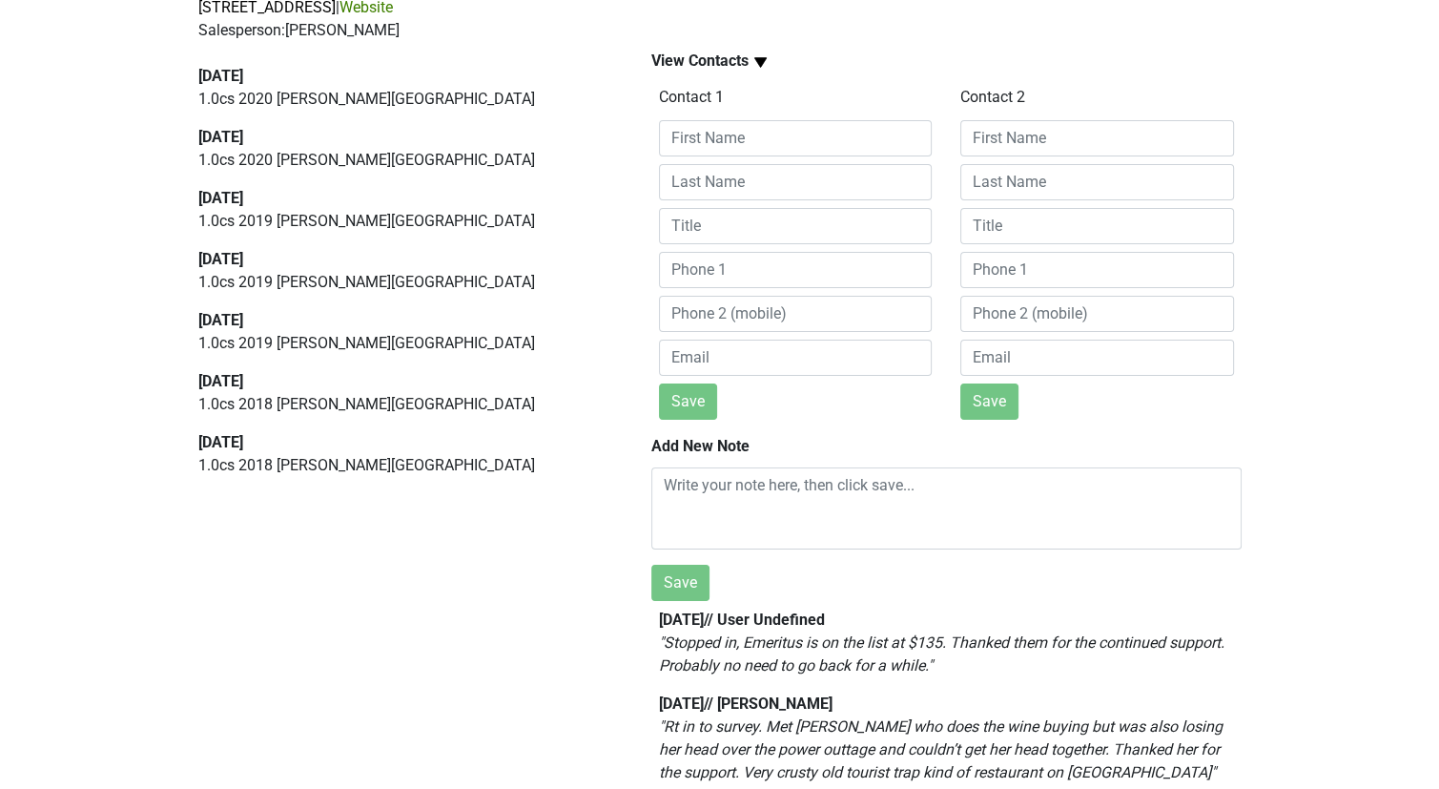
scroll to position [297, 0]
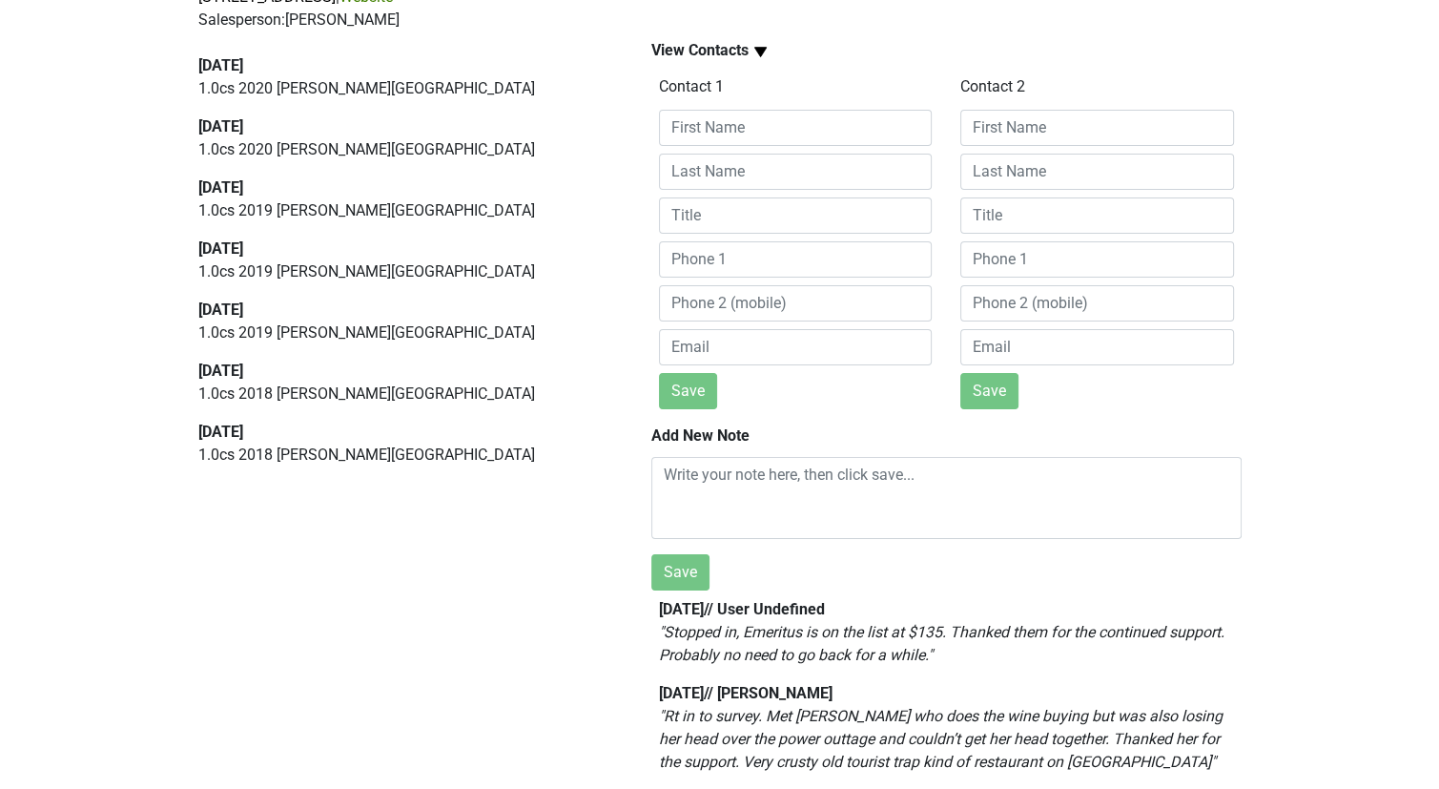
click at [804, 623] on em "" Stopped in, Emeritus is on the list at $135. Thanked them for the continued s…" at bounding box center [941, 643] width 565 height 41
click at [795, 628] on p "" Stopped in, Emeritus is on the list at $135. Thanked them for the continued s…" at bounding box center [946, 644] width 575 height 46
click at [840, 629] on p "" Stopped in, Emeritus is on the list at $135. Thanked them for the continued s…" at bounding box center [946, 644] width 575 height 46
drag, startPoint x: 999, startPoint y: 646, endPoint x: 862, endPoint y: 646, distance: 137.3
click at [862, 646] on p "" Stopped in, Emeritus is on the list at $135. Thanked them for the continued s…" at bounding box center [946, 644] width 575 height 46
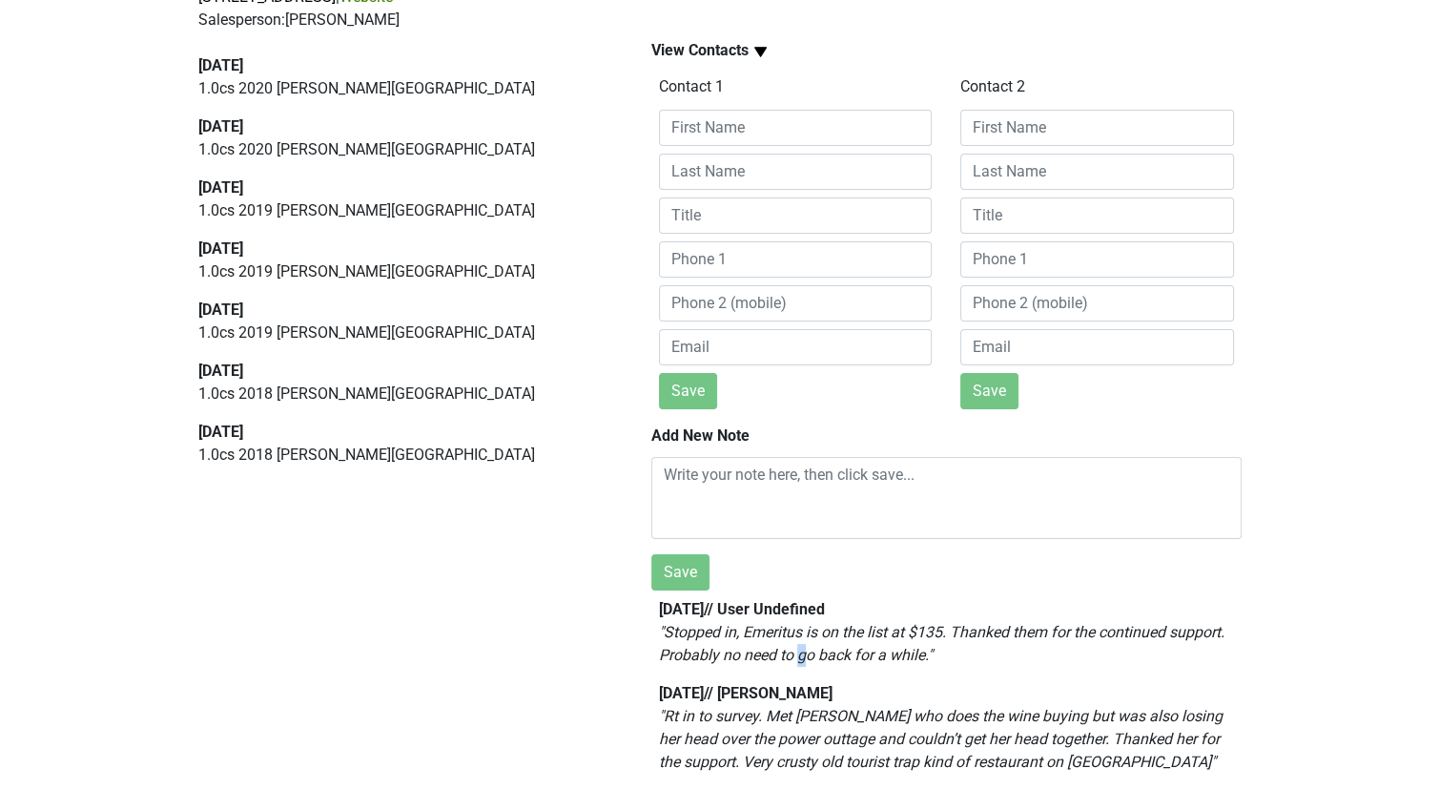
click at [862, 646] on em "" Stopped in, Emeritus is on the list at $135. Thanked them for the continued s…" at bounding box center [941, 643] width 565 height 41
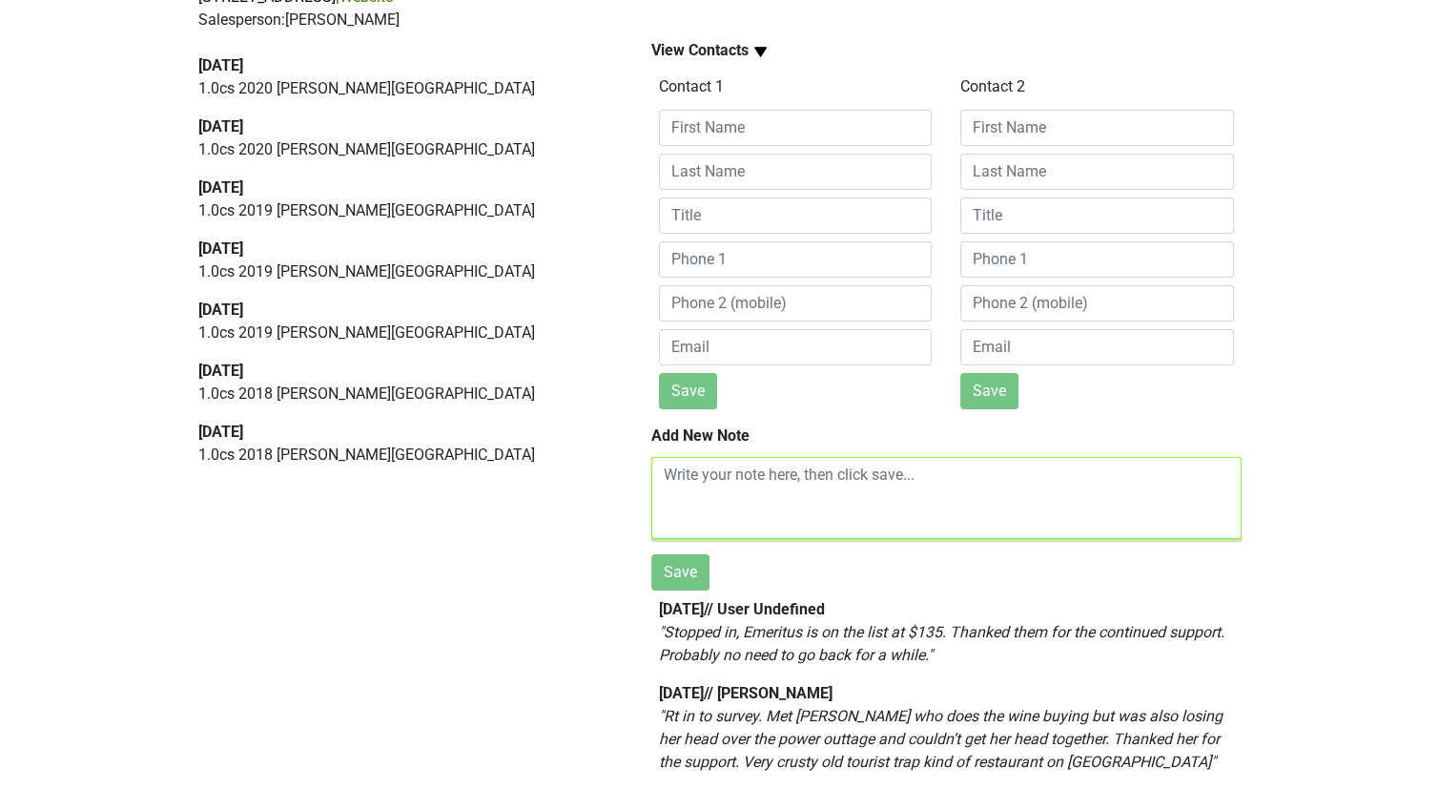
click at [851, 482] on textarea at bounding box center [946, 498] width 590 height 82
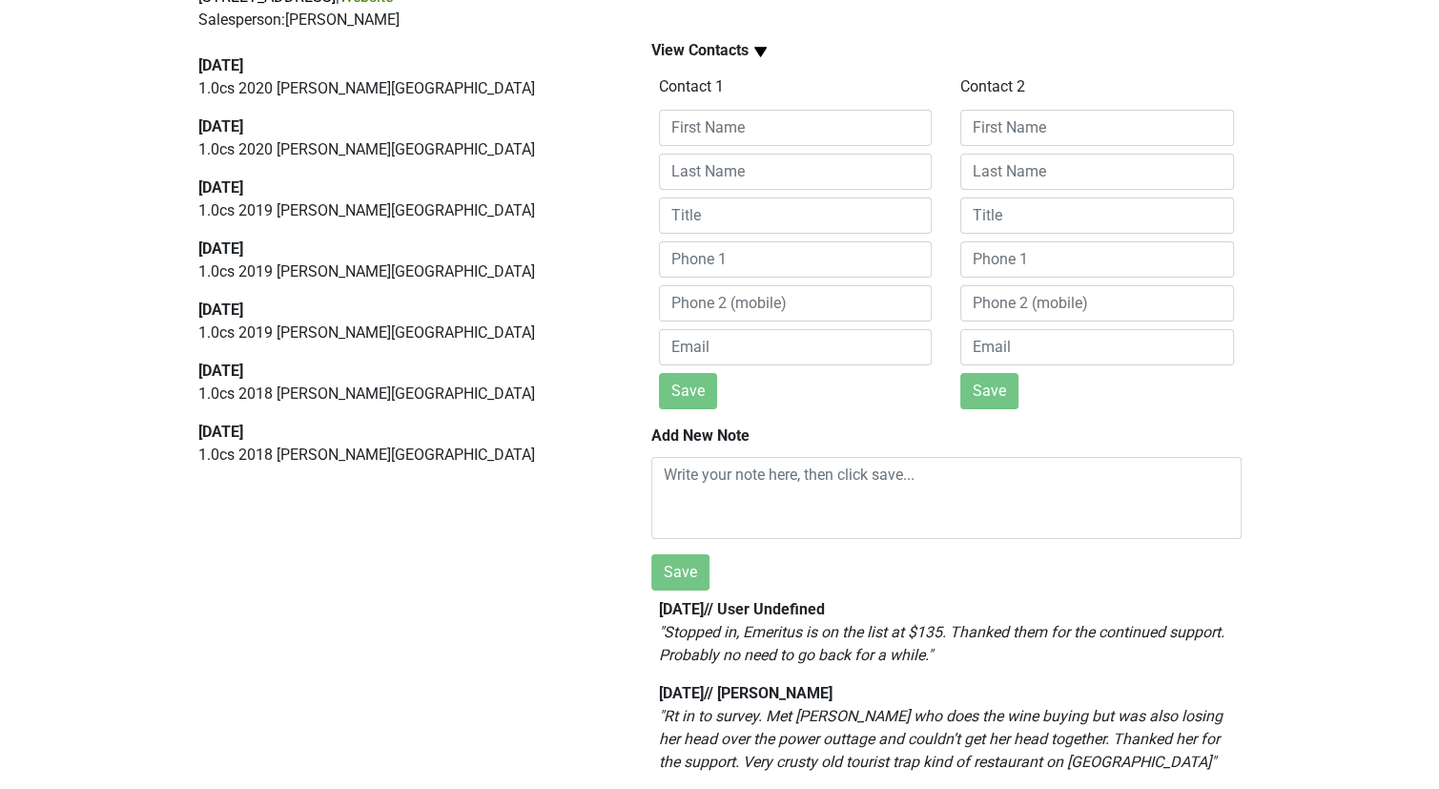
click at [820, 623] on em "" Stopped in, Emeritus is on the list at $135. Thanked them for the continued s…" at bounding box center [941, 643] width 565 height 41
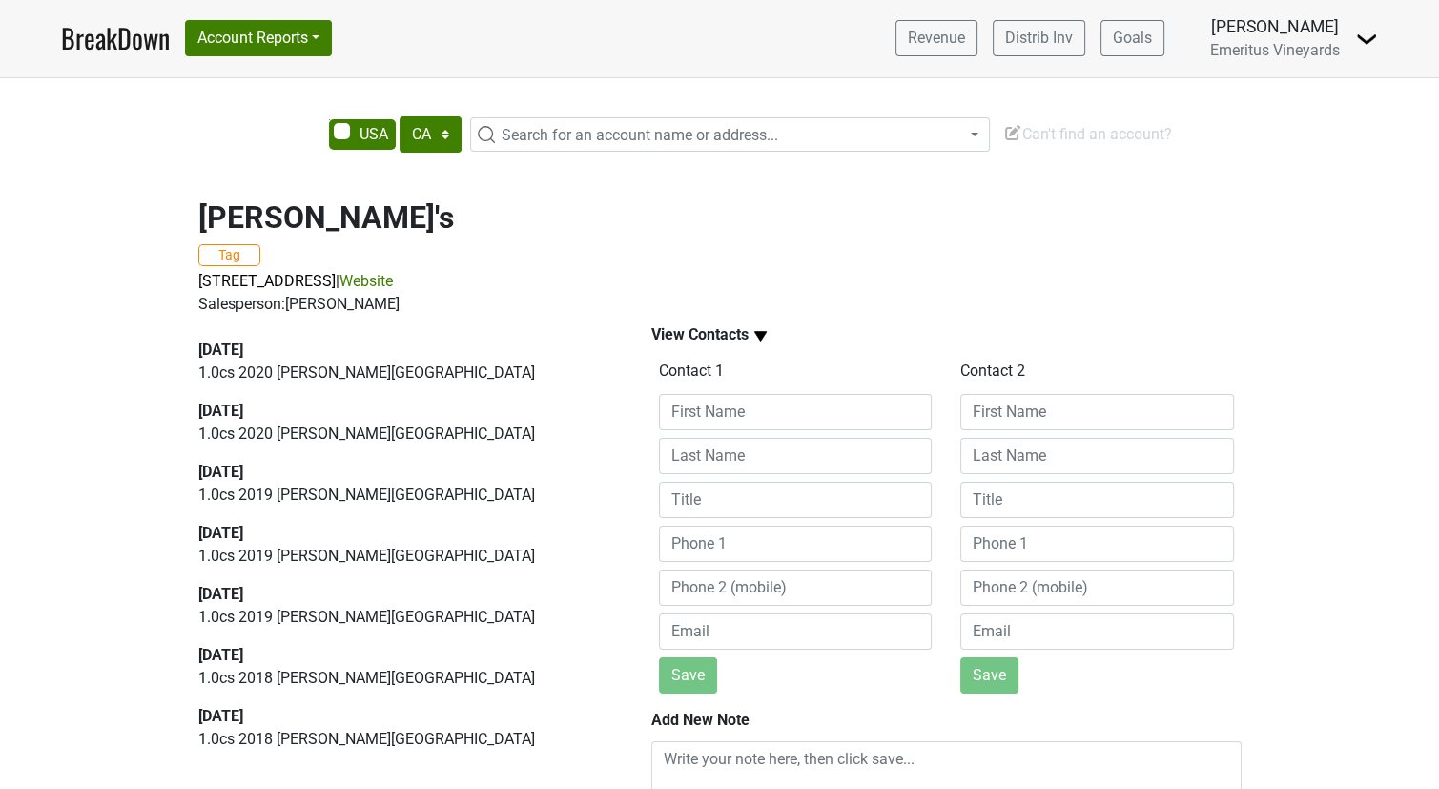
scroll to position [0, 0]
click at [294, 38] on button "Account Reports" at bounding box center [258, 39] width 147 height 36
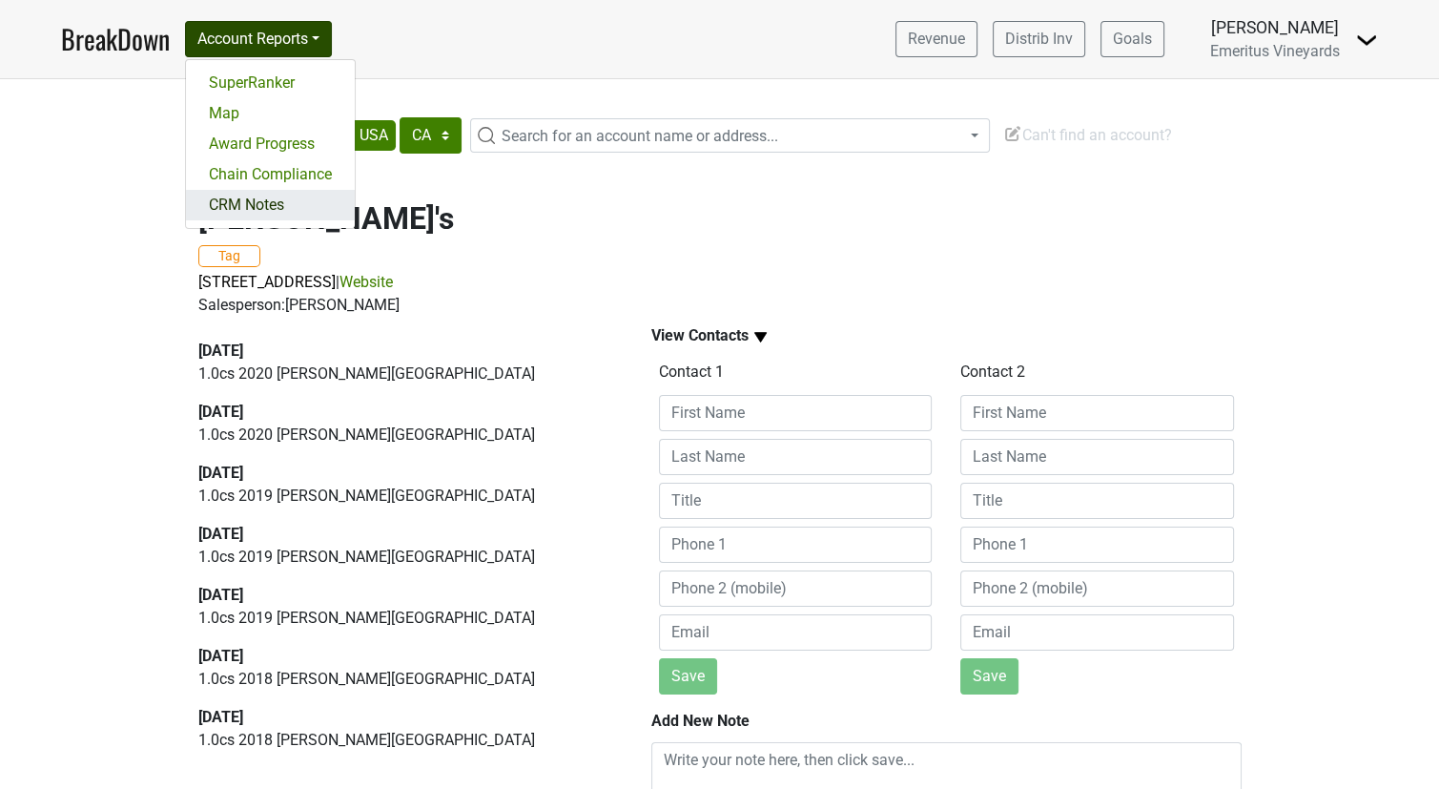
click at [309, 216] on link "CRM Notes" at bounding box center [270, 205] width 169 height 31
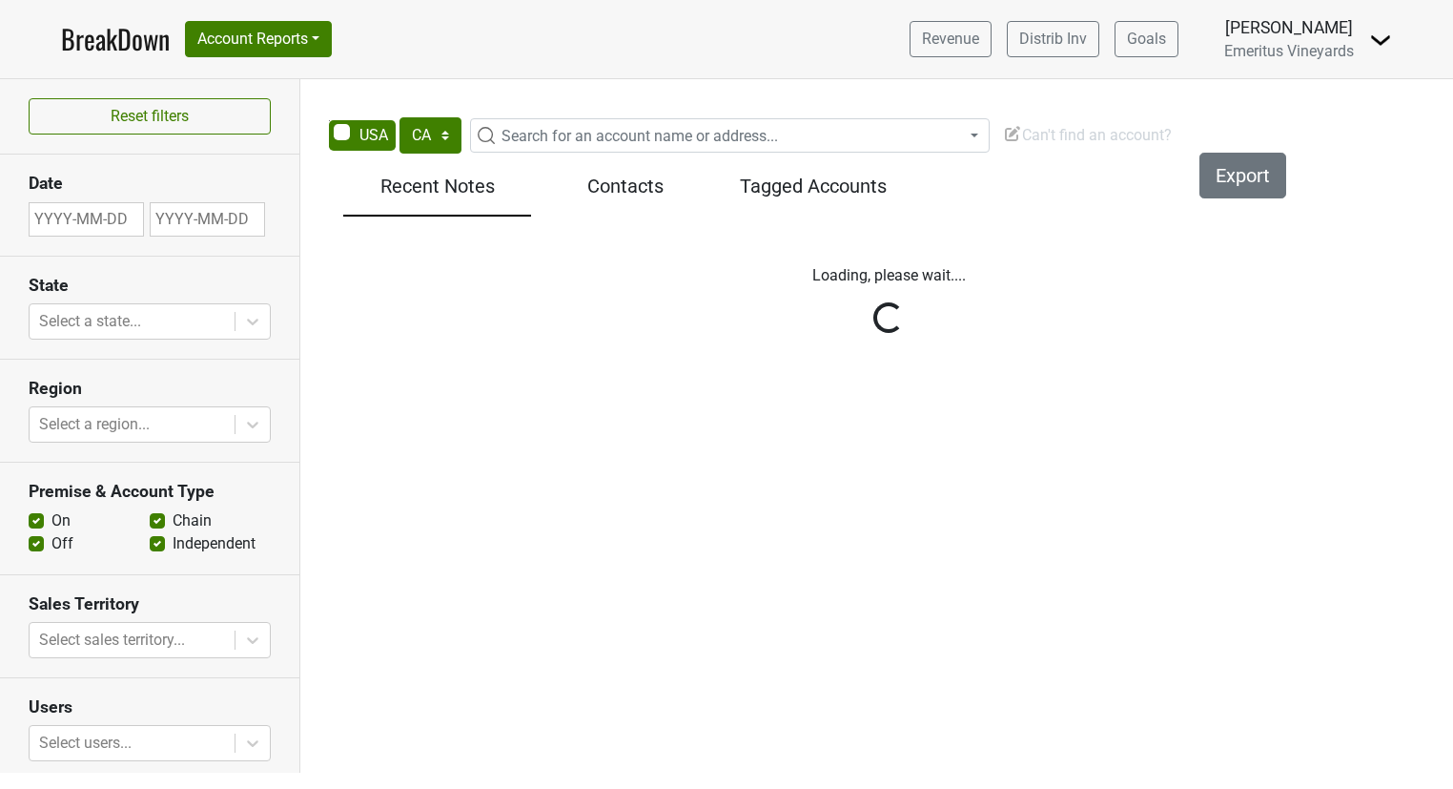
select select "CA"
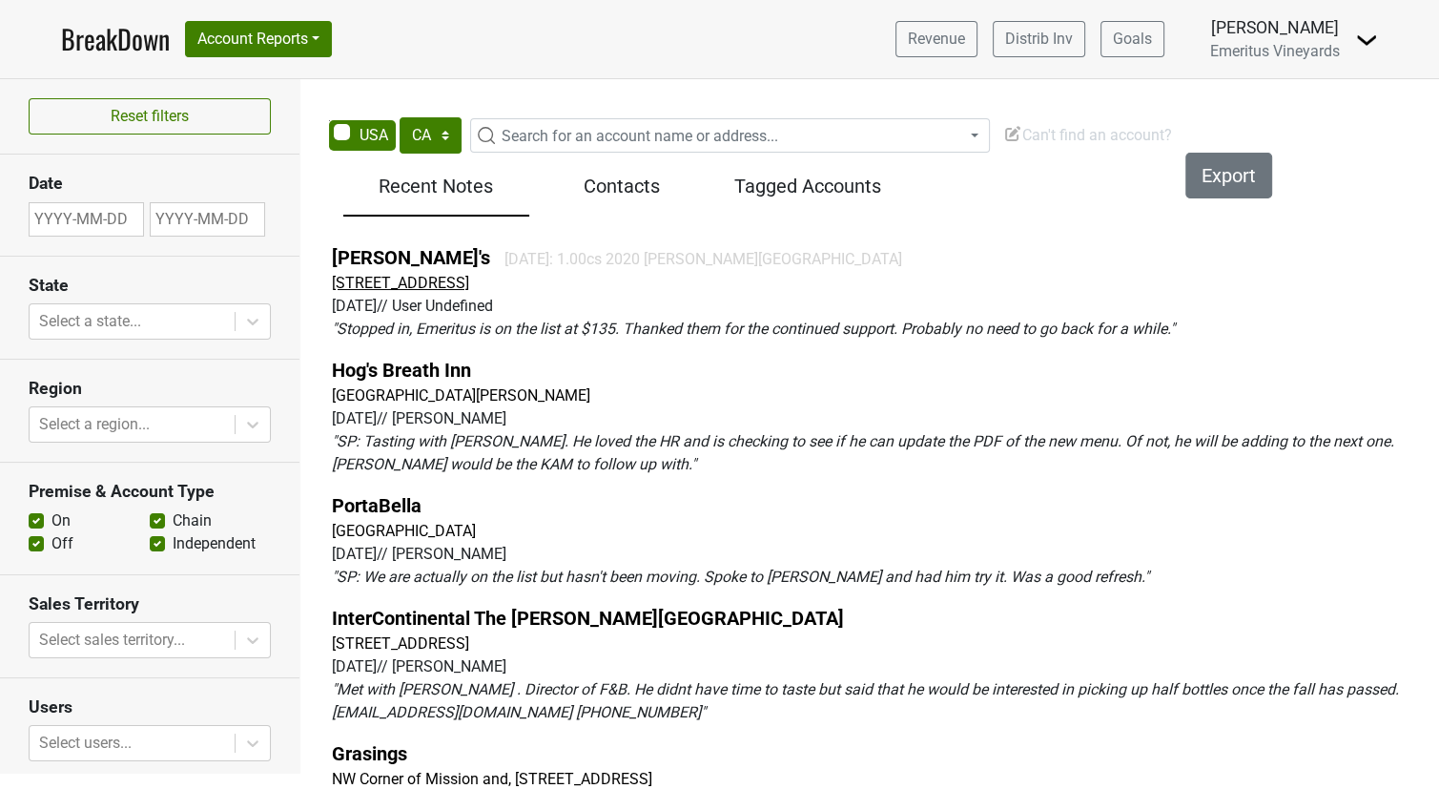
click at [469, 274] on span "[STREET_ADDRESS]" at bounding box center [400, 283] width 137 height 18
click at [695, 306] on div "2025-09-05 // User Undefined" at bounding box center [881, 306] width 1099 height 23
click at [643, 326] on em "" Stopped in, Emeritus is on the list at $135. Thanked them for the continued s…" at bounding box center [753, 328] width 843 height 18
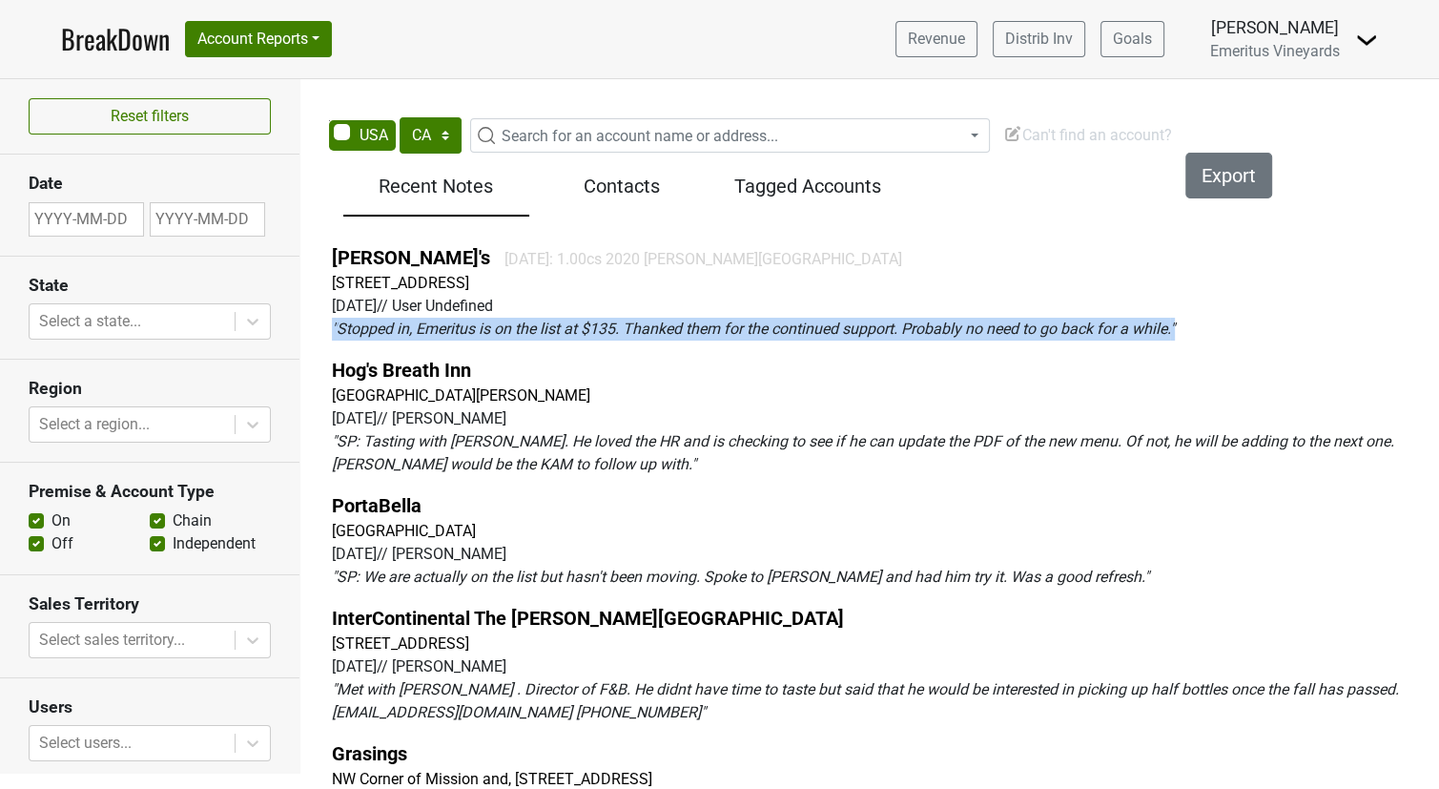
drag, startPoint x: 1215, startPoint y: 336, endPoint x: 328, endPoint y: 325, distance: 886.8
click at [328, 325] on div "Louie Linguini's 2024-08-06: 1.00cs 2020 Hallberg Ranch 660 Cannery Row, Monter…" at bounding box center [881, 518] width 1143 height 565
copy em "" Stopped in, Emeritus is on the list at $135. Thanked them for the continued s…"
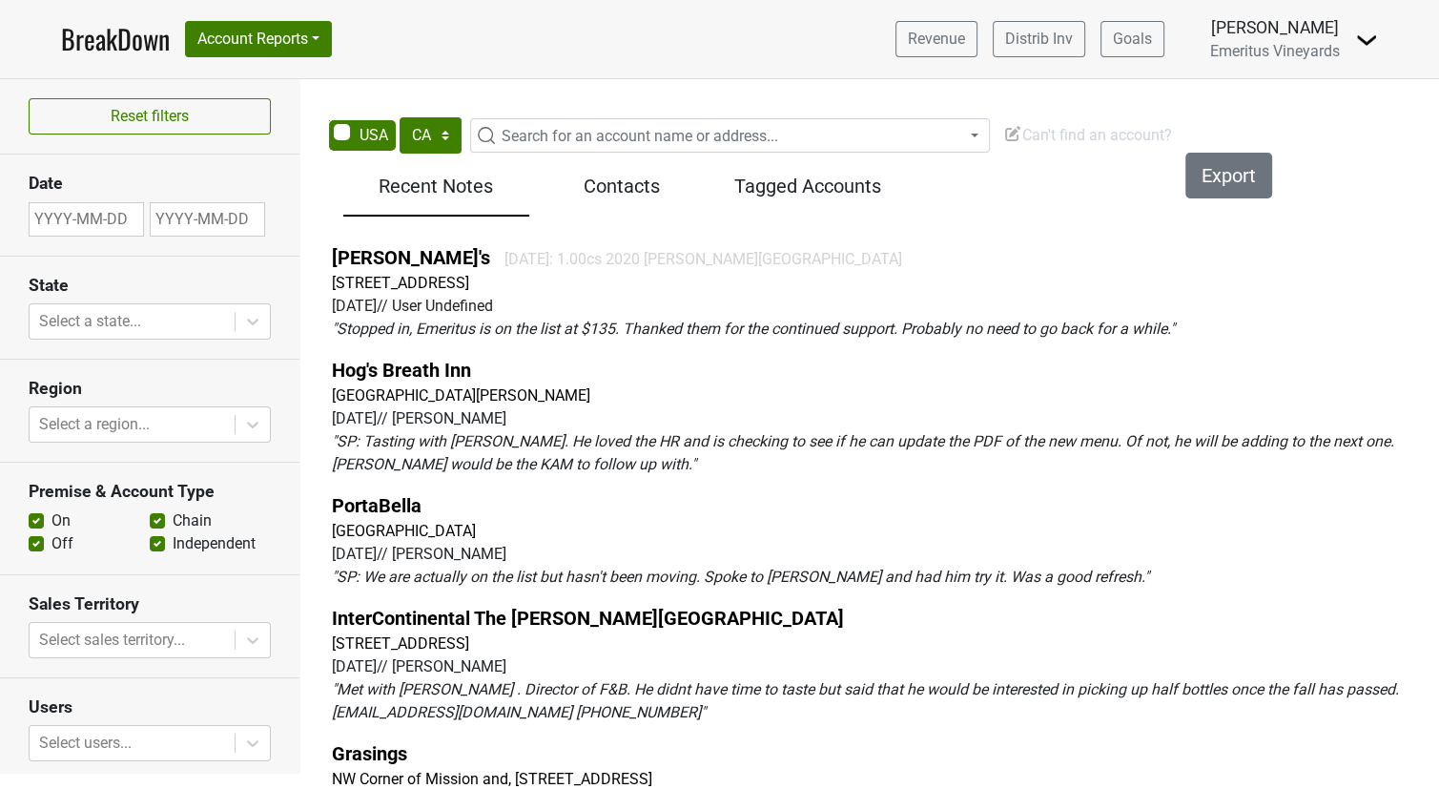
click at [780, 414] on div "2025-09-05 // Sofia Piccolo" at bounding box center [881, 418] width 1099 height 23
click at [396, 263] on link "[PERSON_NAME]'s" at bounding box center [411, 257] width 158 height 23
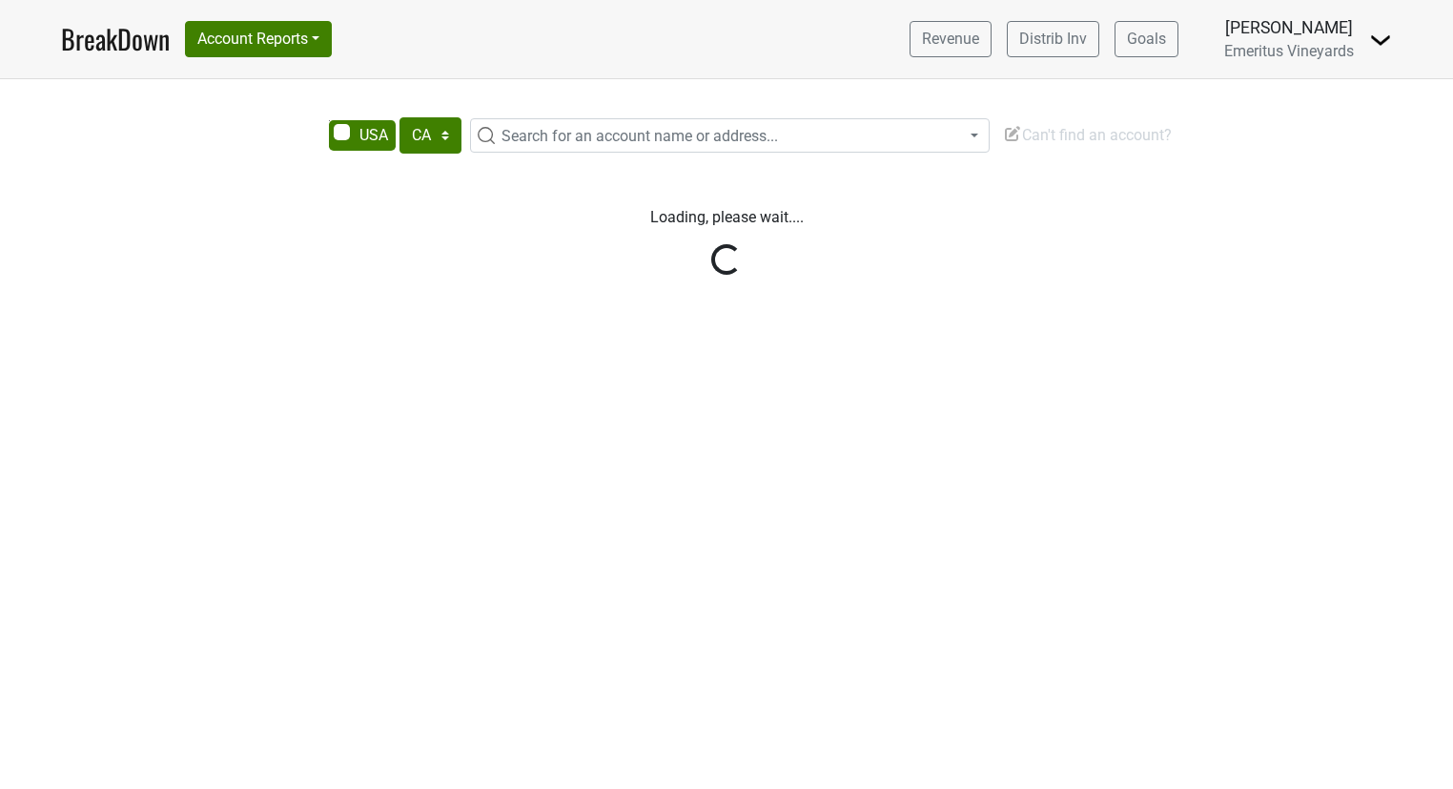
select select "CA"
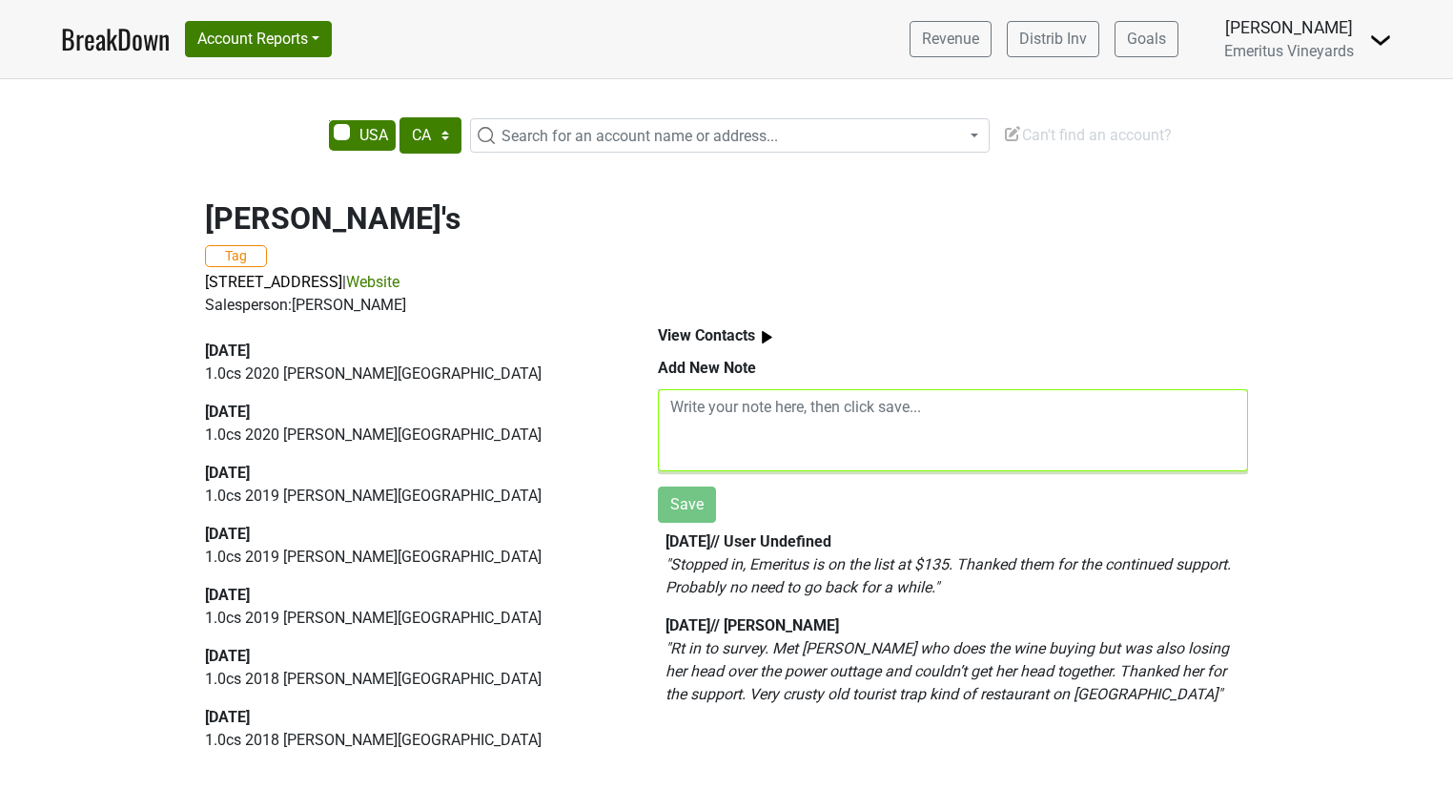
click at [858, 438] on textarea at bounding box center [953, 430] width 590 height 82
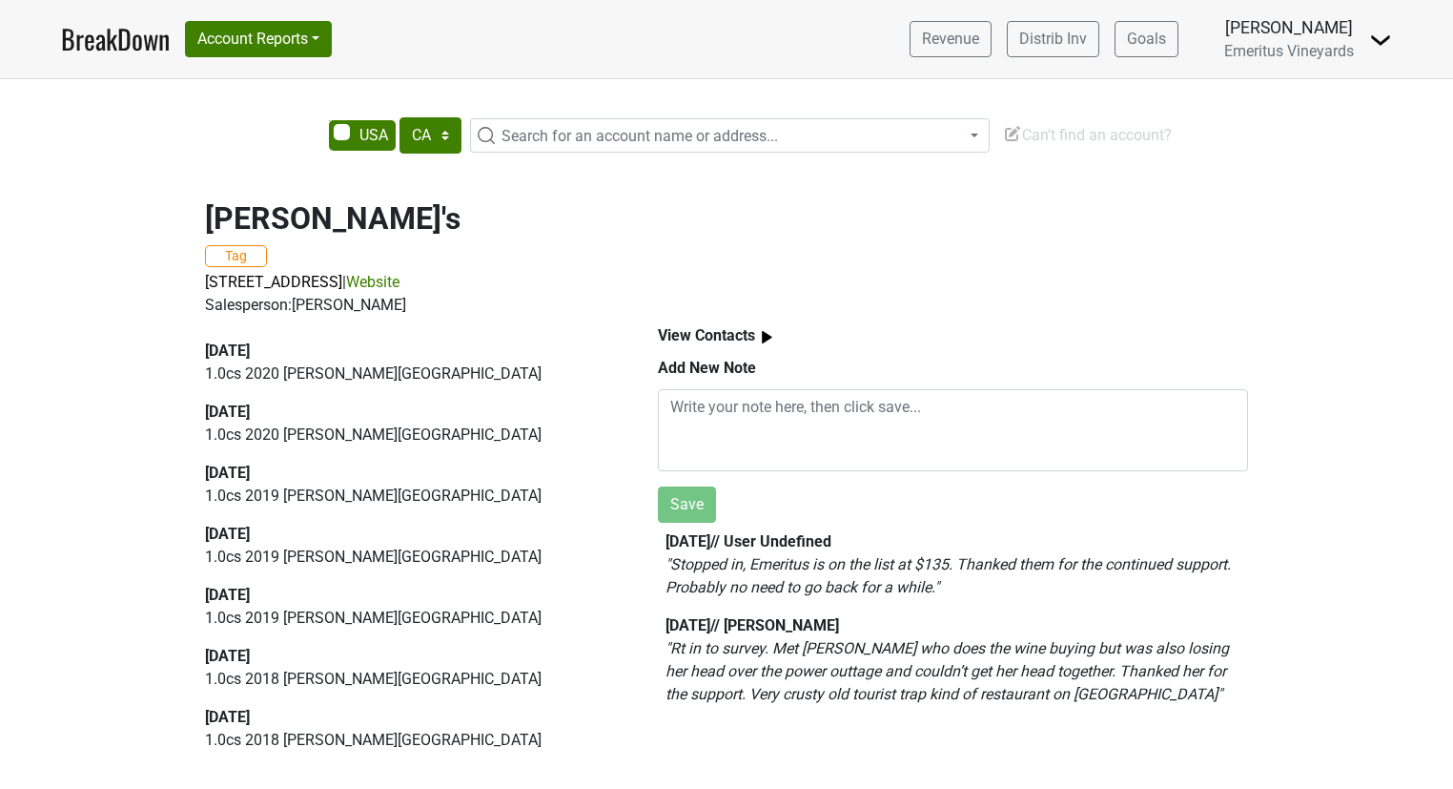
click at [861, 515] on div "Save" at bounding box center [953, 455] width 590 height 133
click at [831, 539] on b "2025-09-05 // User Undefined" at bounding box center [749, 541] width 166 height 18
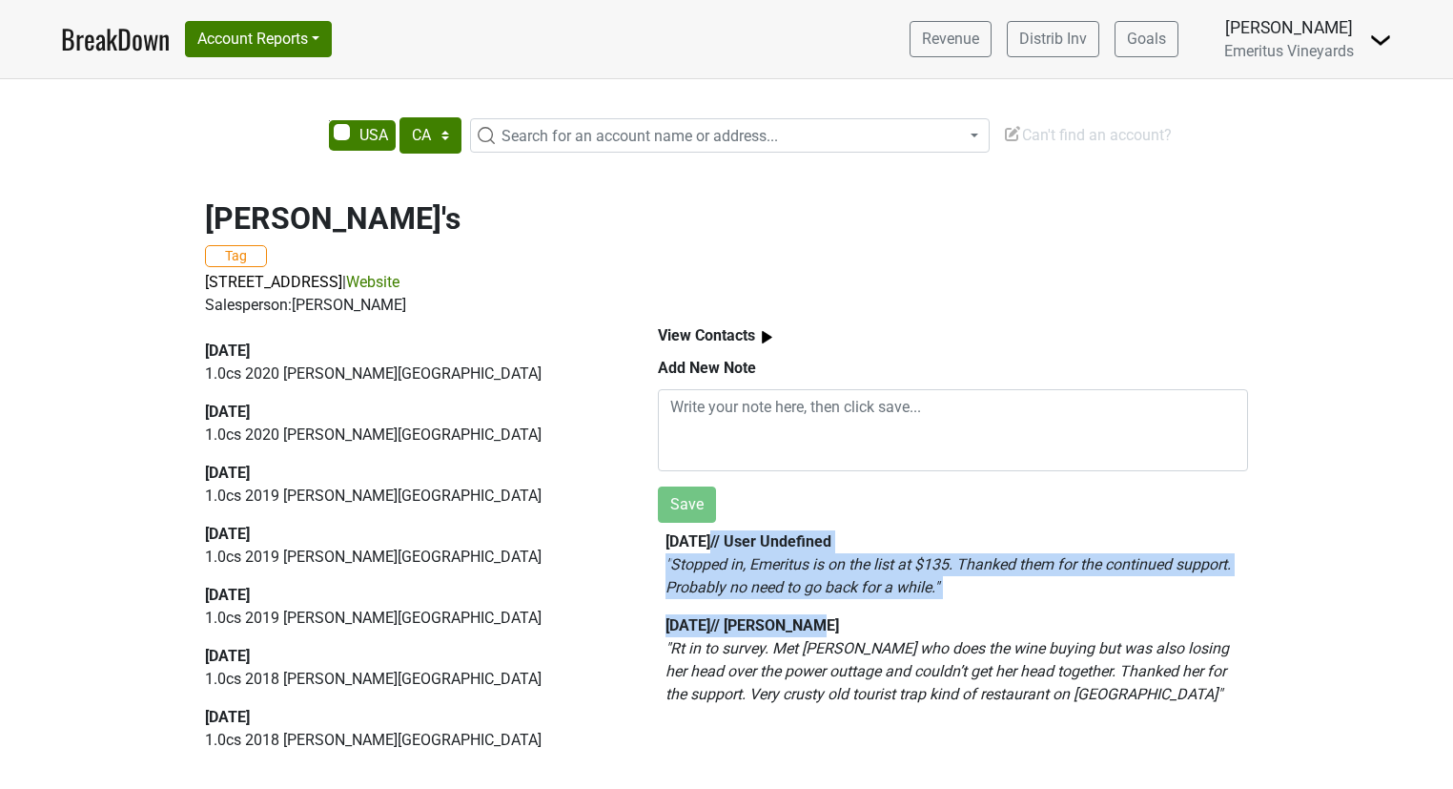
drag, startPoint x: 1051, startPoint y: 609, endPoint x: 743, endPoint y: 540, distance: 315.7
click at [743, 540] on div "2025-09-05 // User Undefined " Stopped in, Emeritus is on the list at $135. Tha…" at bounding box center [953, 625] width 575 height 191
click at [743, 540] on b "2025-09-05 // User Undefined" at bounding box center [749, 541] width 166 height 18
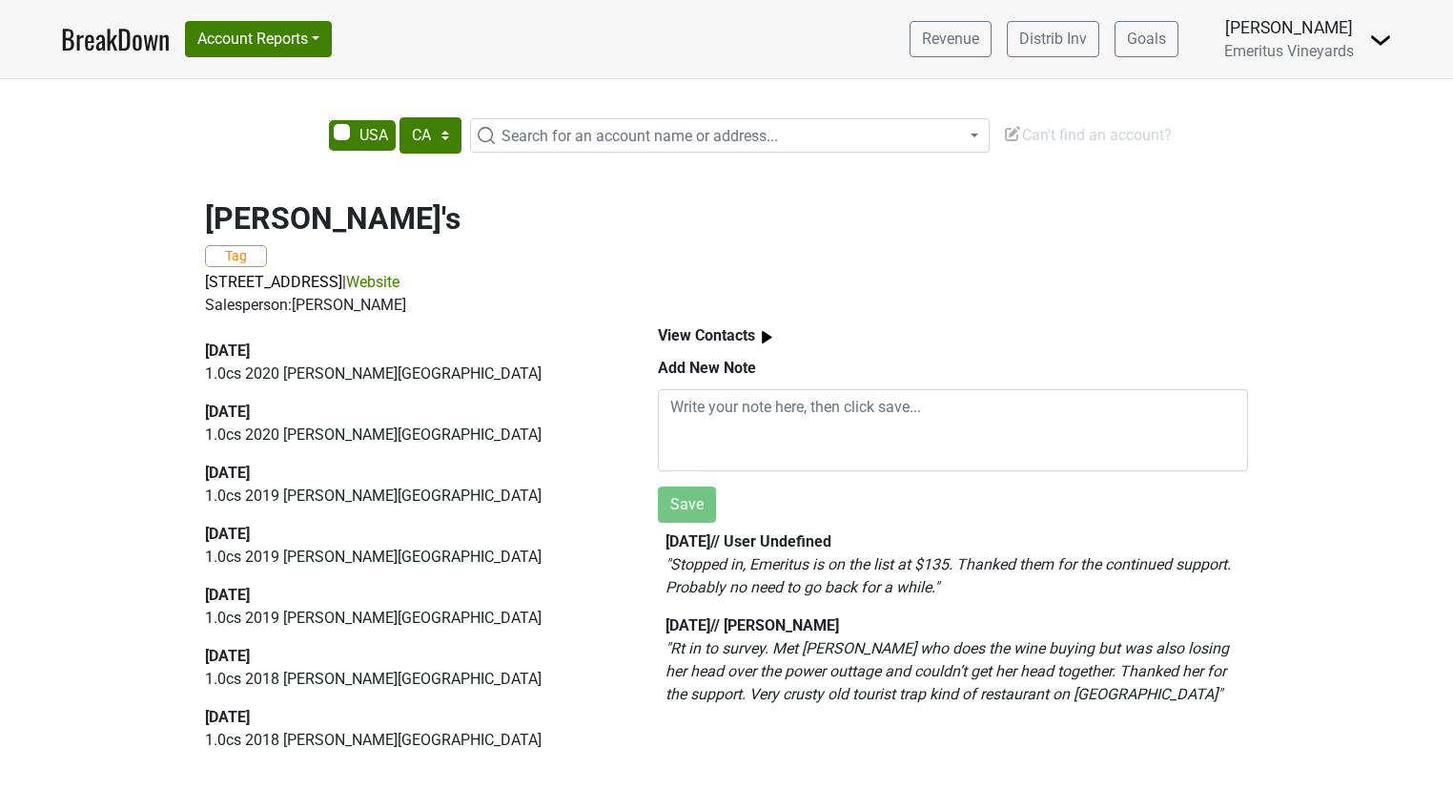
click at [800, 646] on em "" Rt in to survey. Met Patricia who does the wine buying but was also losing he…" at bounding box center [948, 671] width 564 height 64
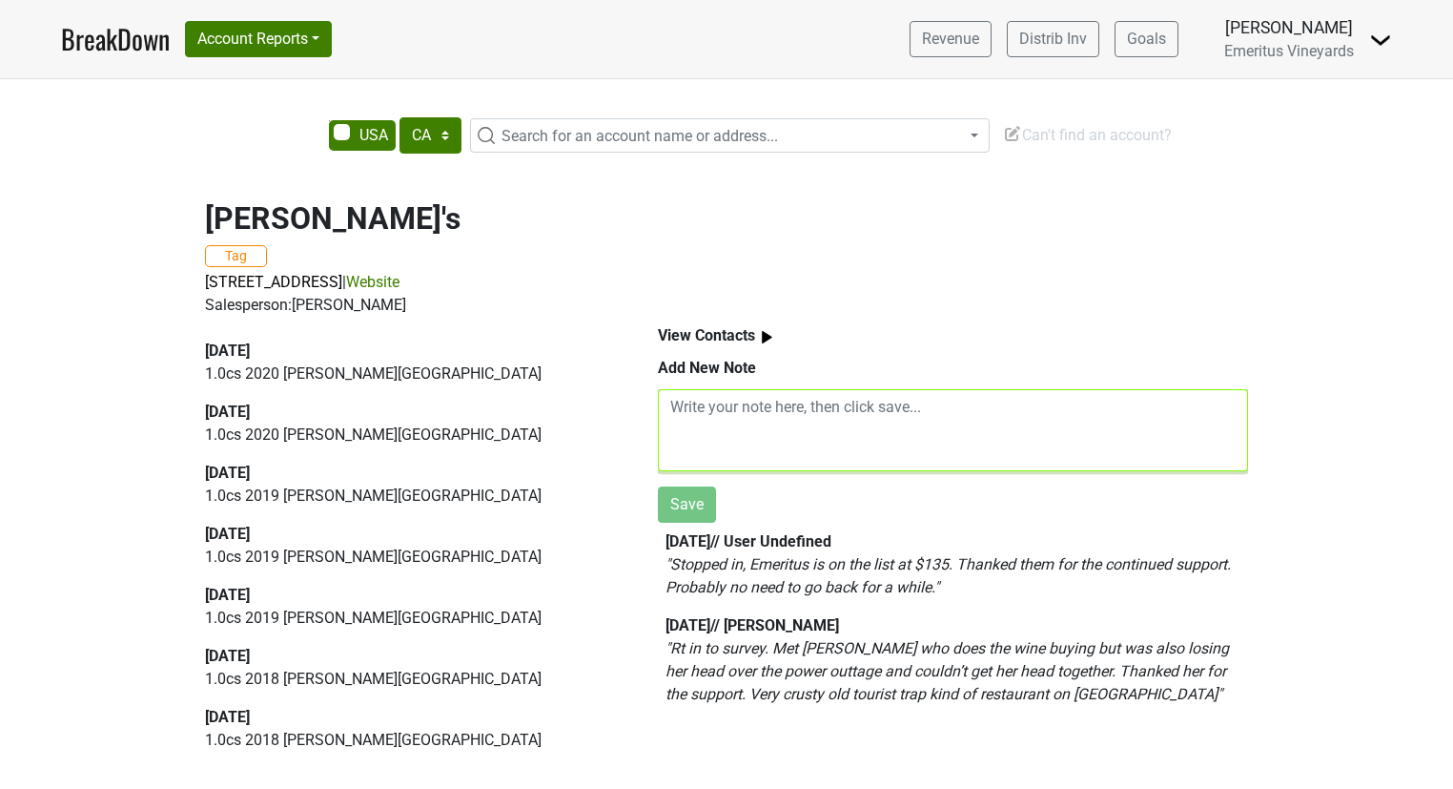
click at [953, 436] on textarea at bounding box center [953, 430] width 590 height 82
drag, startPoint x: 905, startPoint y: 541, endPoint x: 787, endPoint y: 416, distance: 172.0
click at [787, 416] on textarea at bounding box center [953, 430] width 590 height 82
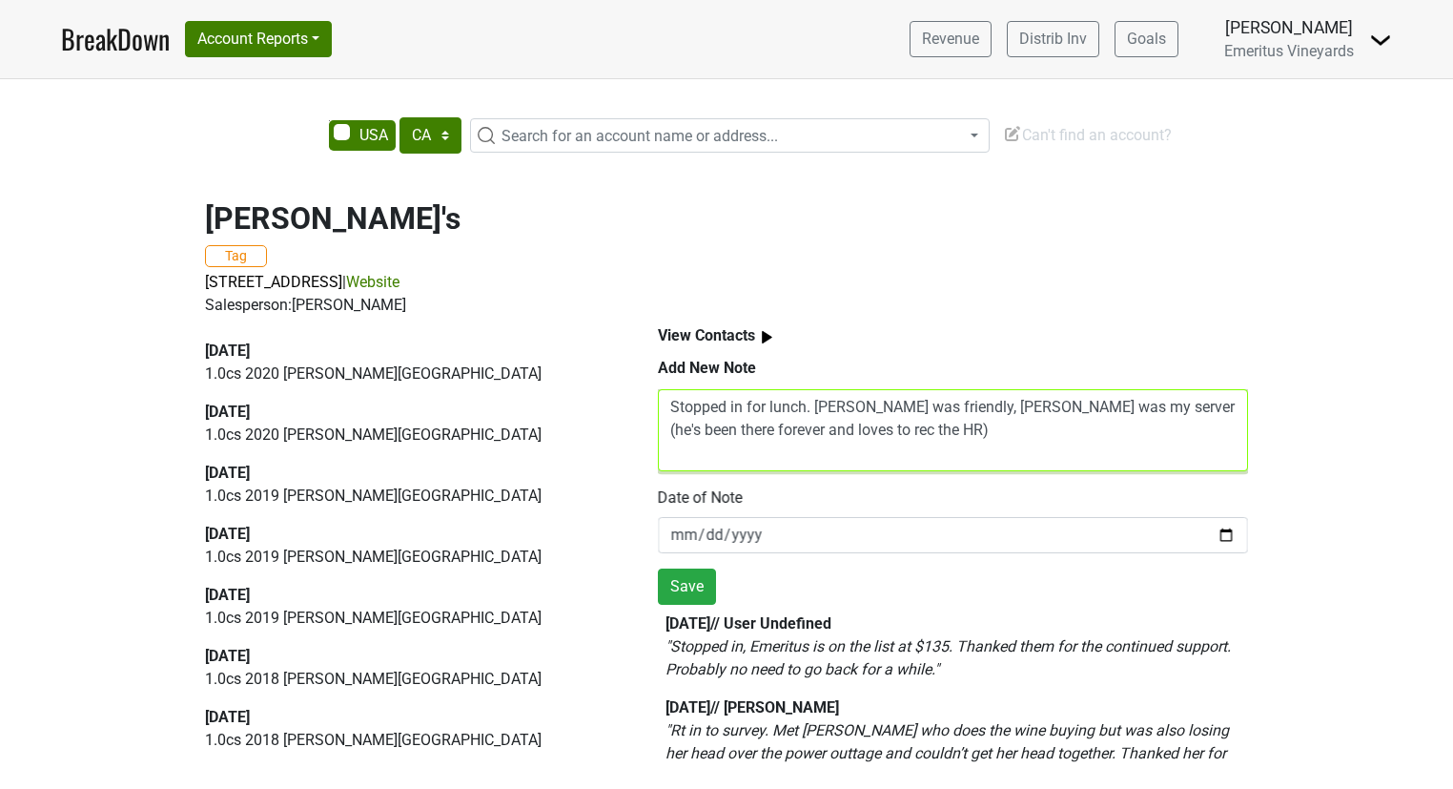
click at [1102, 448] on textarea "Stopped in for lunch. Patricia was friendly, Alejandro was my server (he's been…" at bounding box center [953, 430] width 590 height 82
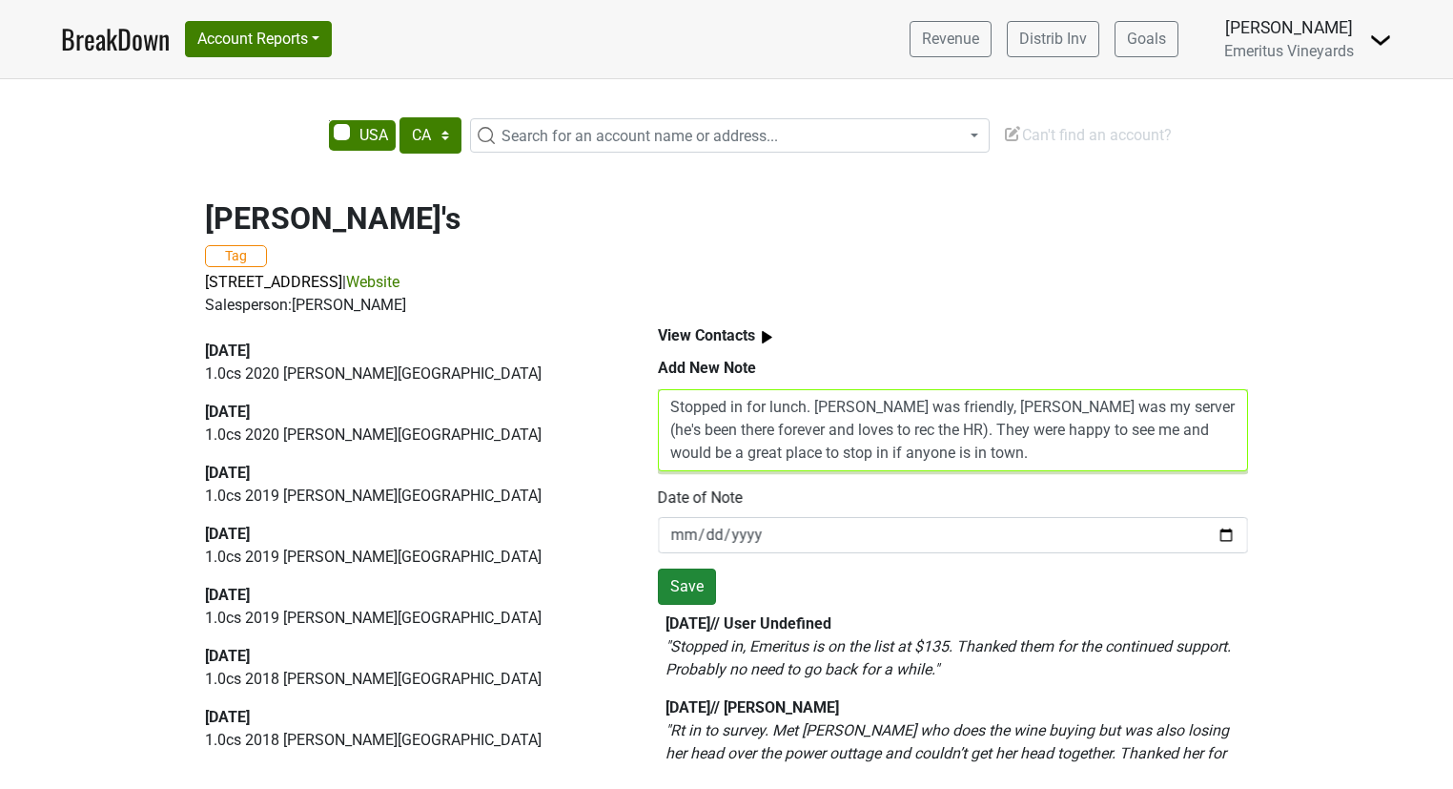
type textarea "Stopped in for lunch. Patricia was friendly, Alejandro was my server (he's been…"
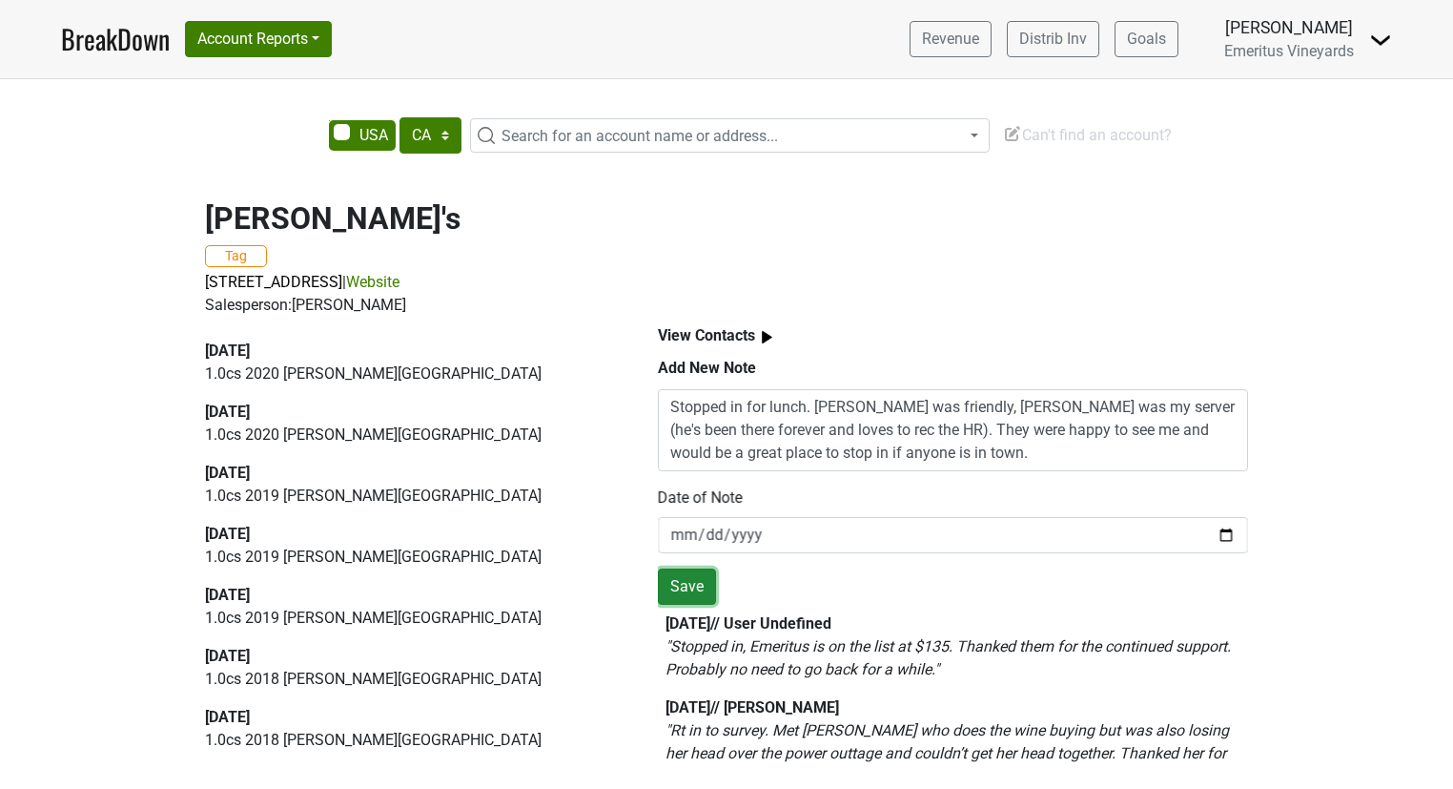
click at [692, 595] on button "Save" at bounding box center [687, 586] width 58 height 36
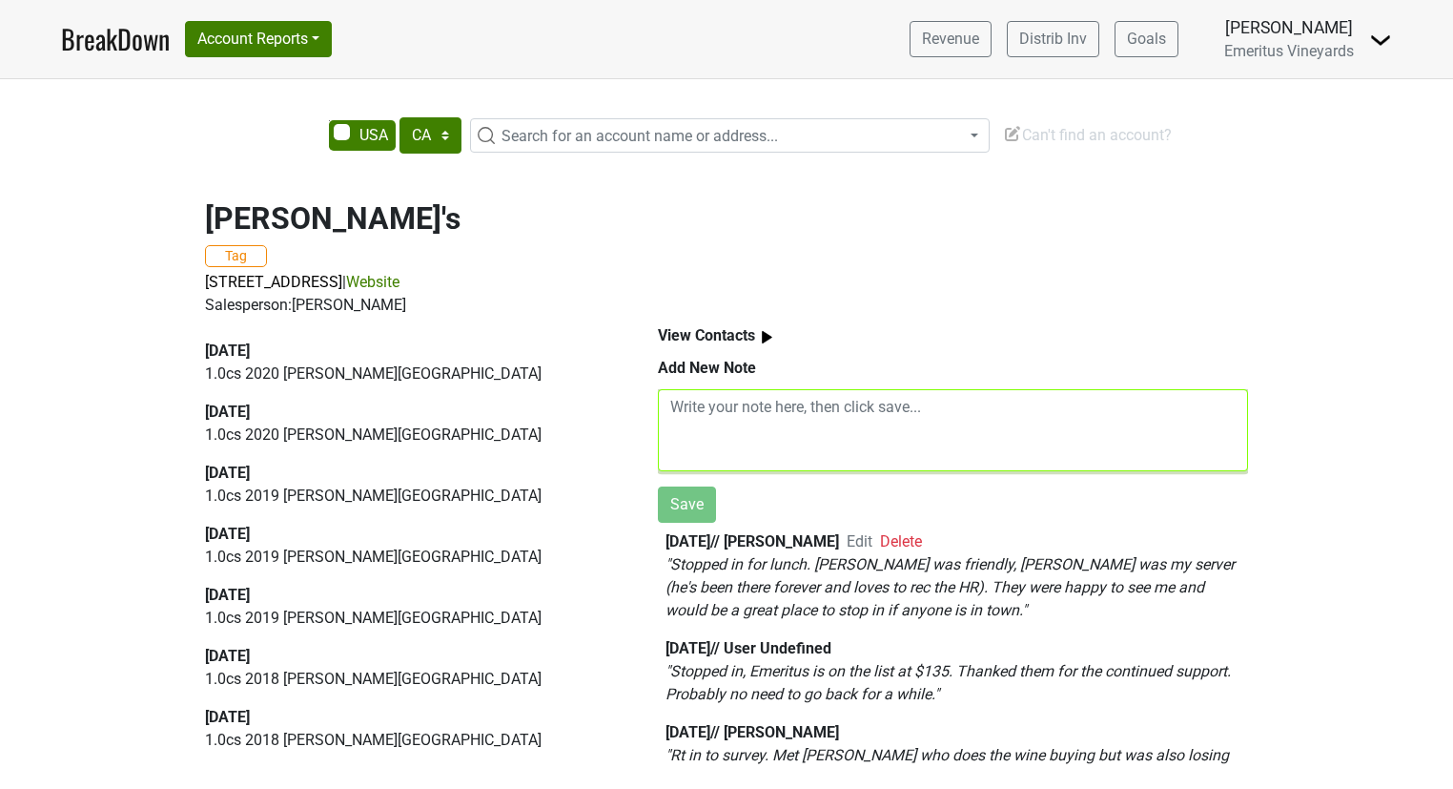
click at [809, 418] on textarea at bounding box center [953, 430] width 590 height 82
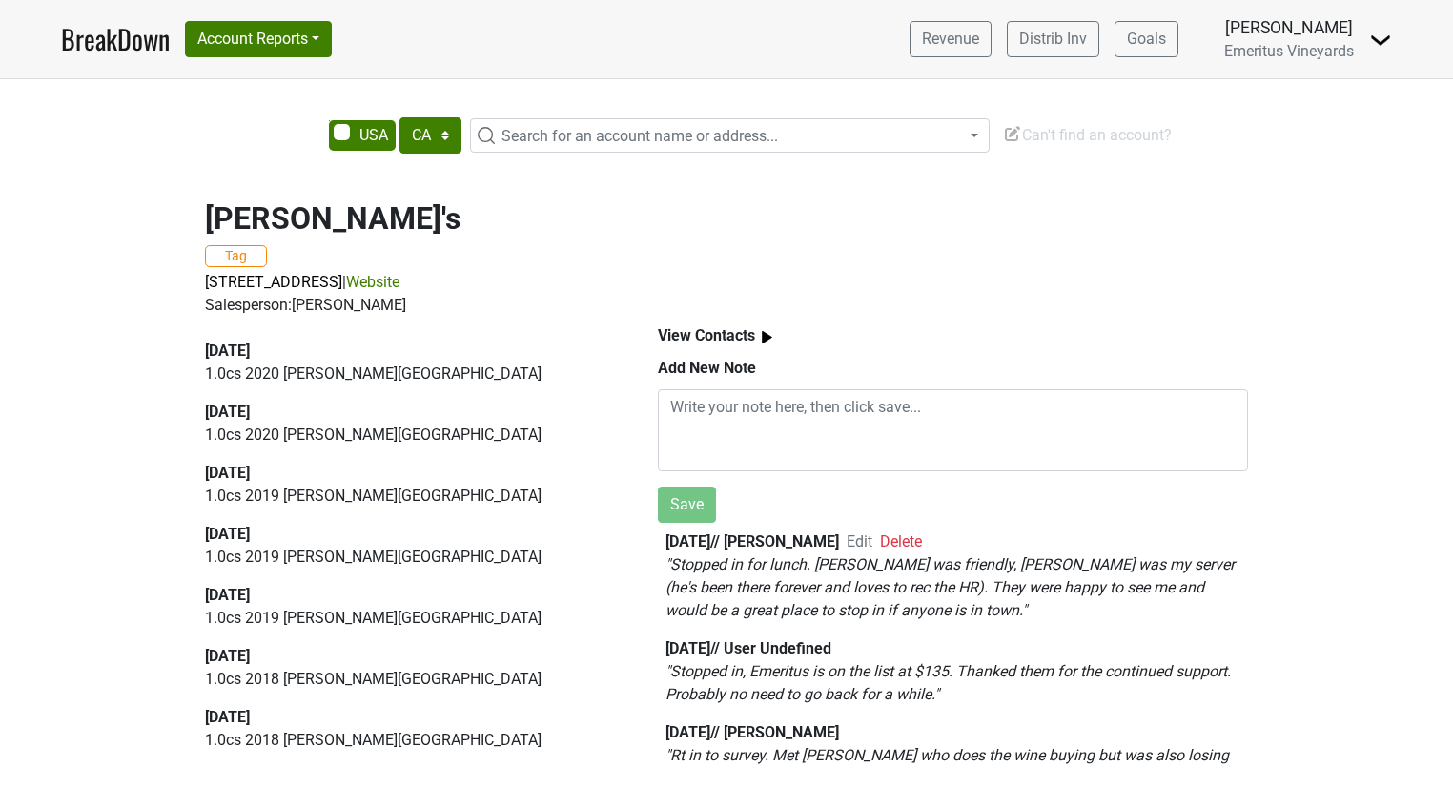
click at [552, 135] on span "Search for an account name or address..." at bounding box center [640, 136] width 277 height 18
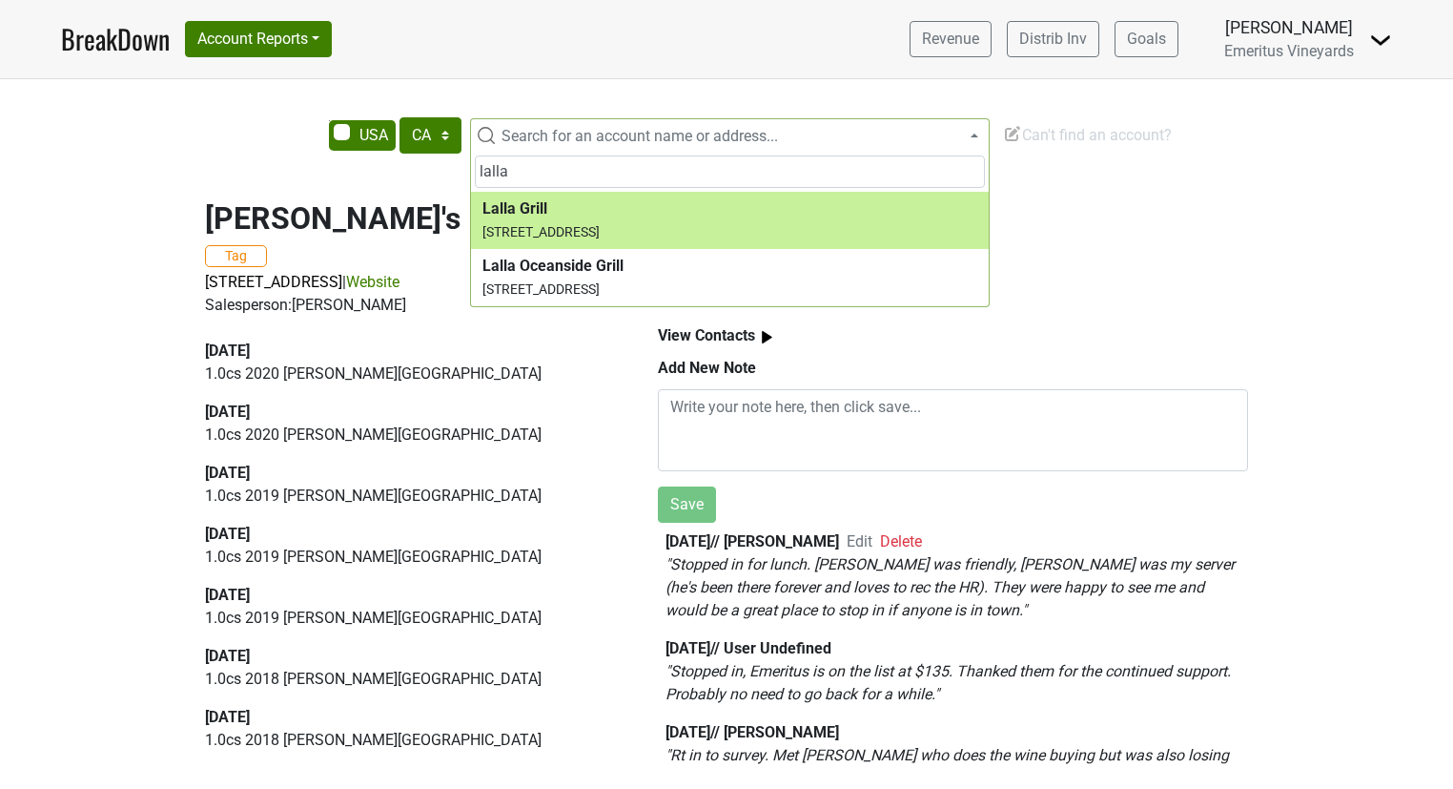
type input "lalla"
select select "65616"
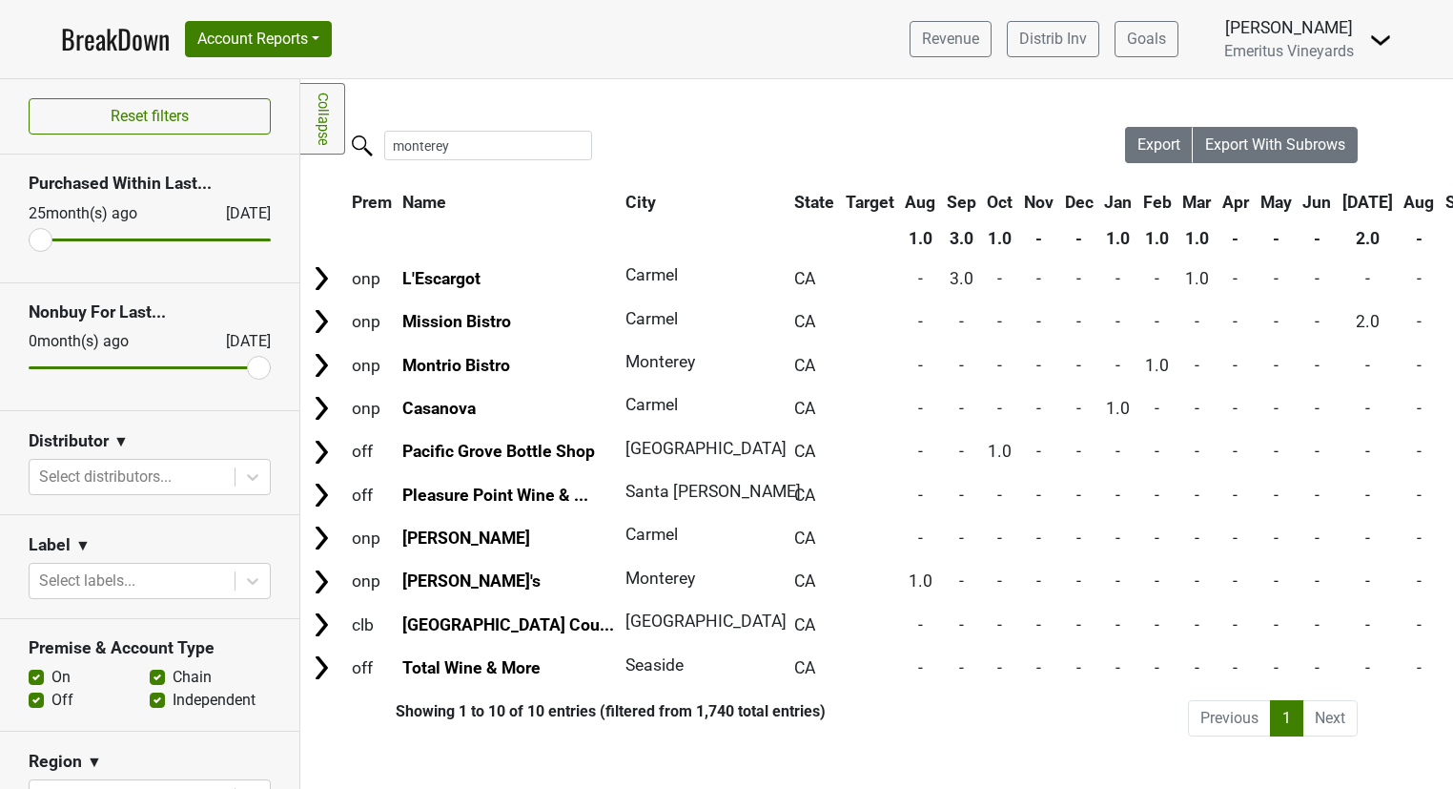
scroll to position [381, 0]
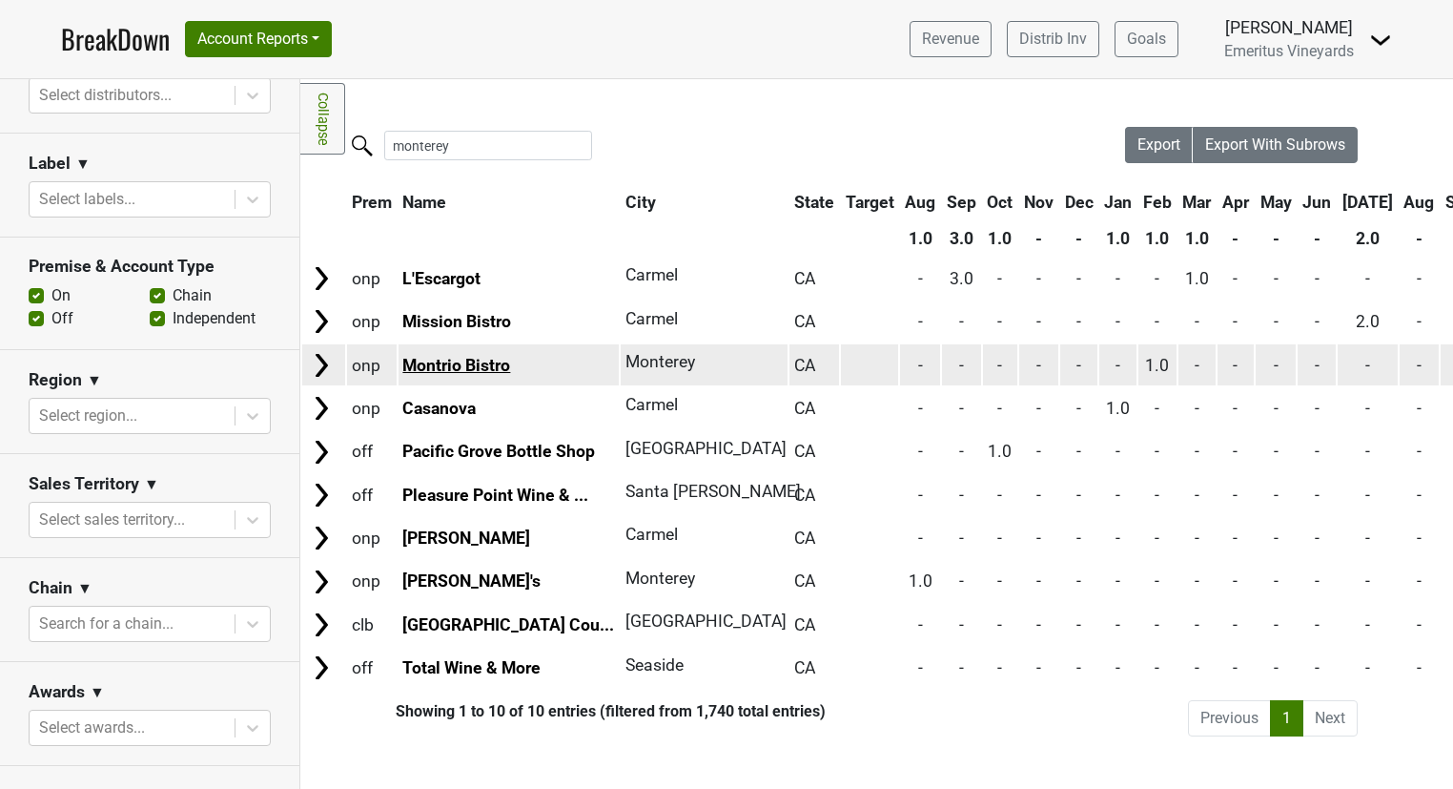
click at [478, 364] on link "Montrio Bistro" at bounding box center [456, 365] width 108 height 19
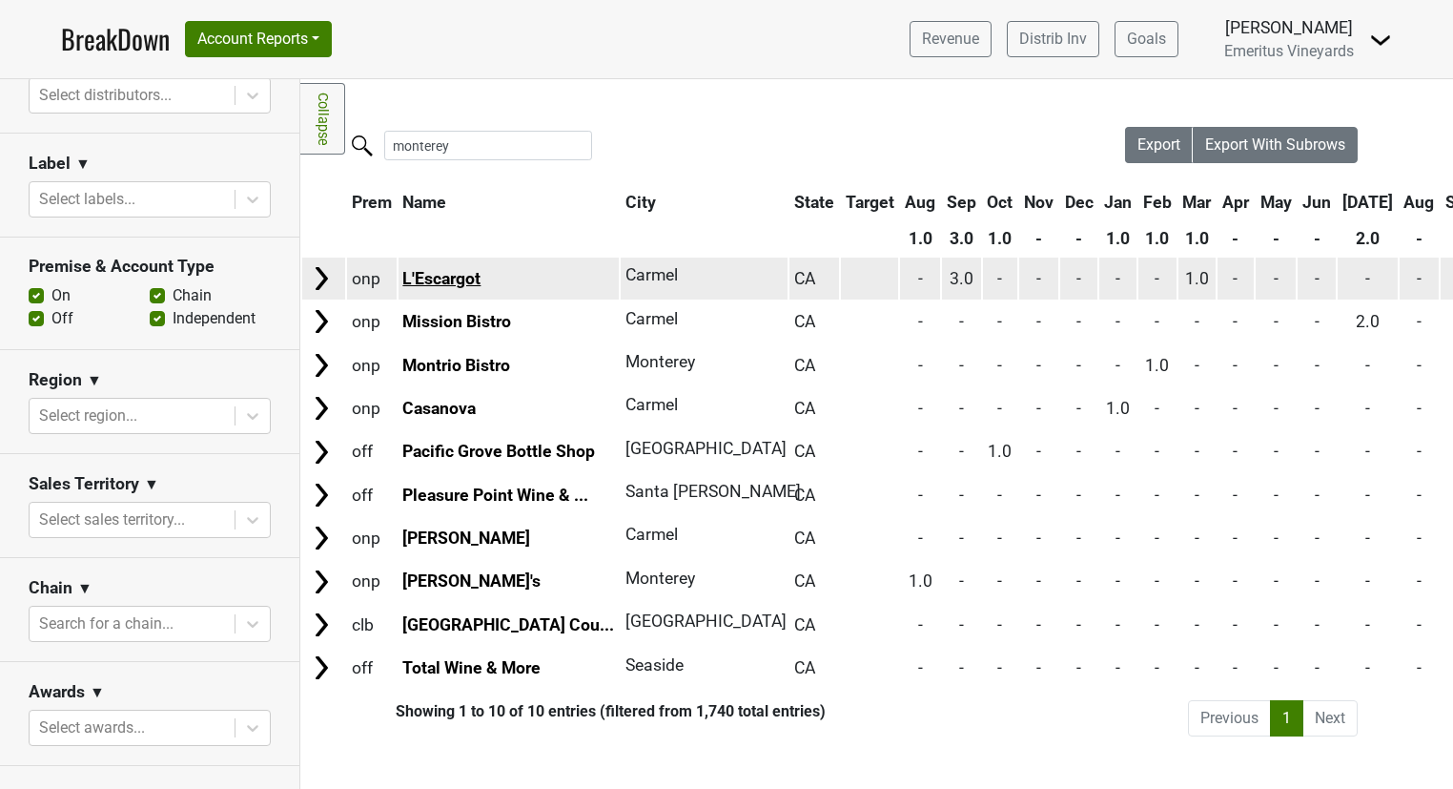
click at [462, 270] on link "L'Escargot" at bounding box center [441, 278] width 78 height 19
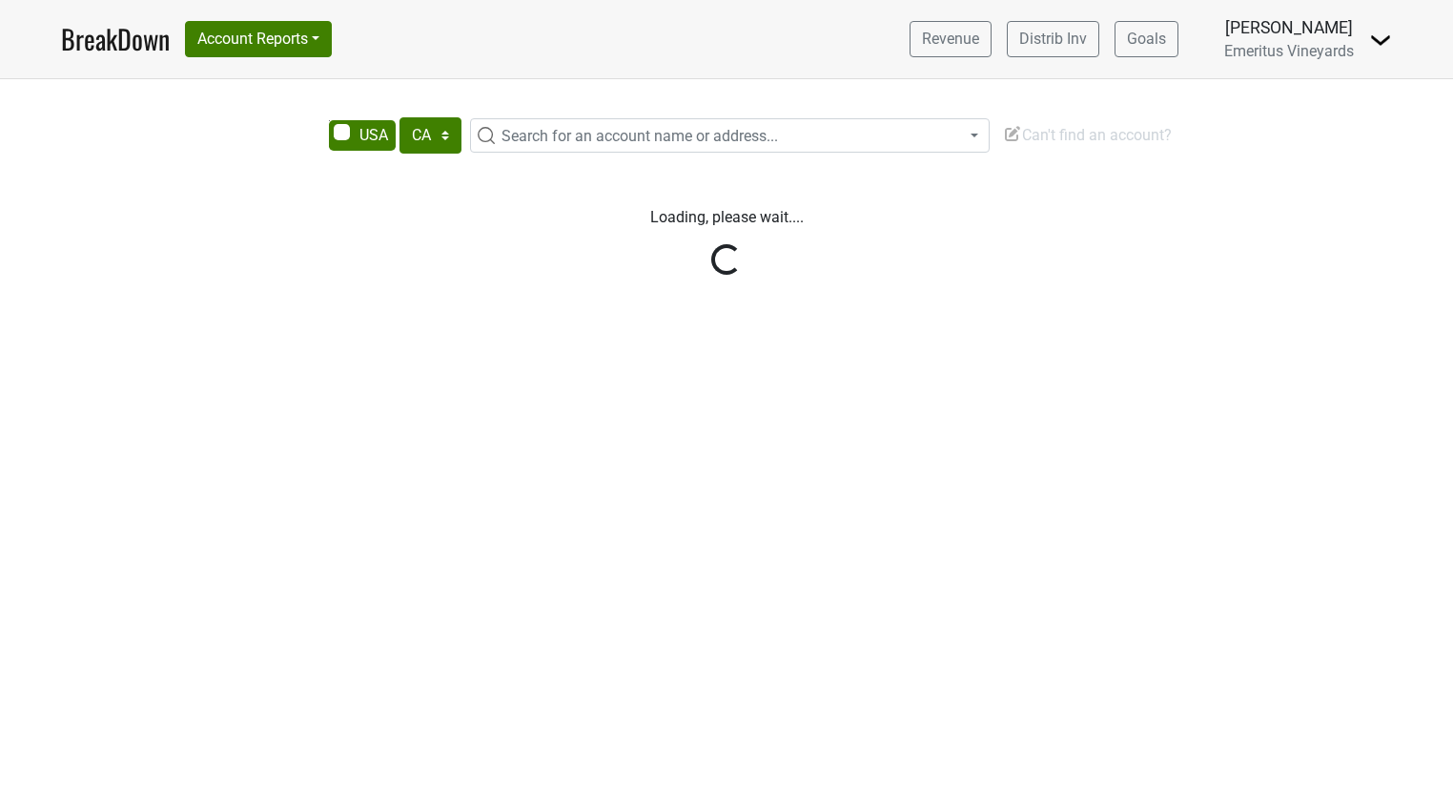
select select "CA"
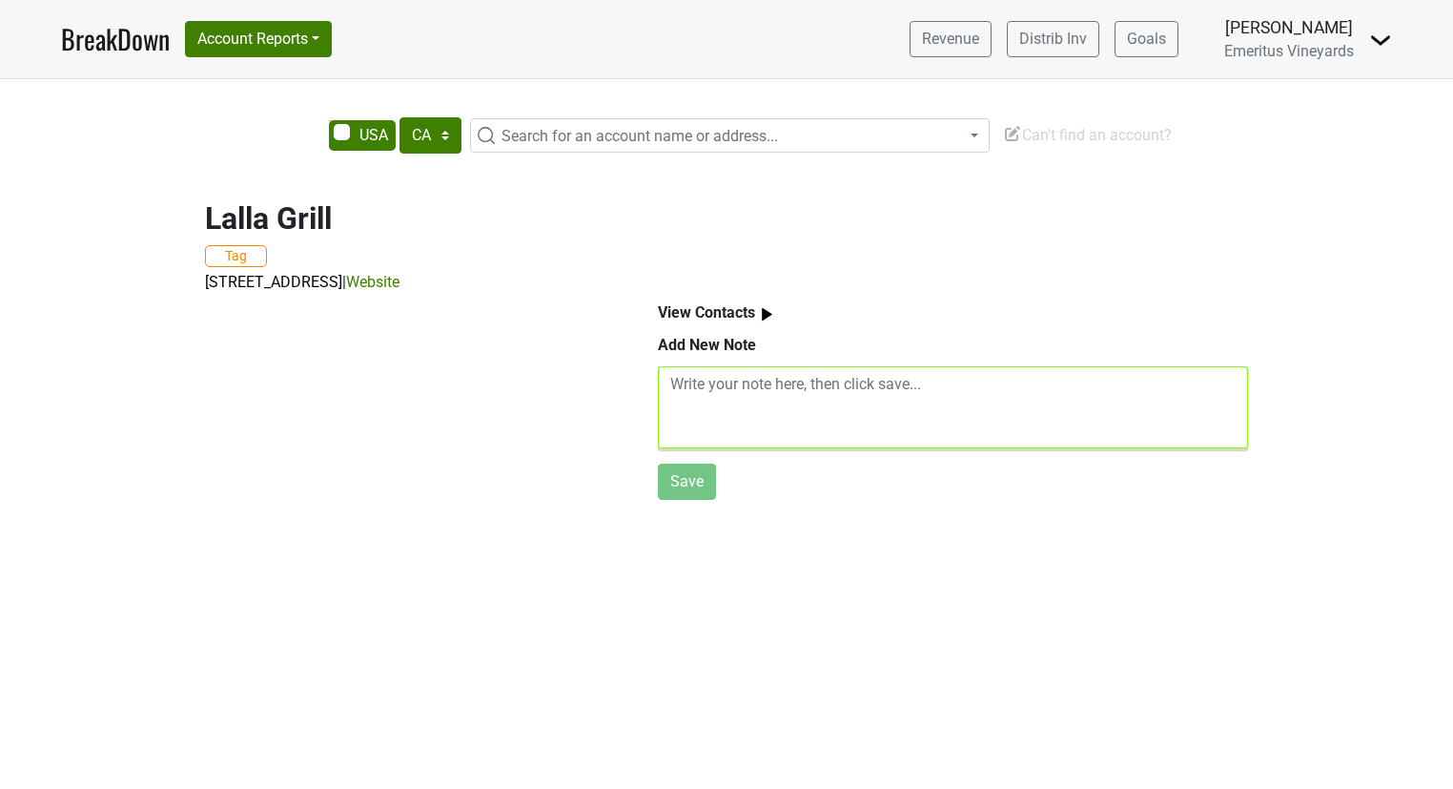
click at [849, 425] on textarea at bounding box center [953, 407] width 590 height 82
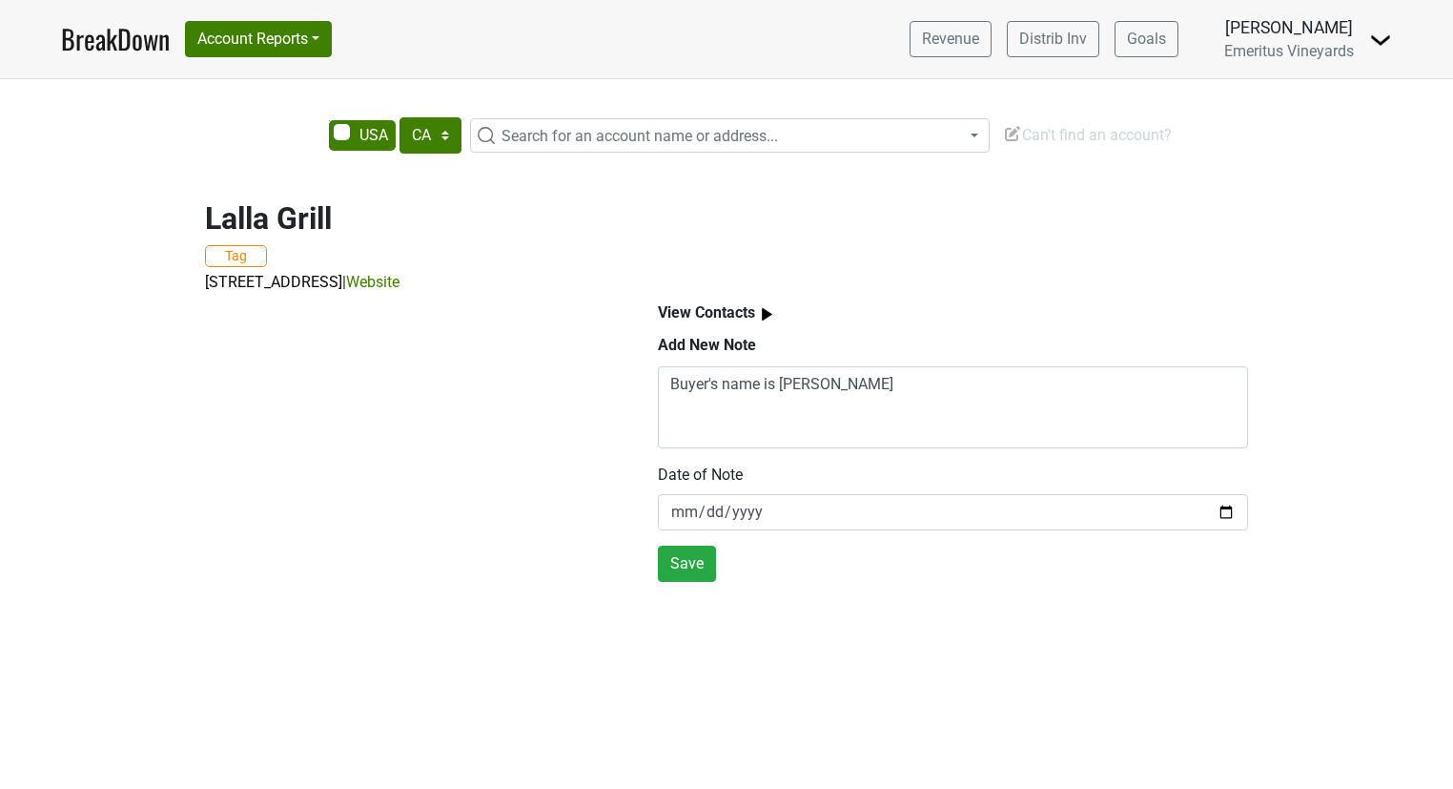
click at [900, 355] on div "Add New Note" at bounding box center [953, 350] width 590 height 32
click at [879, 403] on textarea "Buyer's name is Sixto" at bounding box center [953, 407] width 590 height 82
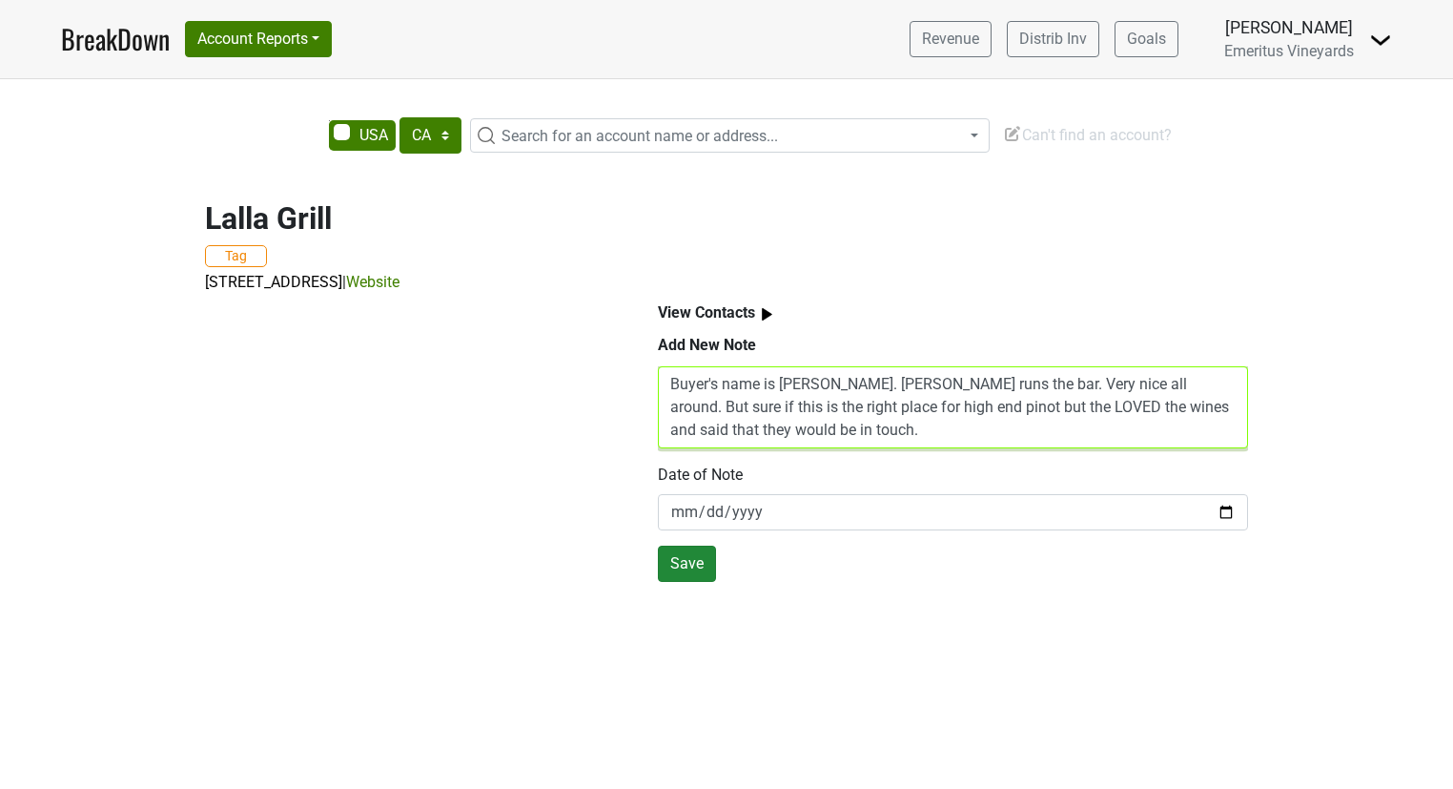
type textarea "Buyer's name is Sixto. Abigail runs the bar. Very nice all around. But sure if …"
click at [697, 565] on button "Save" at bounding box center [687, 563] width 58 height 36
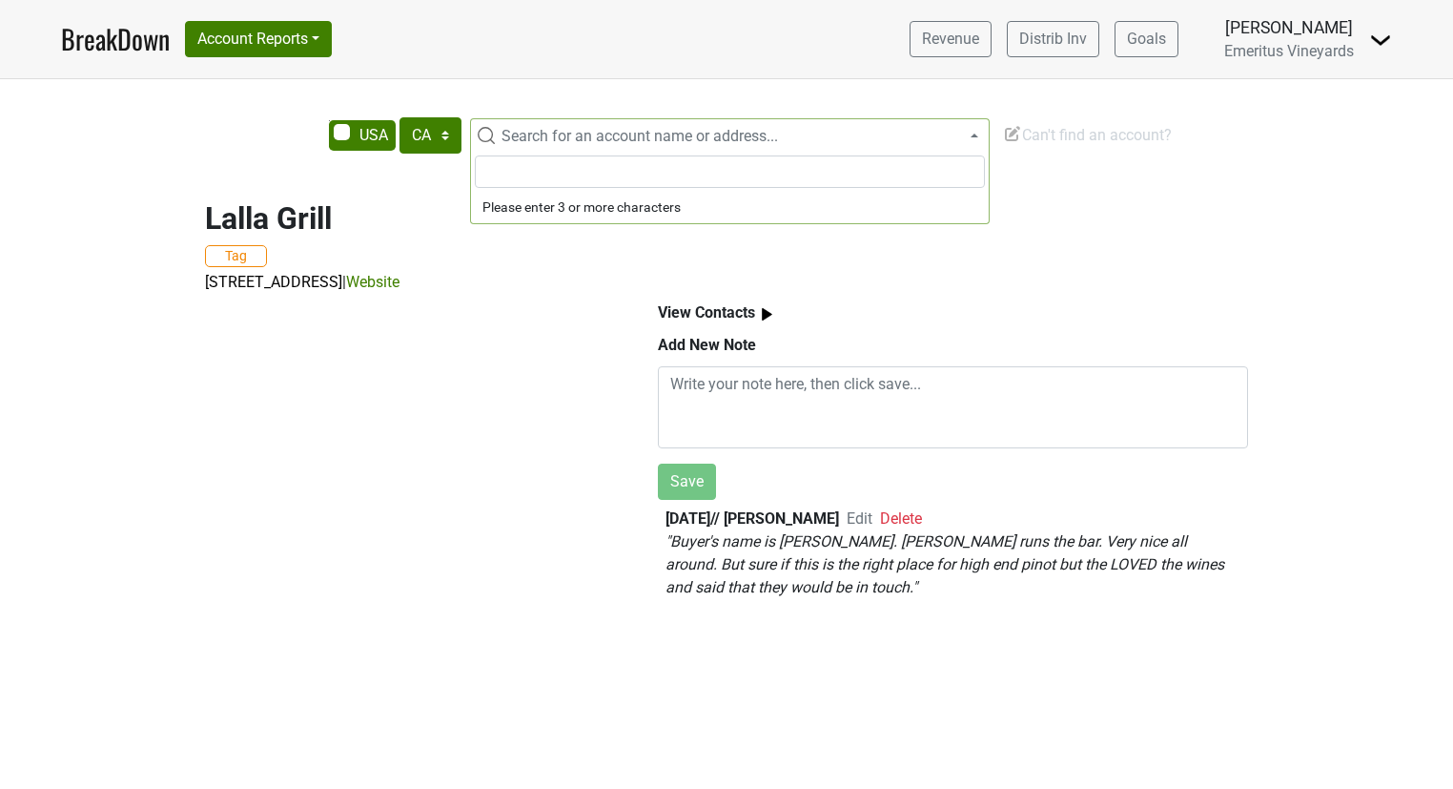
click at [865, 133] on span "Search for an account name or address..." at bounding box center [741, 136] width 495 height 23
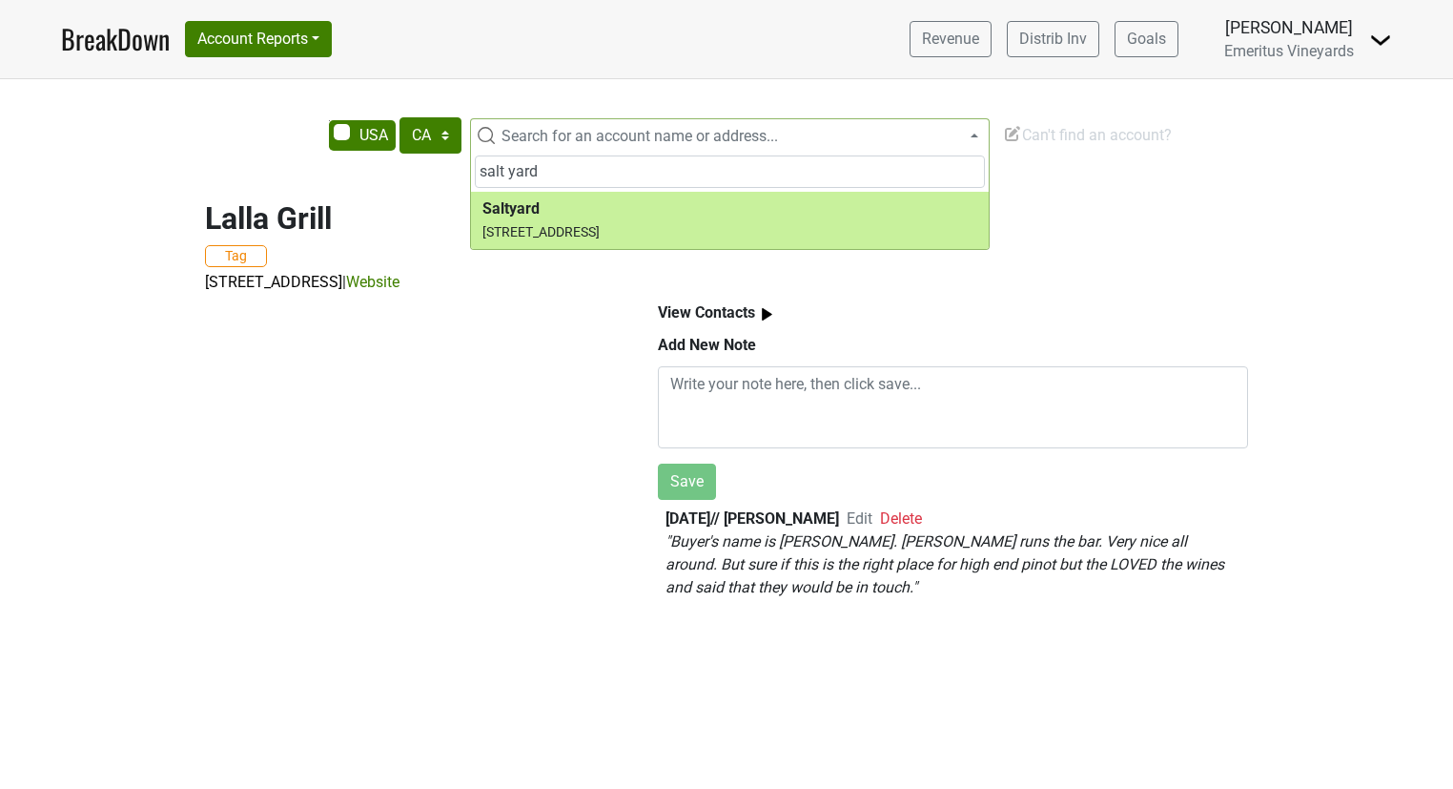
type input "salt yard"
select select "69141"
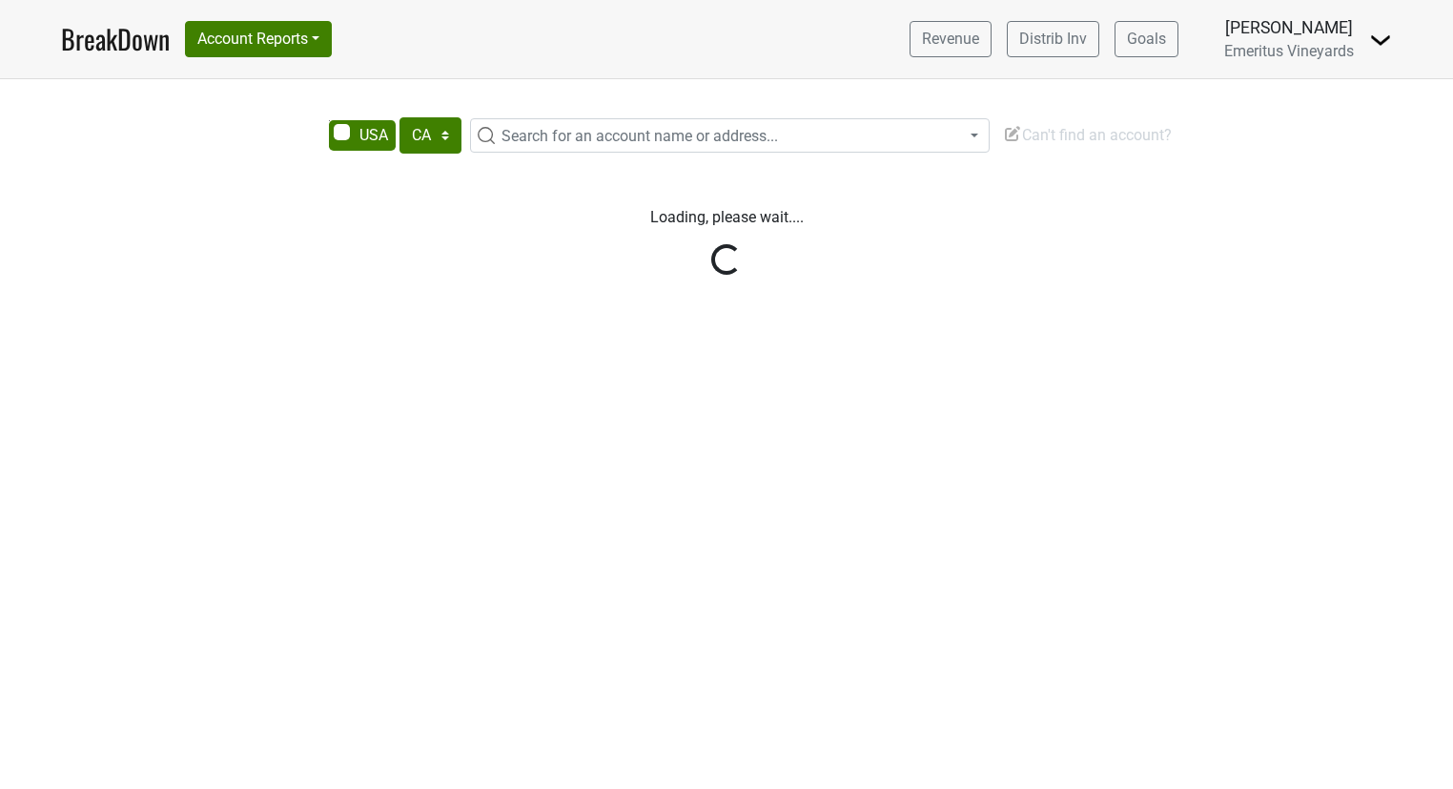
select select "CA"
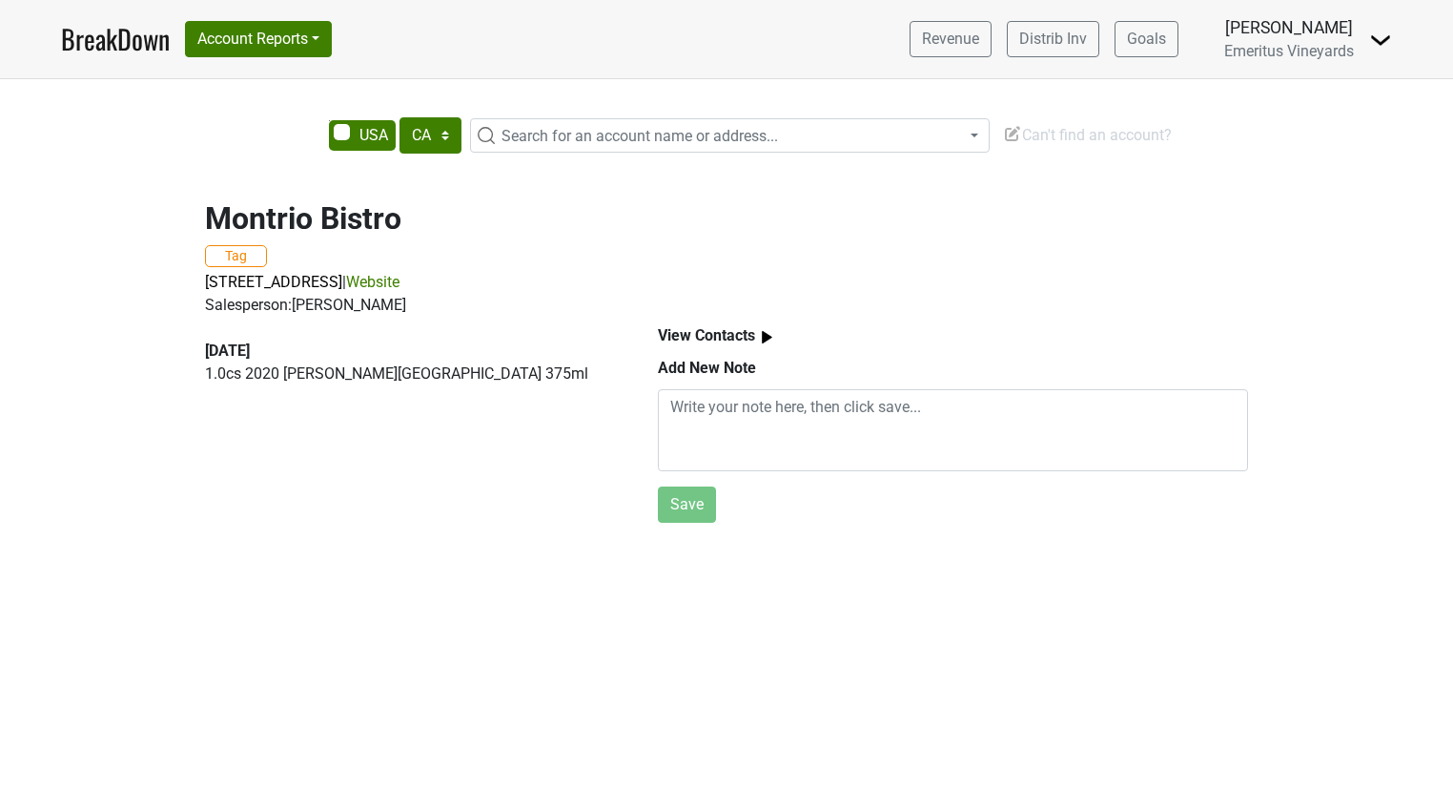
click at [317, 375] on p "1.0 cs 2020 [PERSON_NAME][GEOGRAPHIC_DATA] 375ml" at bounding box center [409, 373] width 409 height 23
click at [275, 346] on div "[DATE]" at bounding box center [409, 350] width 409 height 23
click at [342, 291] on span "[STREET_ADDRESS]" at bounding box center [273, 282] width 137 height 18
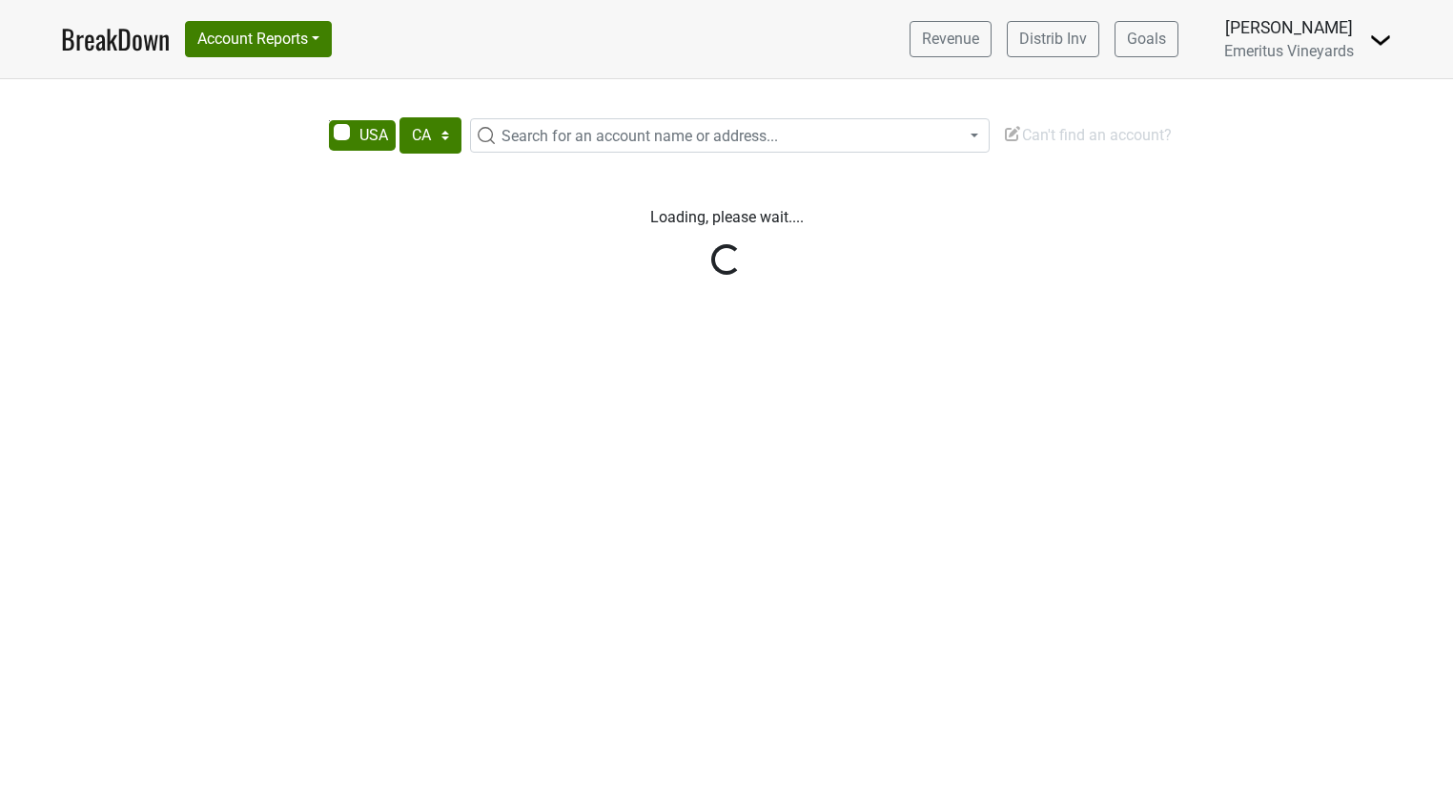
select select "CA"
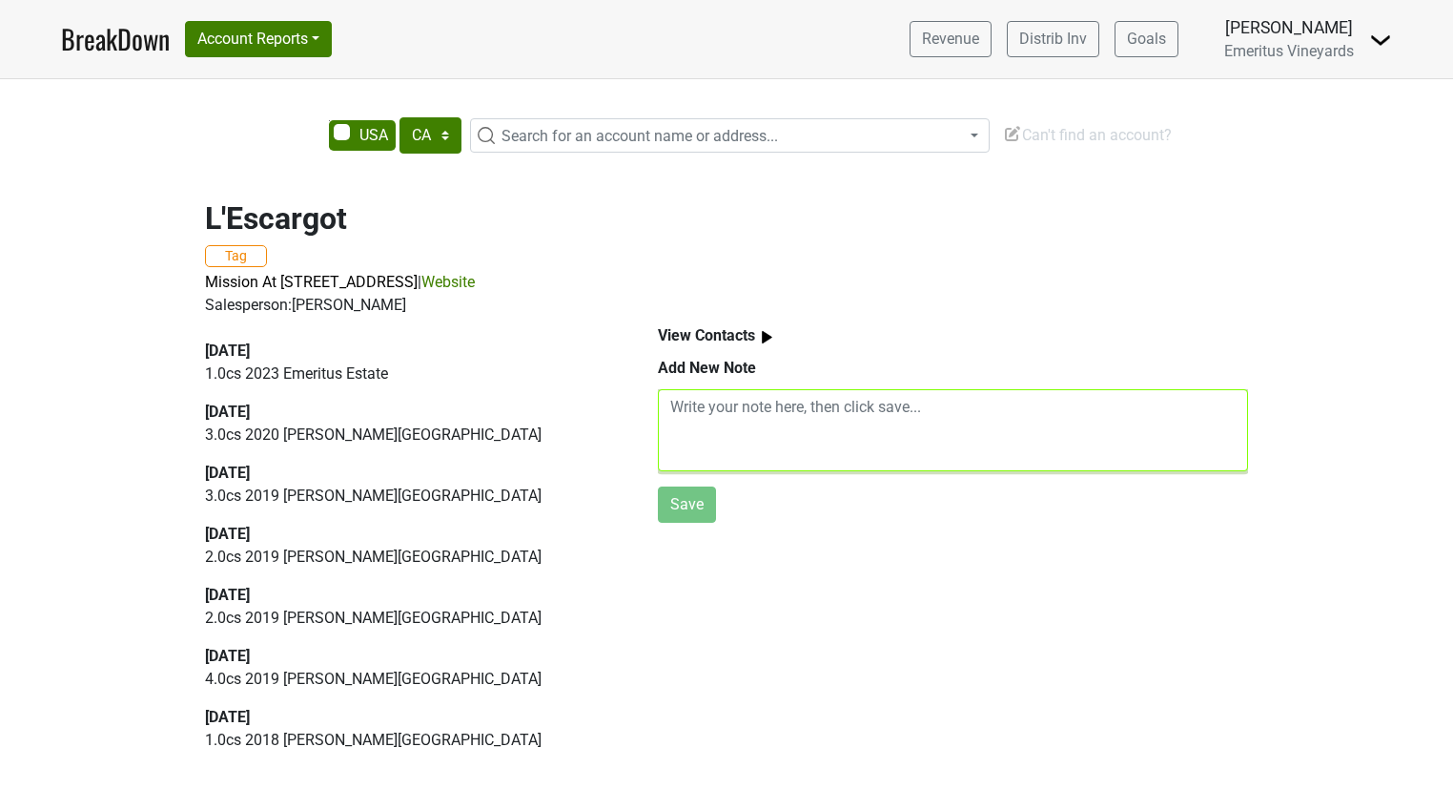
click at [887, 414] on textarea at bounding box center [953, 430] width 590 height 82
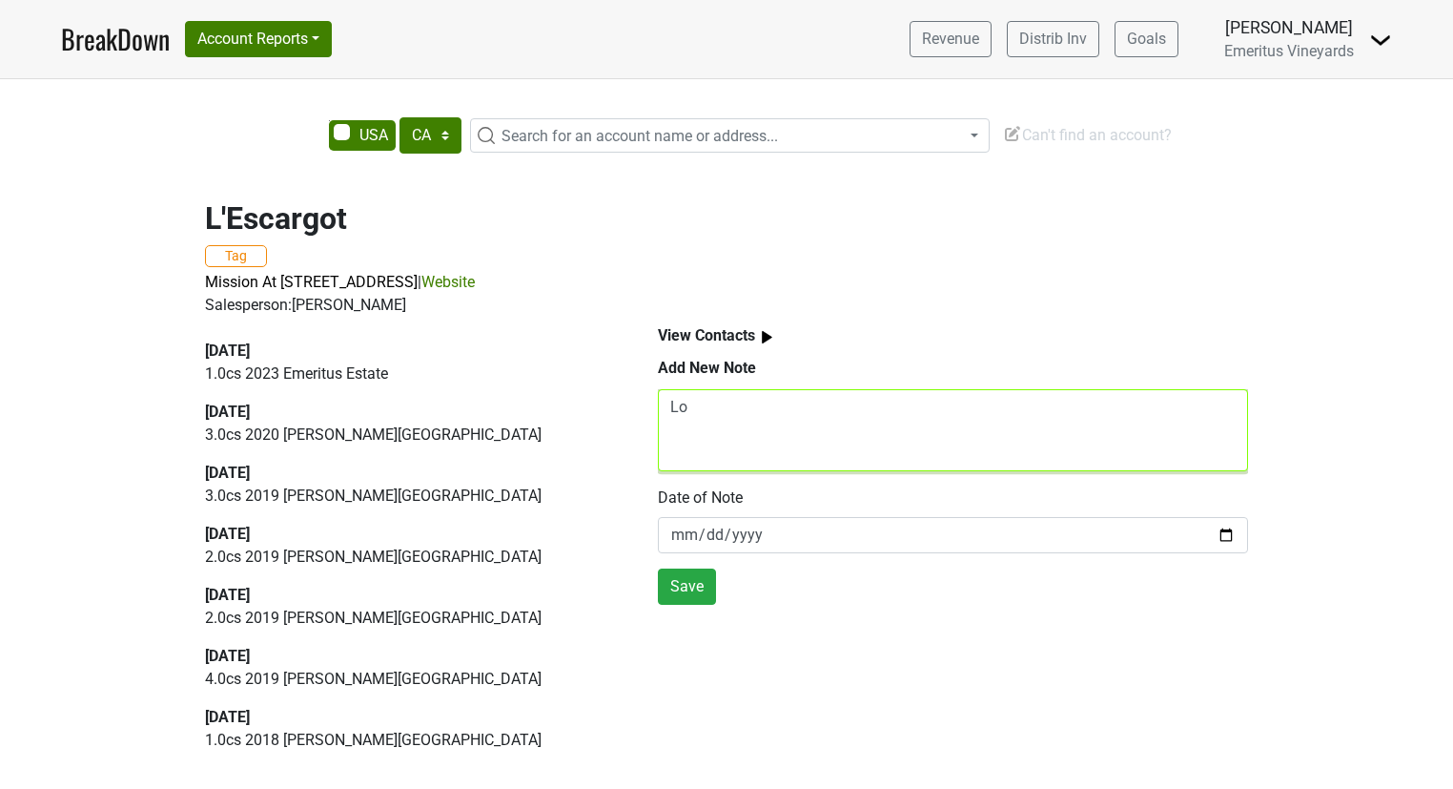
type textarea "L"
type textarea "Stopped in. Kind o"
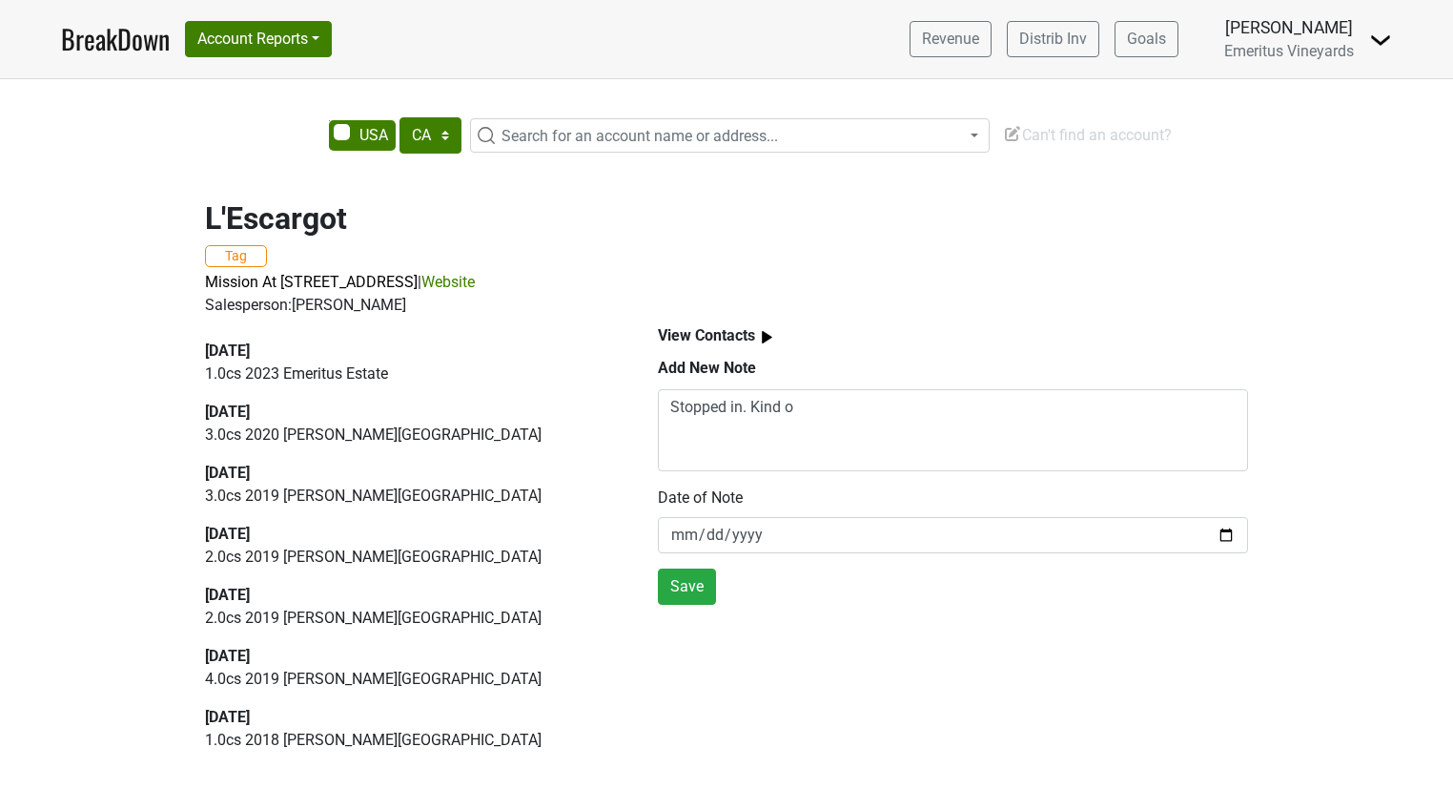
drag, startPoint x: 246, startPoint y: 216, endPoint x: 247, endPoint y: 231, distance: 14.3
click at [246, 216] on h2 "L'Escargot" at bounding box center [726, 218] width 1043 height 36
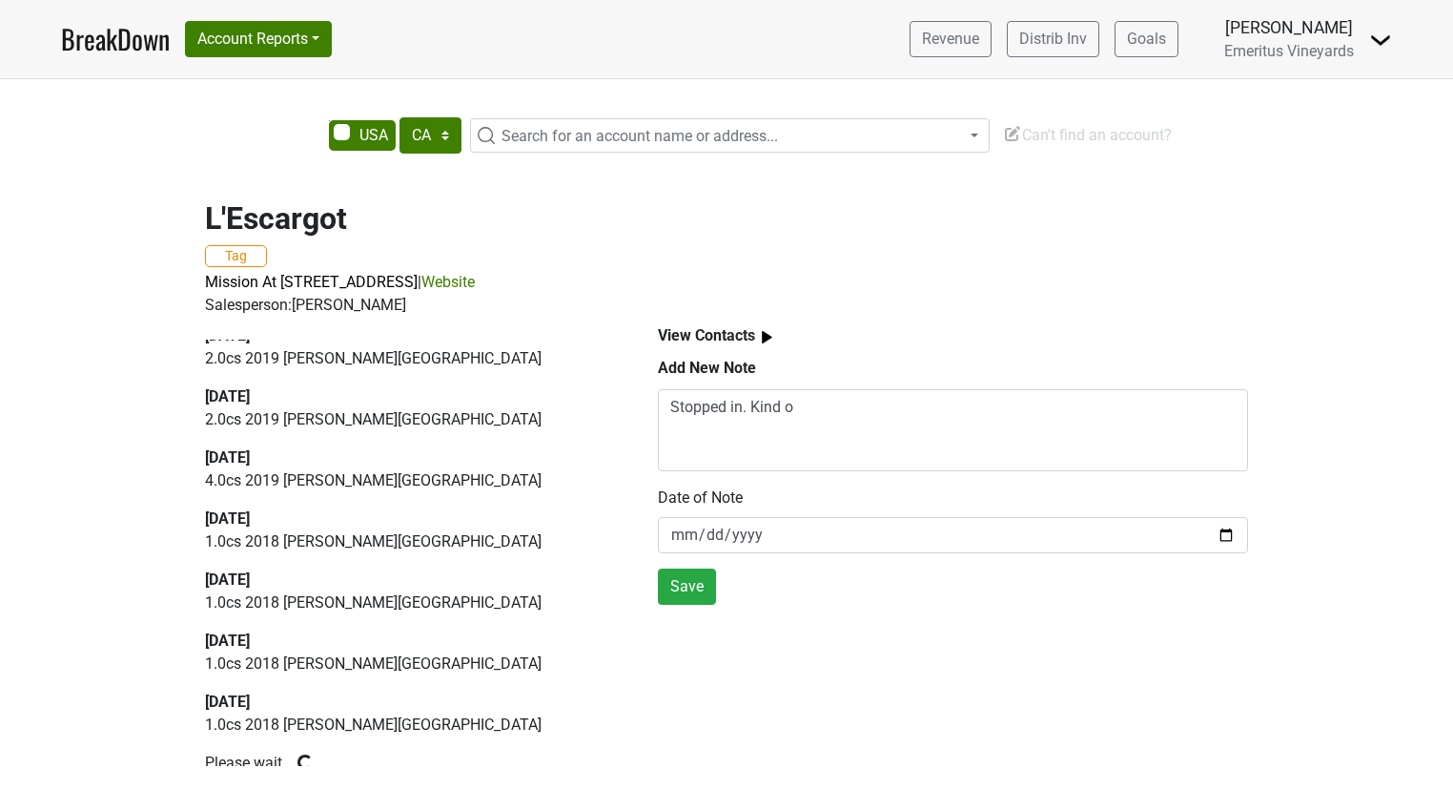
scroll to position [221, 0]
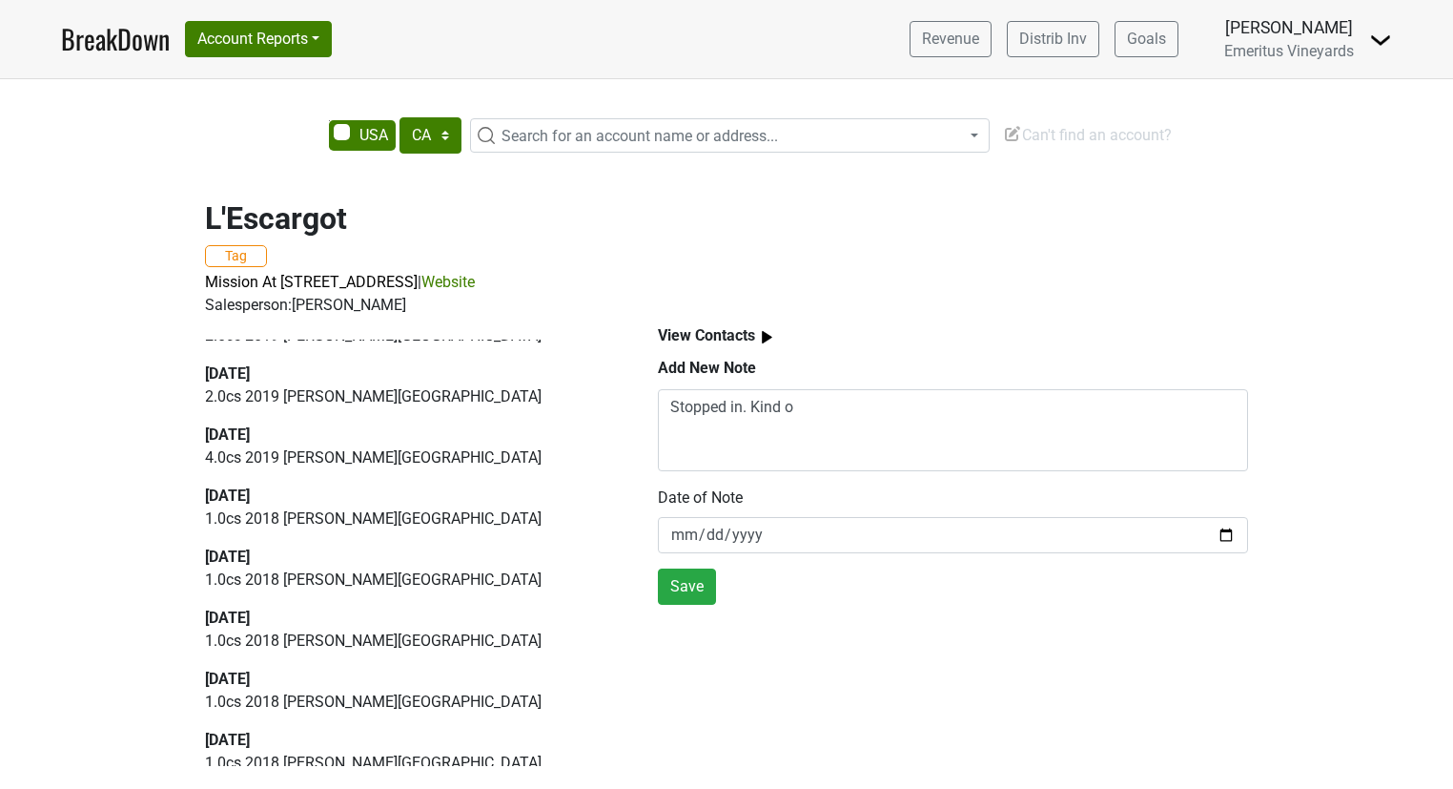
click at [624, 133] on span "Search for an account name or address..." at bounding box center [640, 136] width 277 height 18
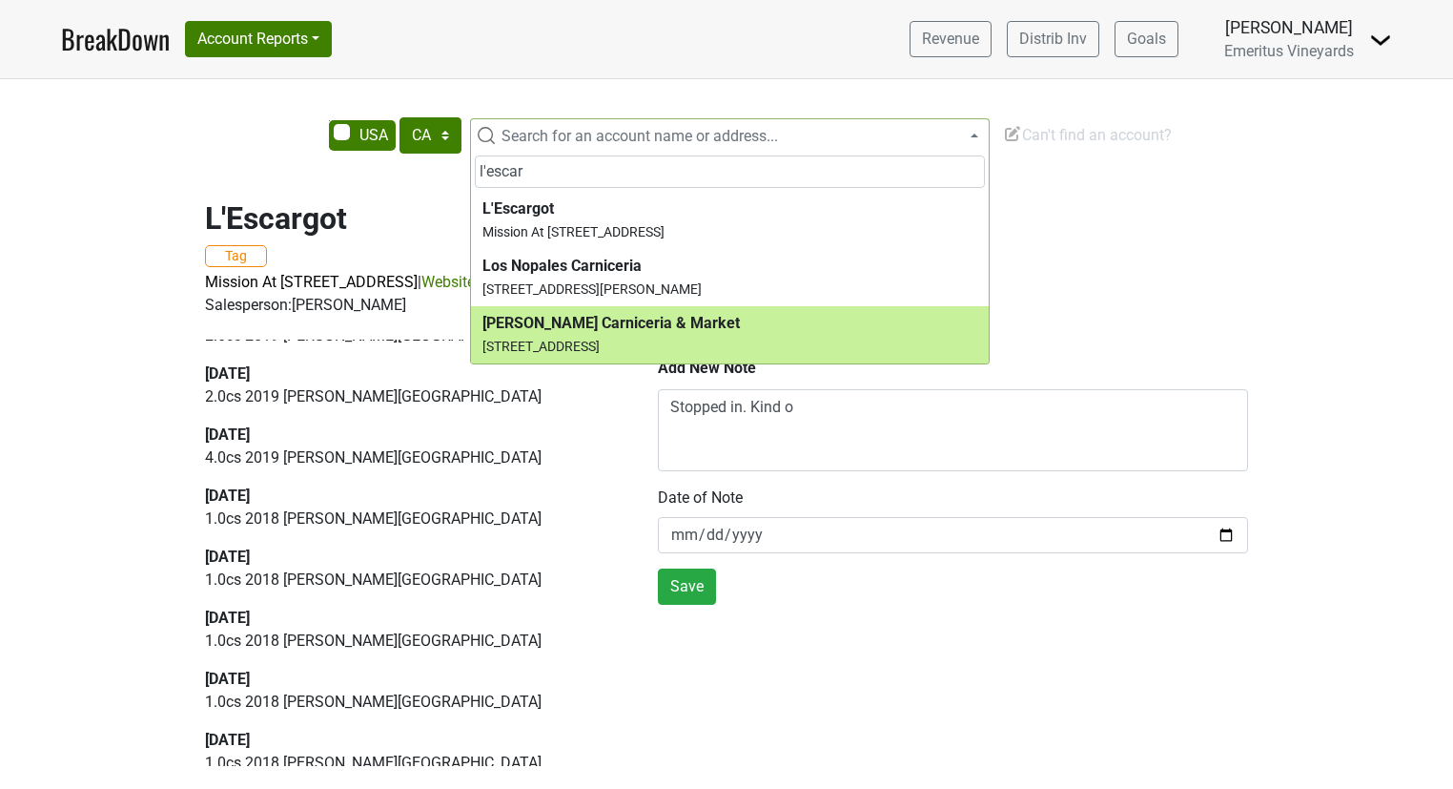
type input "l'escar"
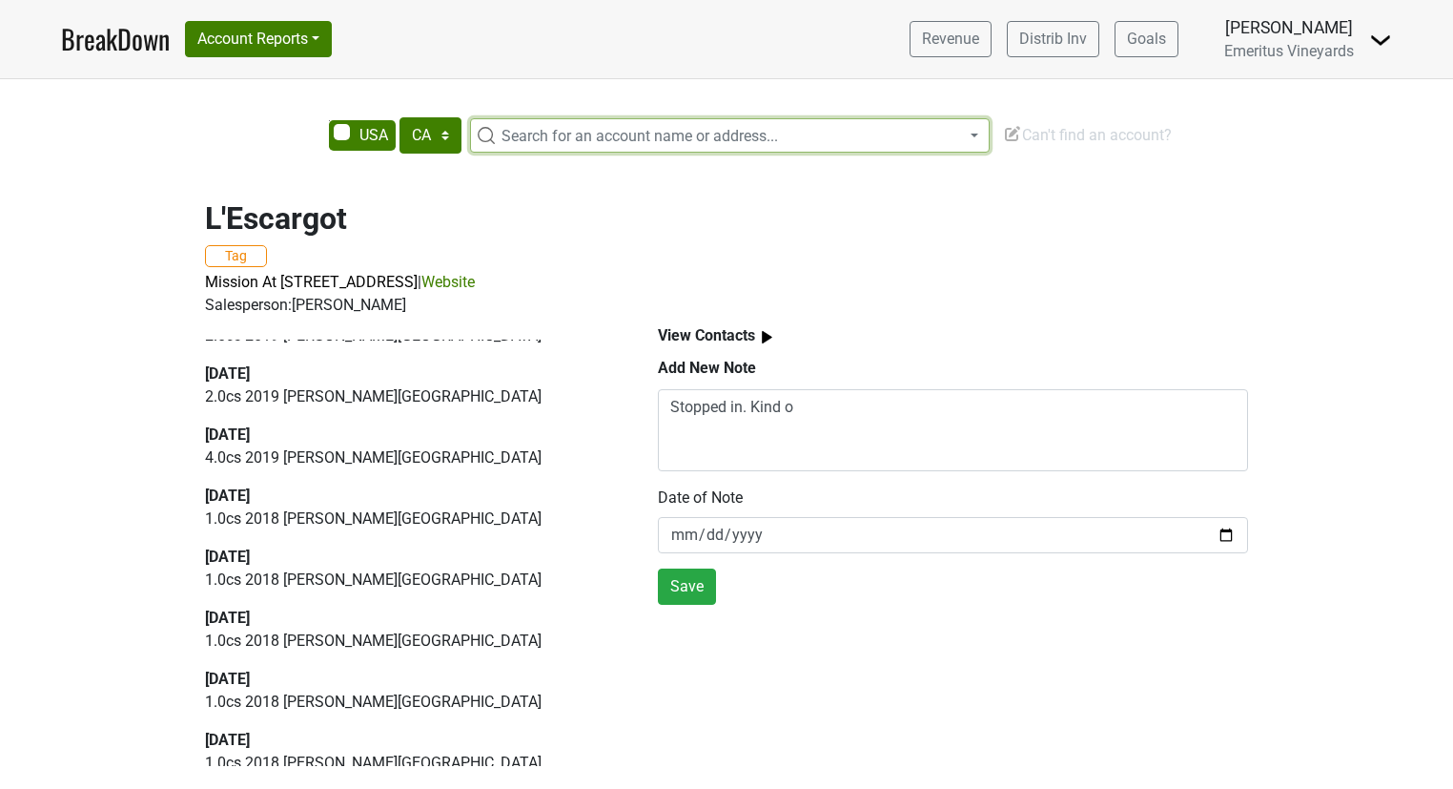
scroll to position [0, 0]
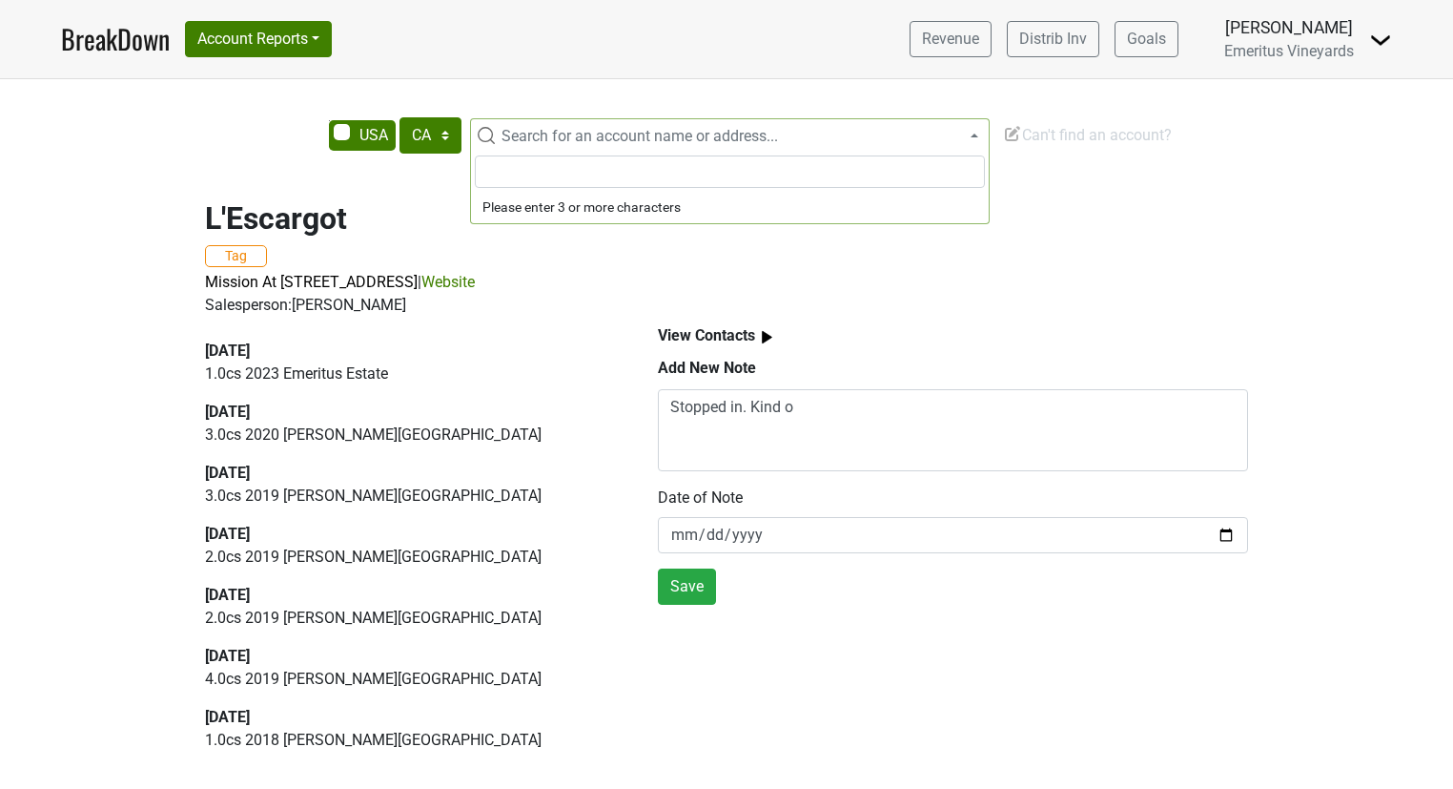
click at [631, 125] on span "Search for an account name or address..." at bounding box center [741, 136] width 495 height 23
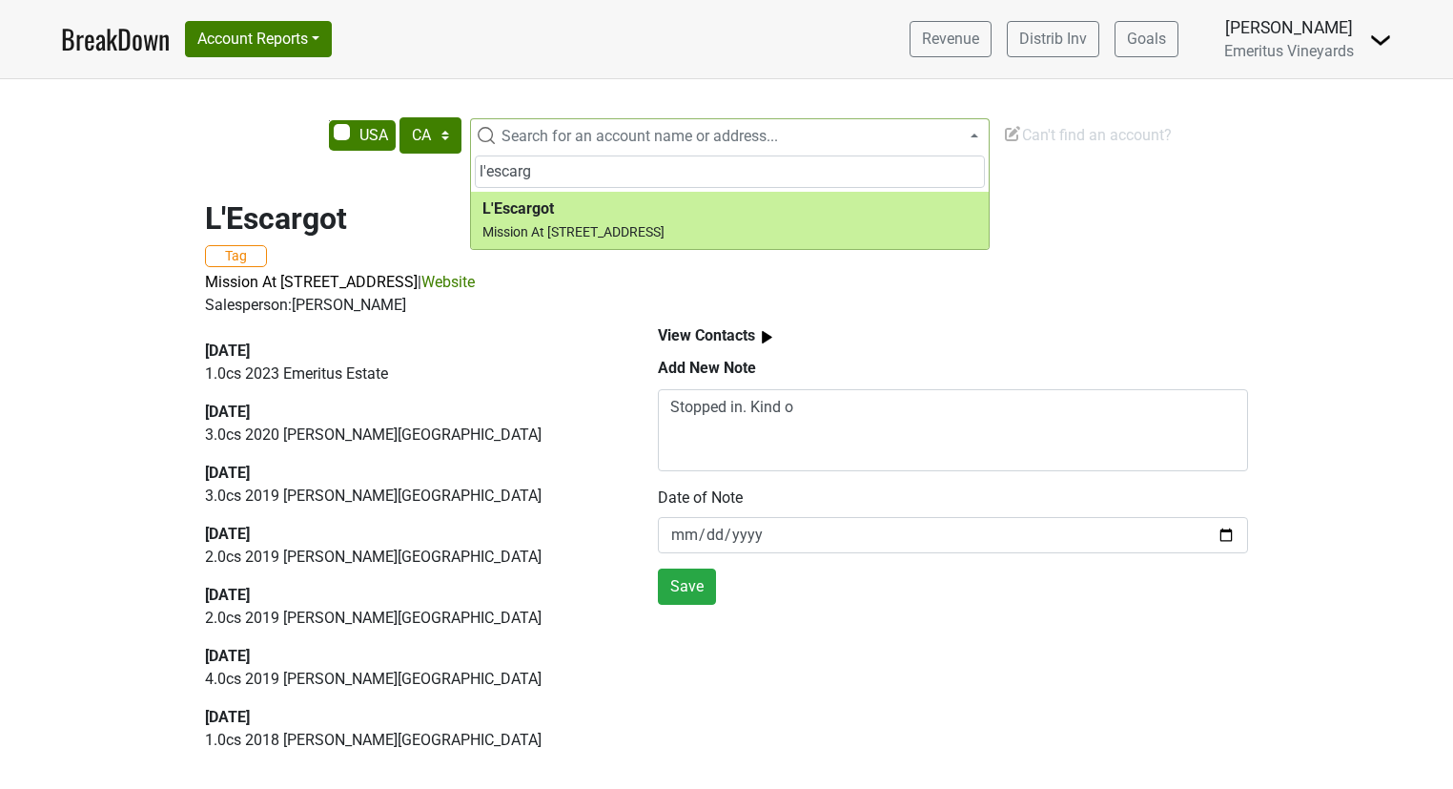
type input "l'escarg"
select select "123860887"
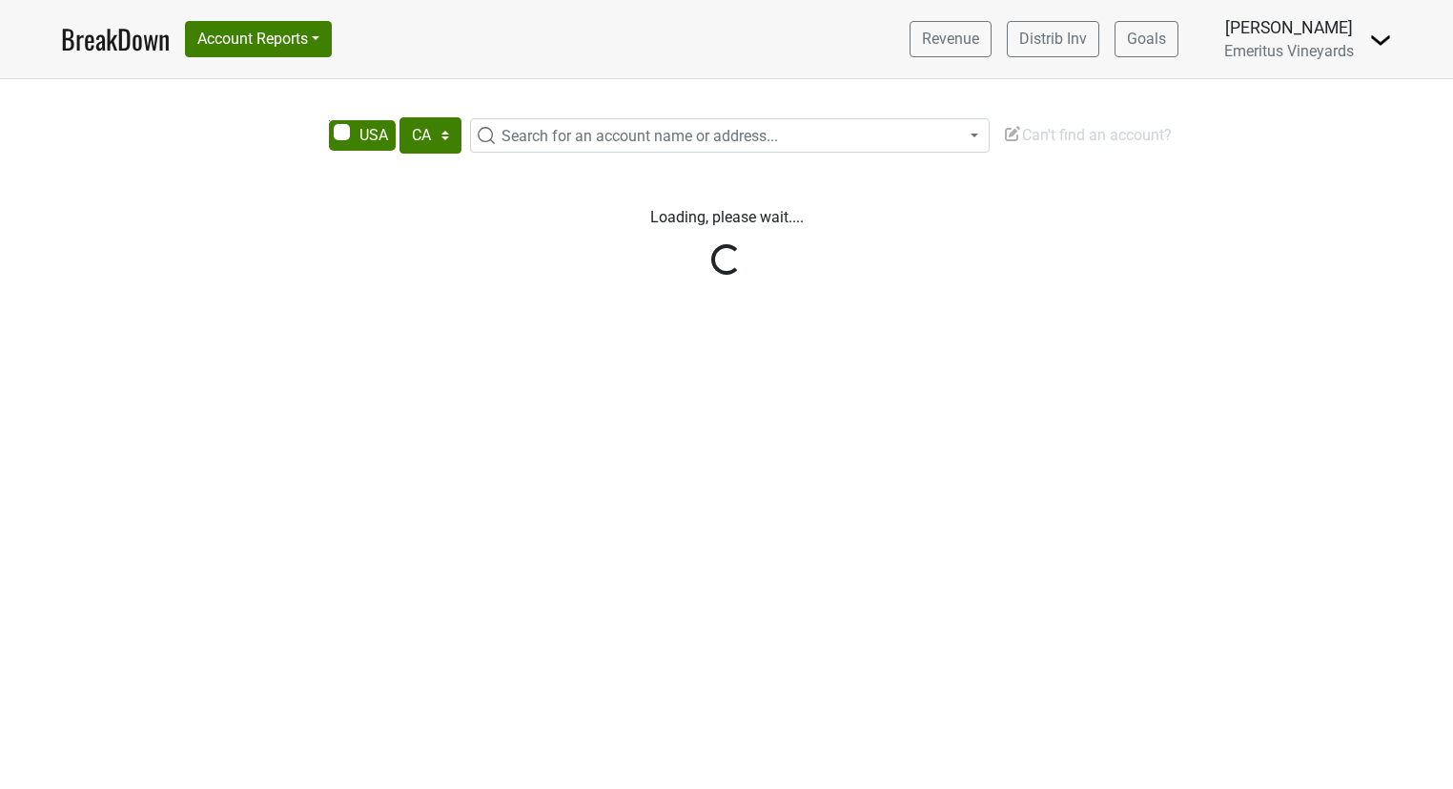
select select "CA"
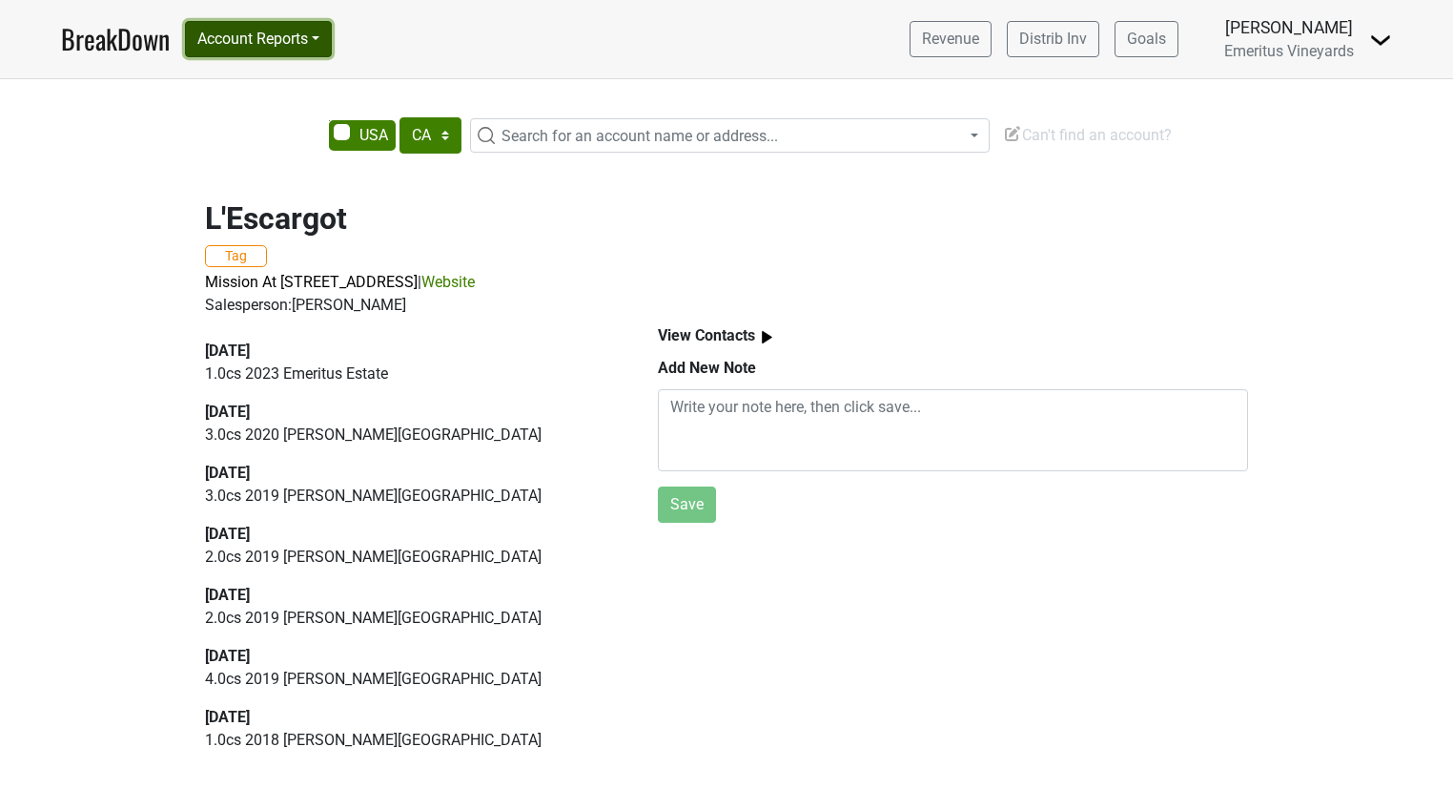
click at [259, 39] on button "Account Reports" at bounding box center [258, 39] width 147 height 36
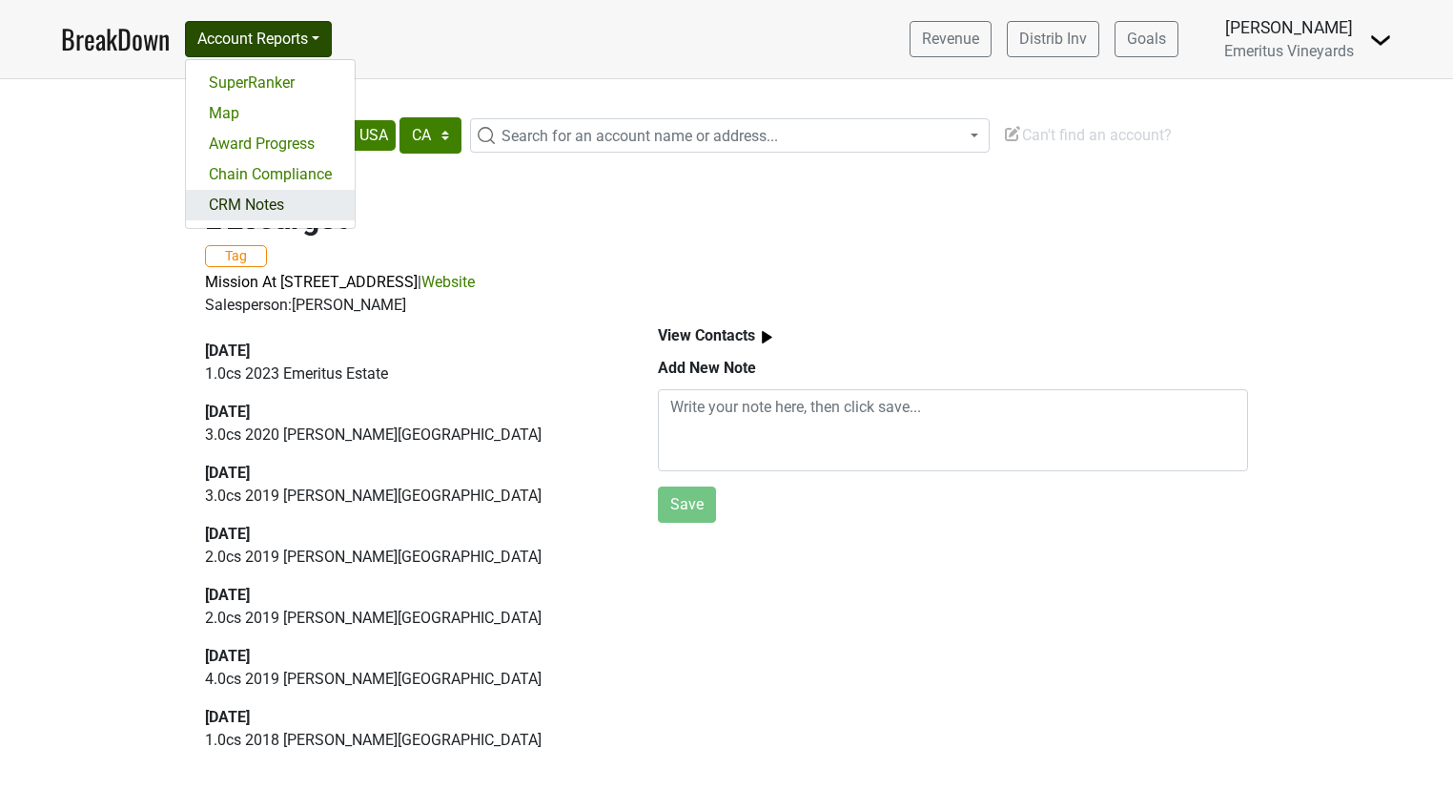
click at [285, 197] on link "CRM Notes" at bounding box center [270, 205] width 169 height 31
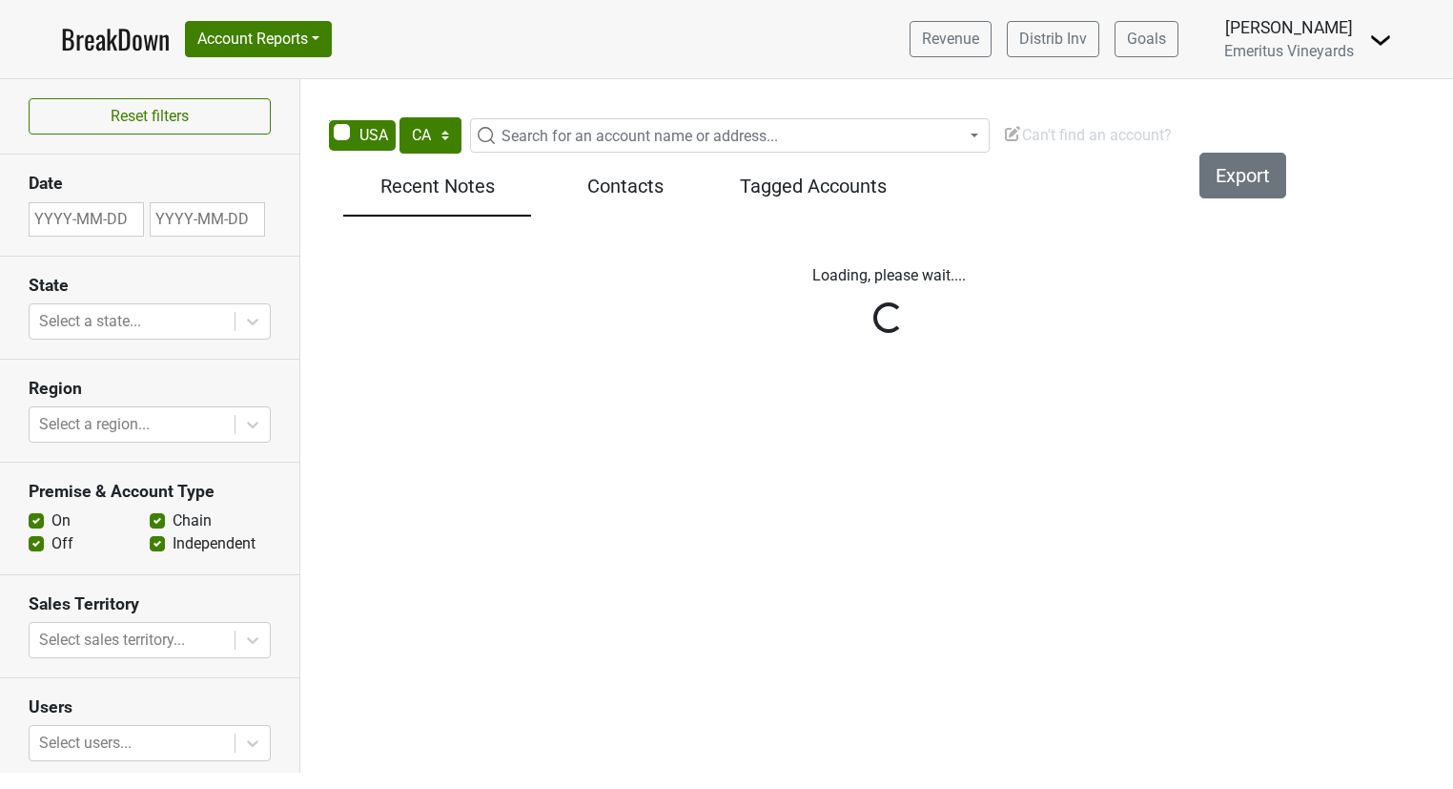
select select "CA"
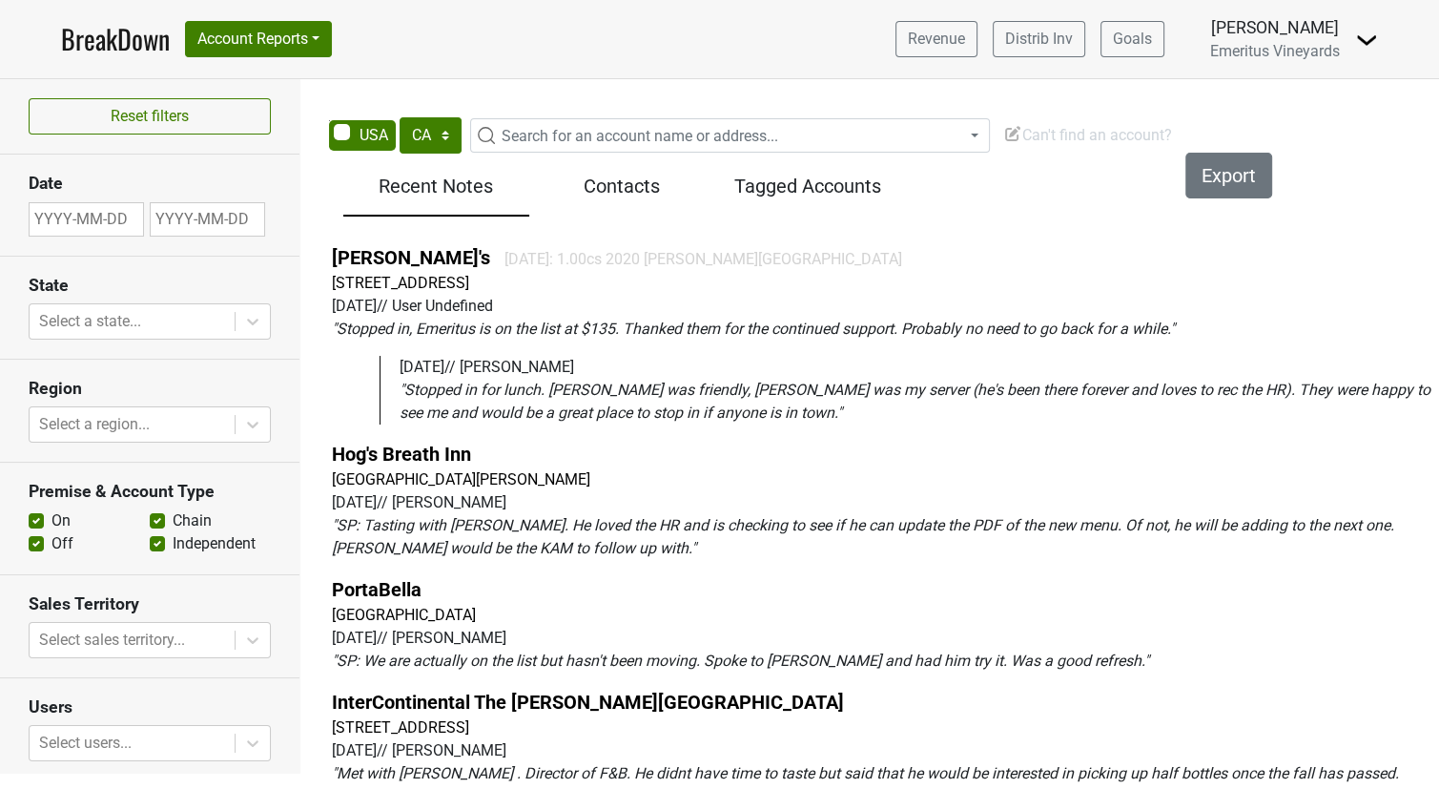
click at [664, 127] on span "Search for an account name or address..." at bounding box center [640, 136] width 277 height 18
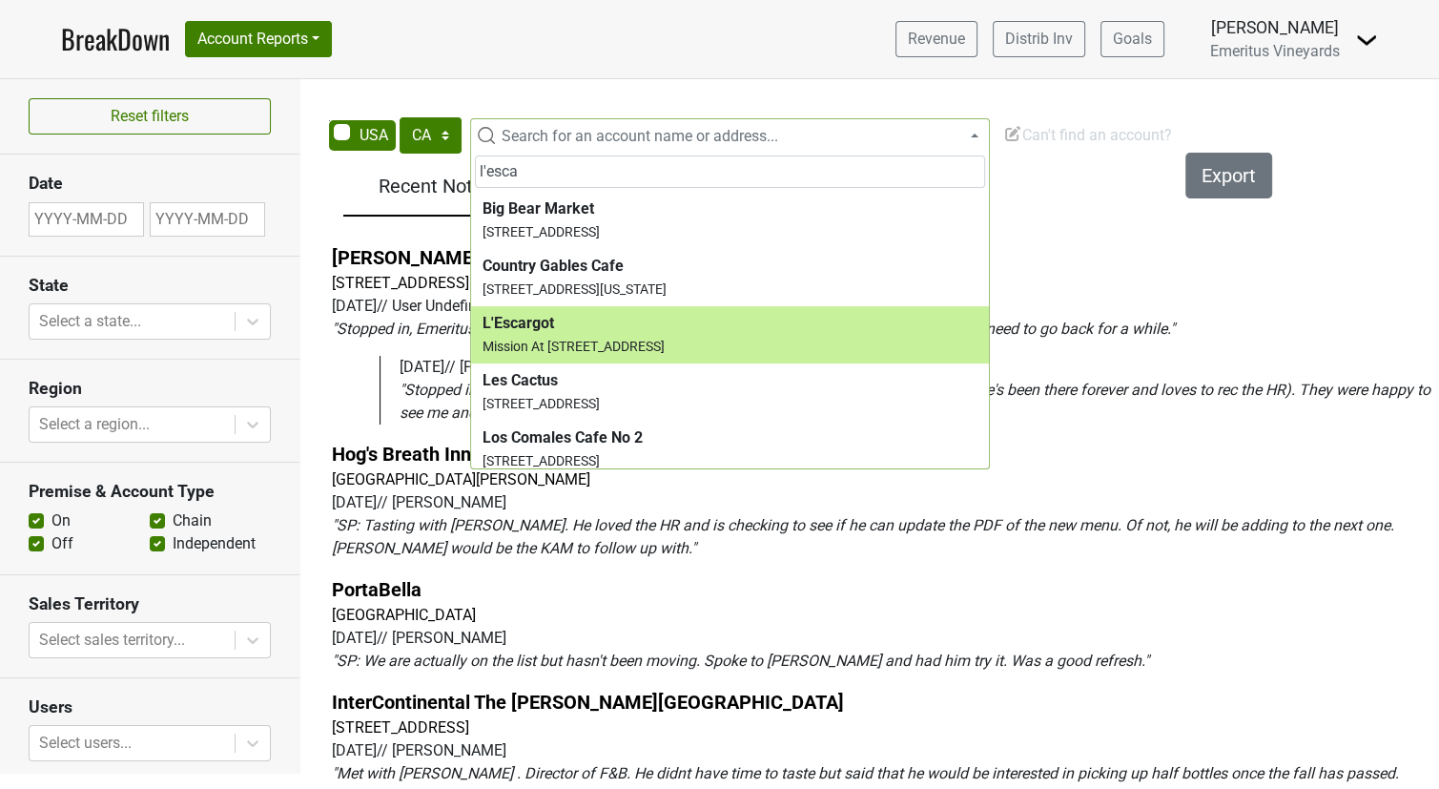
type input "l'esca"
select select "123860887"
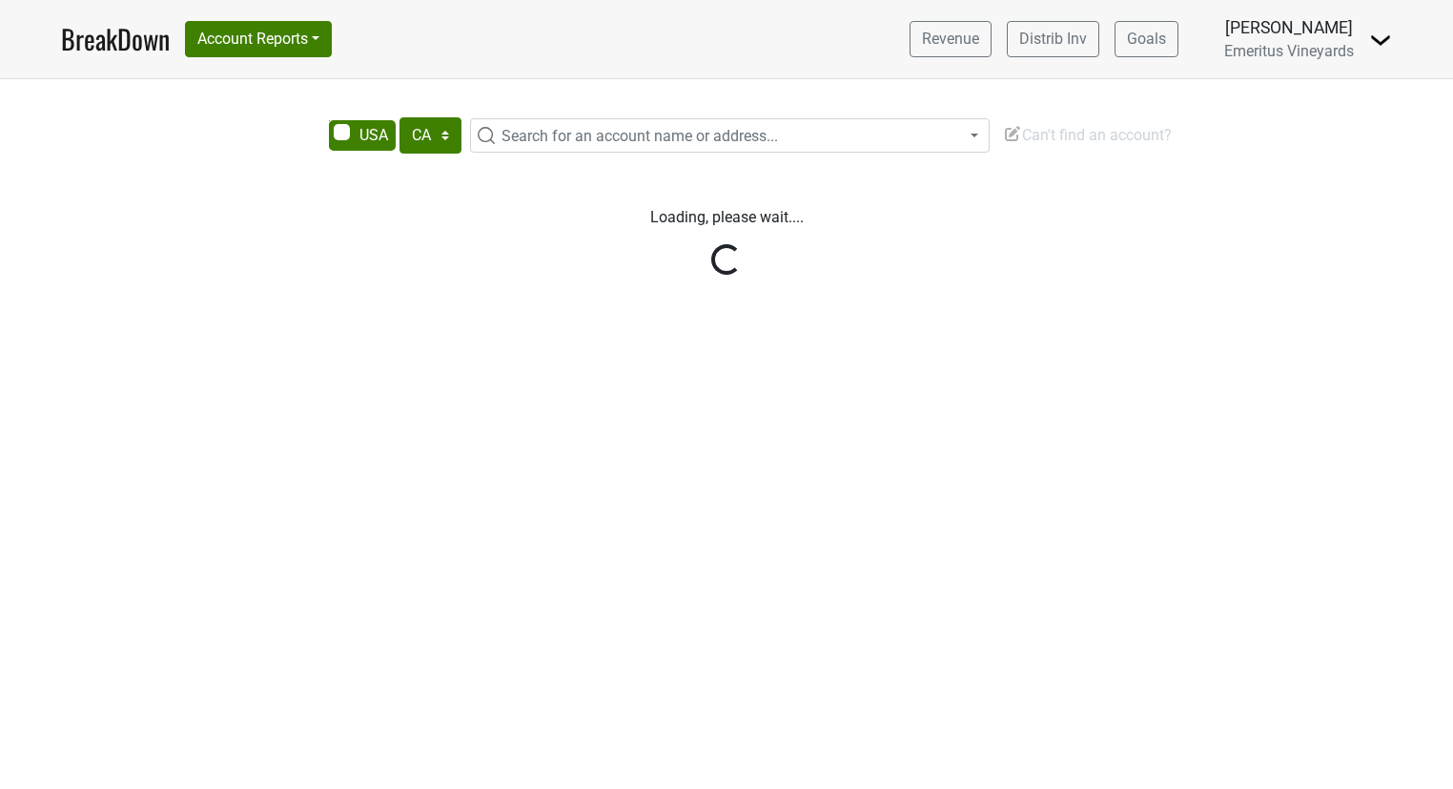
select select "CA"
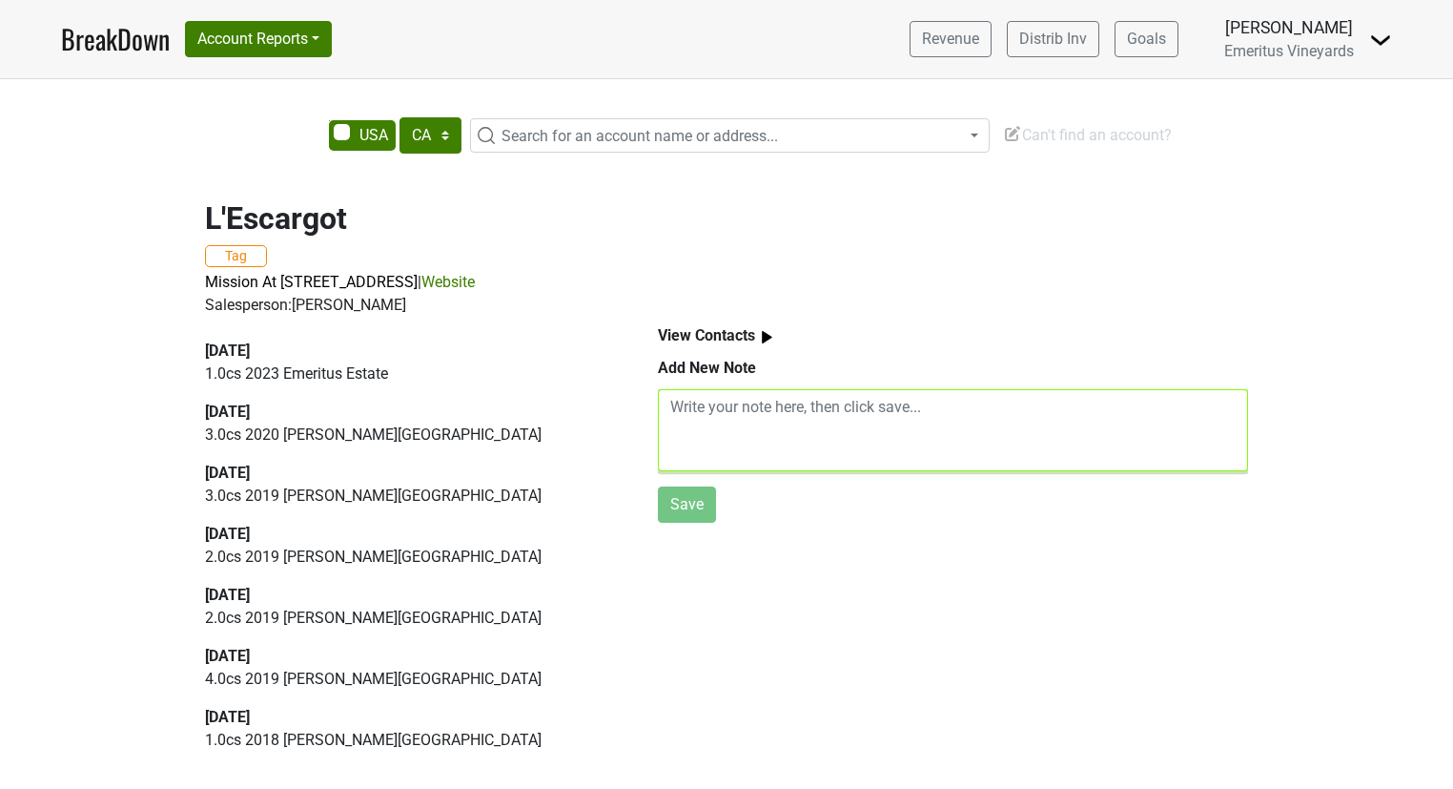
click at [779, 441] on textarea at bounding box center [953, 430] width 590 height 82
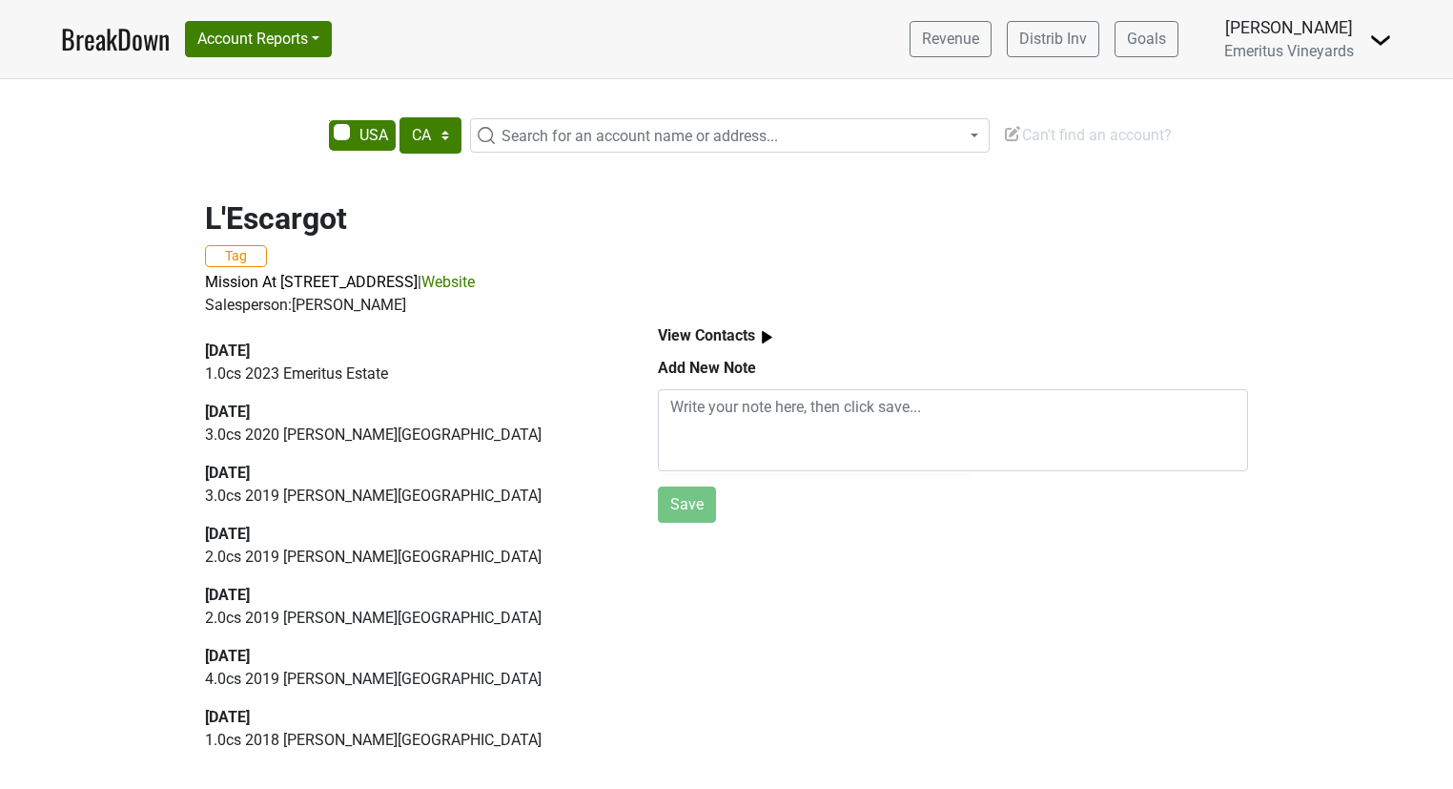
click at [769, 338] on img at bounding box center [767, 337] width 24 height 24
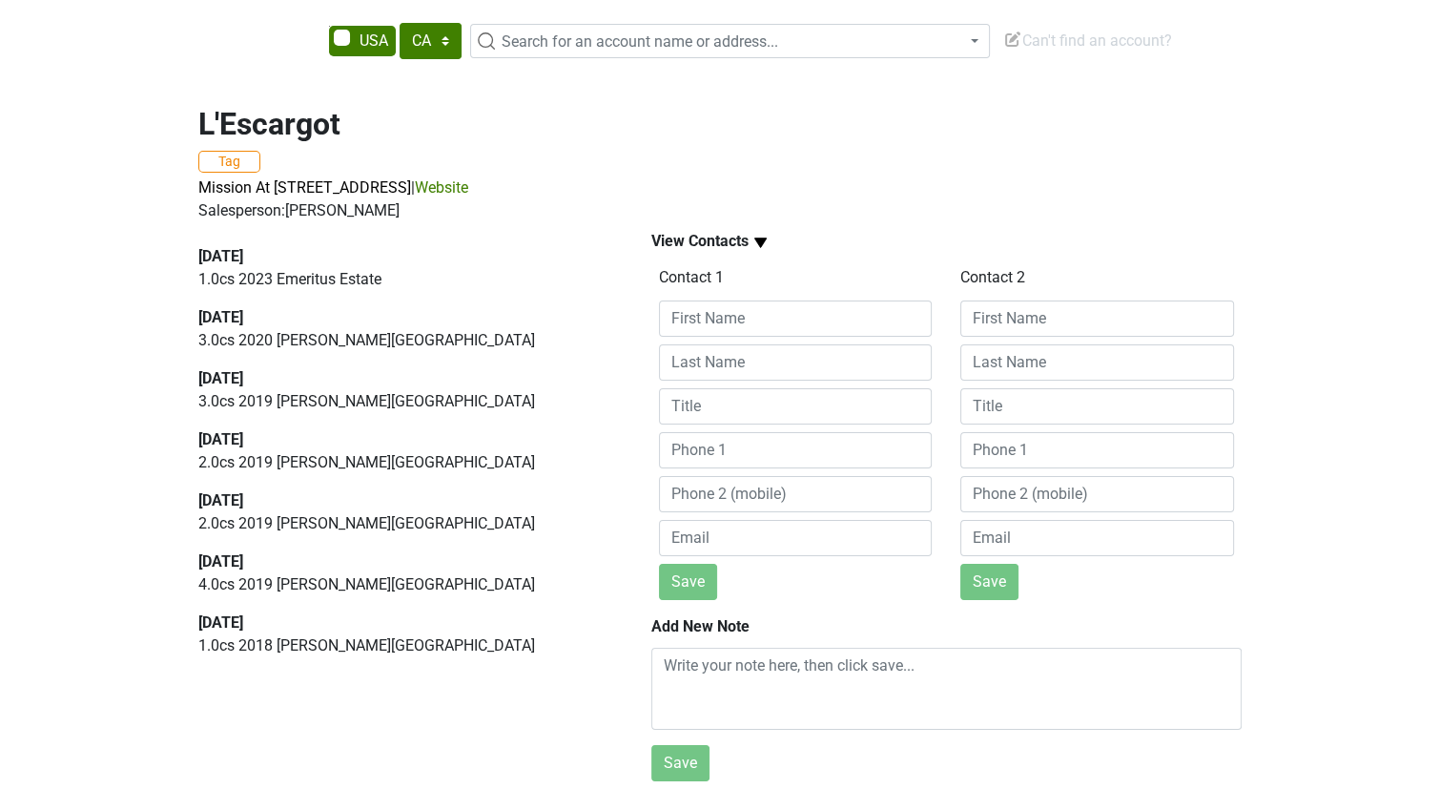
scroll to position [107, 0]
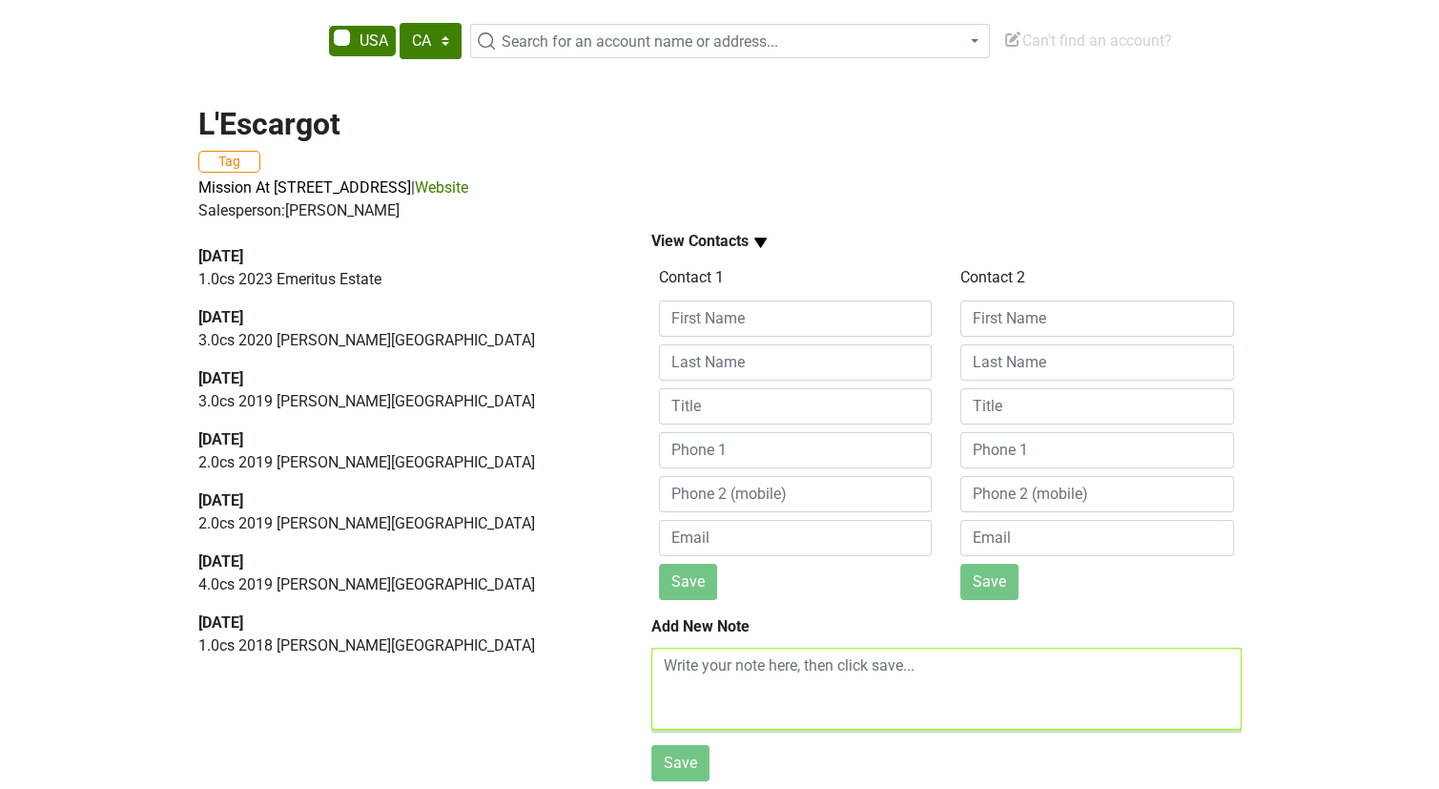
click at [817, 679] on textarea at bounding box center [946, 688] width 590 height 82
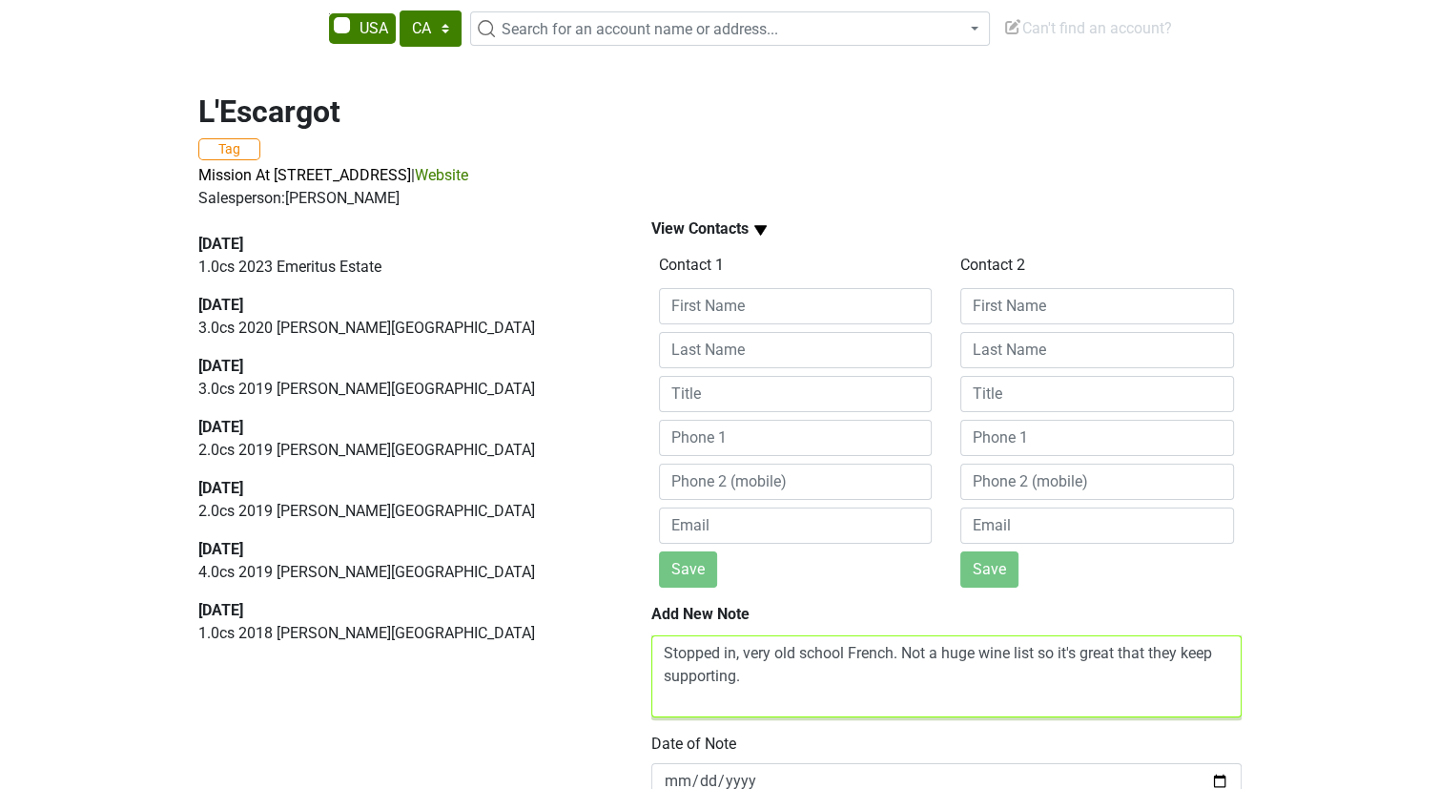
click at [1072, 687] on textarea "Stopped in, very old school French. Not a huge wine list so it's great that the…" at bounding box center [946, 676] width 590 height 82
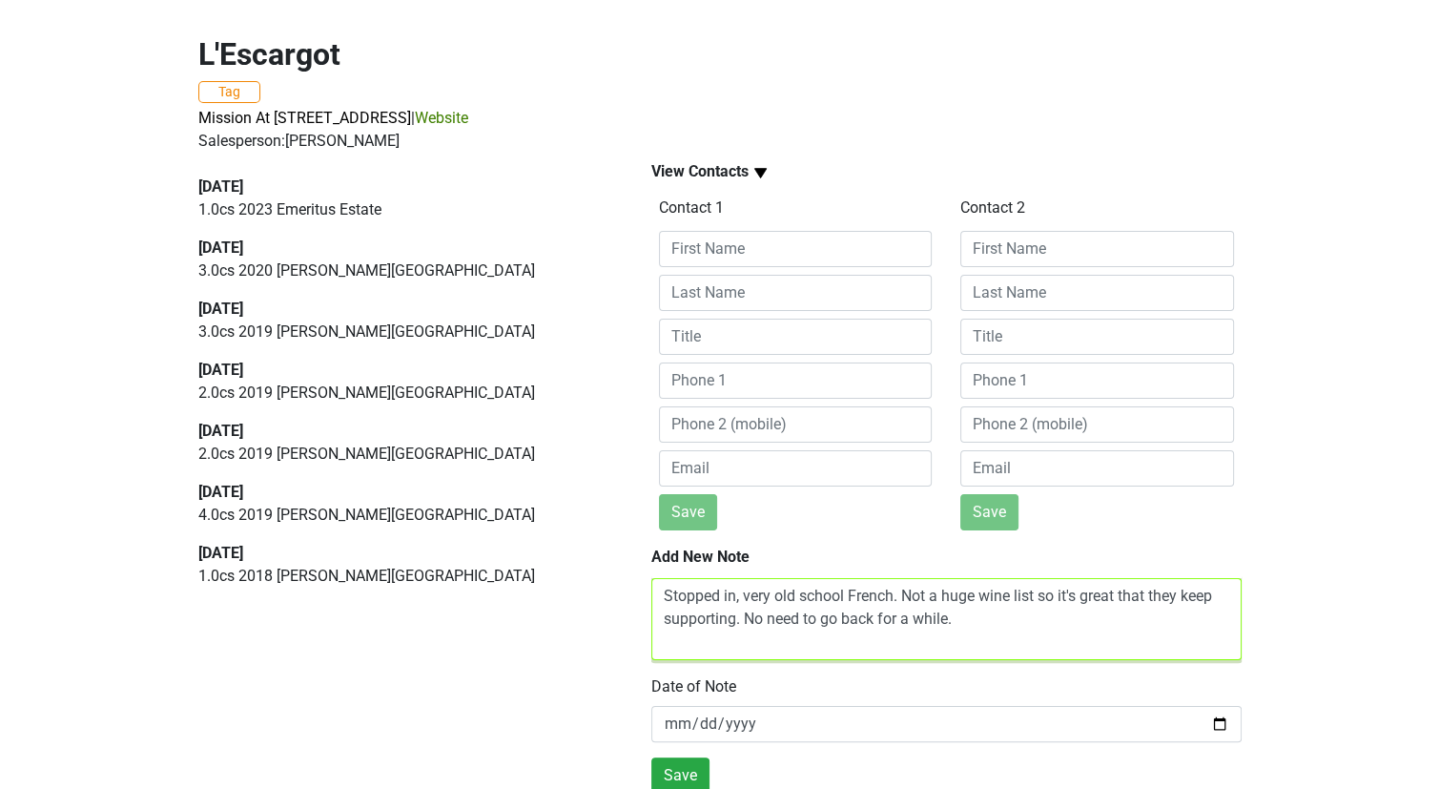
scroll to position [189, 0]
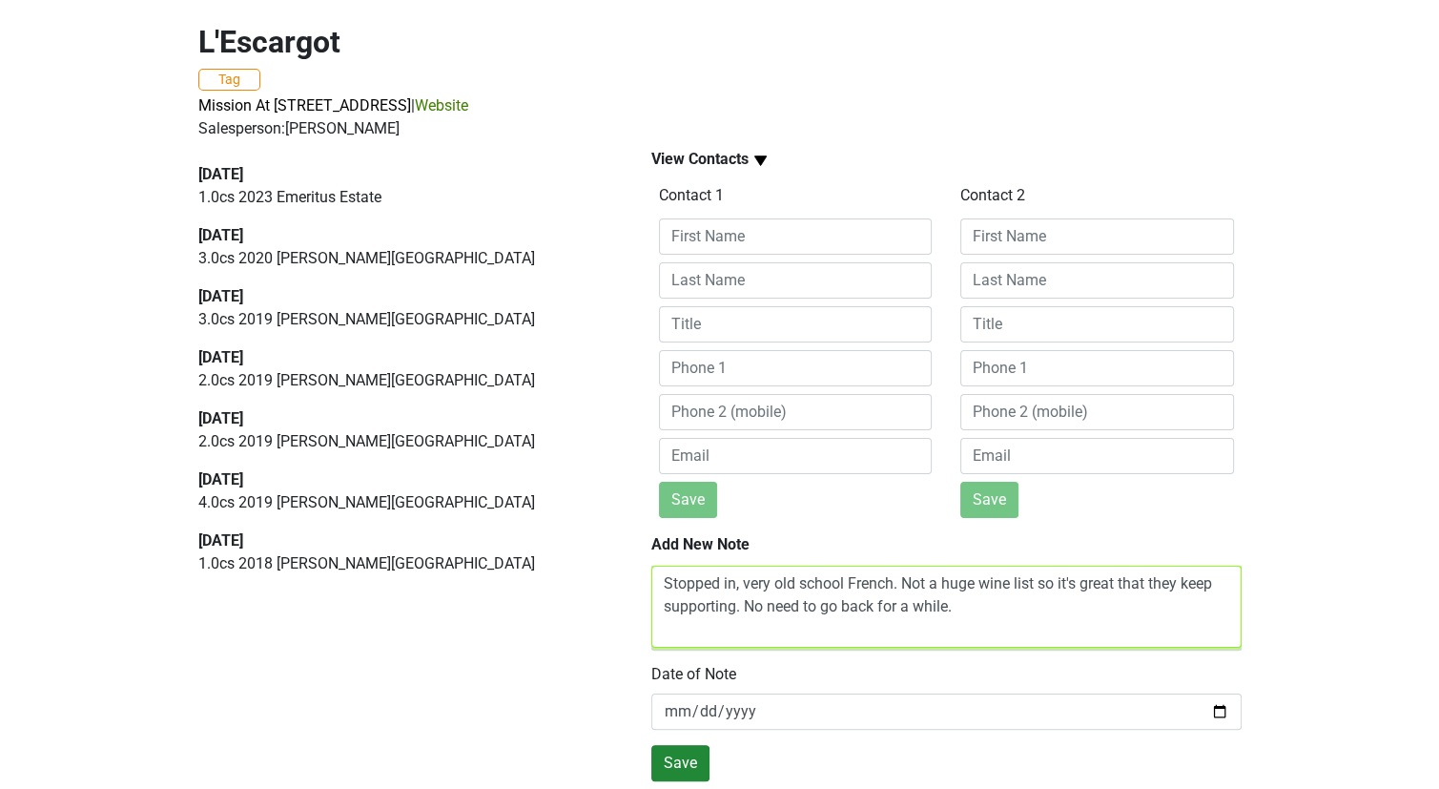
type textarea "Stopped in, very old school French. Not a huge wine list so it's great that the…"
click at [664, 745] on button "Save" at bounding box center [680, 763] width 58 height 36
